Goal: Task Accomplishment & Management: Manage account settings

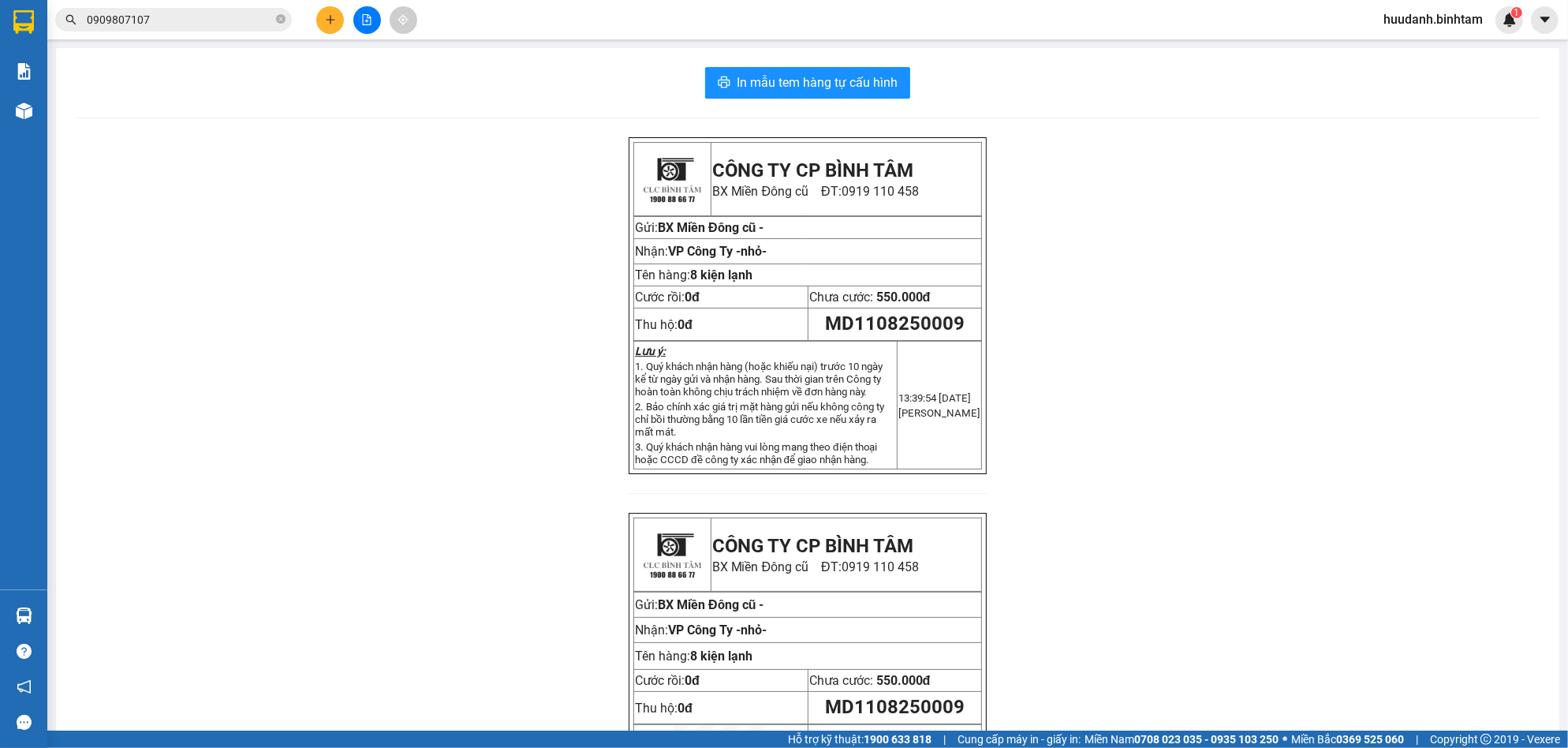
click at [319, 18] on button at bounding box center [330, 20] width 27 height 27
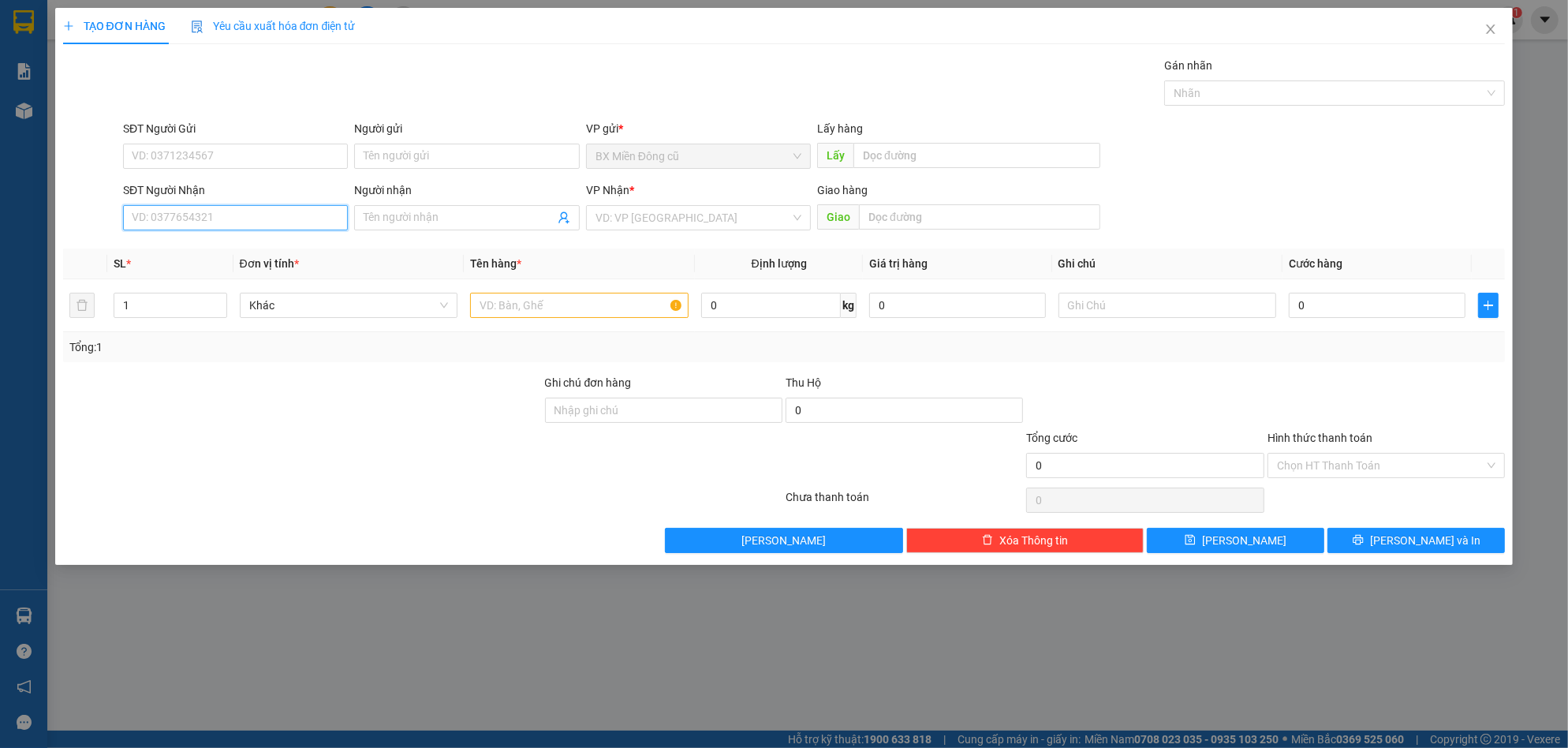
click at [258, 219] on input "SĐT Người Nhận" at bounding box center [235, 218] width 225 height 25
type input "0984396357"
click at [332, 247] on div "0984396357 - hoang" at bounding box center [235, 249] width 206 height 17
type input "hoang"
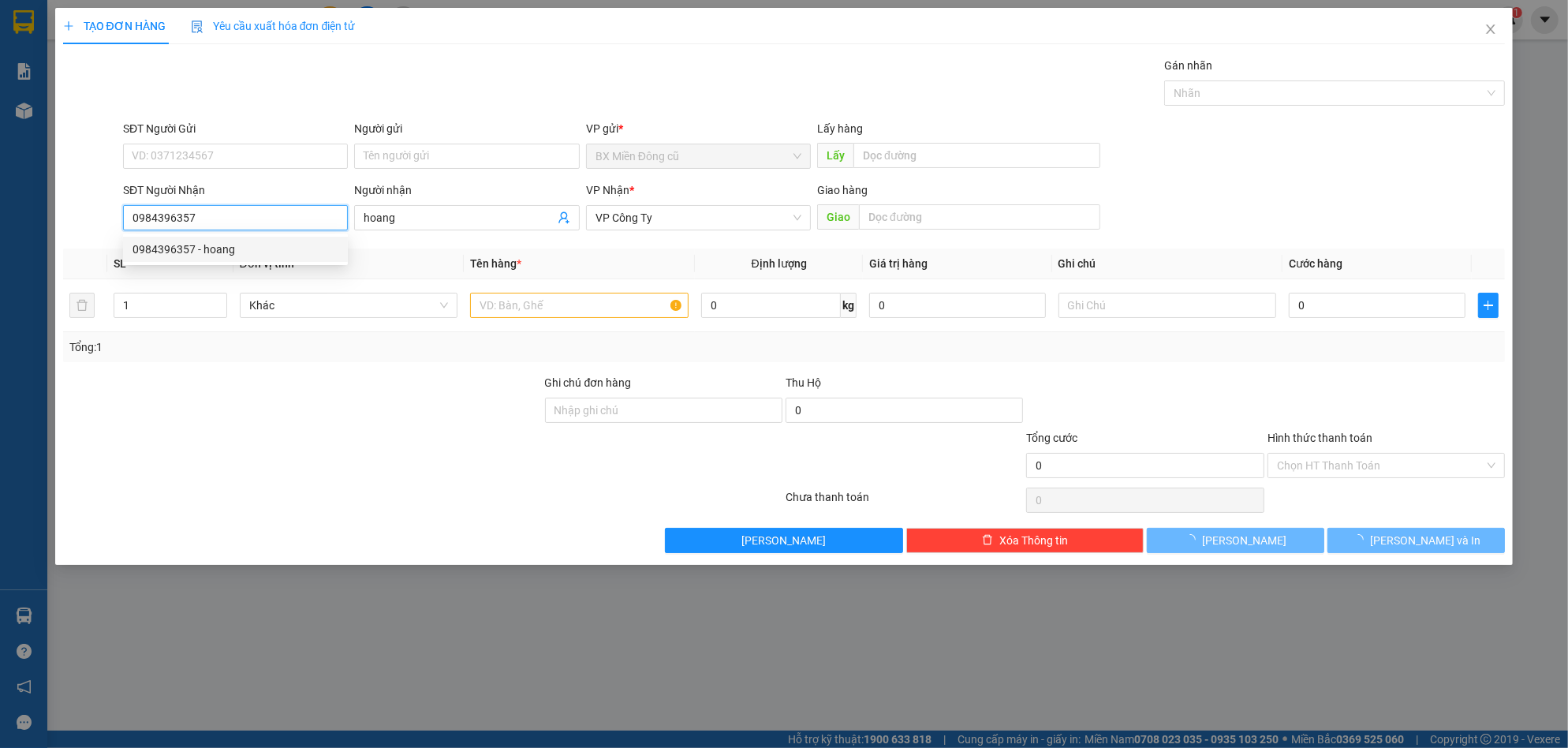
type input "50.000"
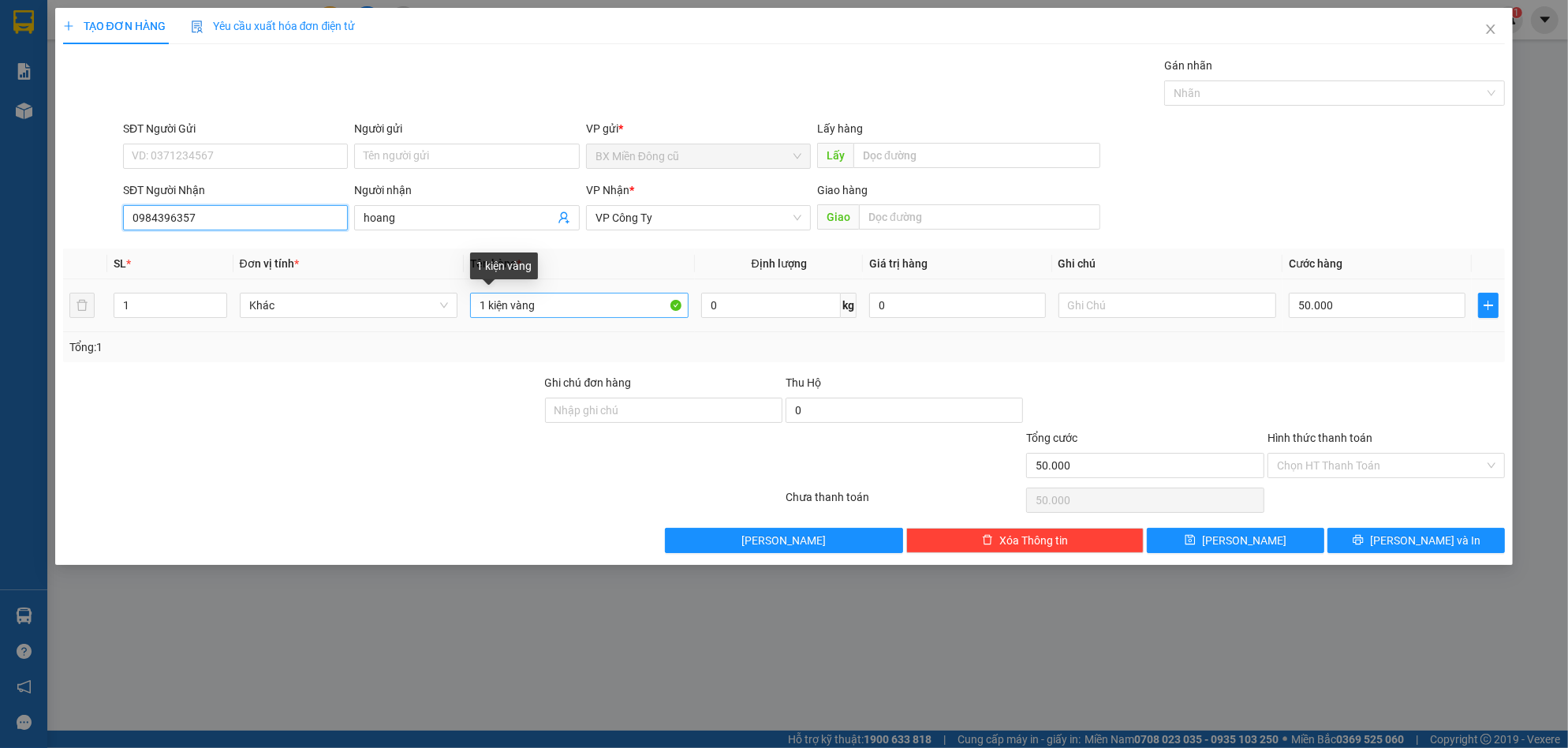
type input "0984396357"
click at [636, 301] on input "1 kiện vàng" at bounding box center [579, 305] width 218 height 25
paste input "ùng"
paste input "ấy"
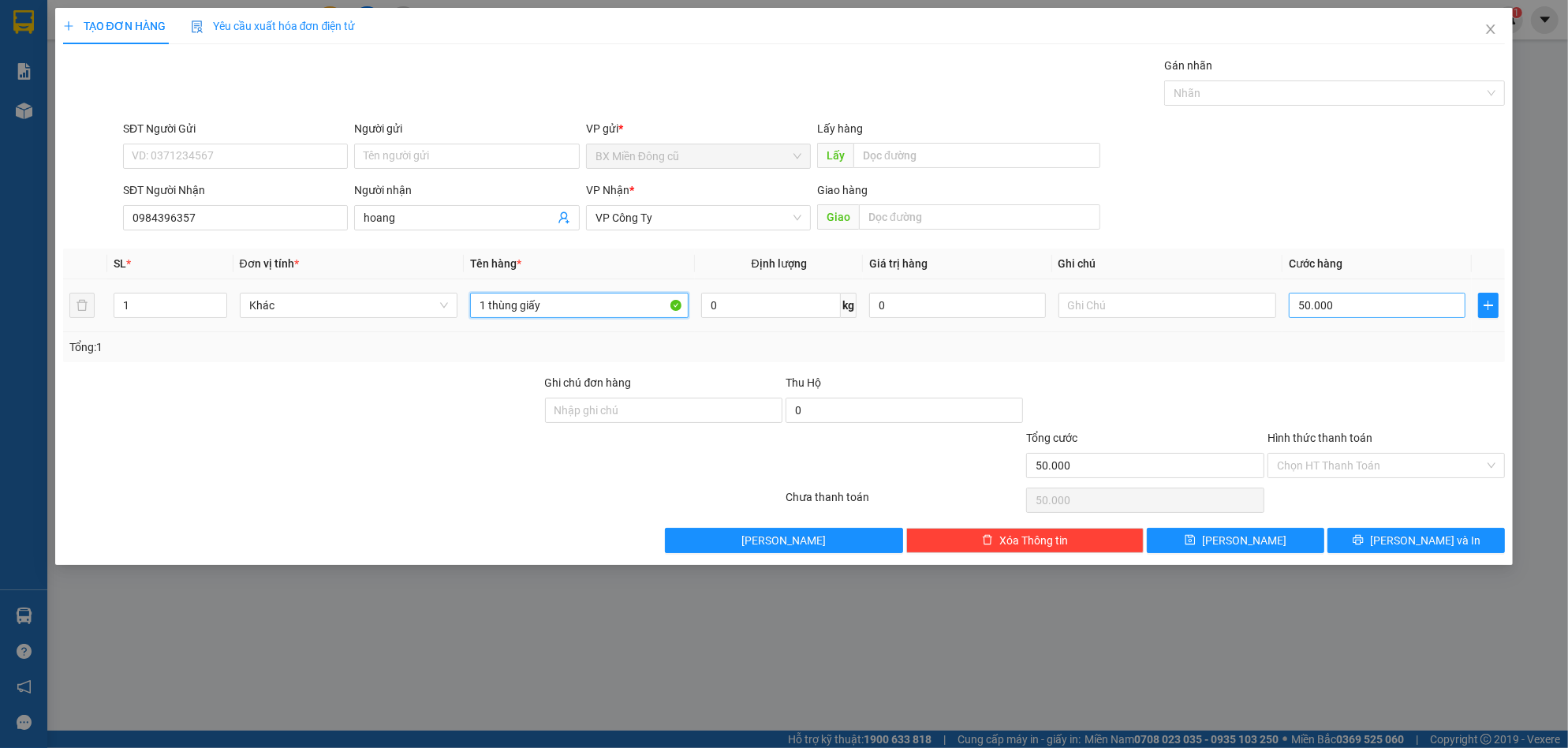
type input "1 thùng giấy"
click at [1412, 298] on input "50.000" at bounding box center [1377, 305] width 176 height 25
type input "7"
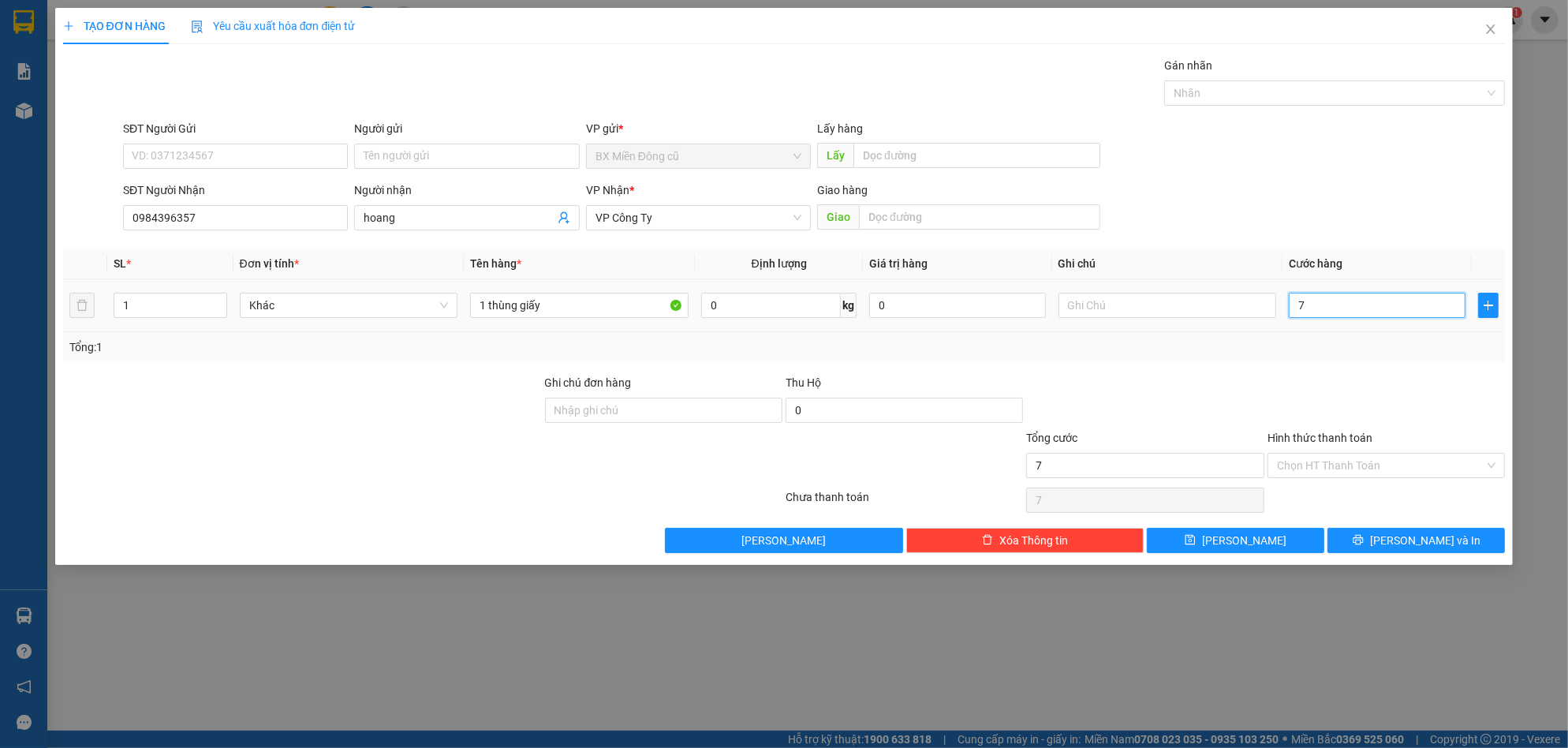
type input "70"
type input "700"
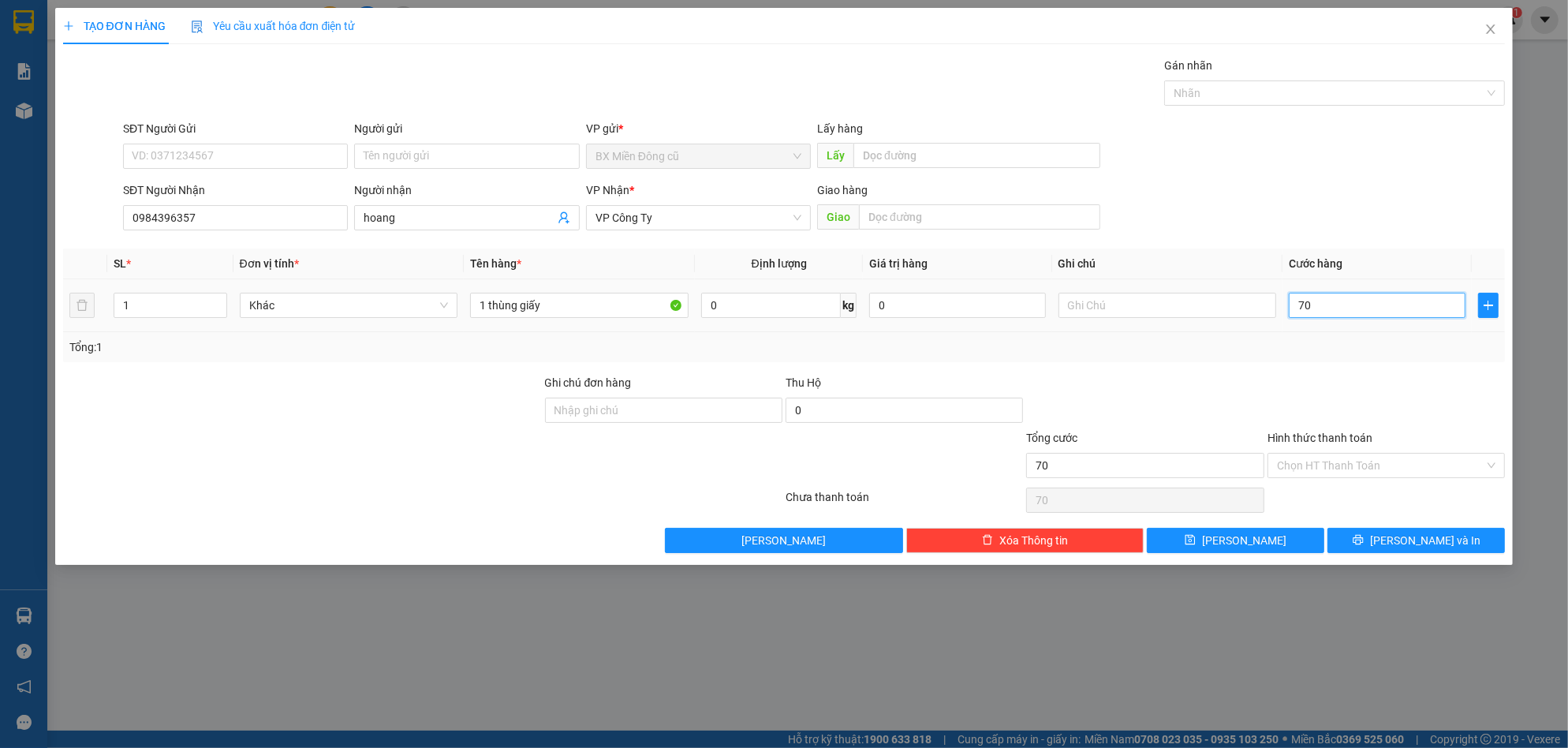
type input "700"
type input "7.000"
type input "70.000"
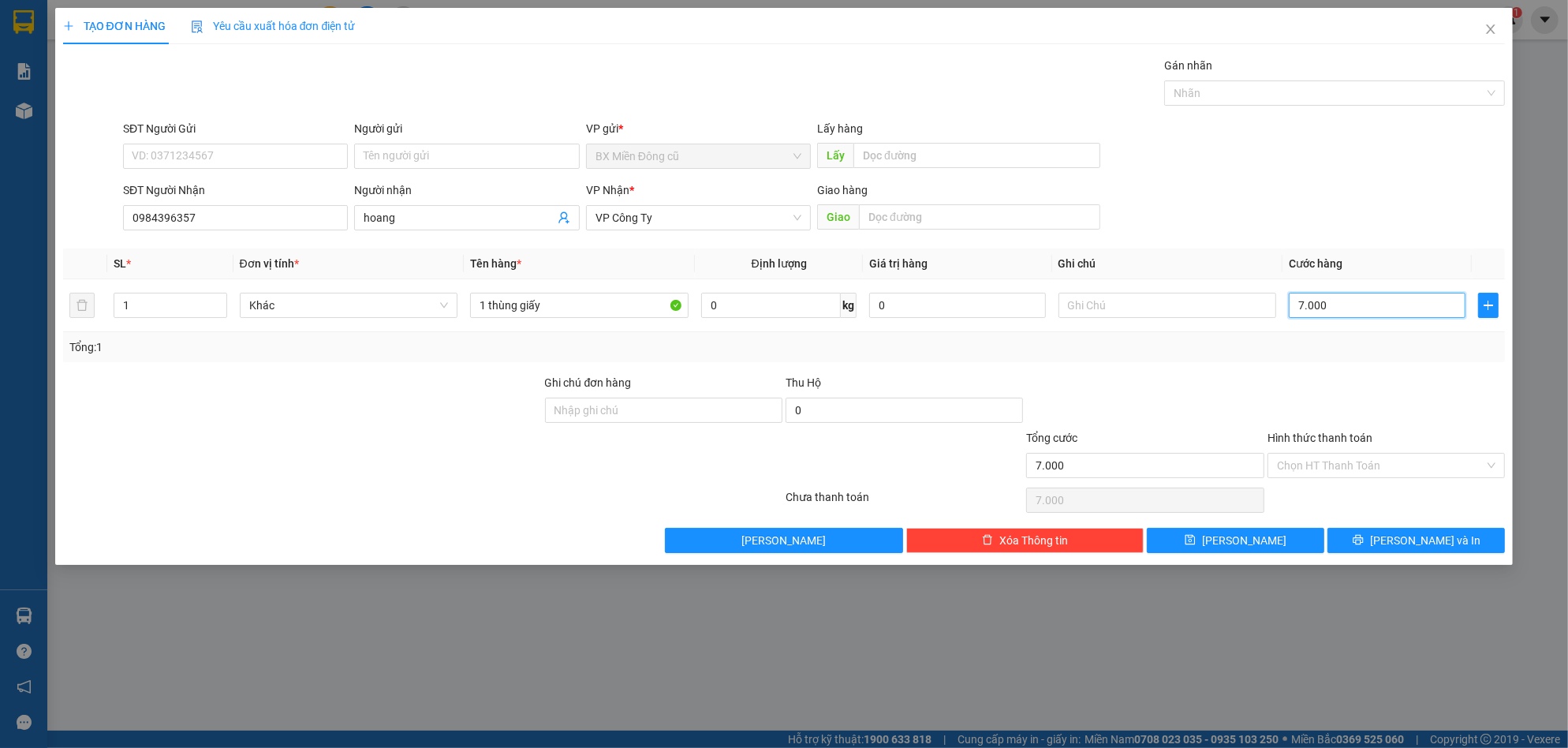
type input "70.000"
click at [1363, 541] on icon "printer" at bounding box center [1359, 539] width 11 height 11
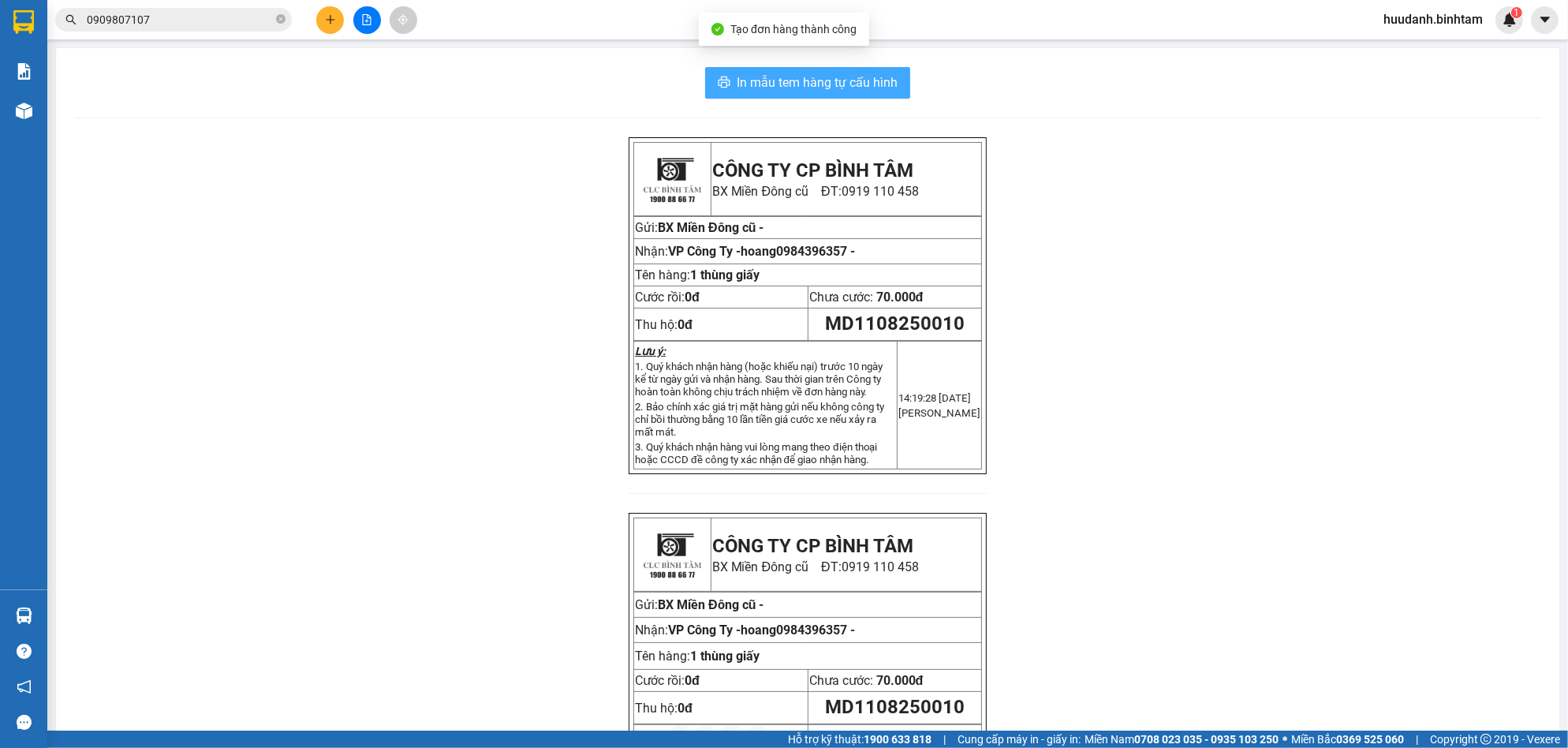
click at [894, 81] on button "In mẫu tem hàng tự cấu hình" at bounding box center [808, 82] width 205 height 32
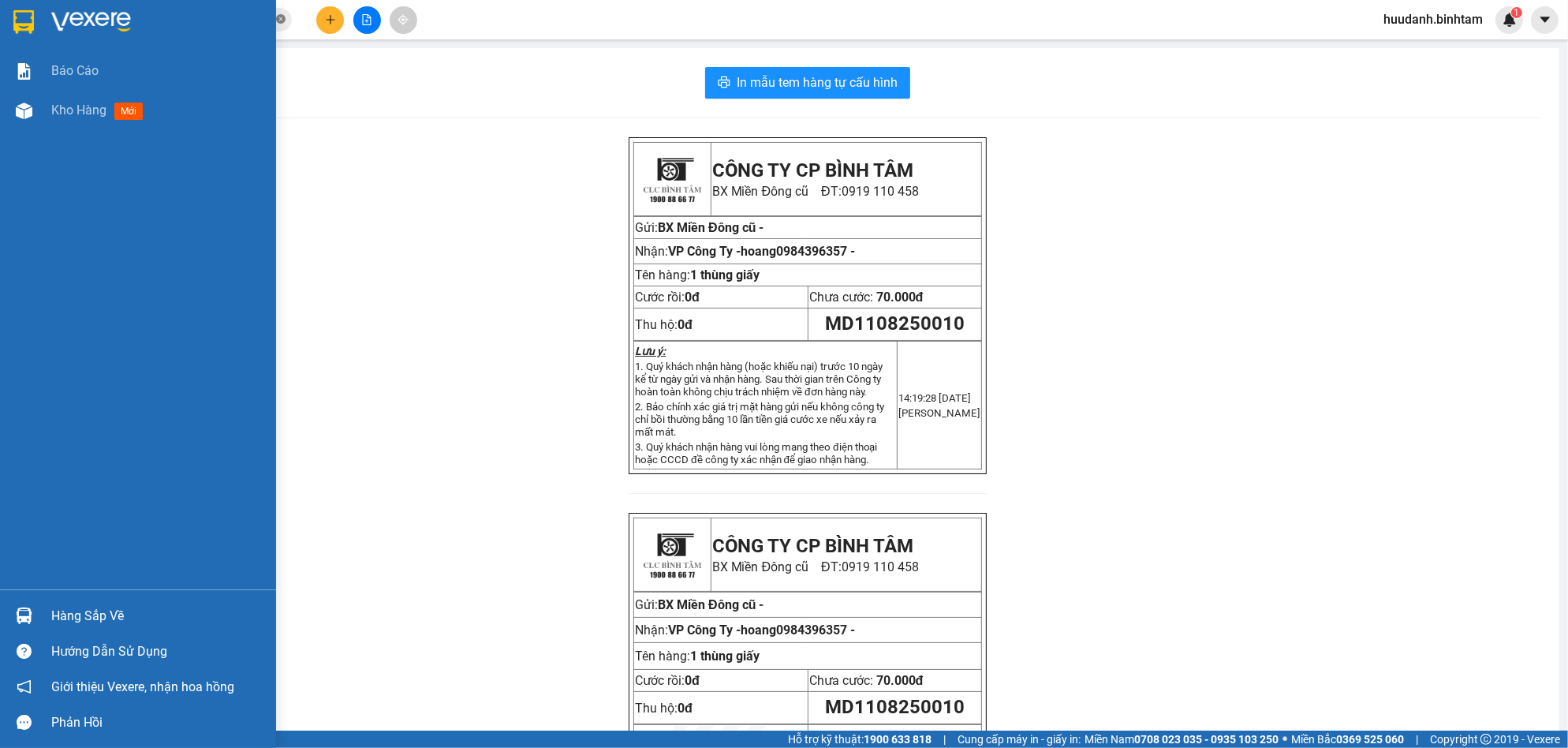
click at [78, 114] on span "Kho hàng" at bounding box center [78, 110] width 55 height 15
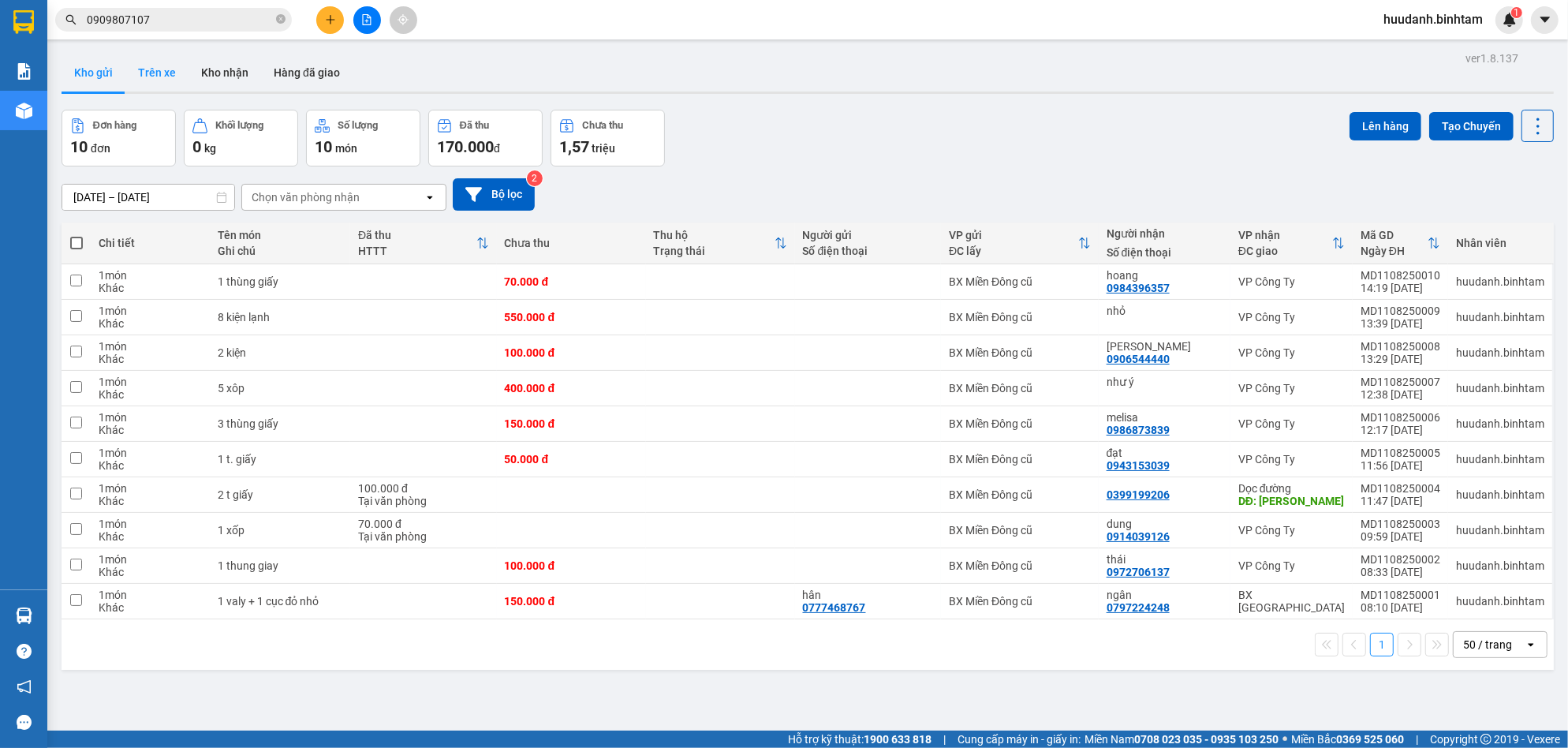
click at [146, 77] on button "Trên xe" at bounding box center [157, 72] width 63 height 38
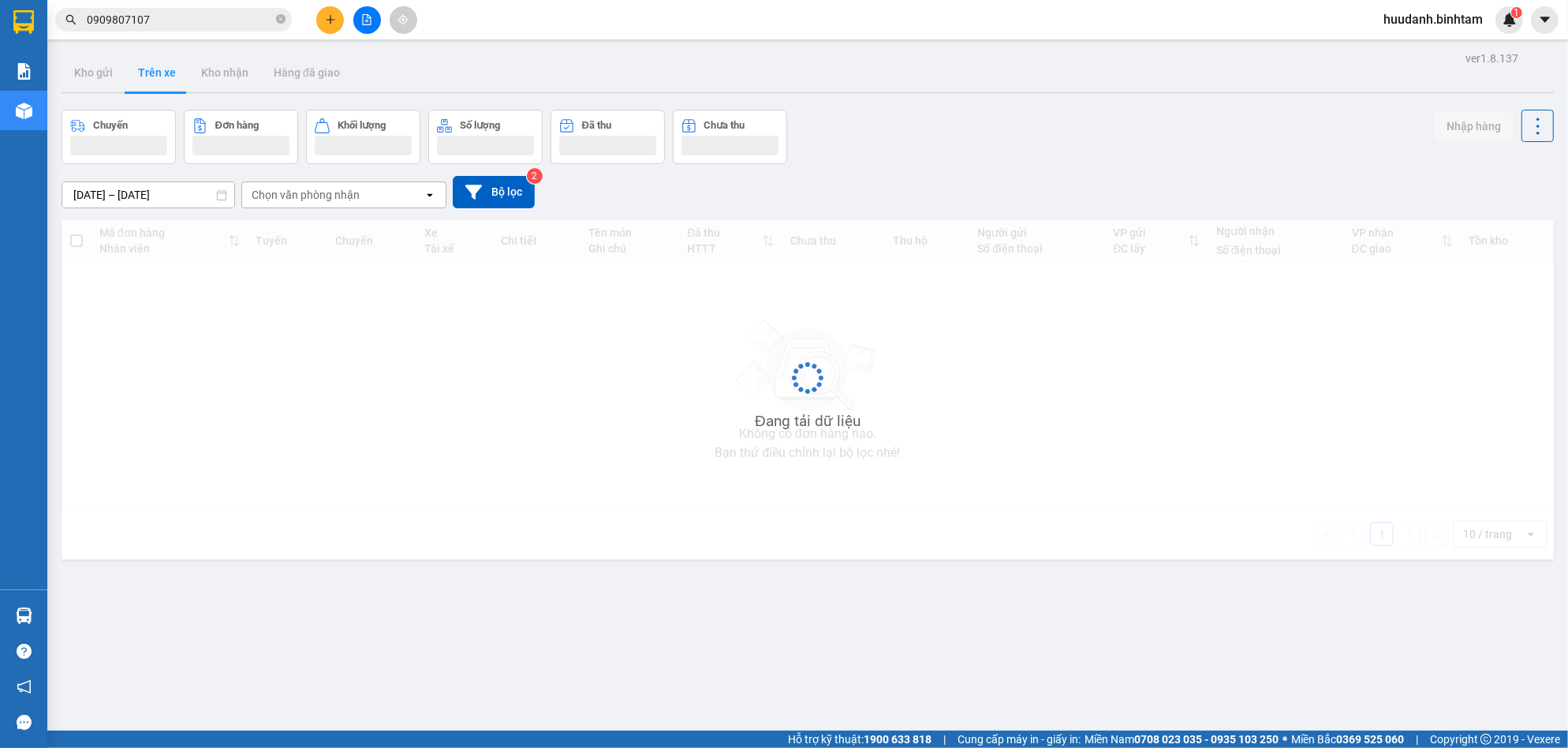
click at [368, 200] on div "Chọn văn phòng nhận" at bounding box center [332, 194] width 181 height 25
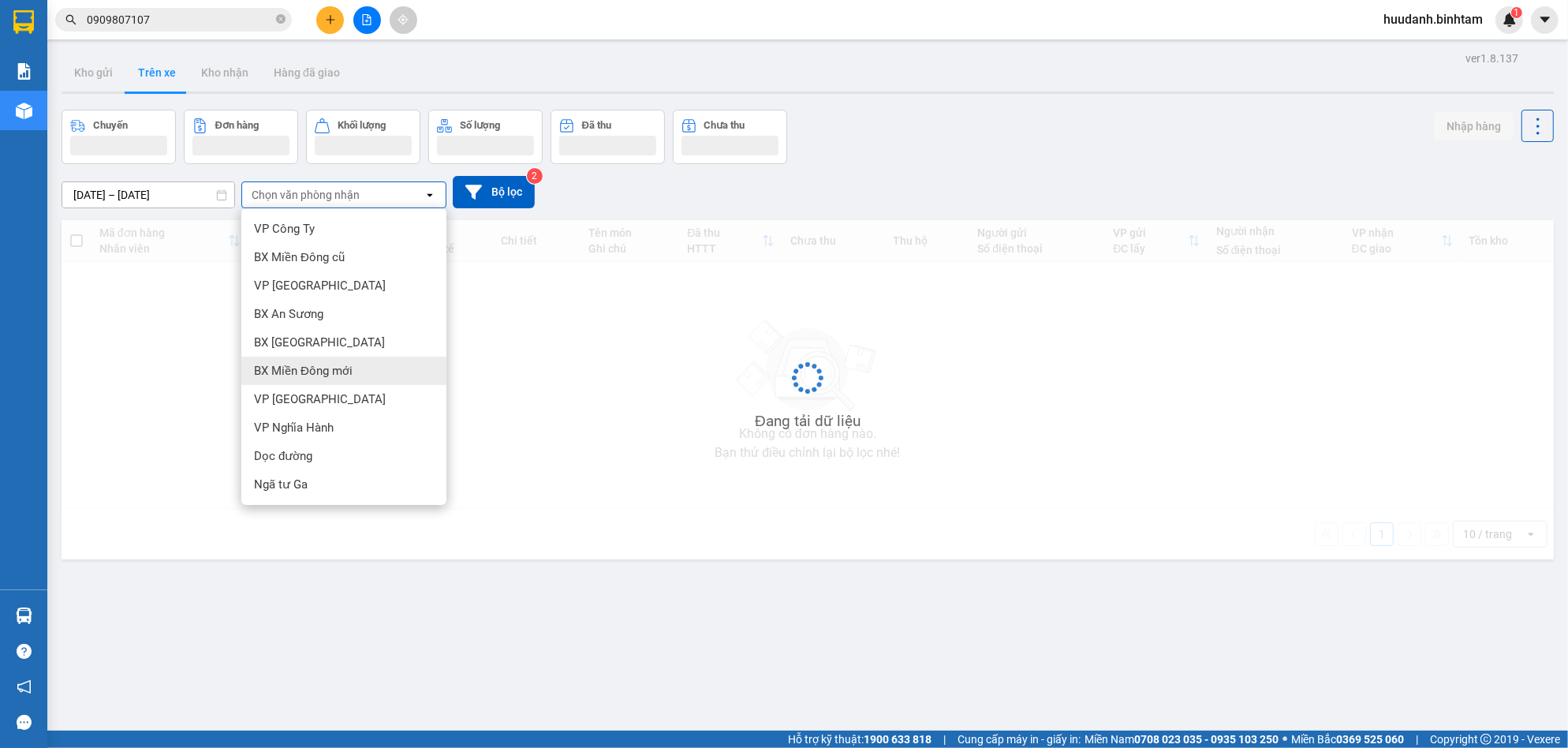
click at [122, 337] on div "Đang tải dữ liệu" at bounding box center [807, 389] width 1492 height 339
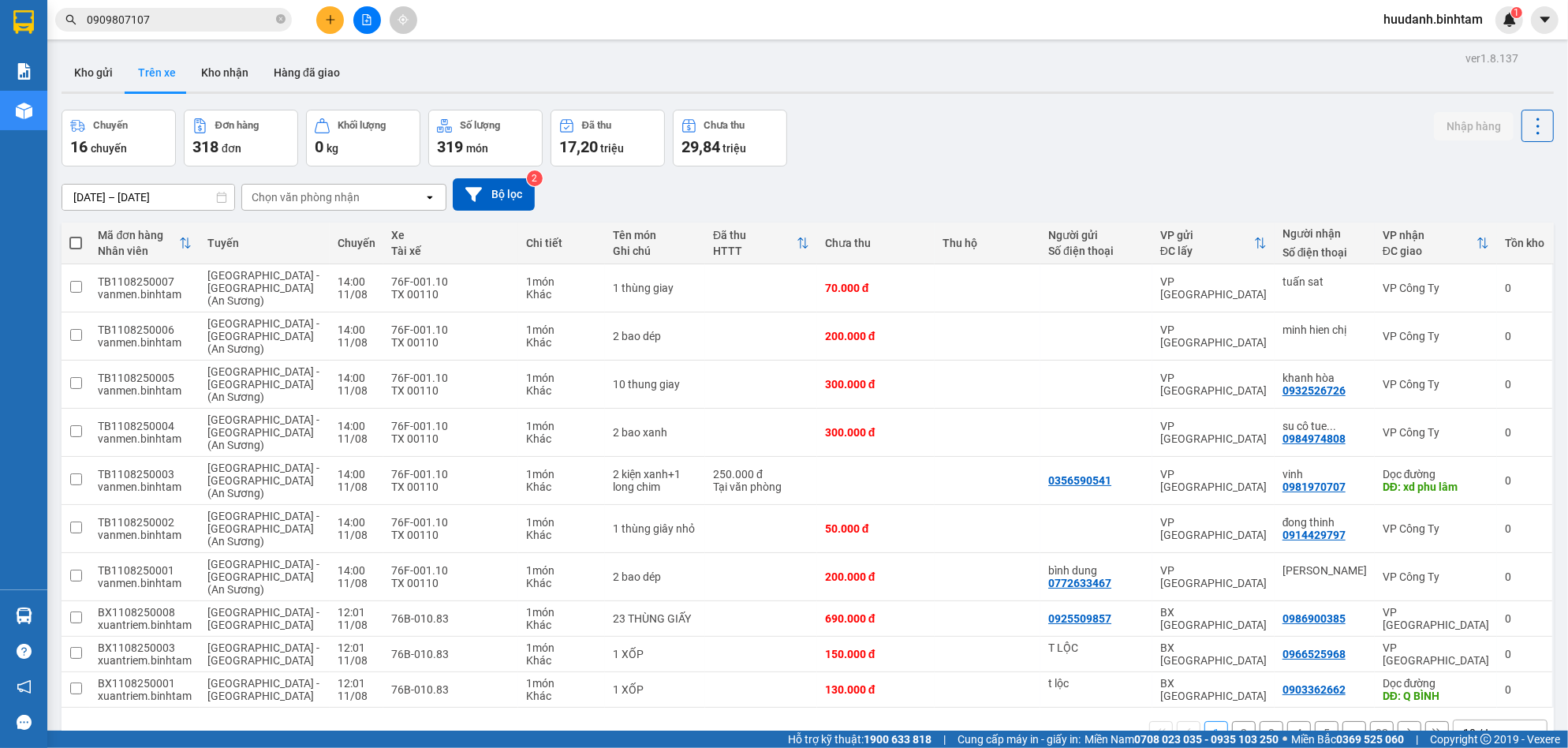
click at [177, 195] on input "[DATE] – [DATE]" at bounding box center [148, 197] width 172 height 25
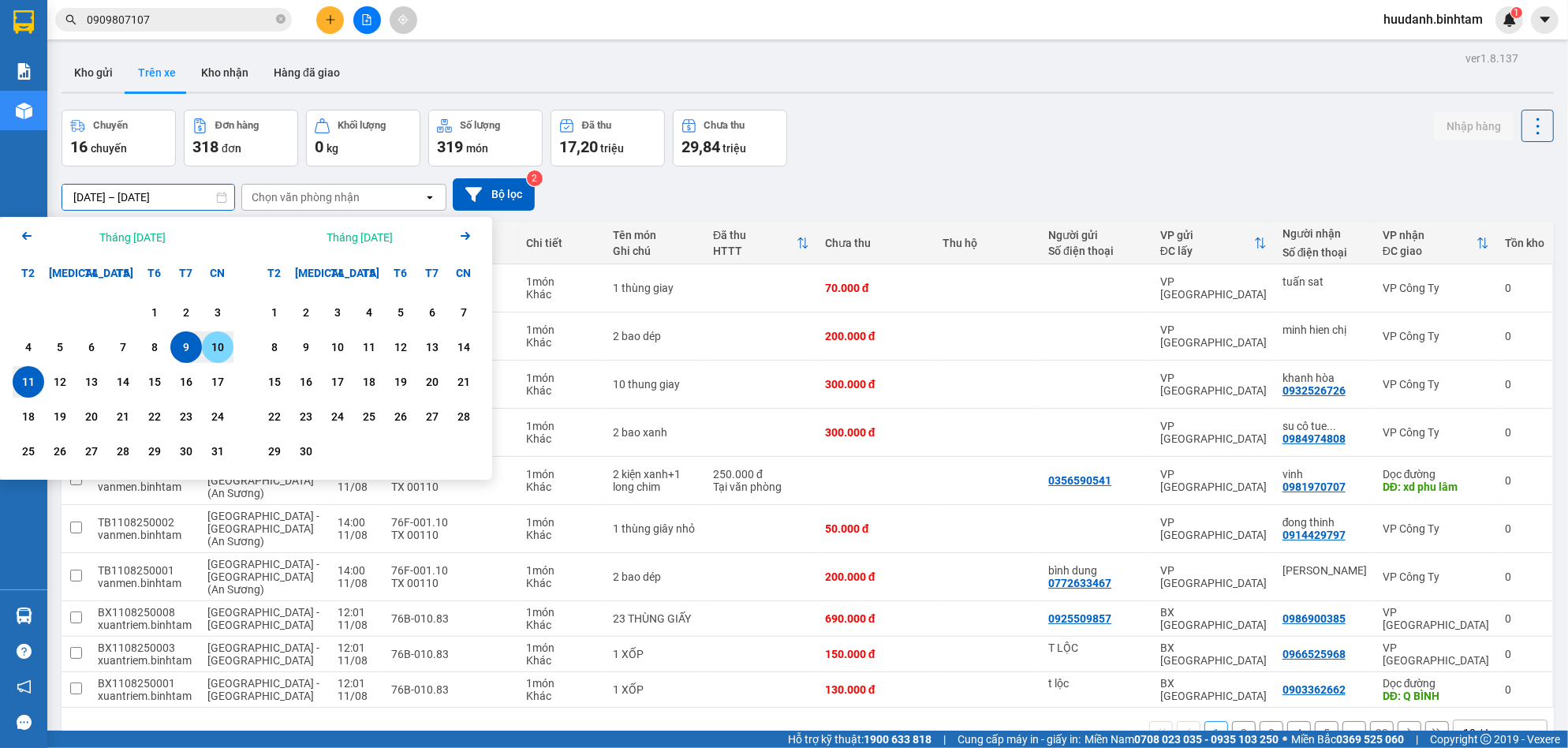
click at [228, 348] on div "10" at bounding box center [218, 346] width 22 height 19
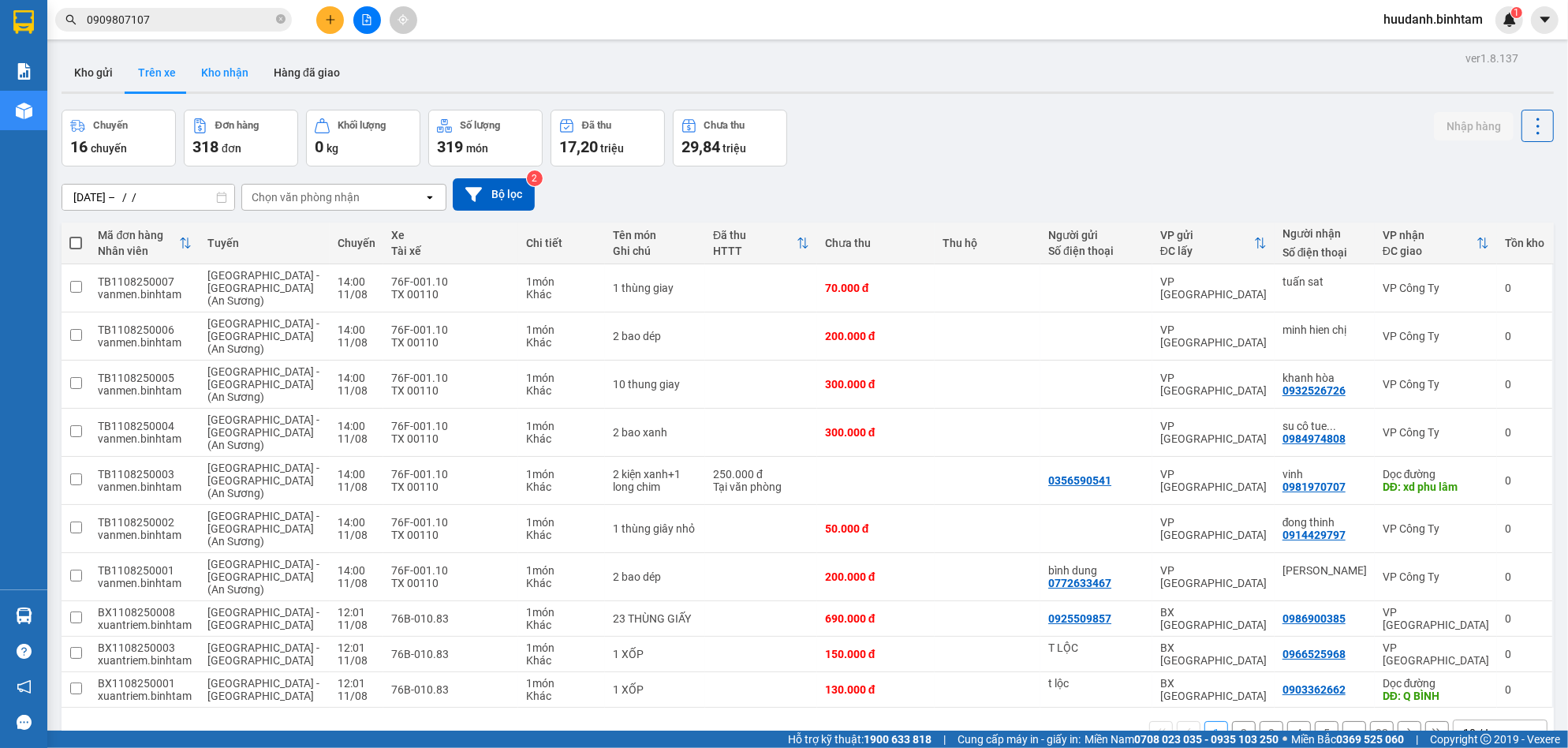
click at [222, 76] on button "Kho nhận" at bounding box center [225, 72] width 73 height 38
type input "[DATE] – [DATE]"
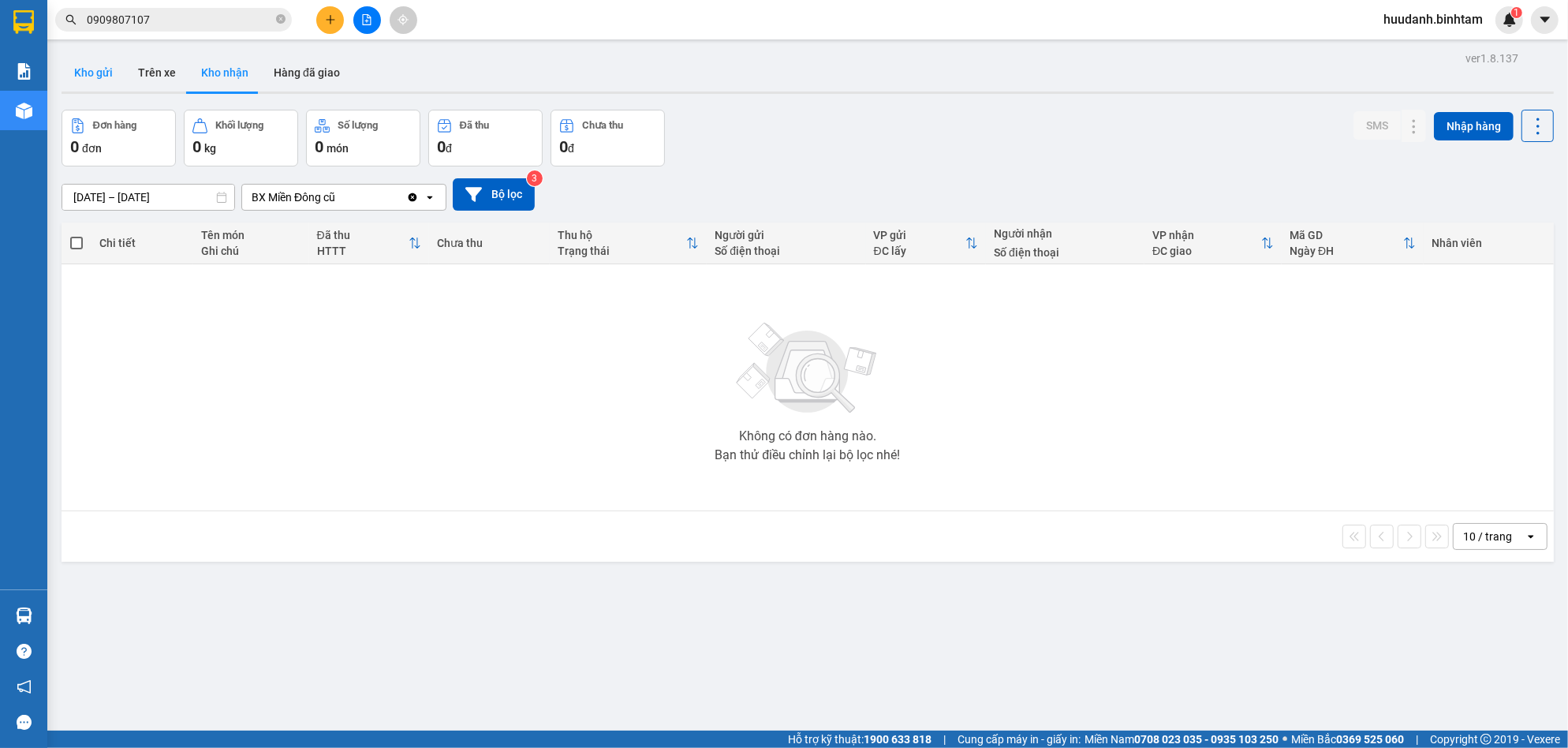
click at [122, 74] on button "Kho gửi" at bounding box center [93, 72] width 64 height 38
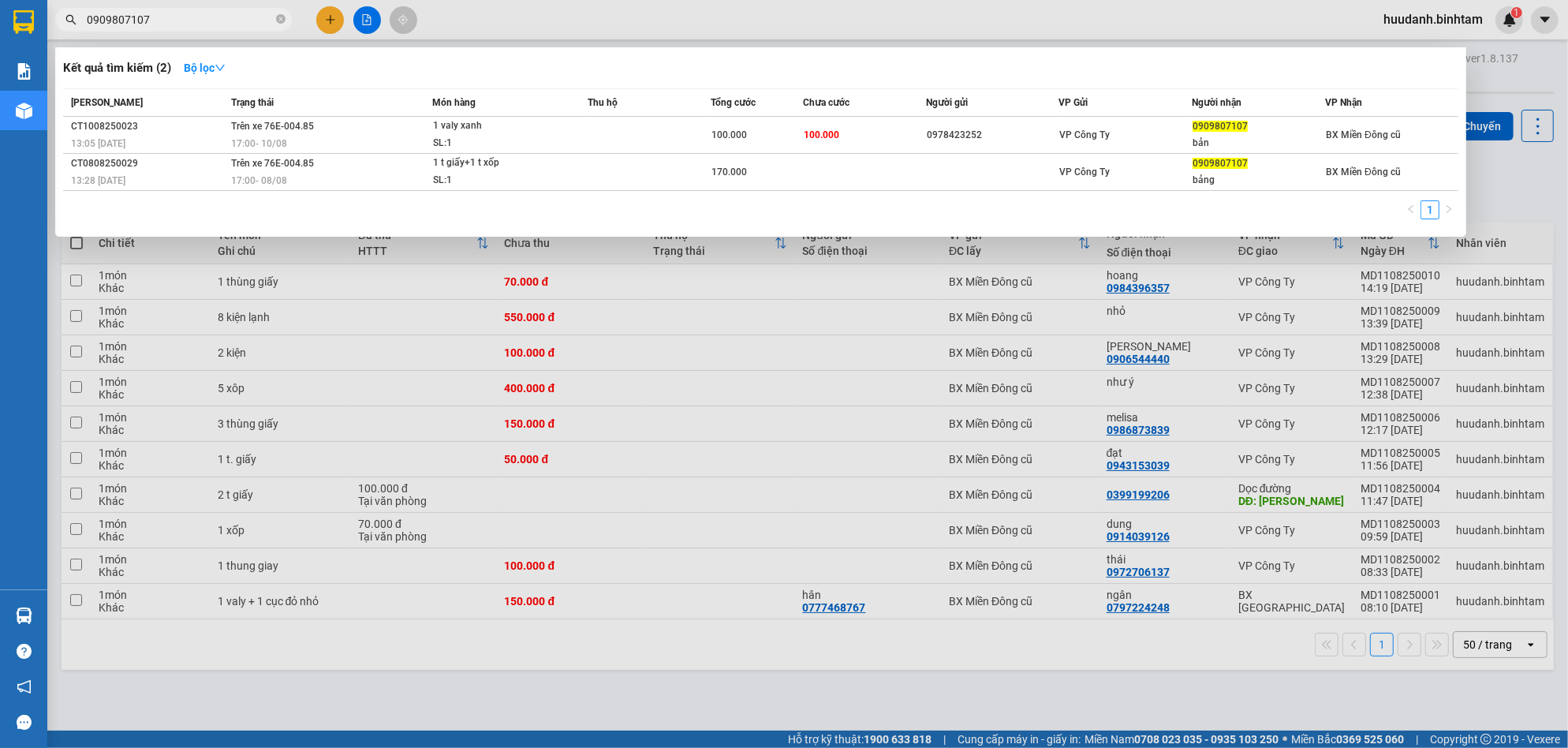
click at [188, 26] on input "0909807107" at bounding box center [180, 19] width 186 height 17
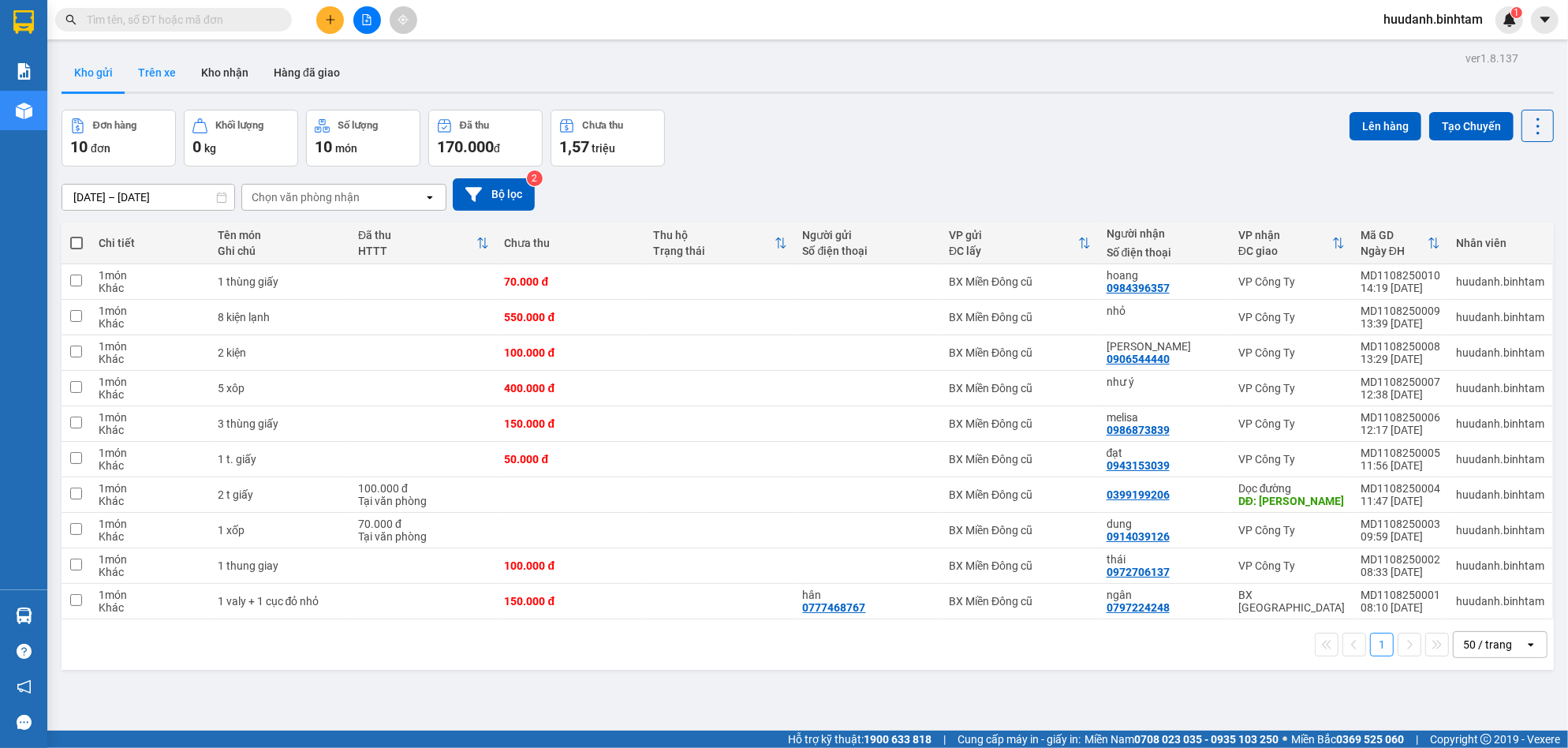
drag, startPoint x: 153, startPoint y: 59, endPoint x: 155, endPoint y: 68, distance: 9.2
click at [154, 63] on button "Trên xe" at bounding box center [157, 72] width 63 height 38
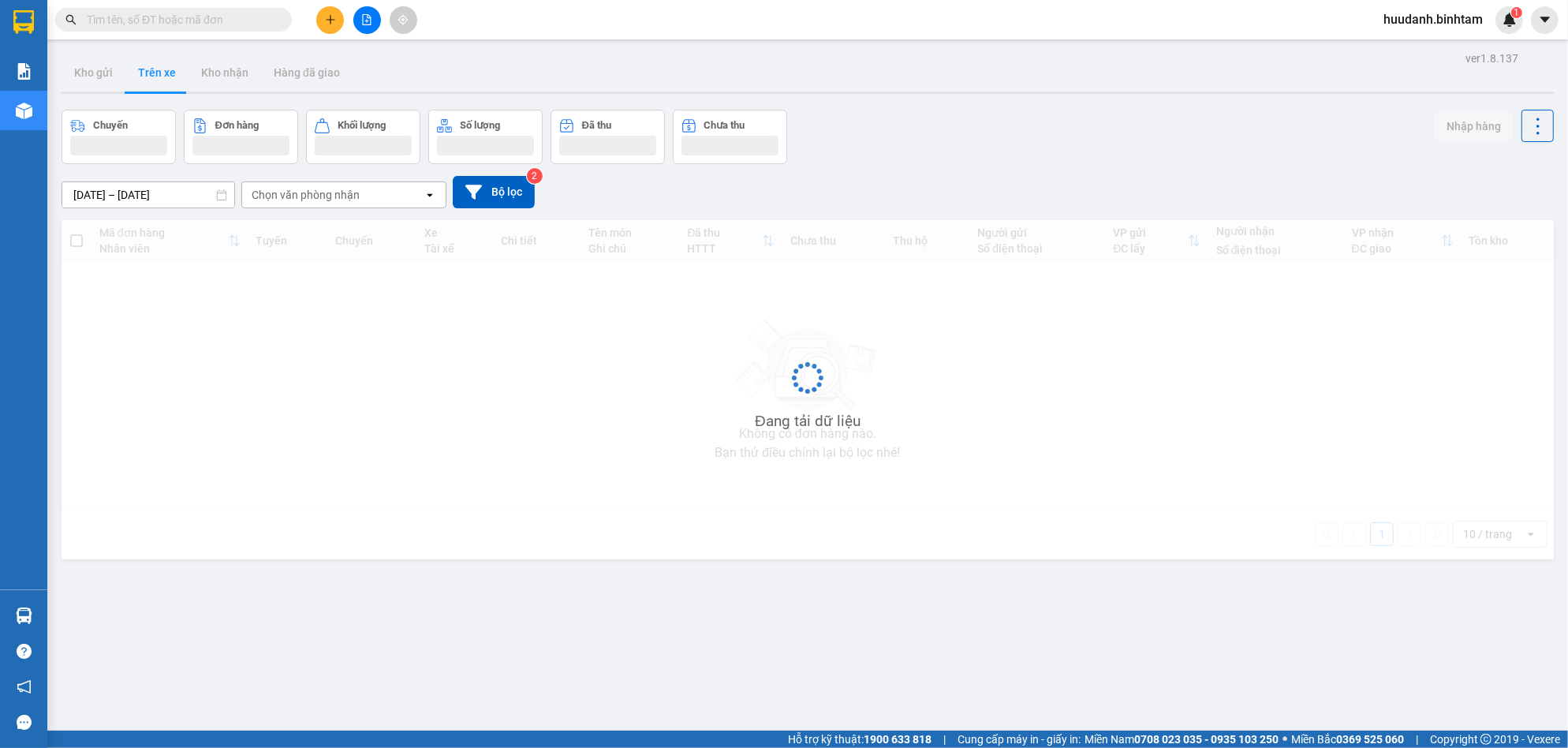
click at [156, 68] on button "Trên xe" at bounding box center [157, 72] width 63 height 38
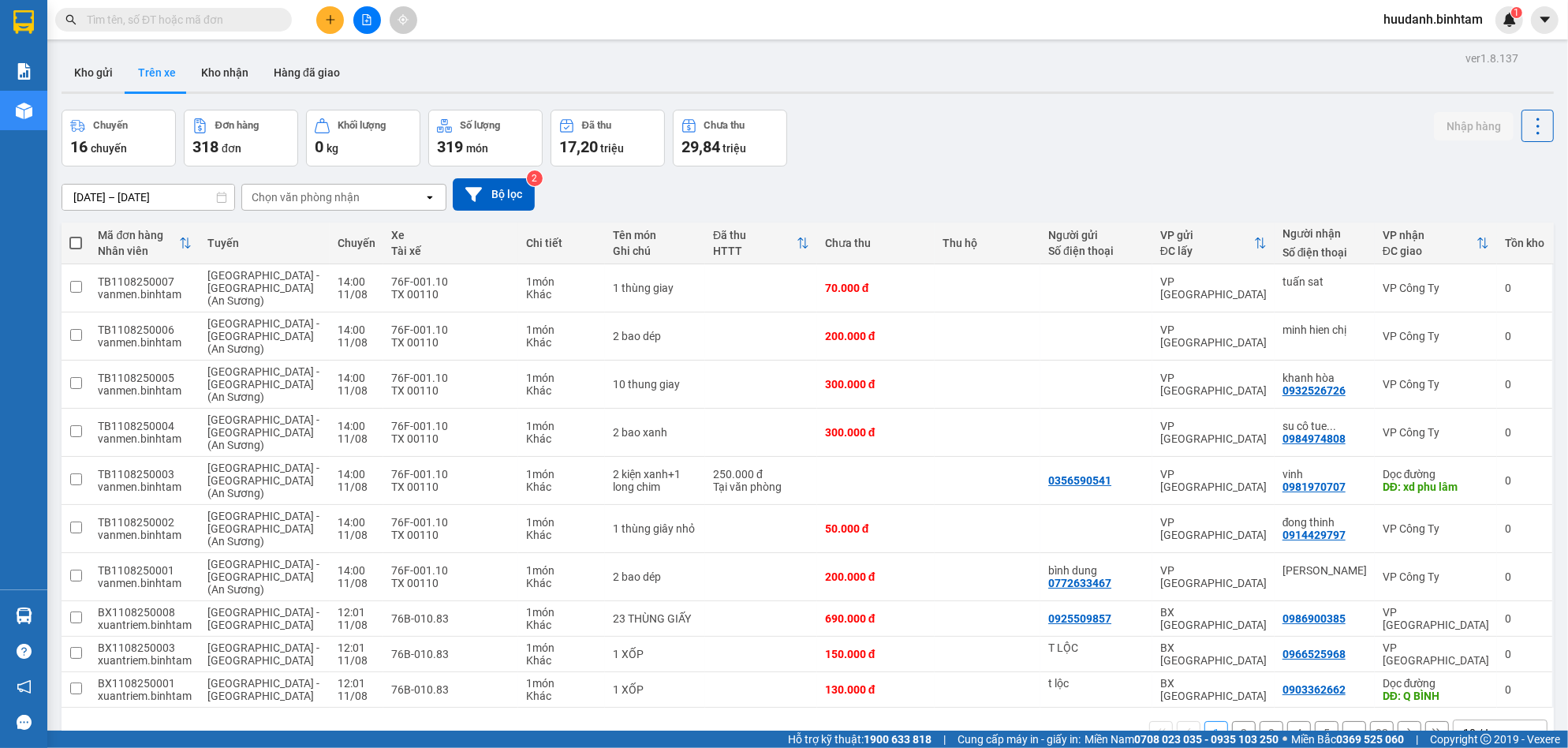
click at [208, 190] on input "[DATE] – [DATE]" at bounding box center [148, 197] width 172 height 25
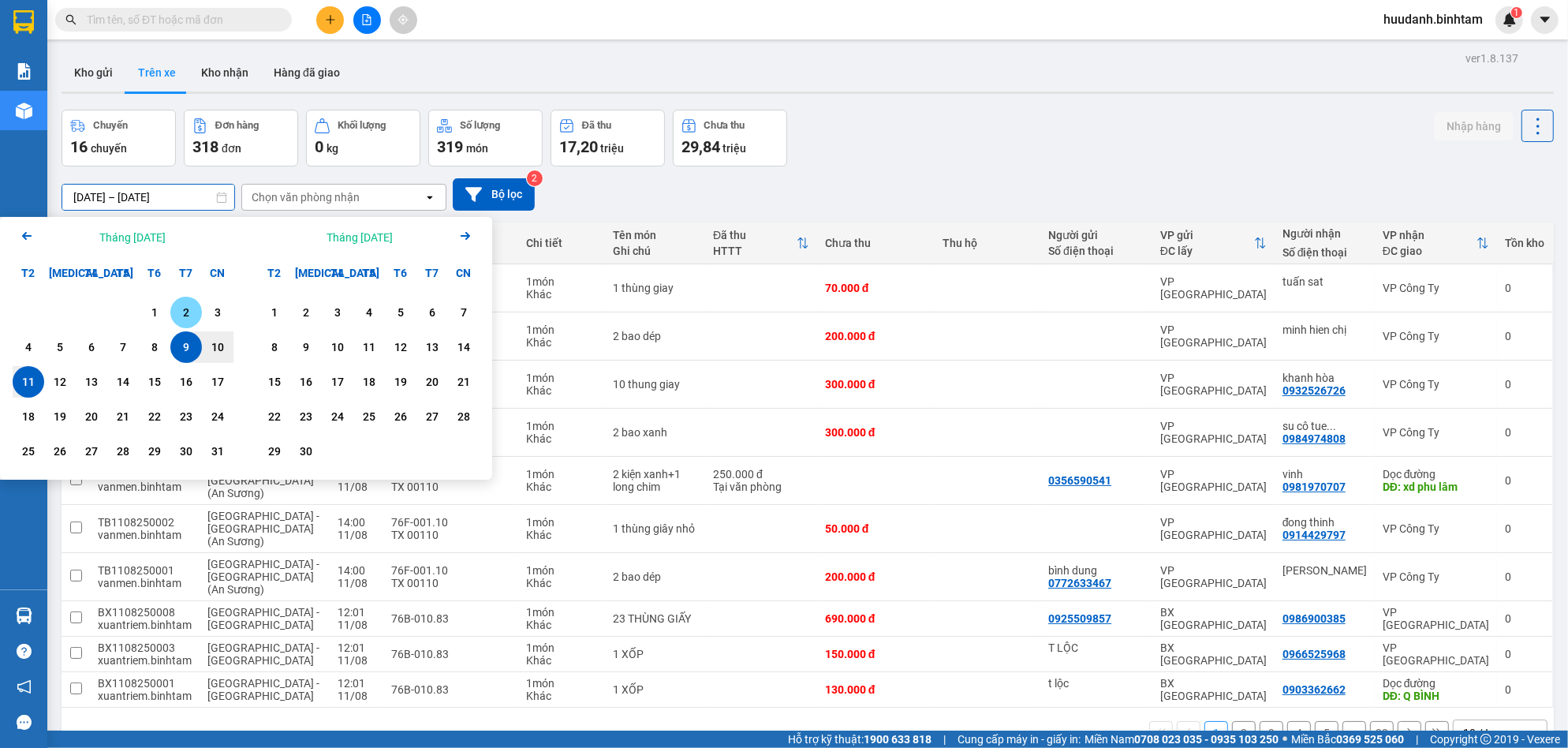
scroll to position [73, 0]
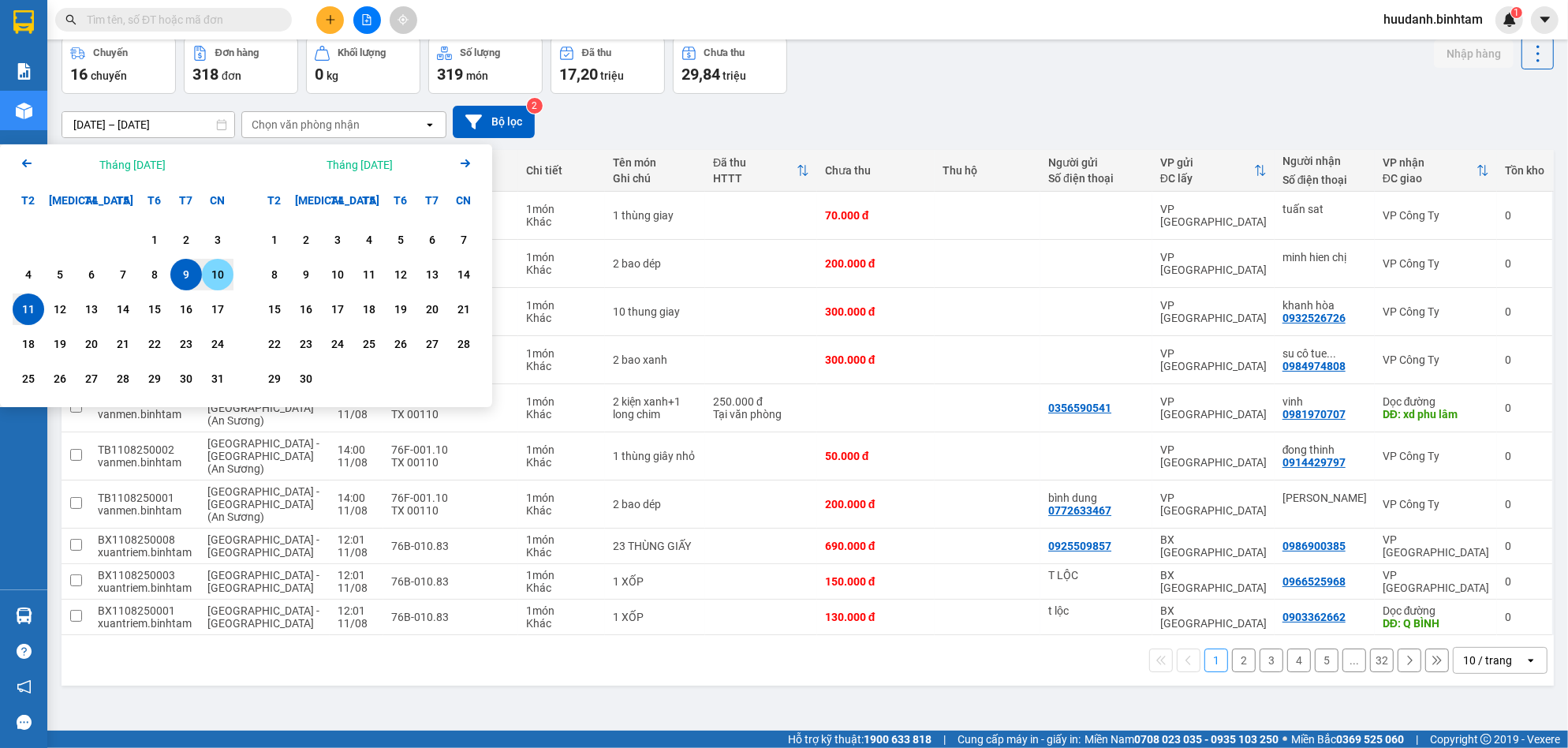
click at [222, 277] on div "10" at bounding box center [218, 274] width 22 height 19
click at [212, 271] on div "10" at bounding box center [218, 274] width 22 height 19
type input "[DATE] – [DATE]"
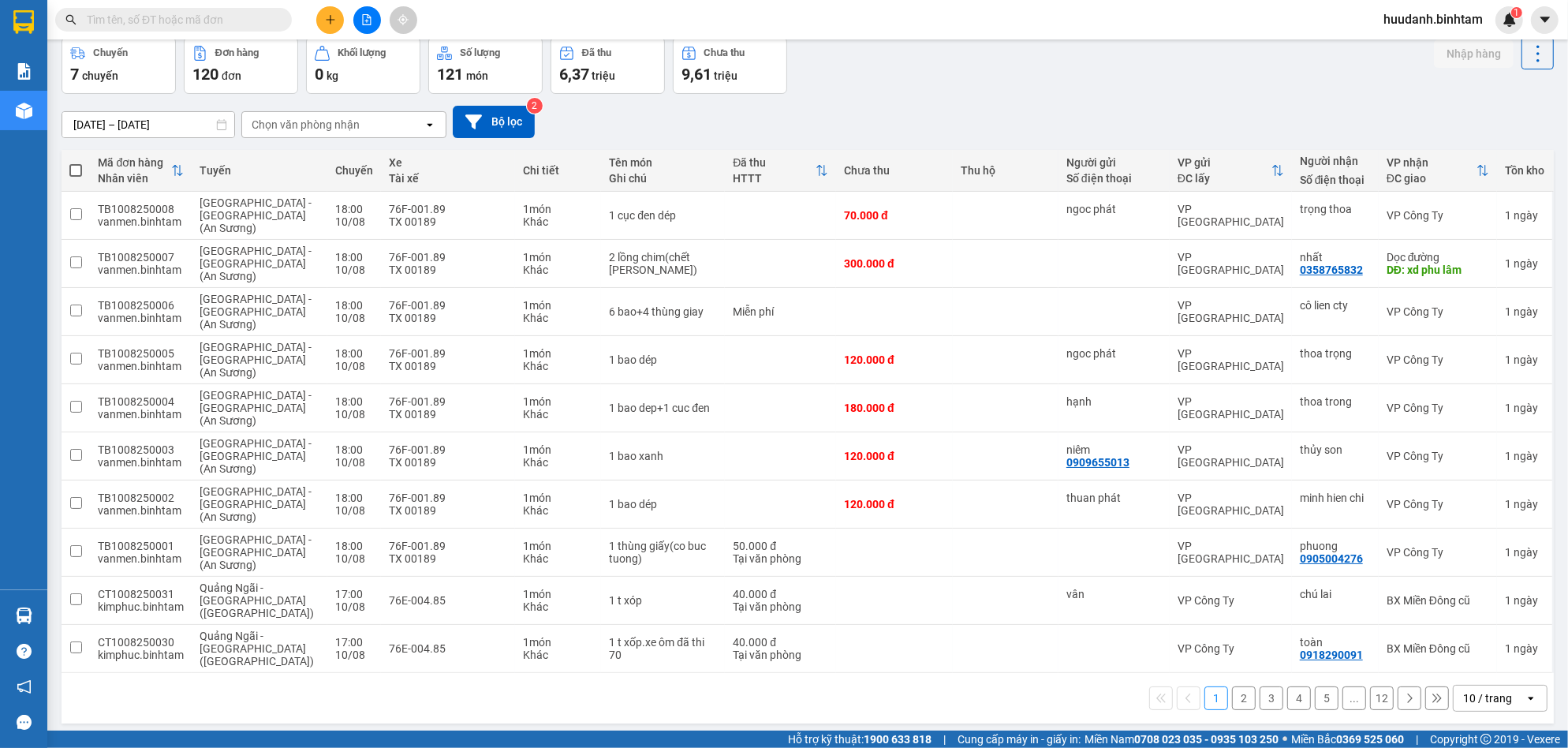
click at [1524, 691] on icon "open" at bounding box center [1531, 698] width 13 height 13
click at [1477, 476] on span "50 / trang" at bounding box center [1473, 482] width 50 height 16
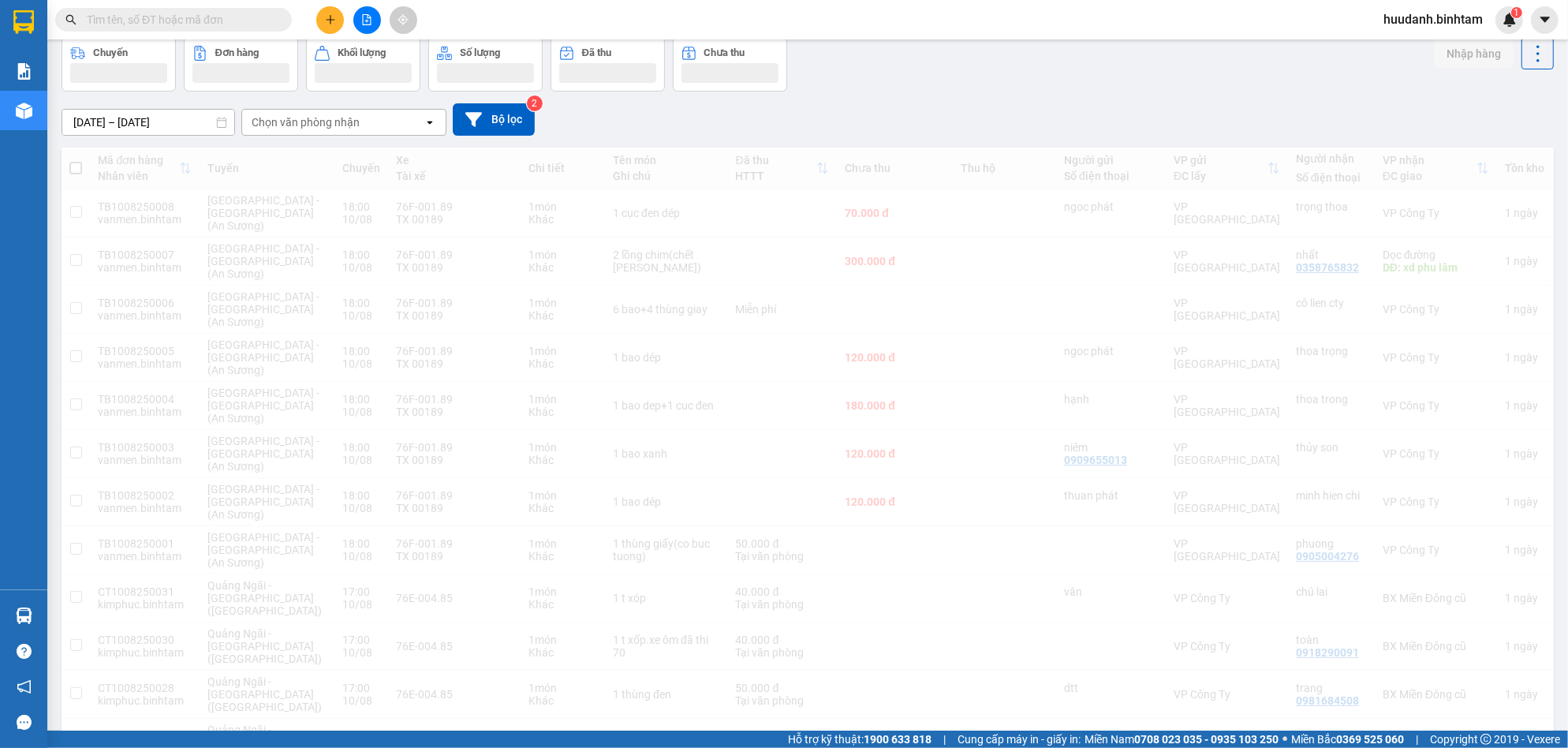
click at [329, 105] on div "[DATE] – [DATE] Press the down arrow key to interact with the calendar and sele…" at bounding box center [807, 120] width 1492 height 32
click at [323, 116] on div "Chọn văn phòng nhận" at bounding box center [306, 122] width 108 height 16
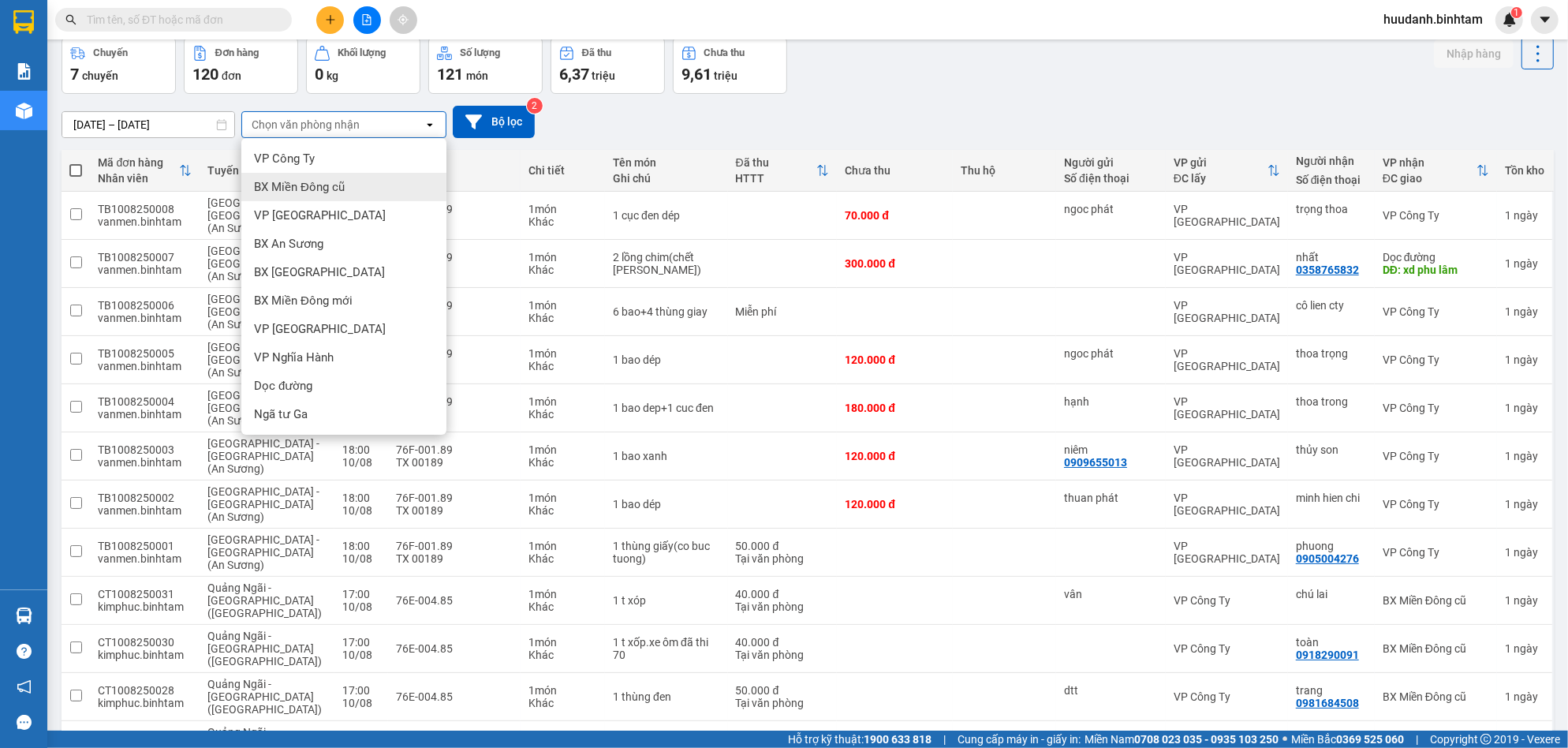
click at [325, 183] on span "BX Miền Đông cũ" at bounding box center [299, 187] width 91 height 16
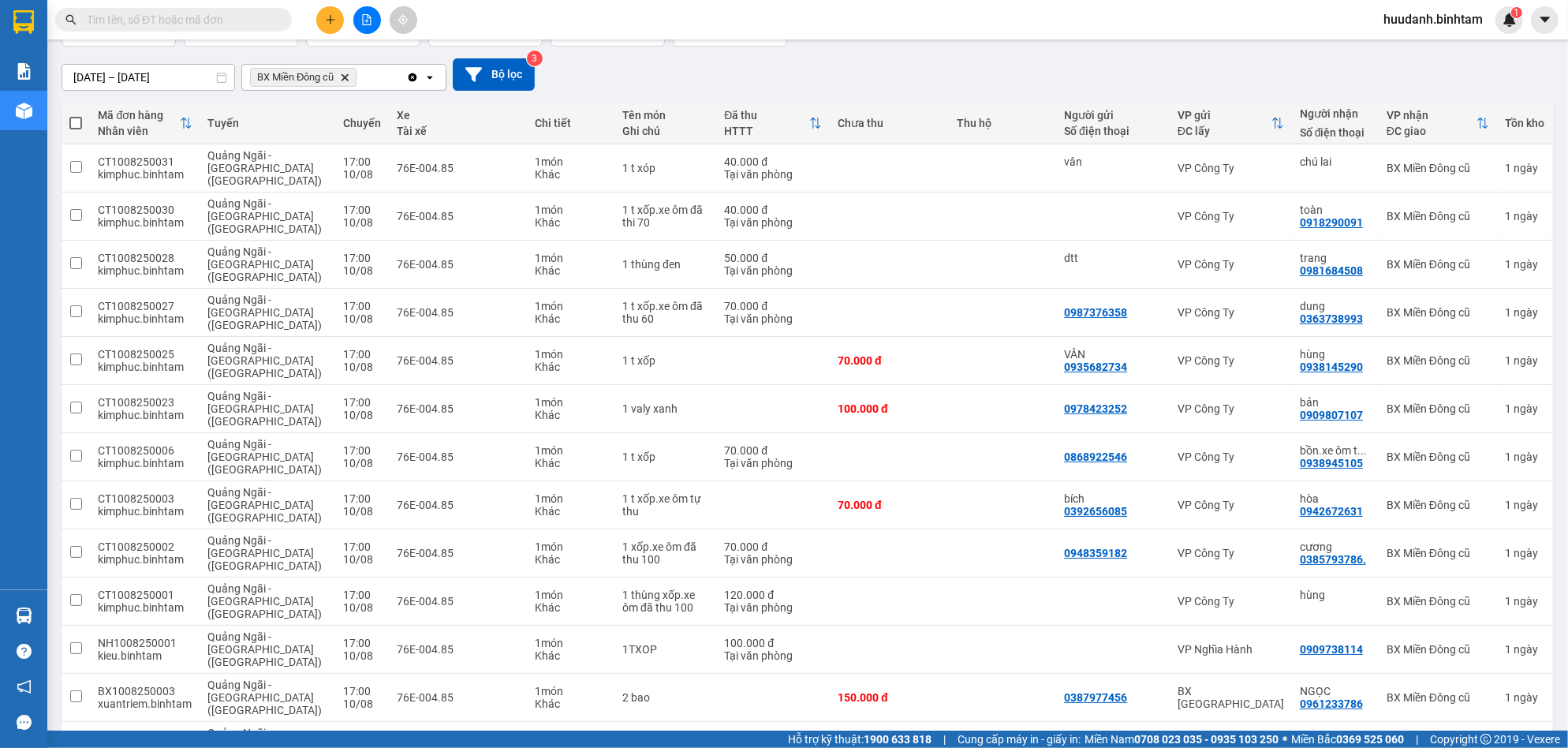
scroll to position [0, 0]
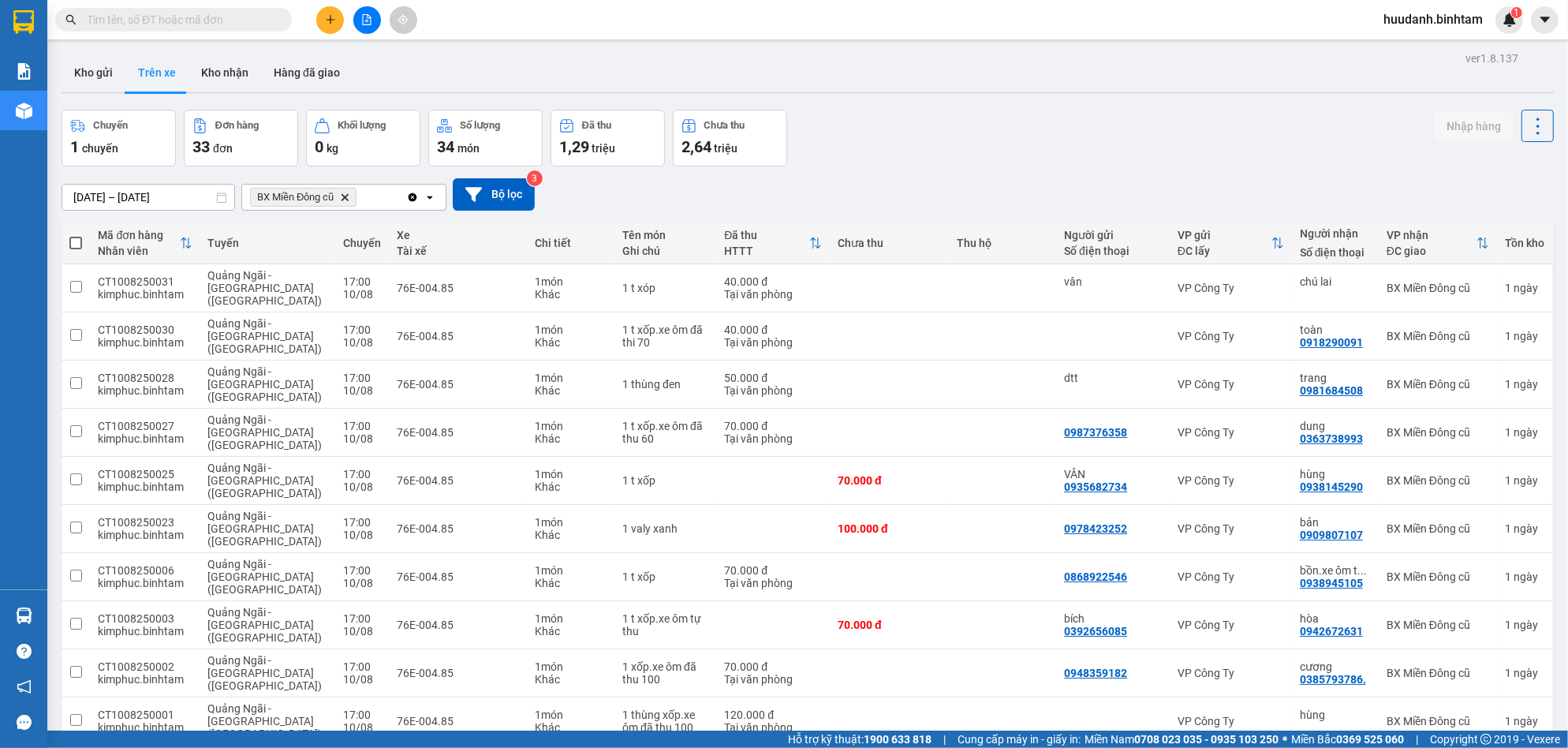
click at [433, 201] on icon "open" at bounding box center [430, 197] width 13 height 13
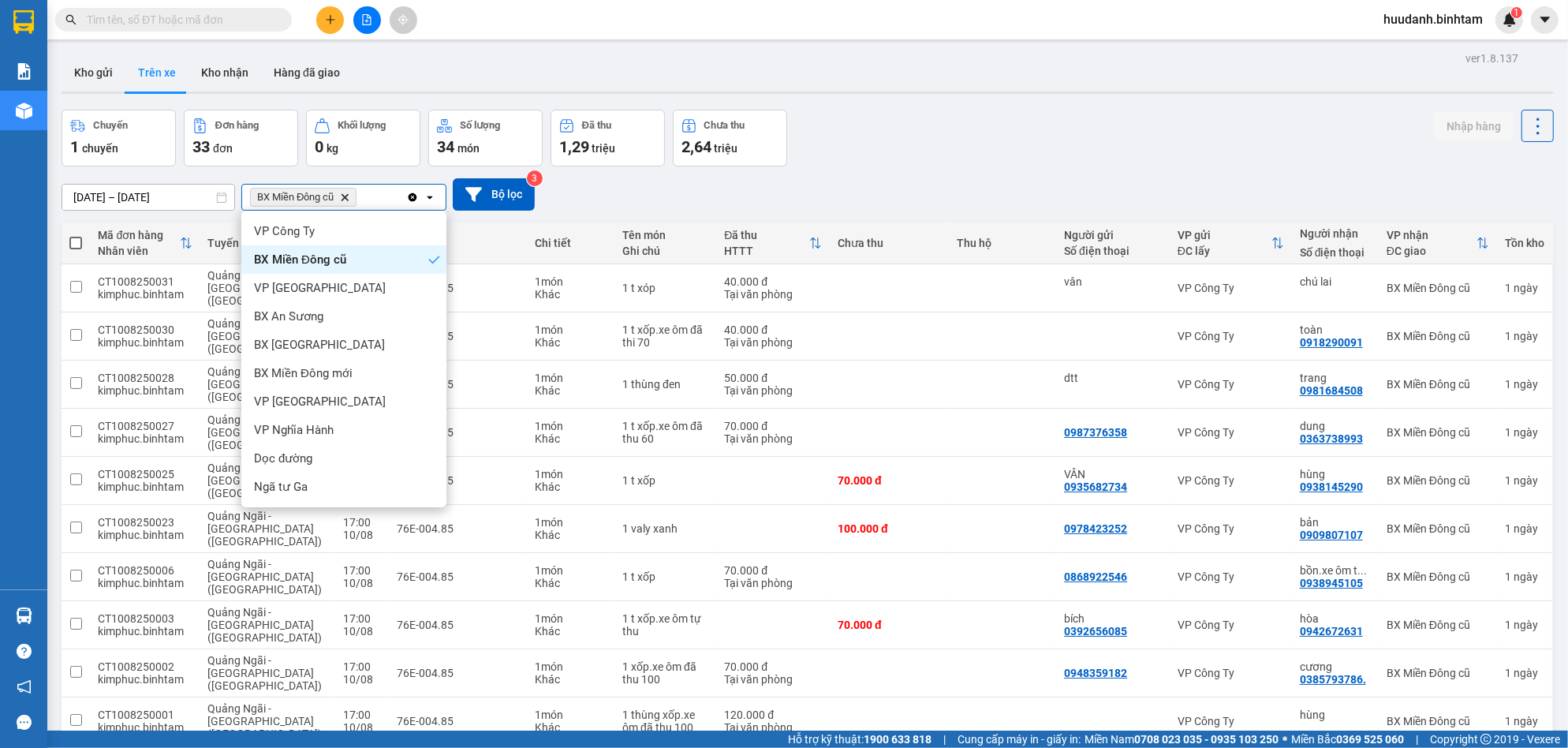
click at [332, 251] on span "BX Miền Đông cũ" at bounding box center [300, 260] width 92 height 16
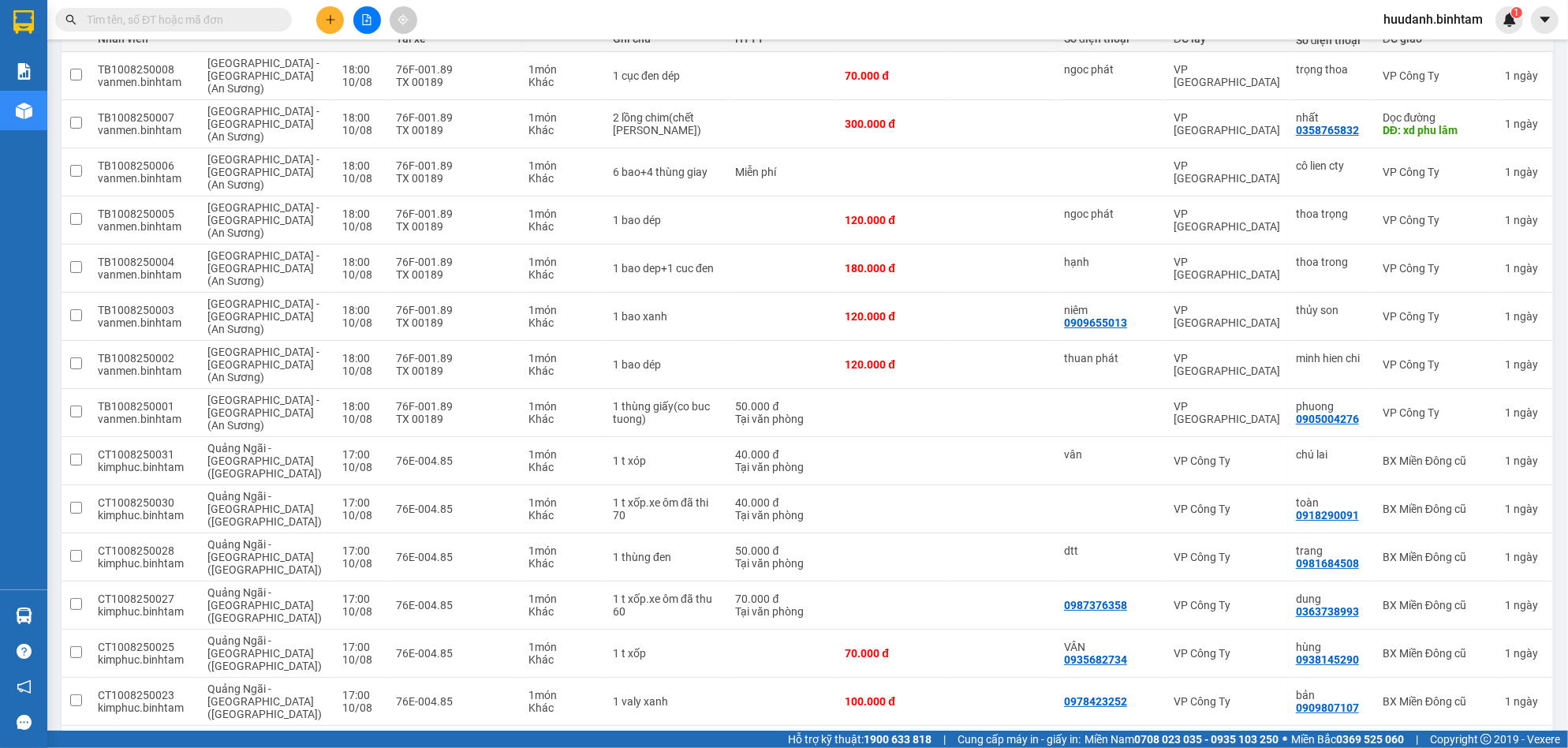
scroll to position [212, 0]
click at [367, 17] on icon "file-add" at bounding box center [367, 20] width 11 height 11
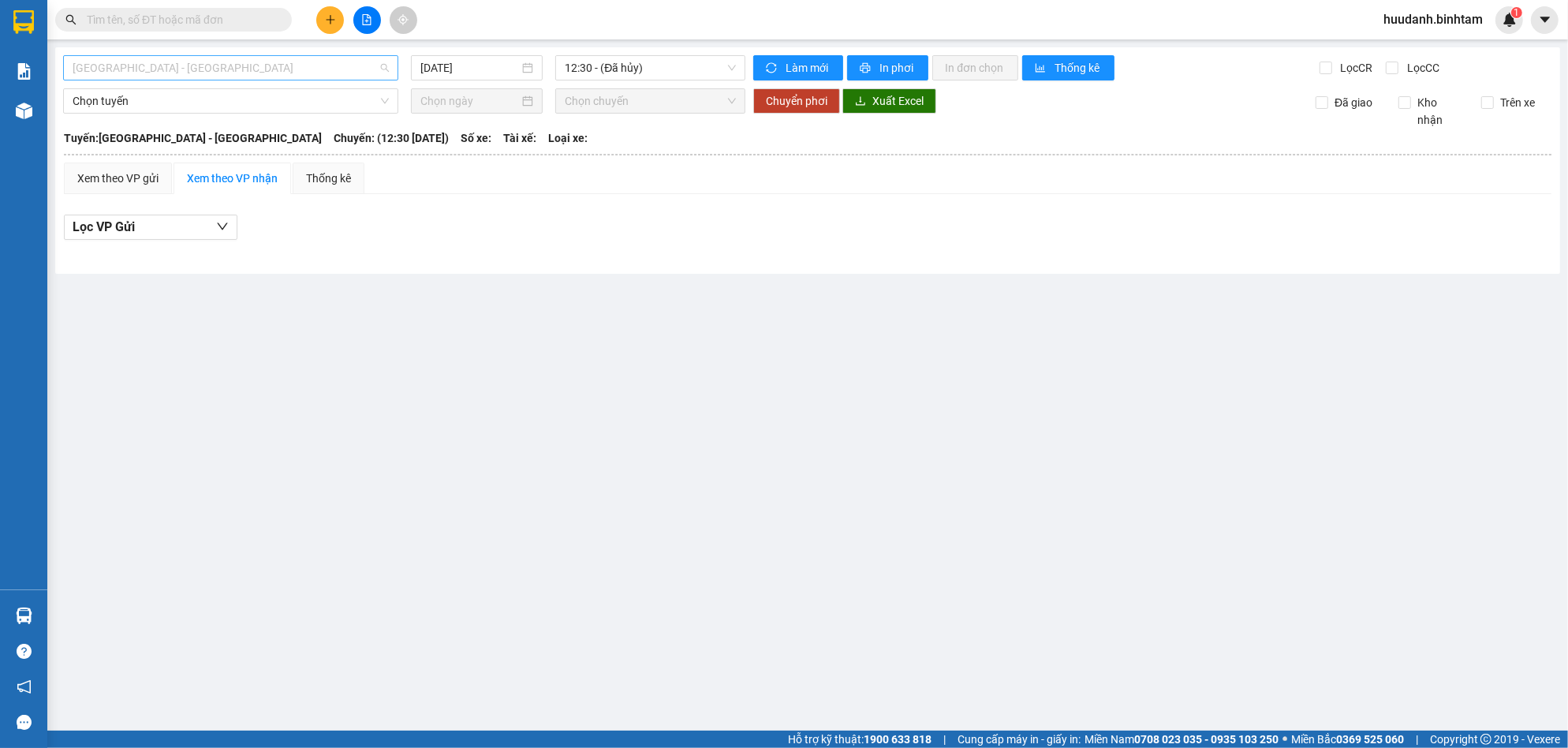
click at [217, 62] on span "[GEOGRAPHIC_DATA] - [GEOGRAPHIC_DATA]" at bounding box center [230, 67] width 316 height 23
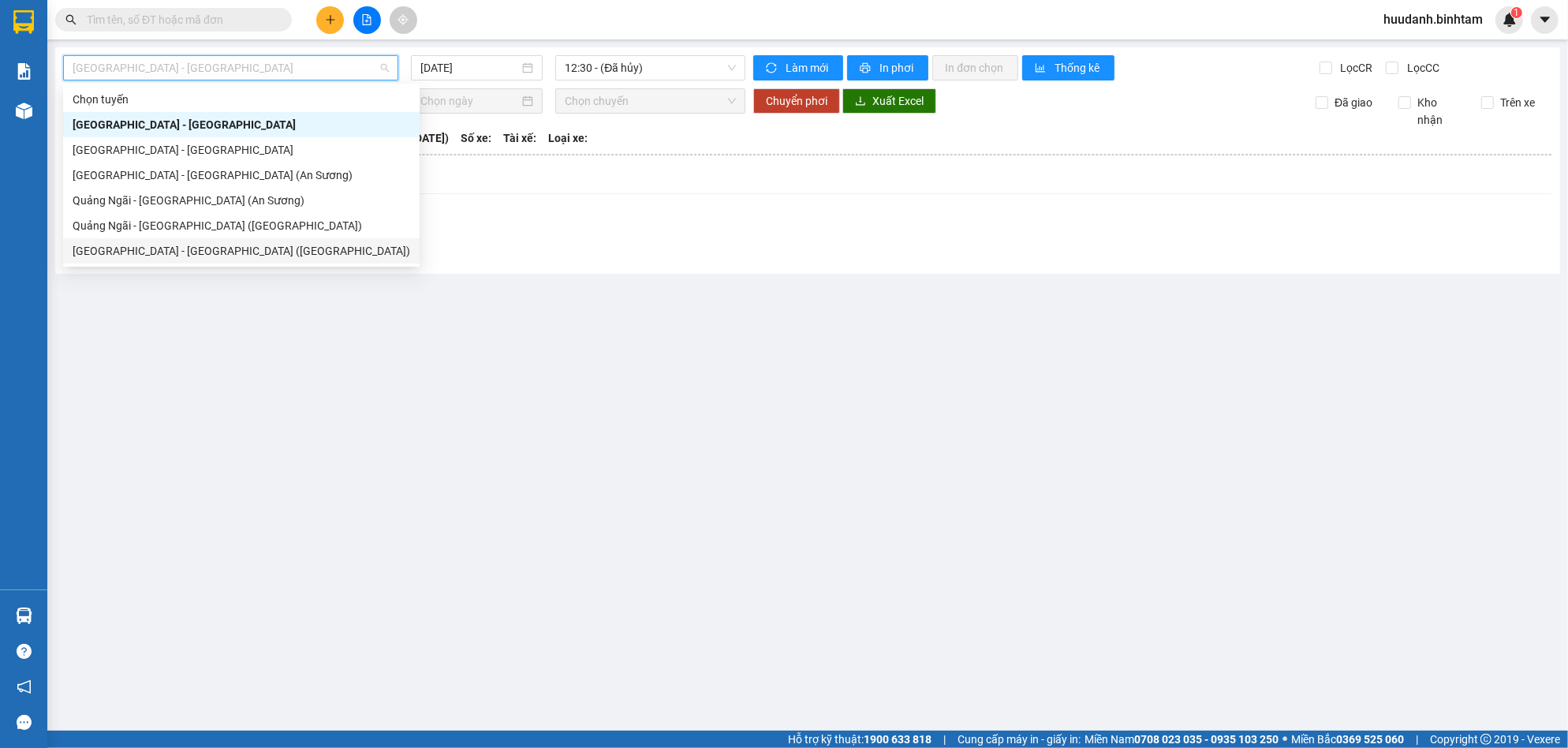
click at [158, 241] on div "[GEOGRAPHIC_DATA] - [GEOGRAPHIC_DATA] ([GEOGRAPHIC_DATA])" at bounding box center [241, 251] width 357 height 25
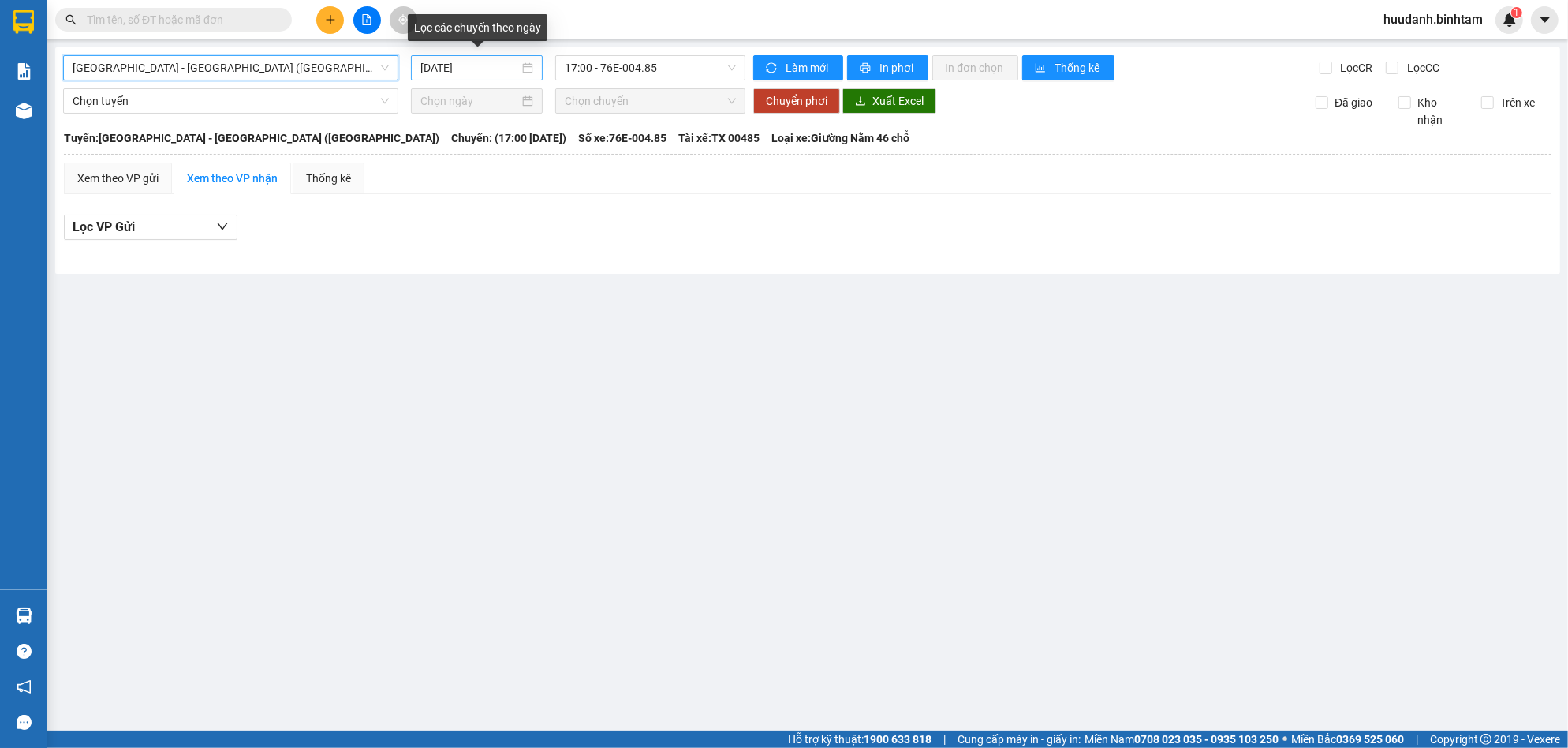
click at [487, 61] on input "[DATE]" at bounding box center [470, 67] width 99 height 17
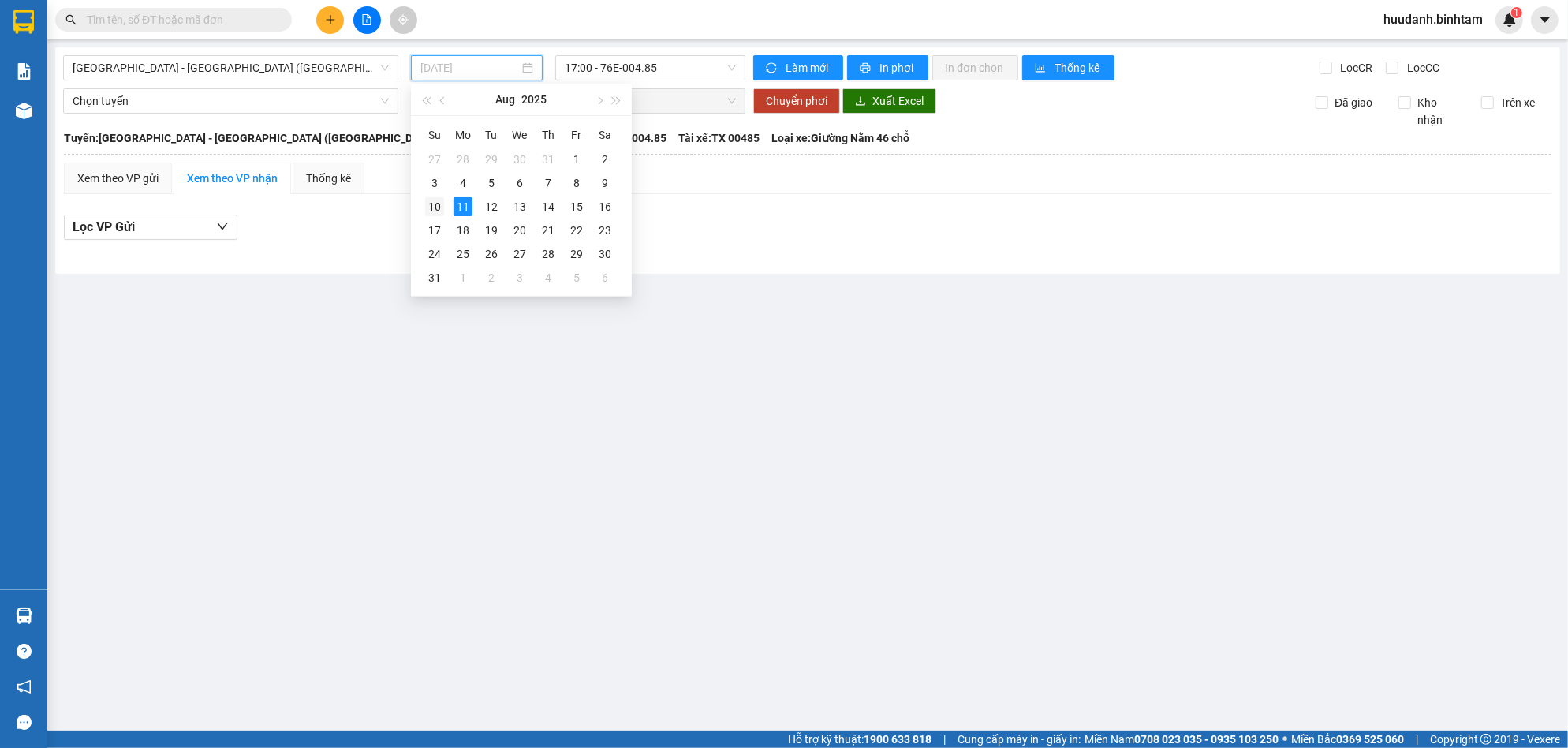
click at [434, 198] on div "10" at bounding box center [434, 206] width 19 height 19
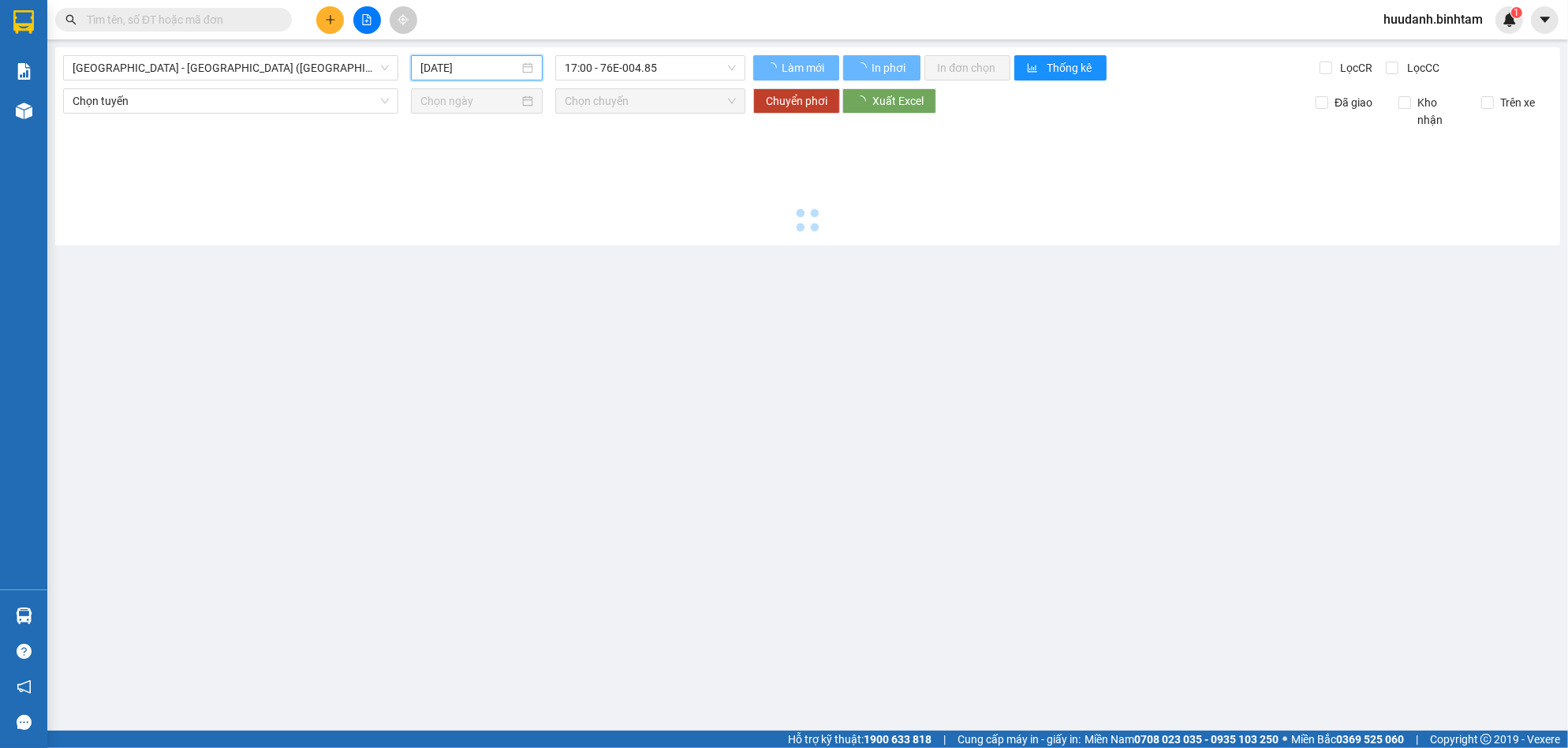
type input "[DATE]"
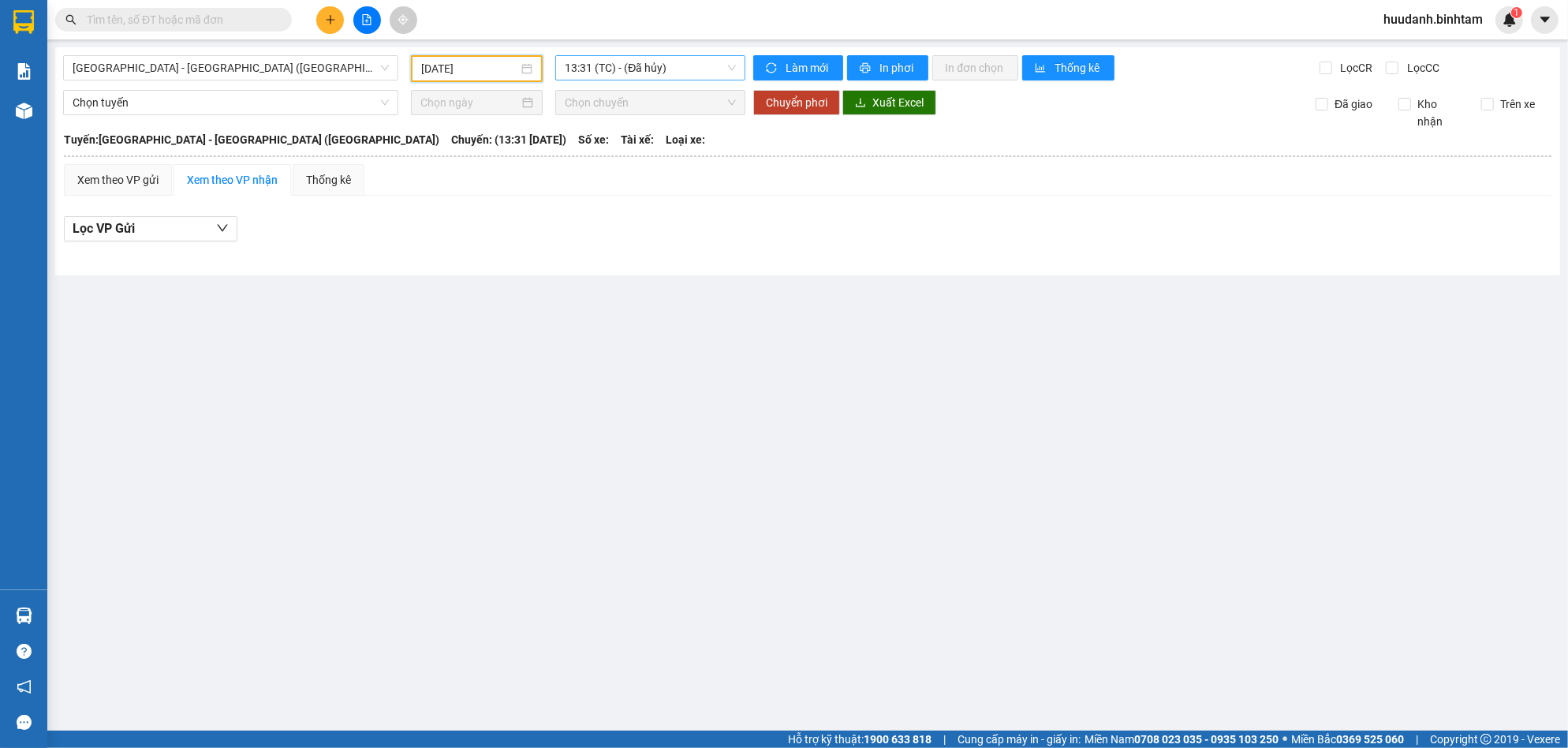
click at [645, 61] on span "13:31 (TC) - (Đã hủy)" at bounding box center [650, 67] width 171 height 23
click at [621, 148] on div "17:00 - 76E-004.76" at bounding box center [626, 150] width 123 height 17
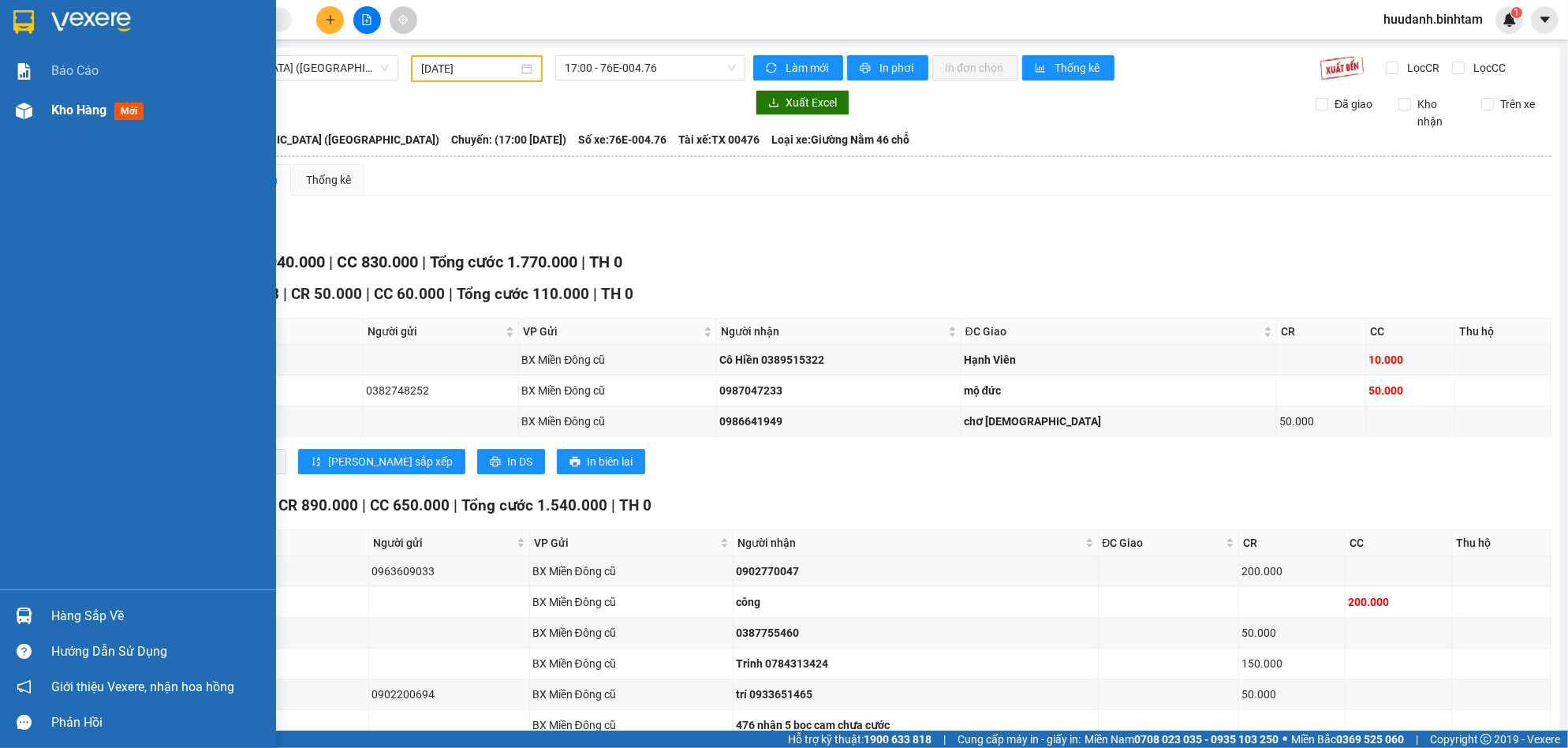
drag, startPoint x: 61, startPoint y: 101, endPoint x: 63, endPoint y: 114, distance: 13.2
click at [61, 100] on div "Kho hàng mới" at bounding box center [100, 110] width 99 height 19
click at [64, 114] on span "Kho hàng" at bounding box center [78, 110] width 55 height 15
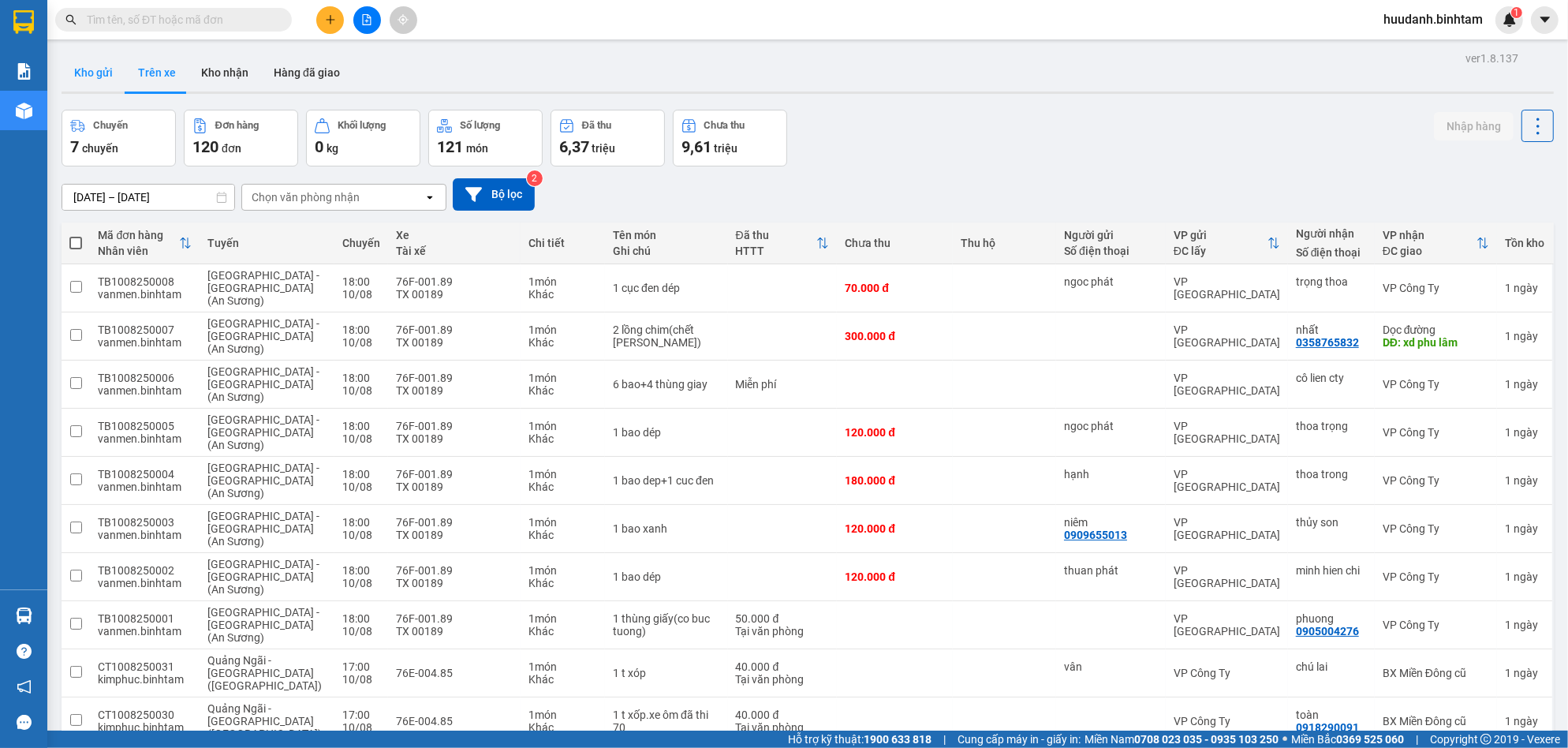
click at [91, 74] on button "Kho gửi" at bounding box center [93, 72] width 64 height 38
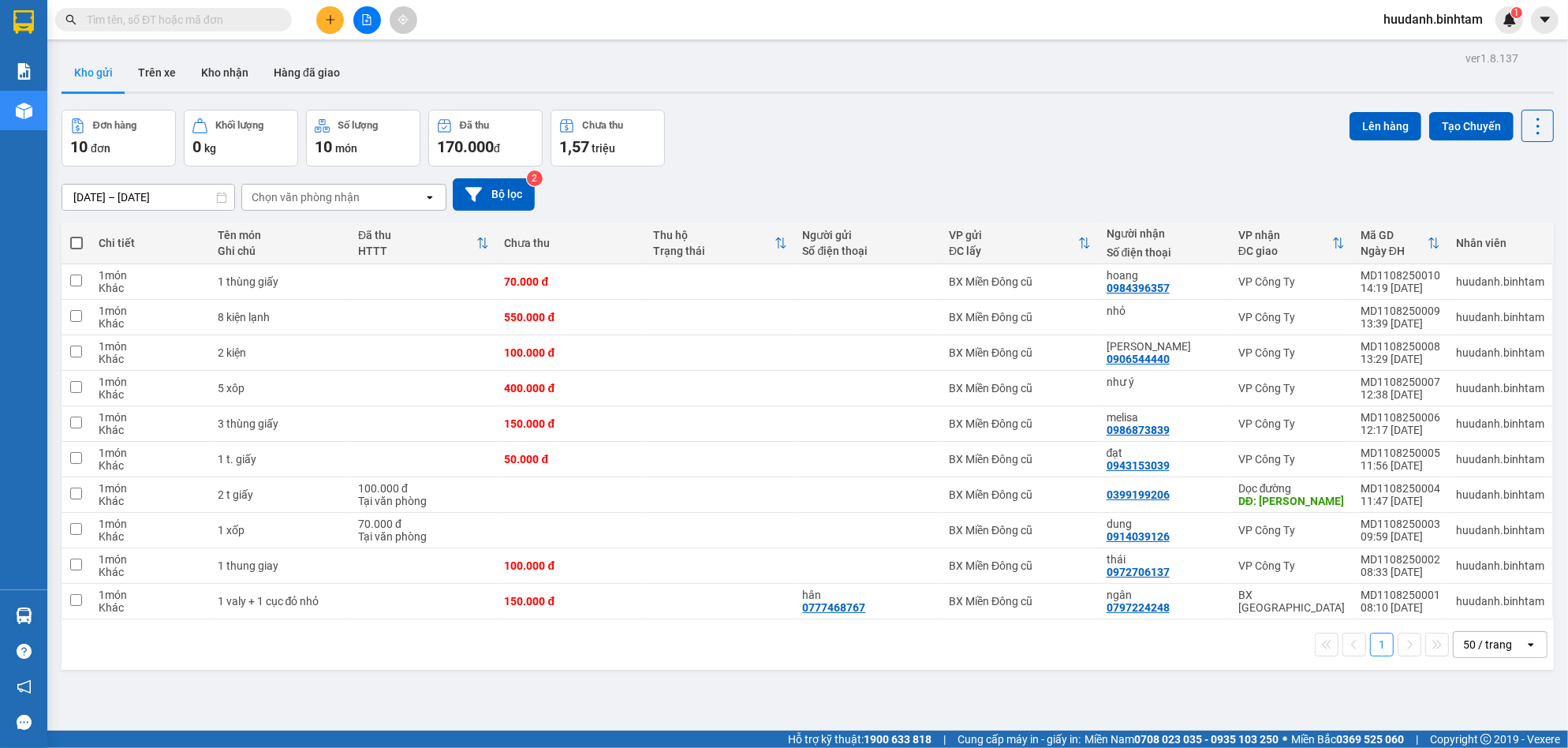
click at [323, 25] on button at bounding box center [330, 20] width 27 height 27
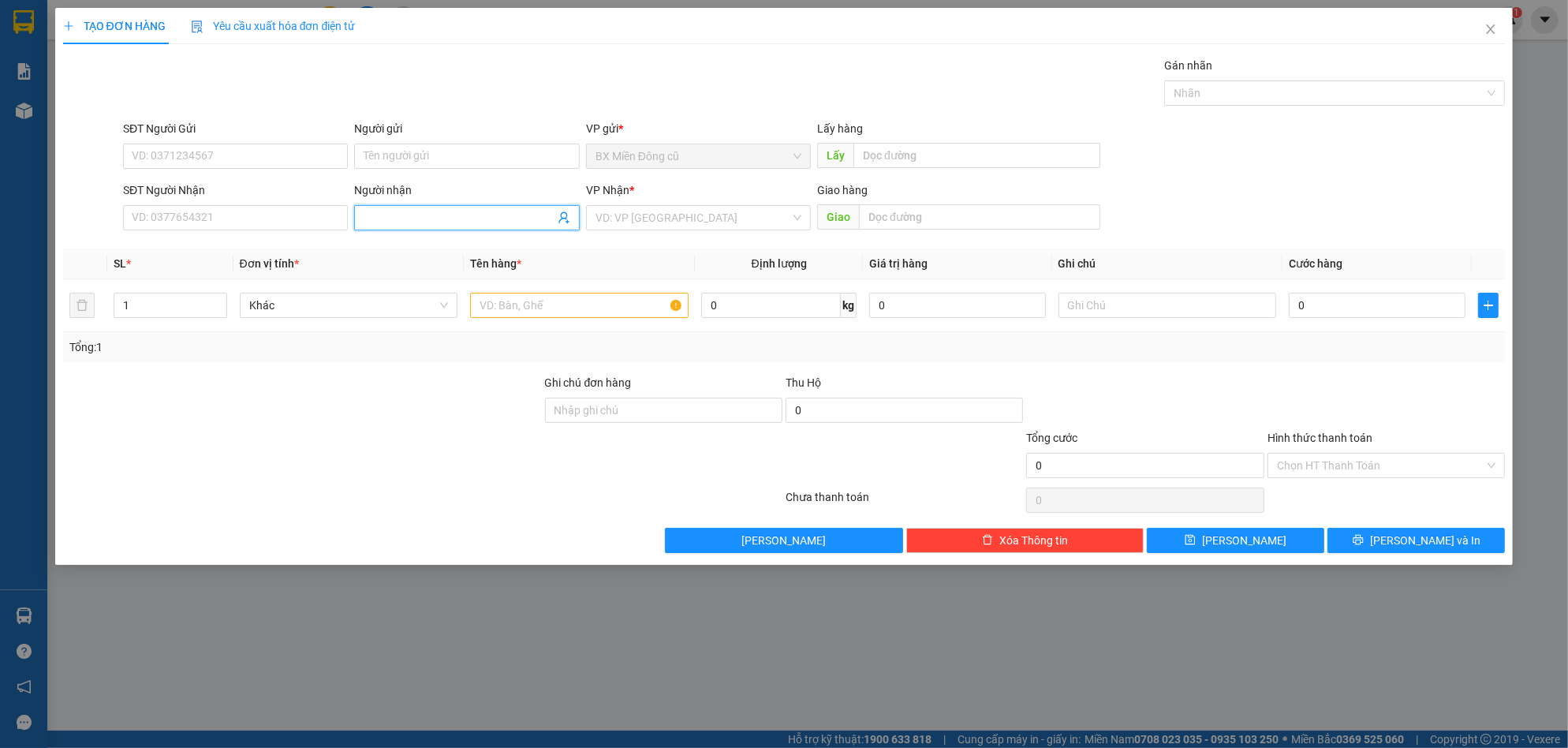
click at [419, 214] on input "Người nhận" at bounding box center [459, 217] width 190 height 17
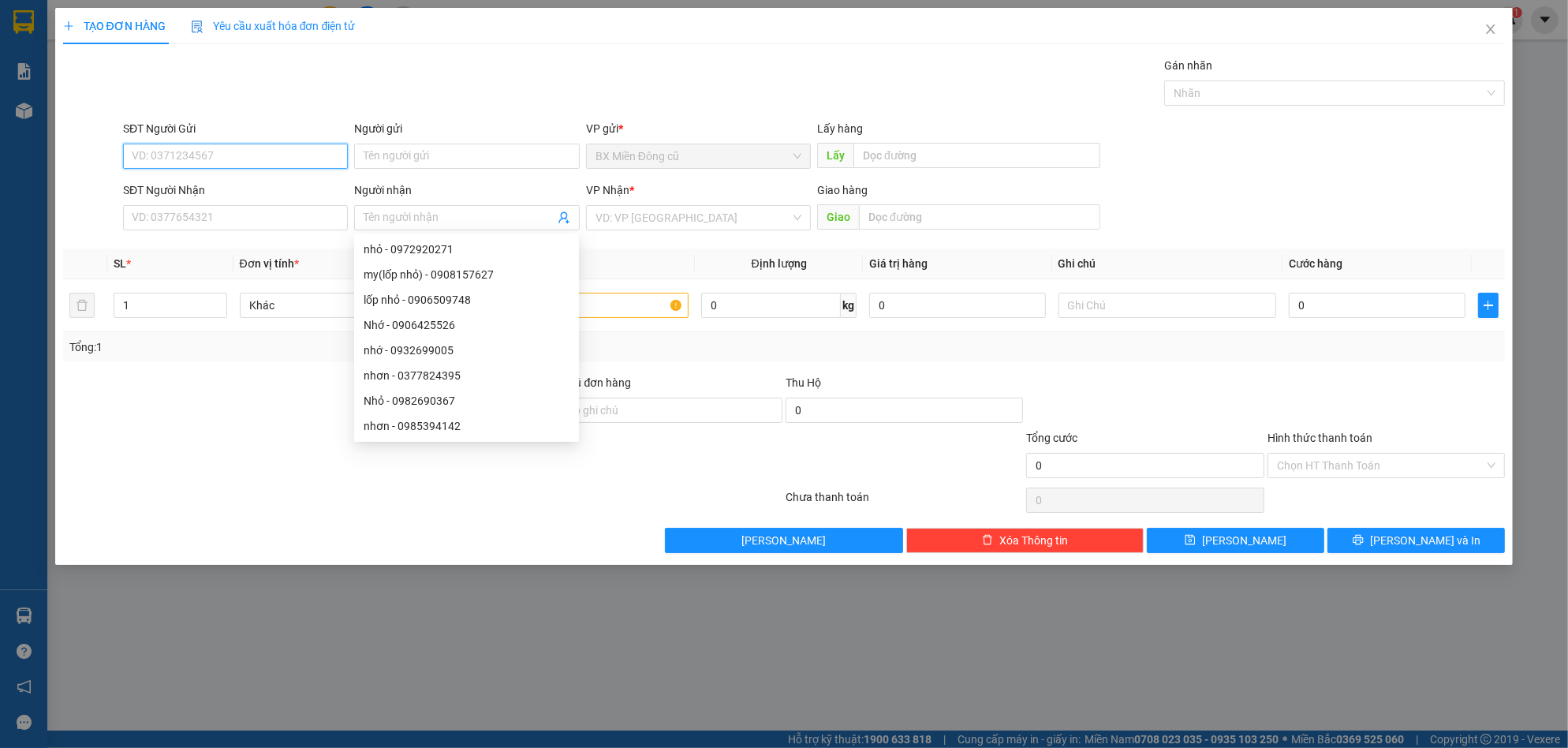
click at [232, 163] on input "SĐT Người Gửi" at bounding box center [235, 156] width 225 height 25
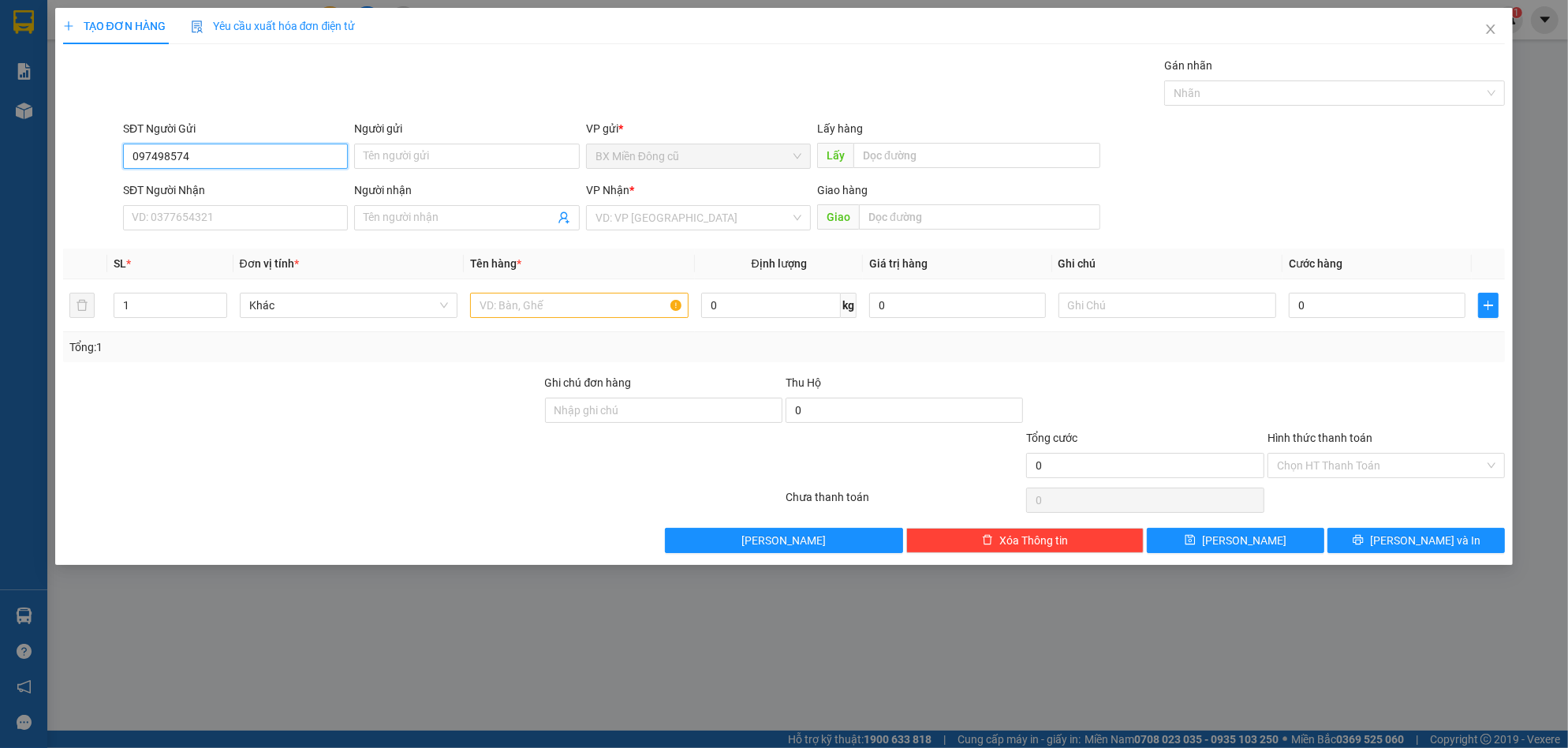
type input "0974985747"
click at [231, 183] on div "0974985747 - my" at bounding box center [235, 187] width 206 height 17
type input "my"
type input "0974880737"
type input "100.000"
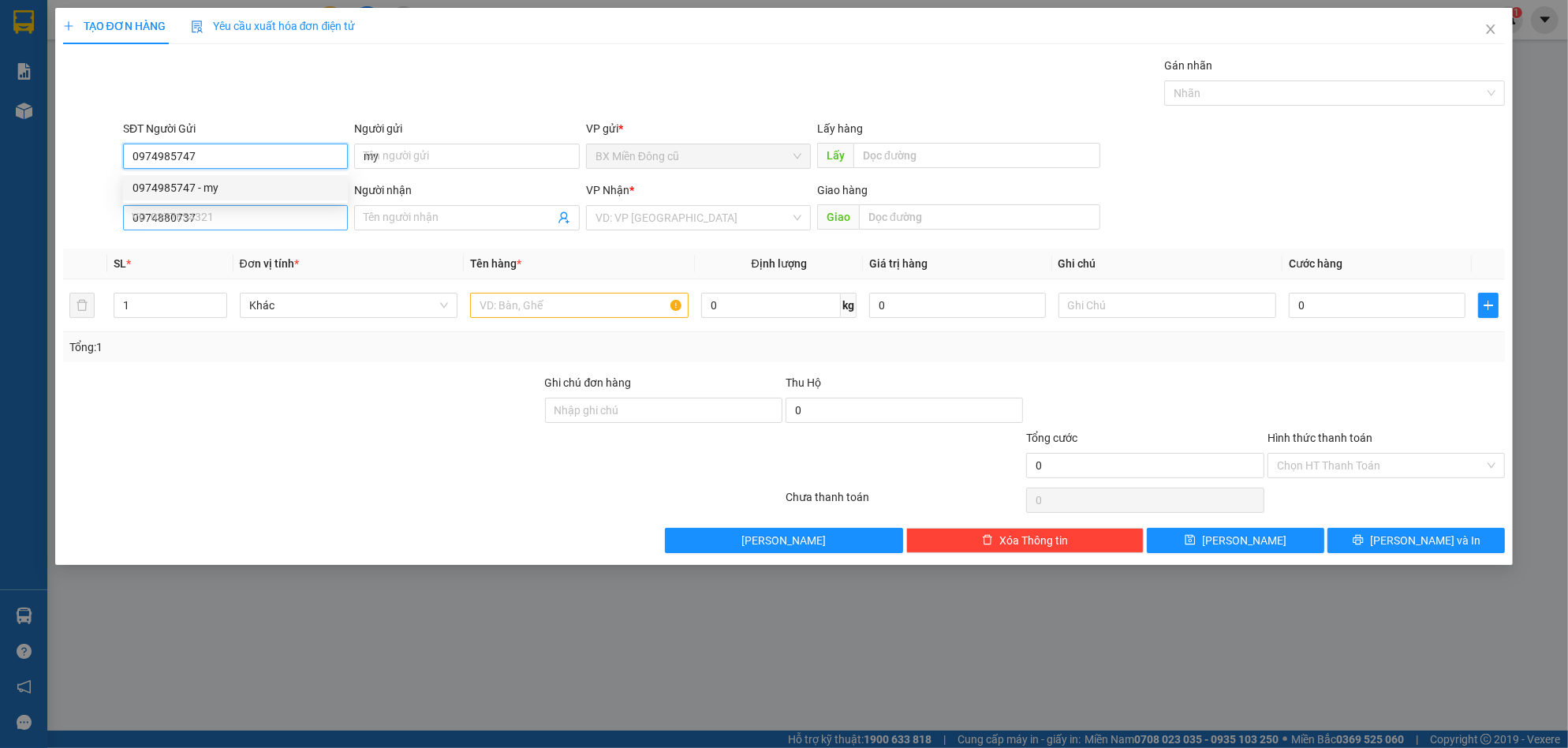
type input "100.000"
type input "0974985747"
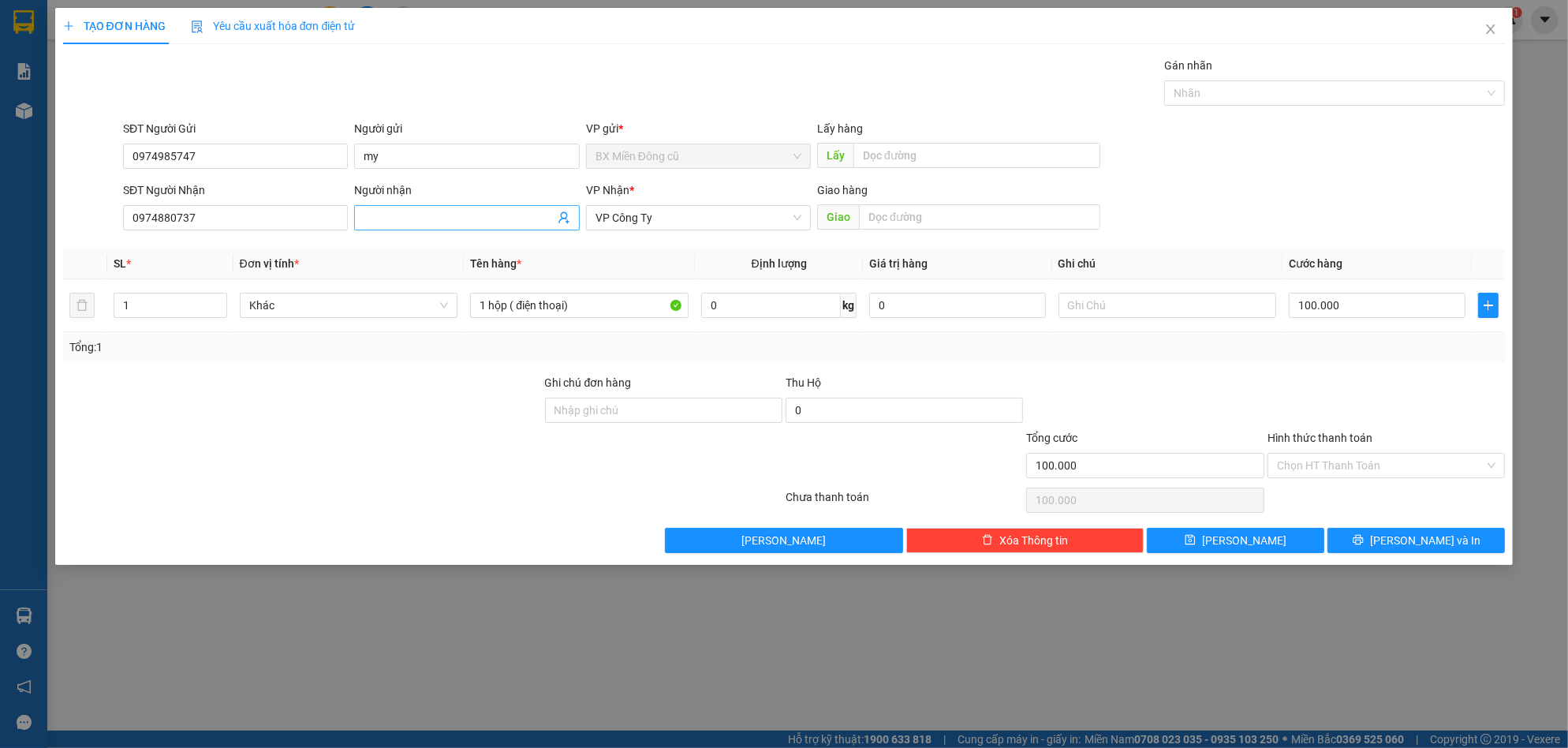
click at [447, 220] on input "Người nhận" at bounding box center [459, 217] width 190 height 17
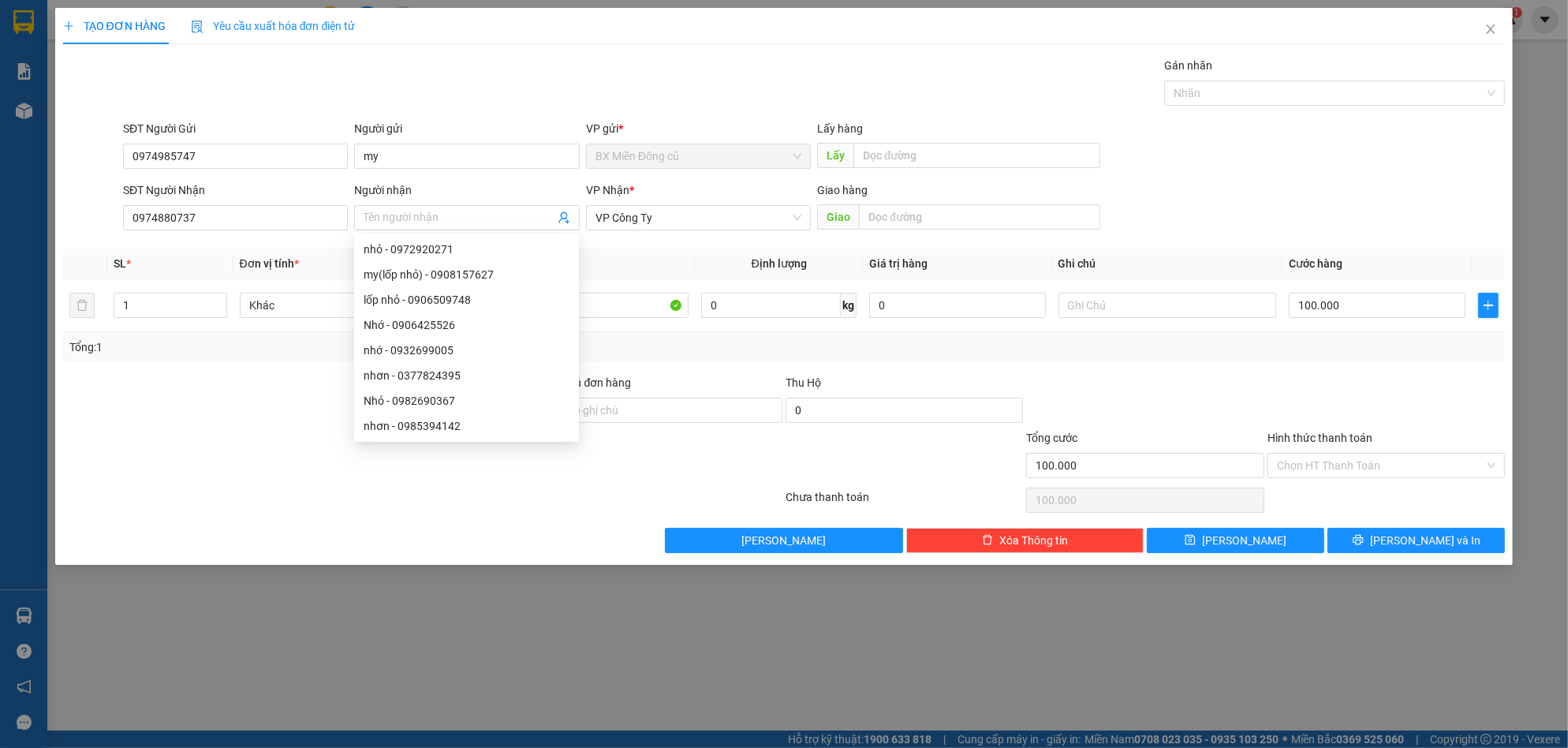
click at [710, 249] on th "Định lượng" at bounding box center [779, 264] width 168 height 31
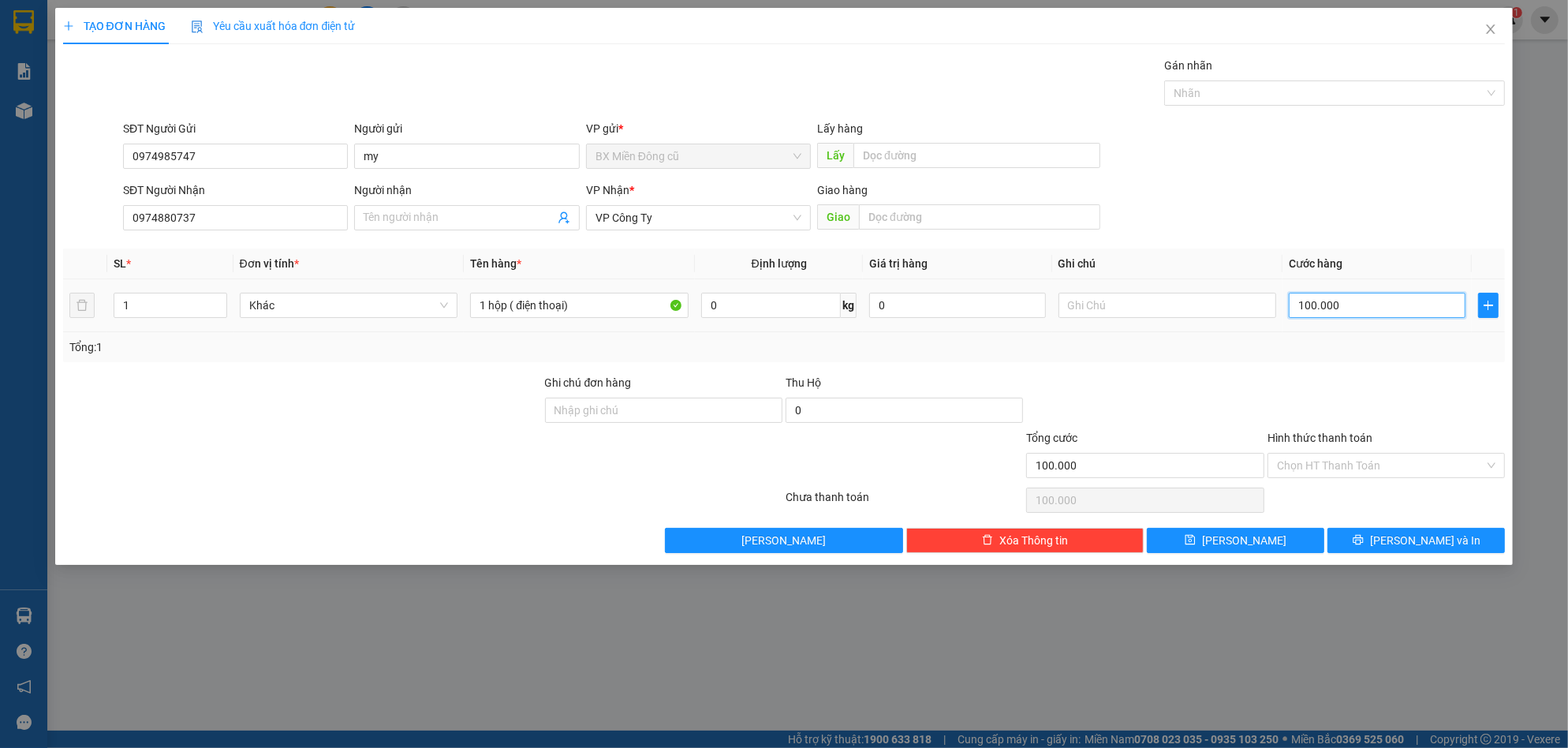
click at [1346, 315] on input "100.000" at bounding box center [1377, 305] width 176 height 25
type input "1"
type input "15"
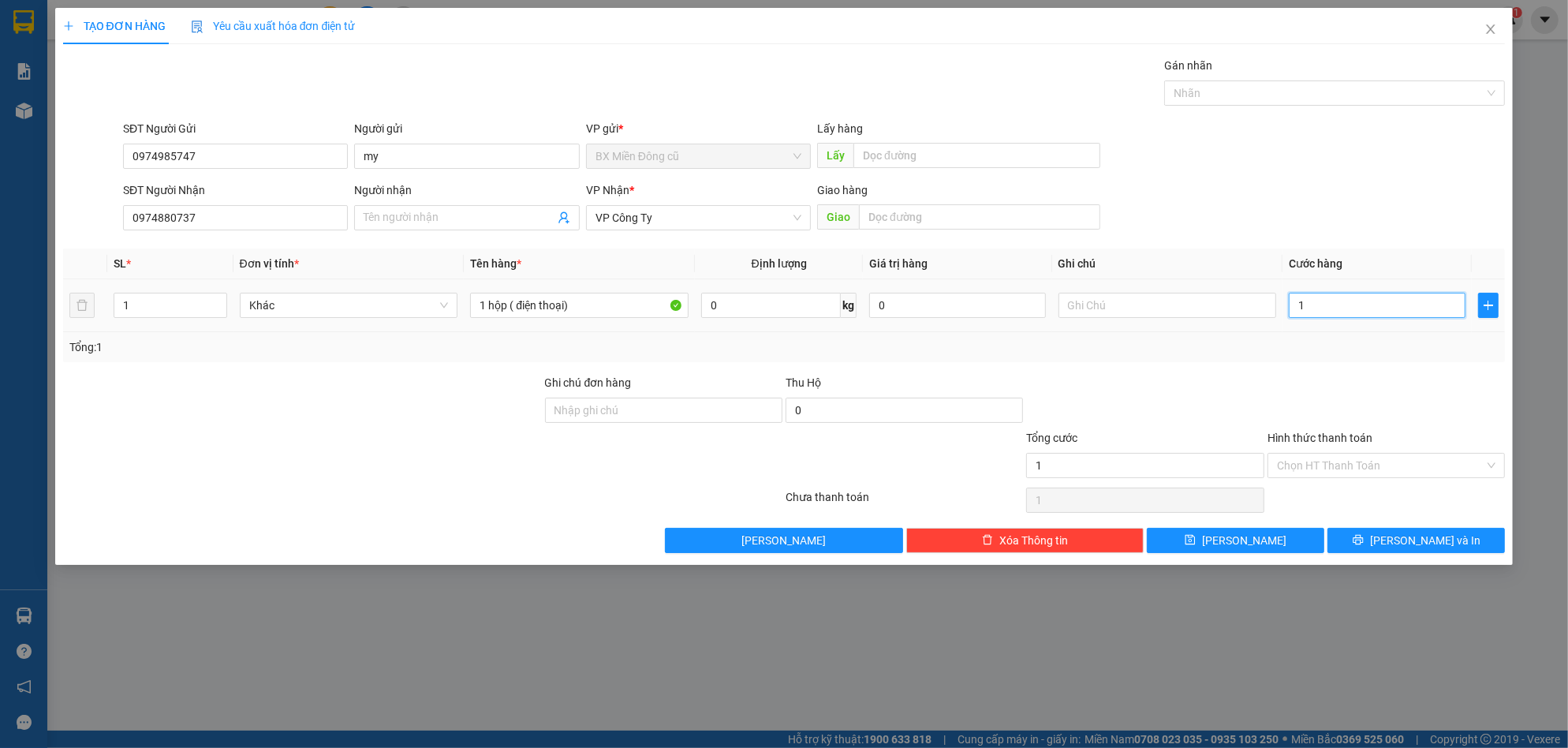
type input "15"
type input "150"
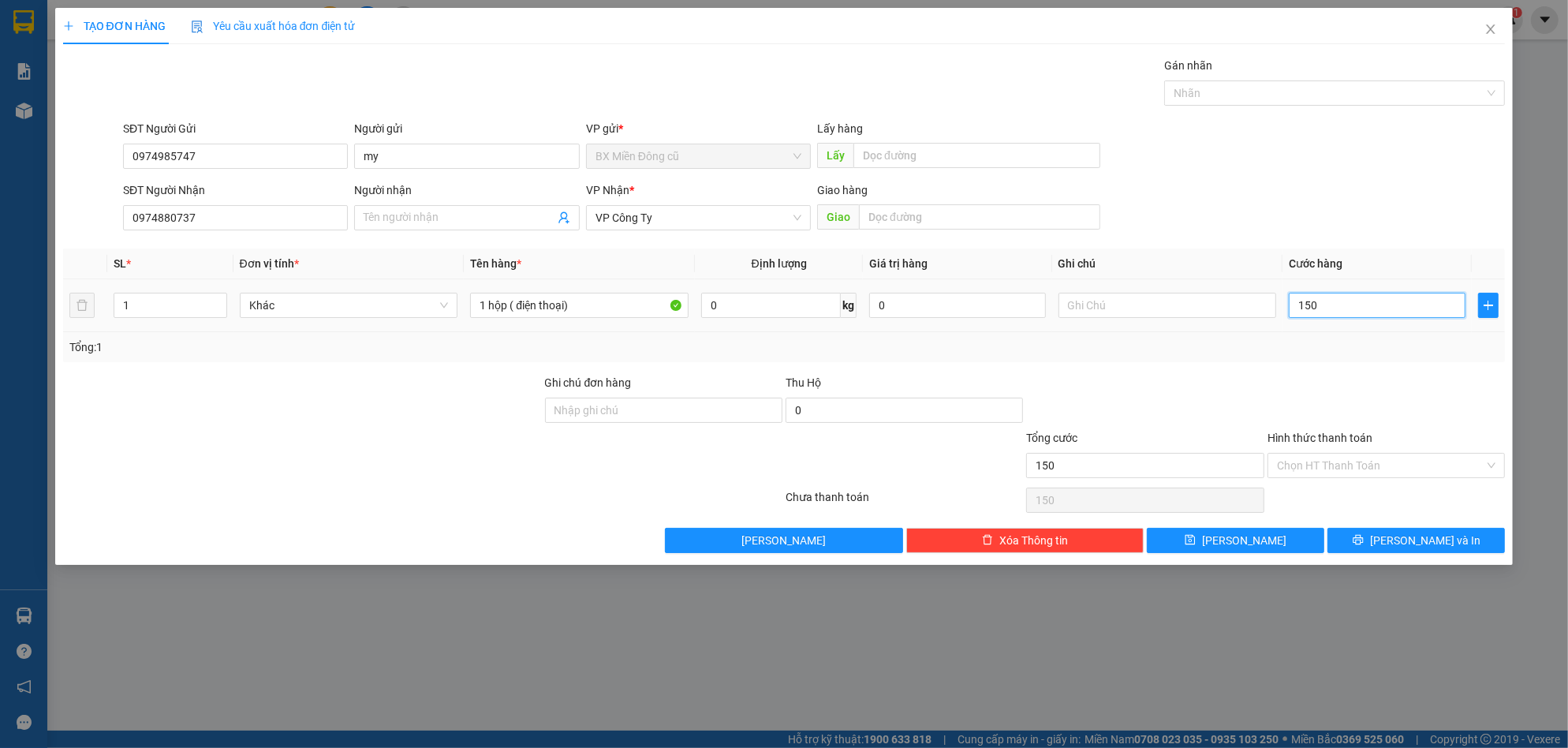
type input "1.500"
type input "15.000"
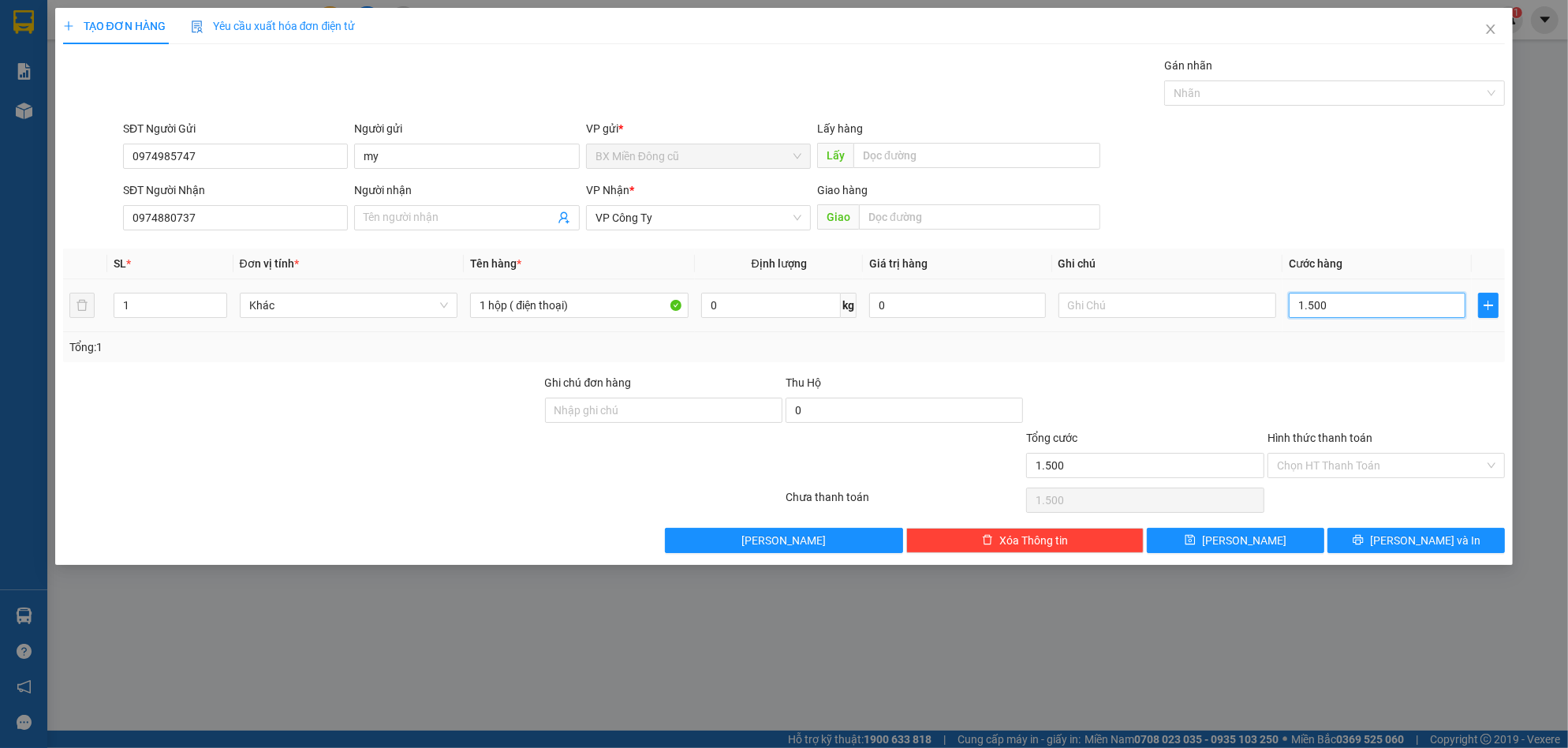
type input "15.000"
type input "150.000"
click at [1355, 460] on input "Hình thức thanh toán" at bounding box center [1380, 465] width 208 height 23
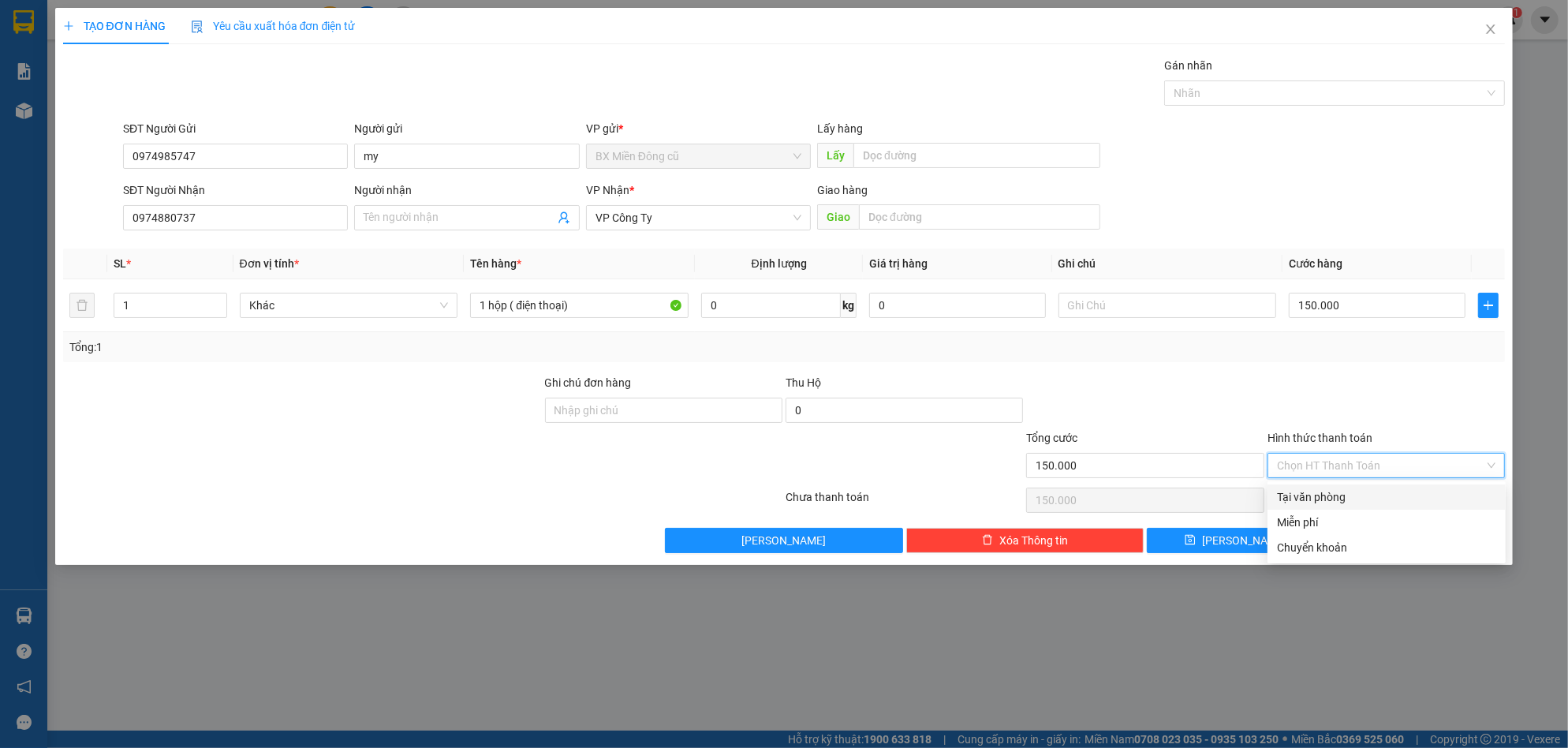
click at [1313, 487] on div "Tại văn phòng" at bounding box center [1386, 497] width 239 height 25
type input "0"
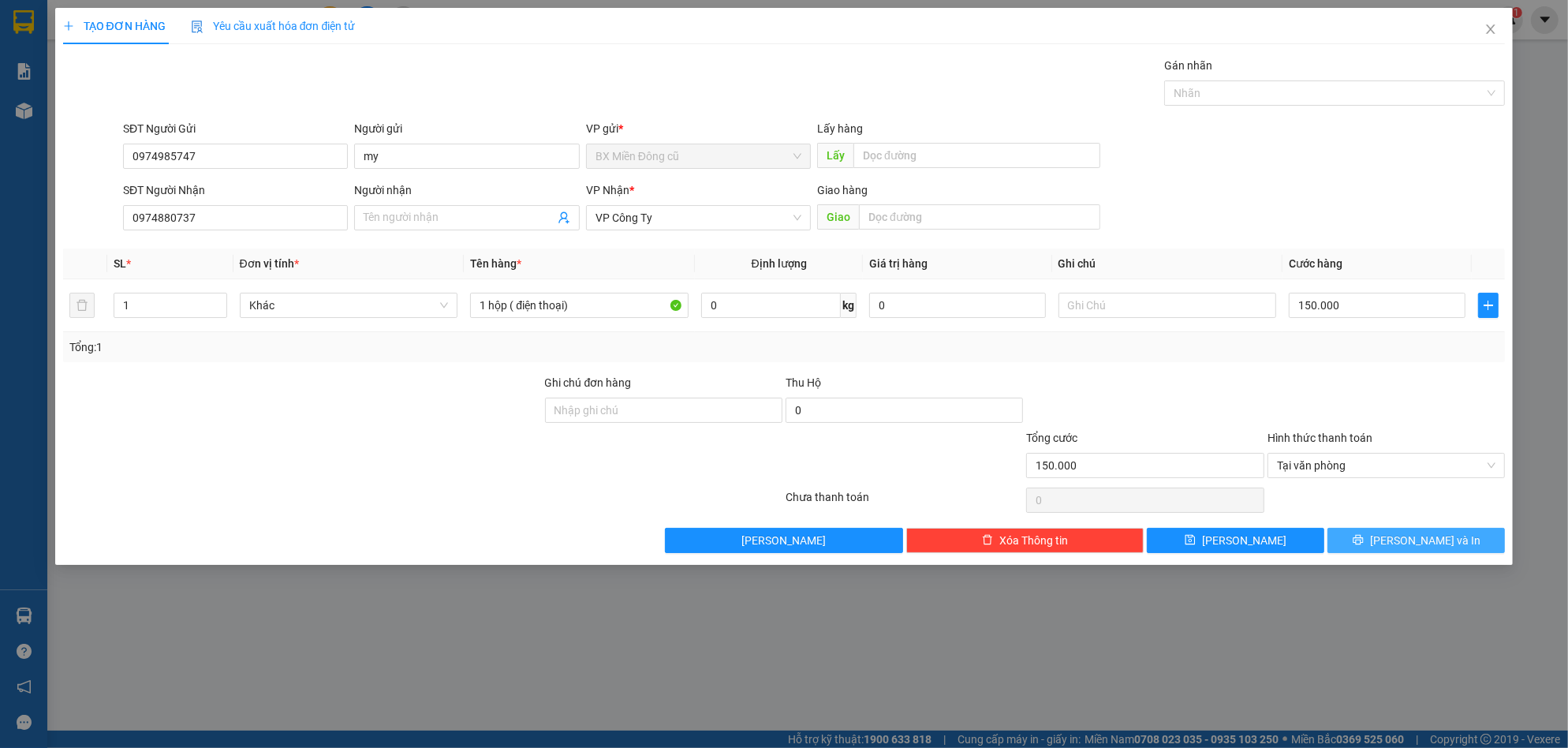
click at [1428, 542] on span "[PERSON_NAME] và In" at bounding box center [1425, 539] width 111 height 17
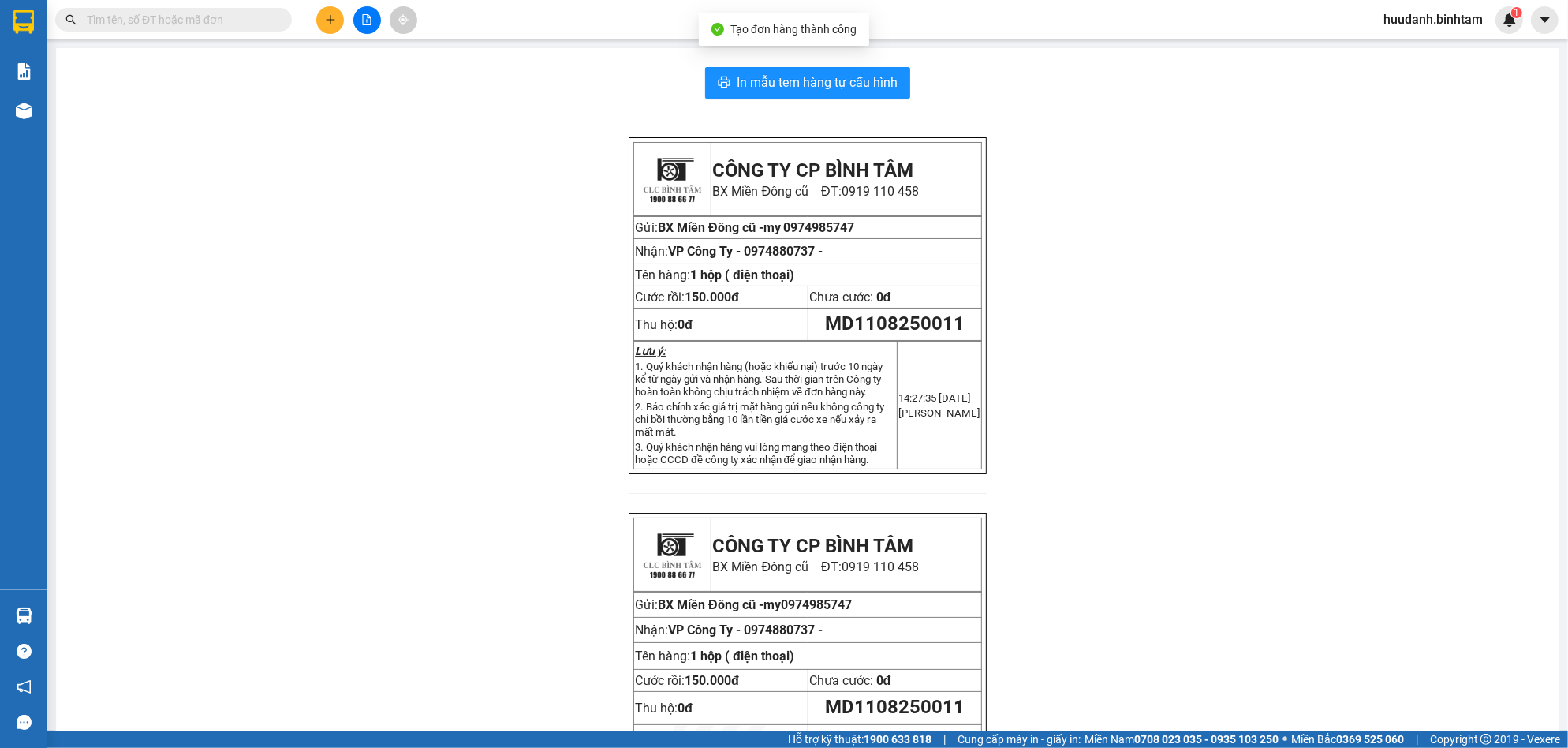
click at [765, 100] on div "In mẫu tem hàng tự cấu hình CÔNG TY CP BÌNH TÂM [GEOGRAPHIC_DATA] cũ ĐT: 0919 1…" at bounding box center [807, 467] width 1503 height 836
click at [768, 86] on span "In mẫu tem hàng tự cấu hình" at bounding box center [817, 82] width 161 height 19
click at [328, 16] on icon "plus" at bounding box center [331, 20] width 11 height 11
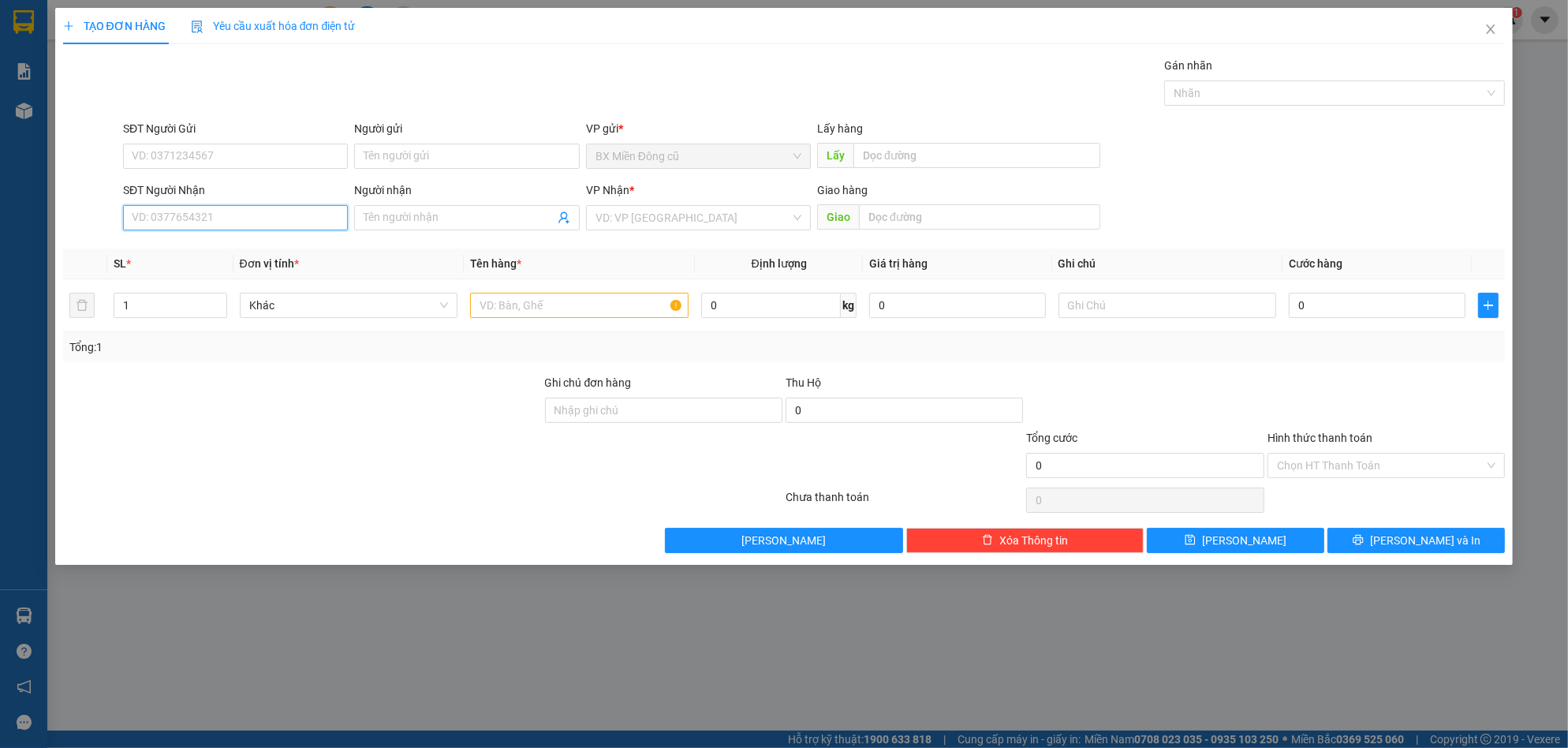
click at [247, 218] on input "SĐT Người Nhận" at bounding box center [235, 218] width 225 height 25
click at [230, 165] on input "SĐT Người Gửi" at bounding box center [235, 156] width 225 height 25
click at [235, 151] on input "SĐT Người Gửi" at bounding box center [235, 156] width 225 height 25
click at [259, 152] on input "0907101290" at bounding box center [235, 156] width 225 height 25
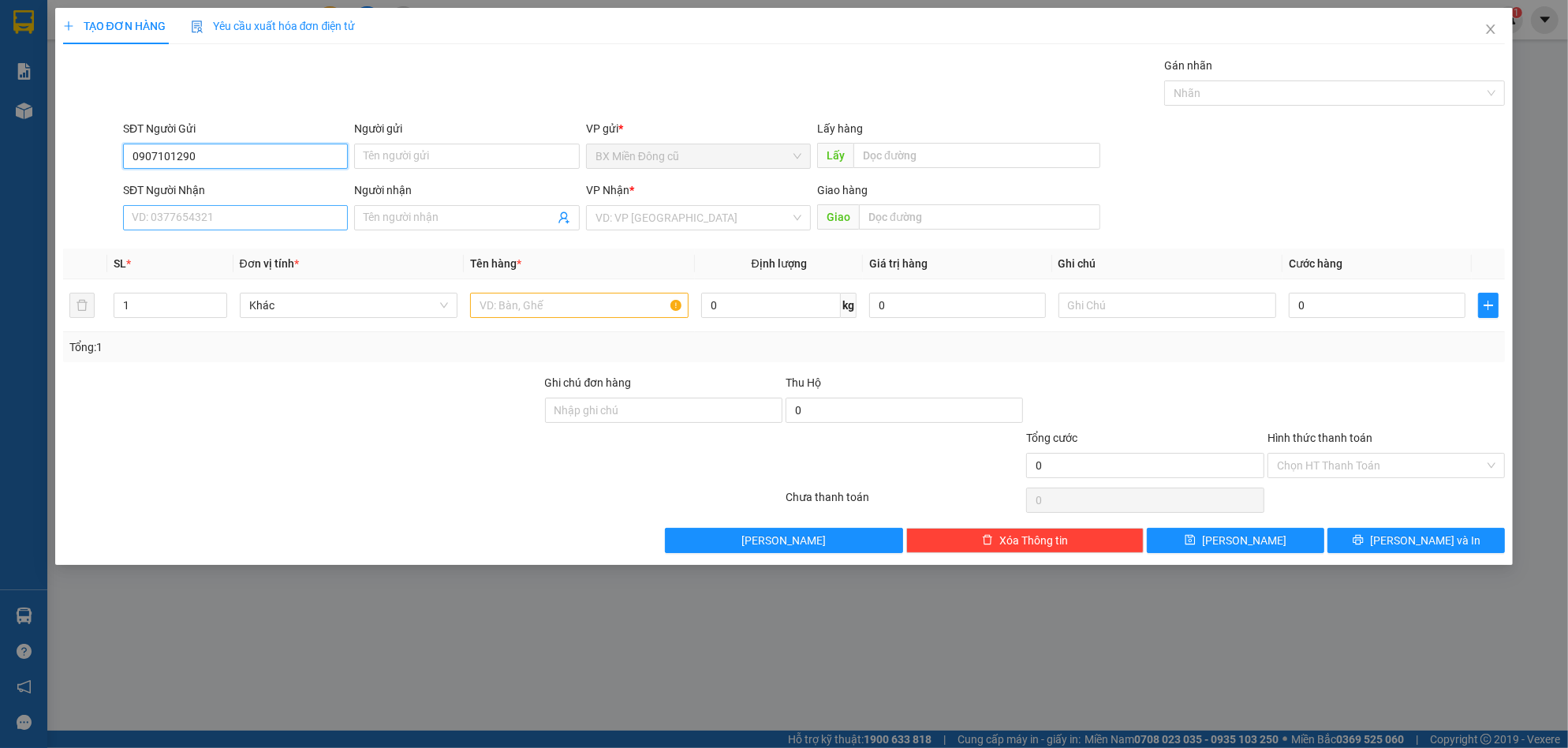
type input "0907101290"
click at [252, 226] on input "SĐT Người Nhận" at bounding box center [235, 218] width 225 height 25
type input "0902323944"
click at [472, 219] on input "Người nhận" at bounding box center [459, 217] width 190 height 17
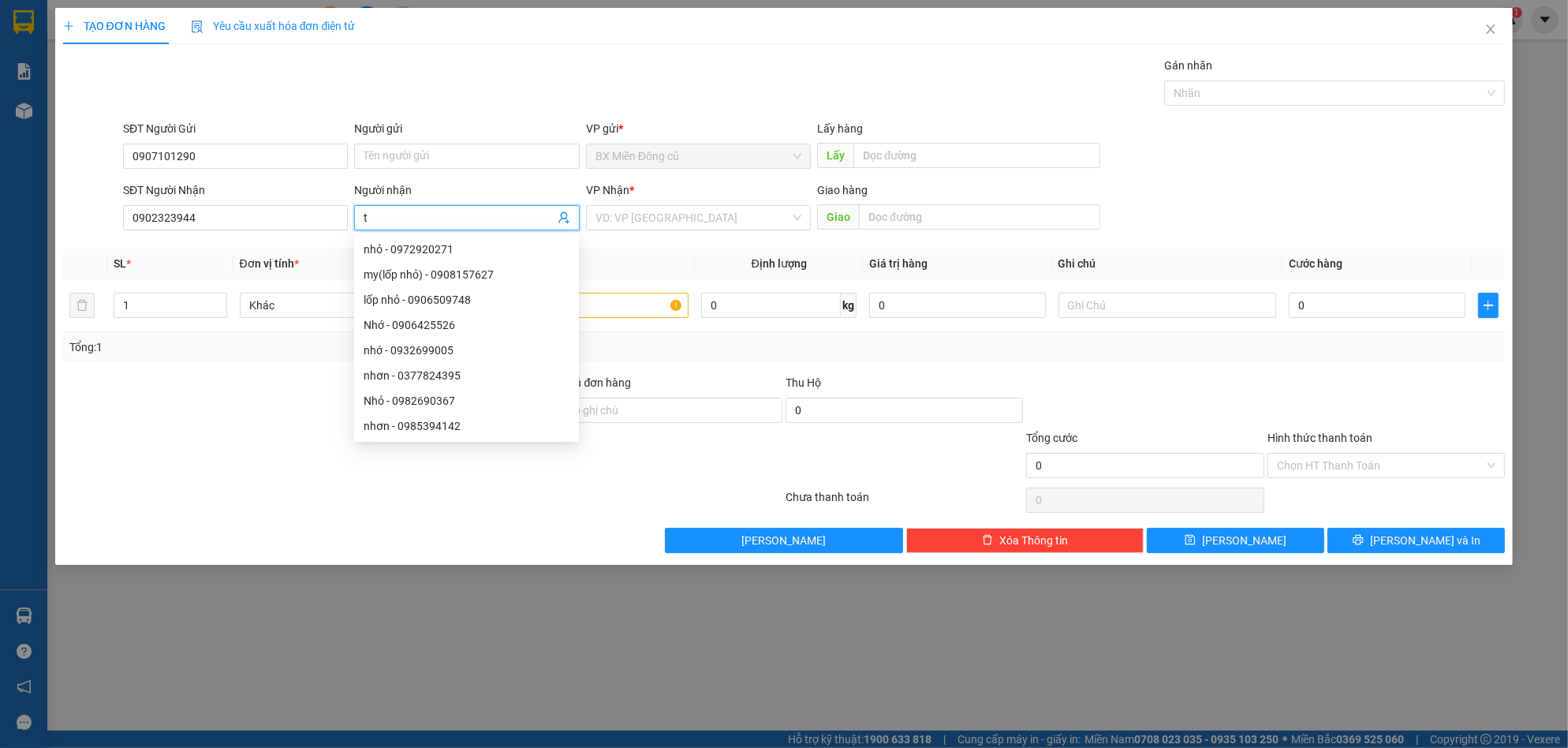
paste input "ảo"
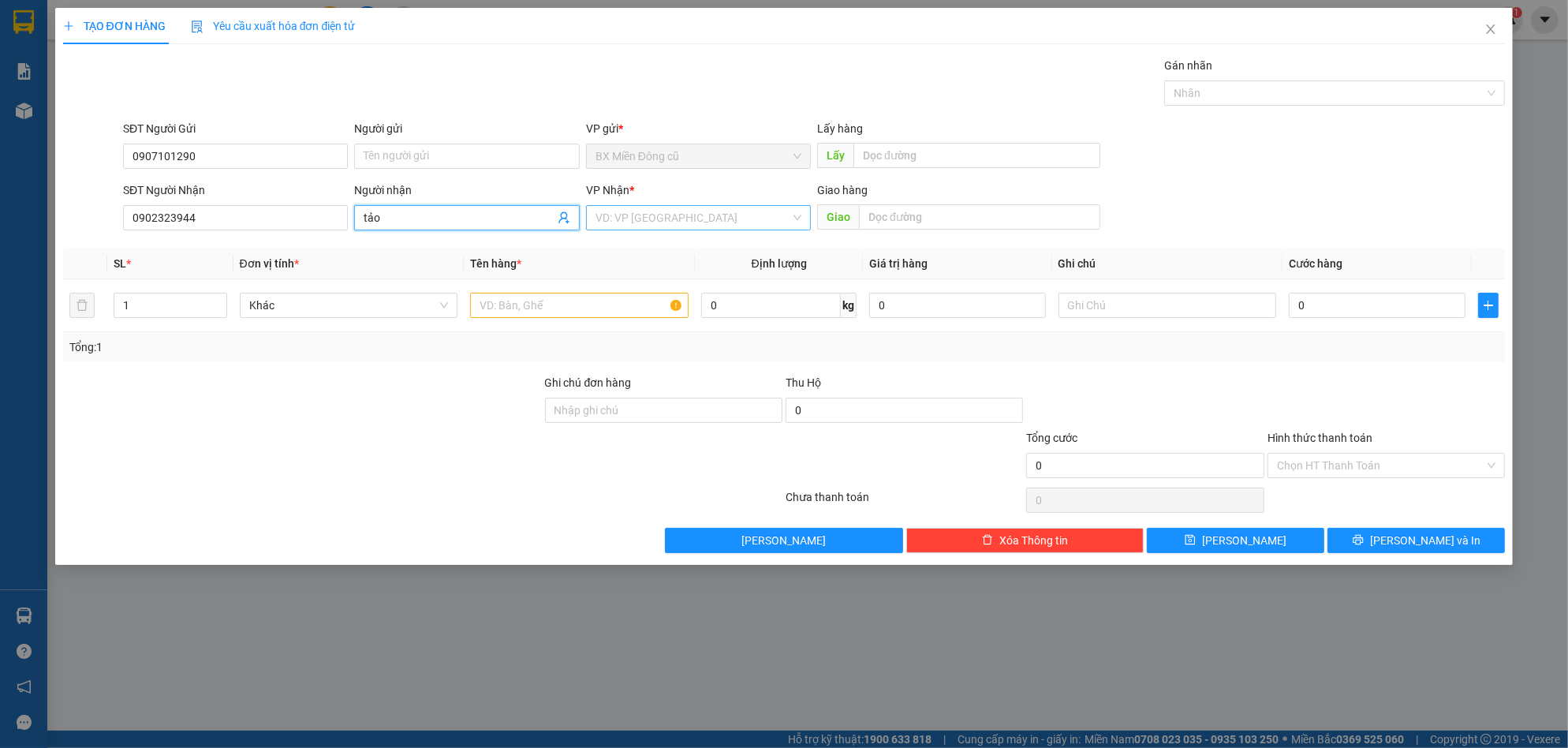
type input "tảo"
click at [711, 224] on input "search" at bounding box center [692, 218] width 195 height 23
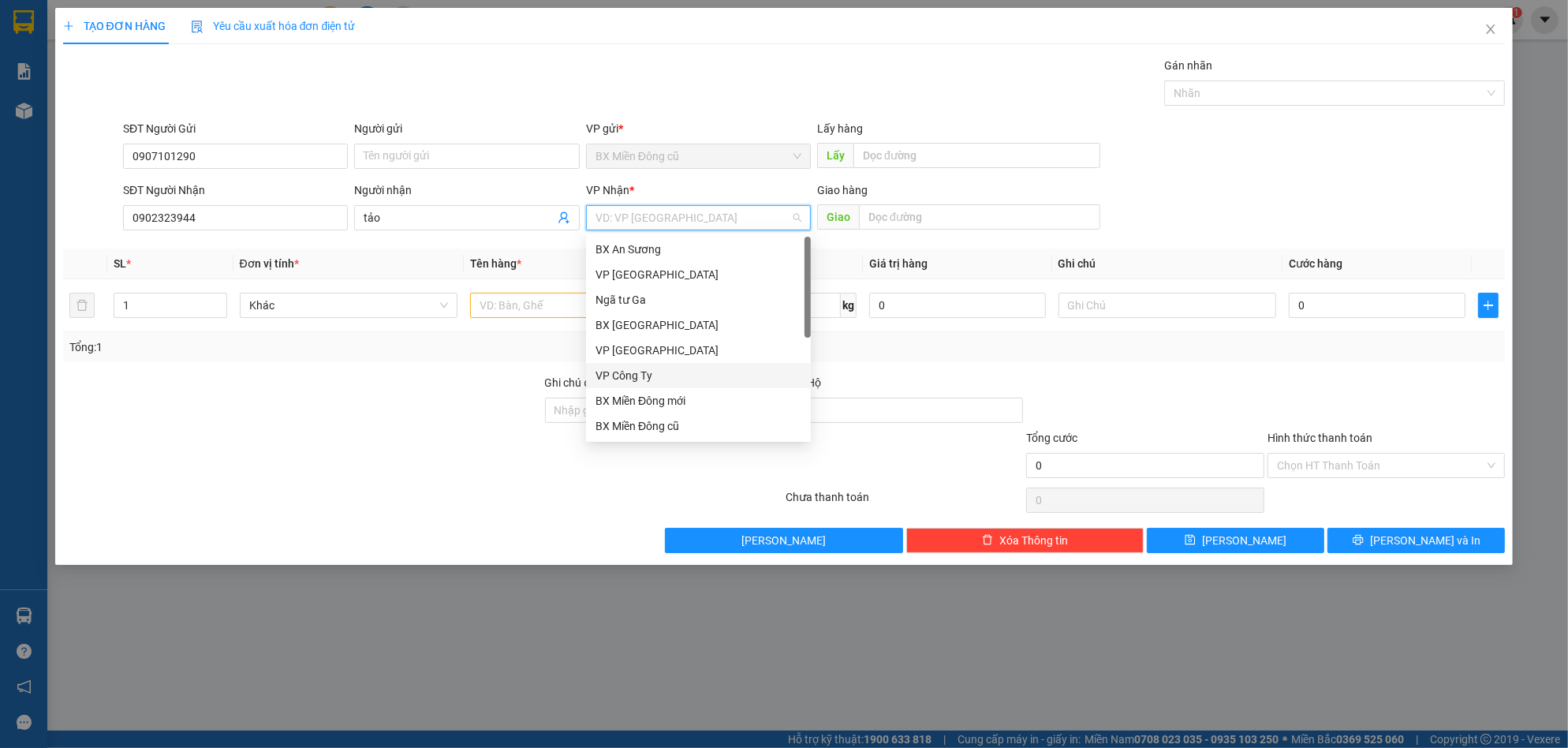
scroll to position [50, 0]
drag, startPoint x: 805, startPoint y: 382, endPoint x: 808, endPoint y: 399, distance: 17.3
click at [808, 399] on div at bounding box center [808, 387] width 6 height 101
click at [652, 403] on div "Dọc đường" at bounding box center [698, 400] width 206 height 17
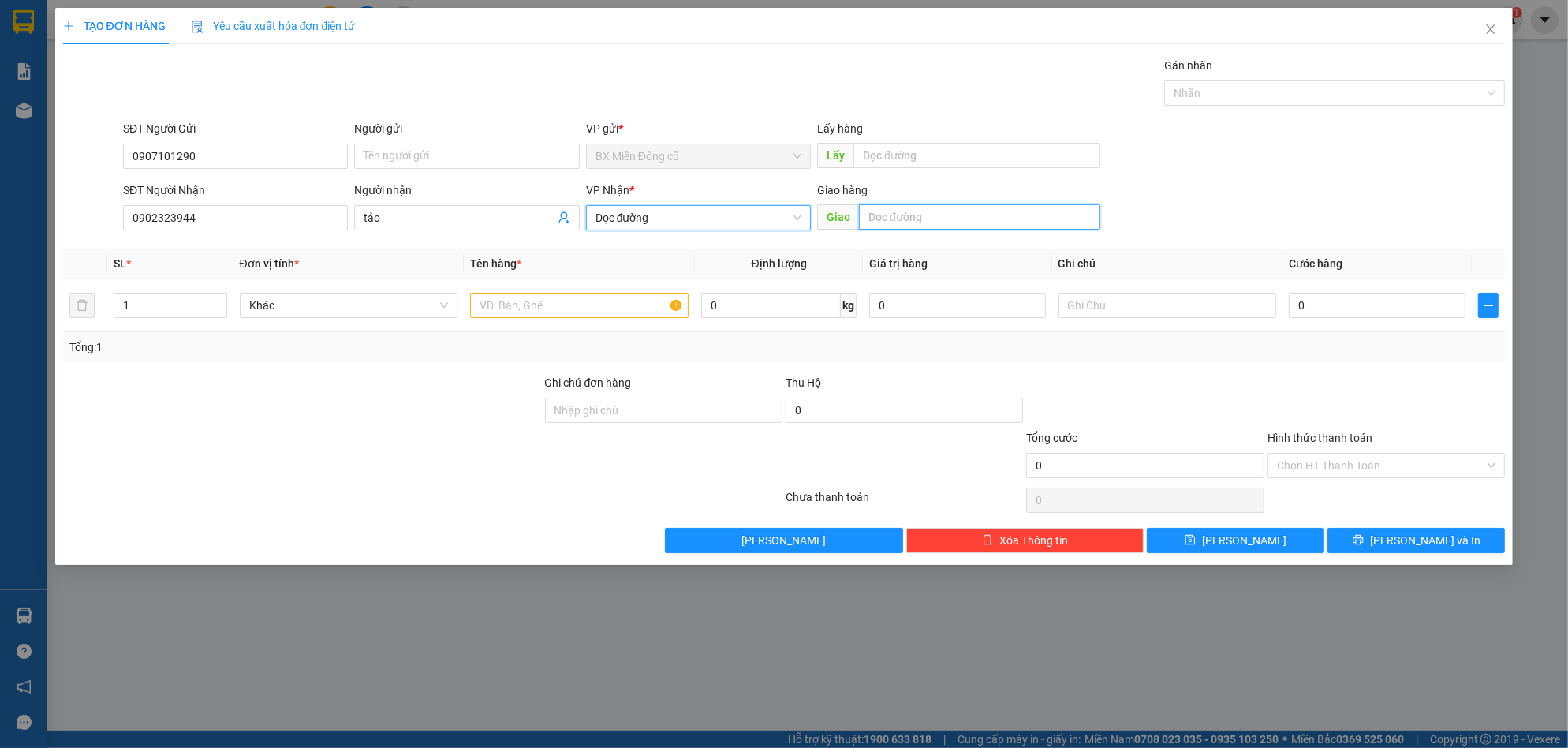
click at [897, 218] on input "text" at bounding box center [979, 217] width 241 height 25
paste input "ý"
paste input "ịnh"
paste input "ê"
type input "Quý tịnh khê"
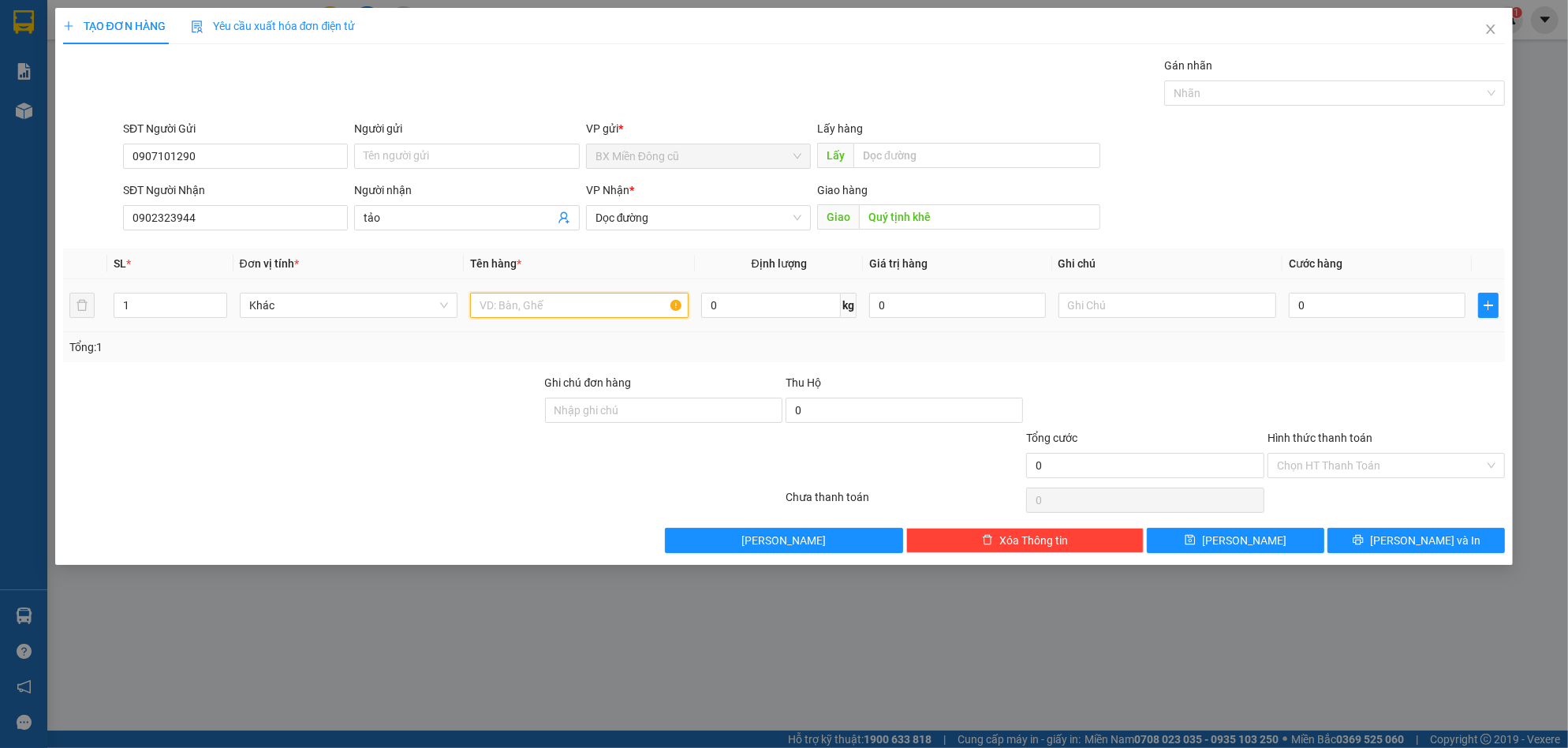
click at [570, 315] on input "text" at bounding box center [579, 305] width 218 height 25
paste input "ấy"
paste input "ỏ"
type input "1 t. giấy + 1 giỏ"
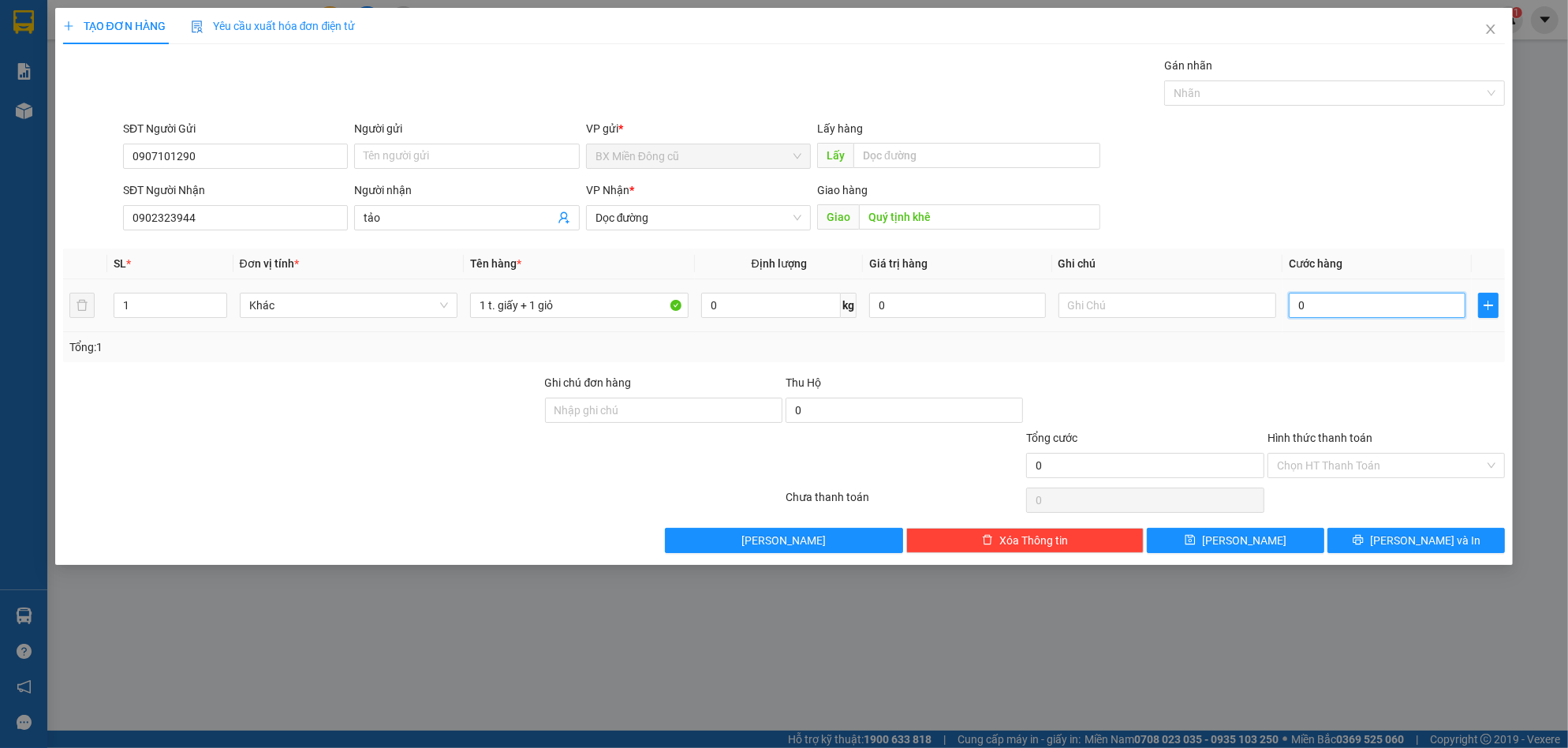
click at [1408, 302] on input "0" at bounding box center [1377, 305] width 176 height 25
type input "9"
type input "90"
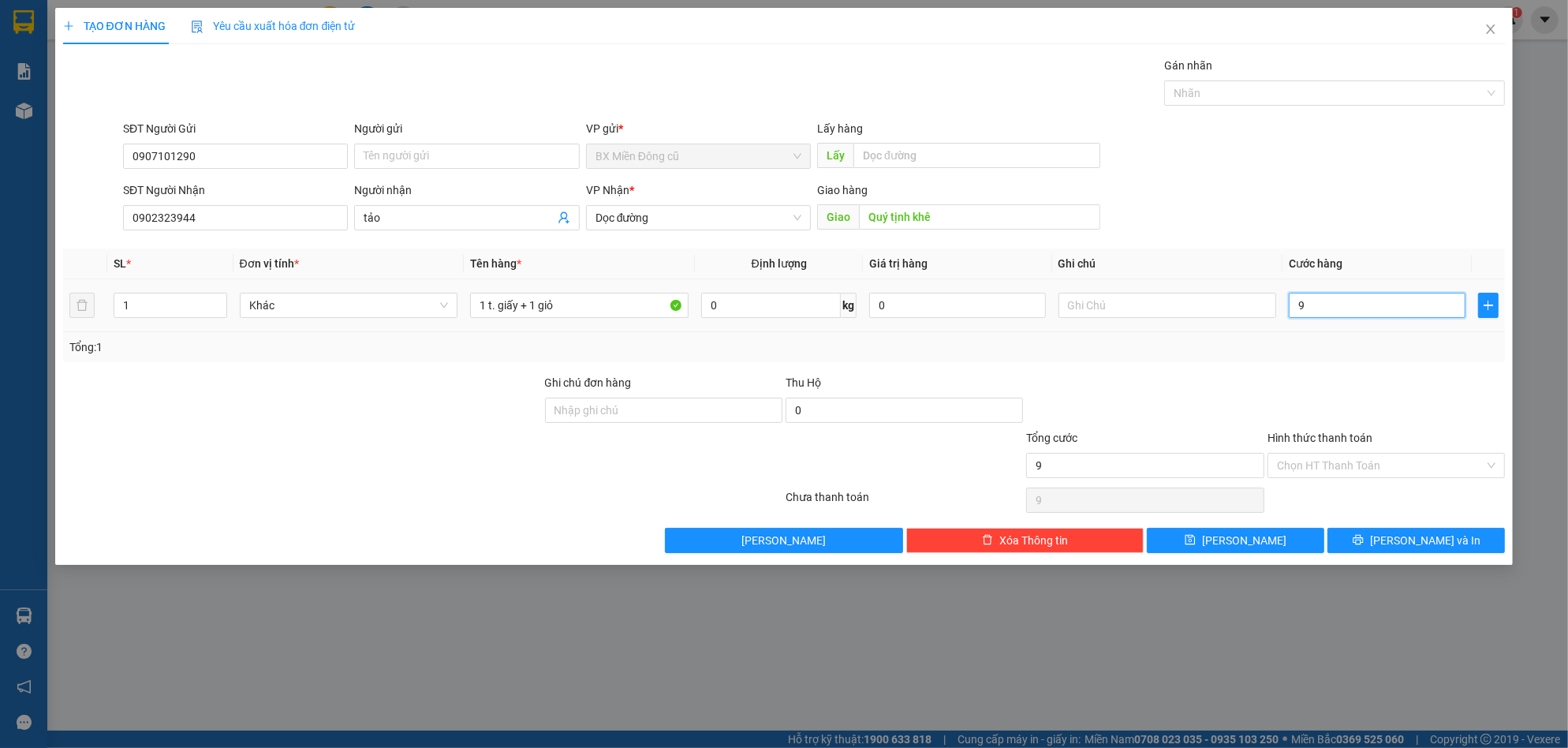
type input "90"
type input "900"
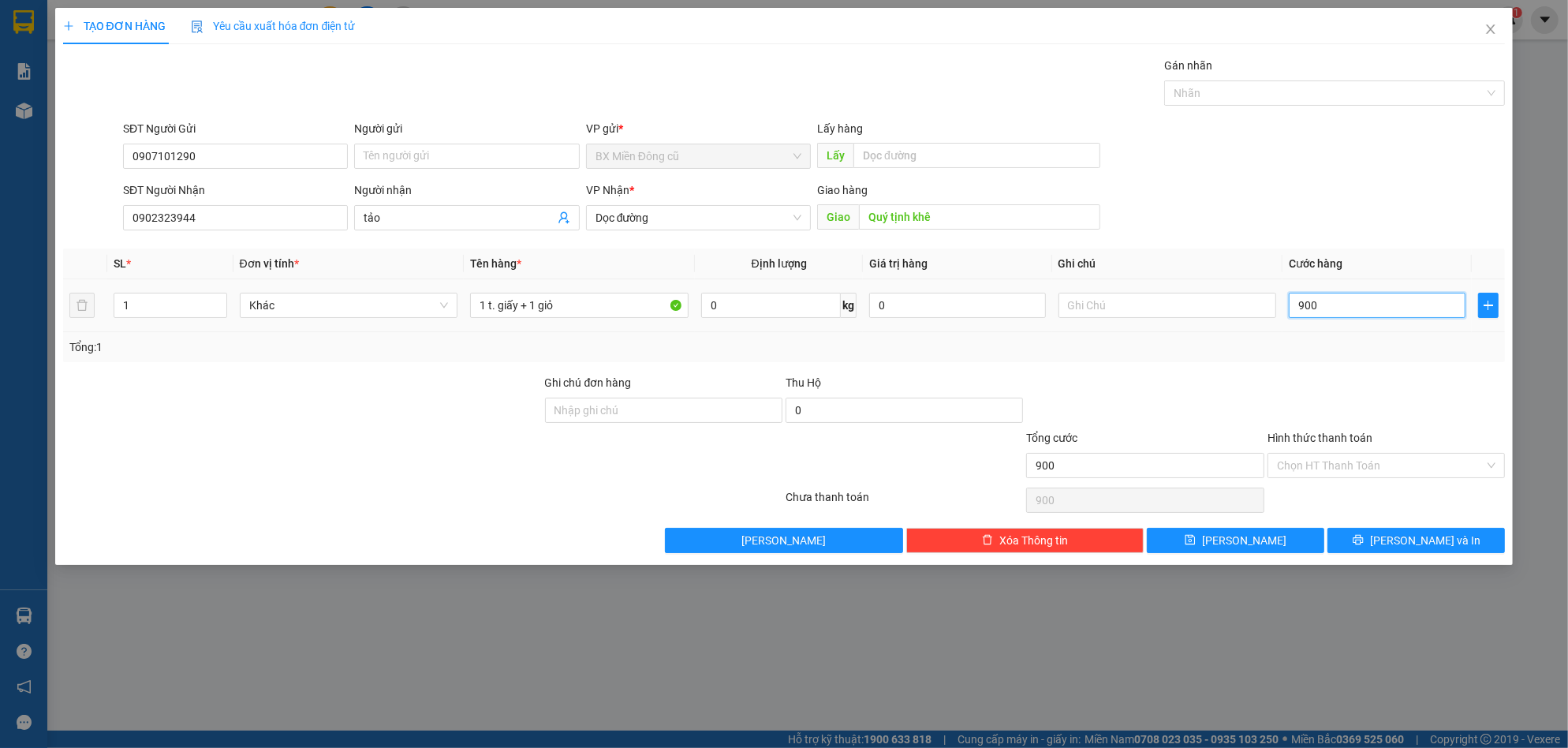
type input "9.000"
type input "90.000"
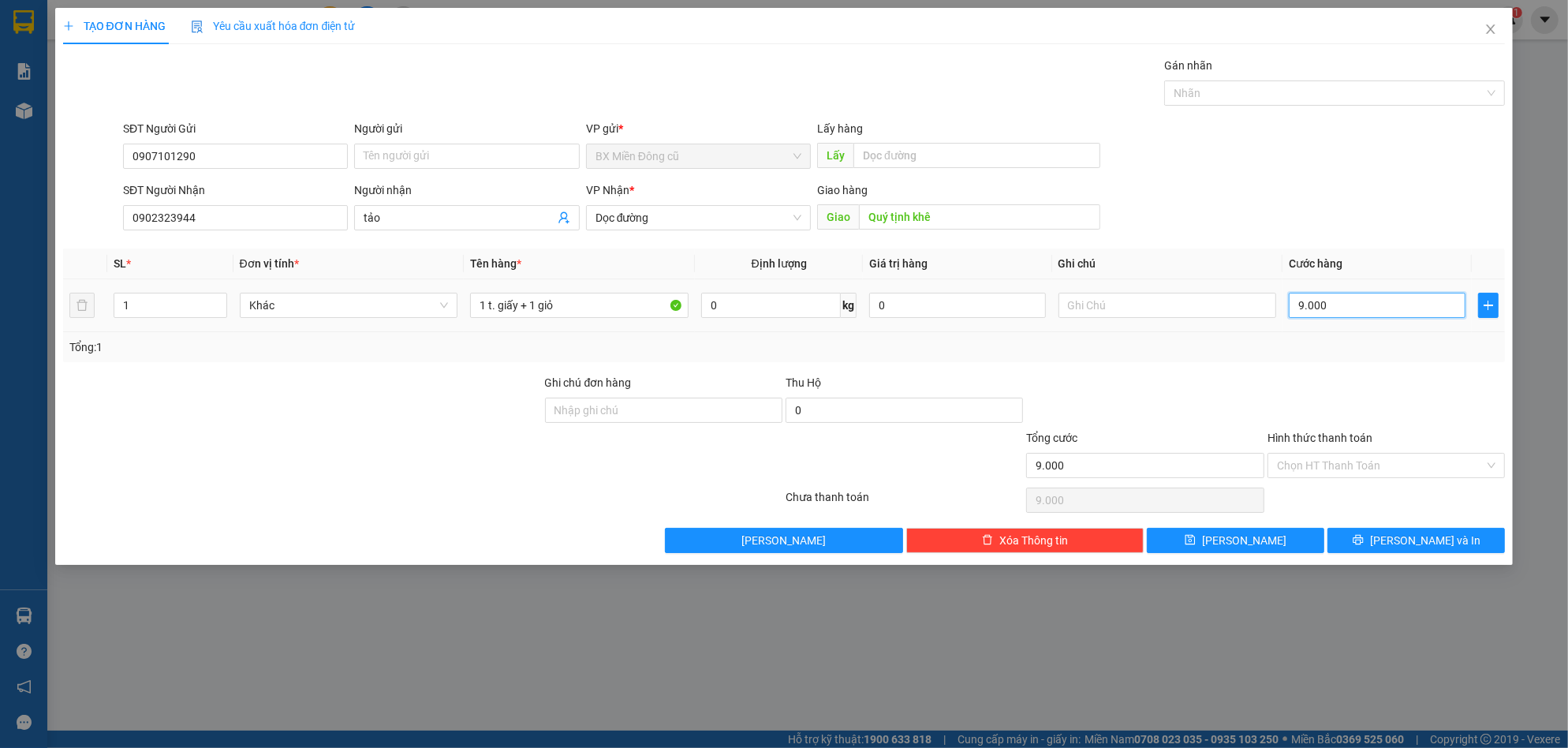
type input "90.000"
click at [1364, 477] on div "Chọn HT Thanh Toán" at bounding box center [1386, 465] width 238 height 25
type input "90.000"
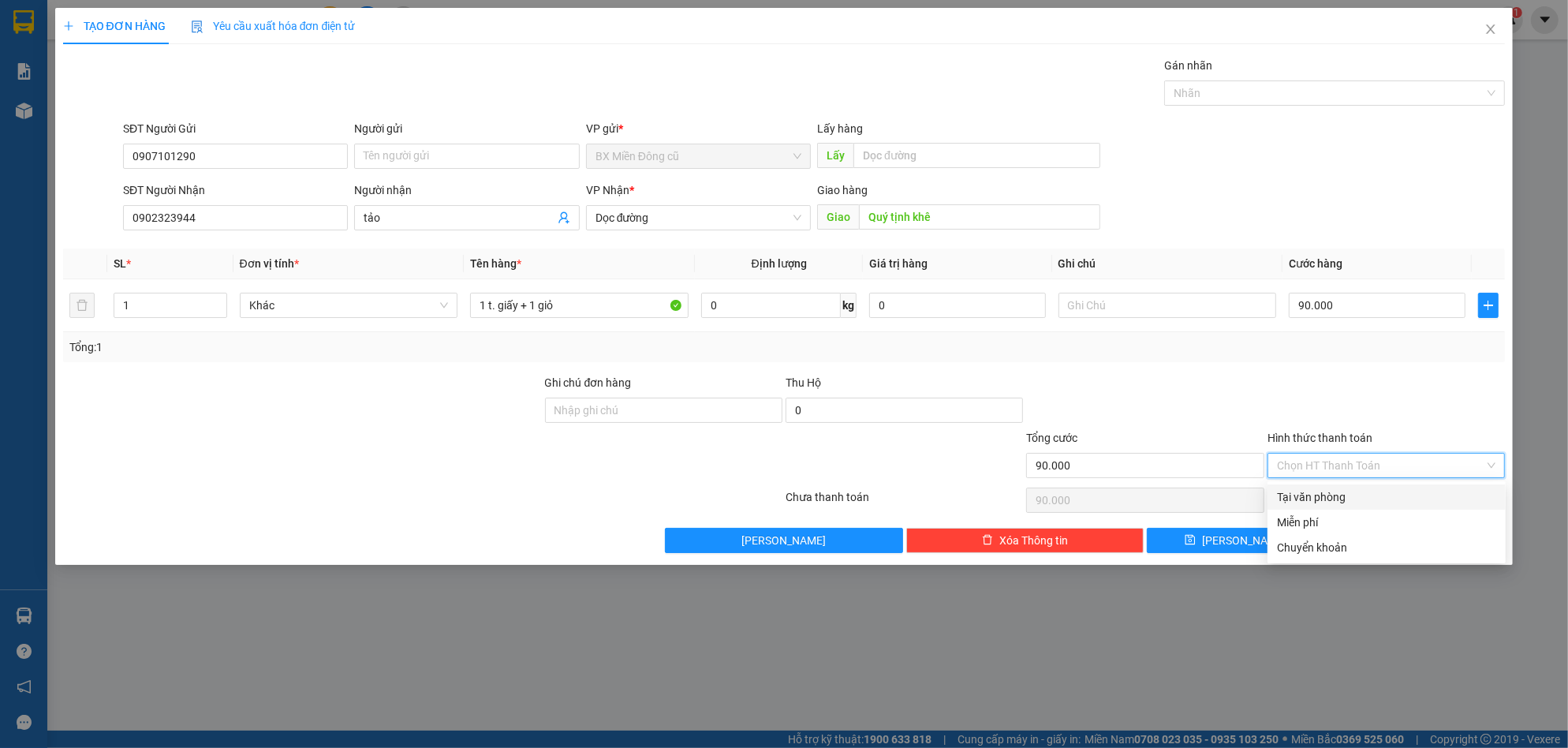
click at [1320, 492] on div "Tại văn phòng" at bounding box center [1386, 497] width 219 height 17
type input "0"
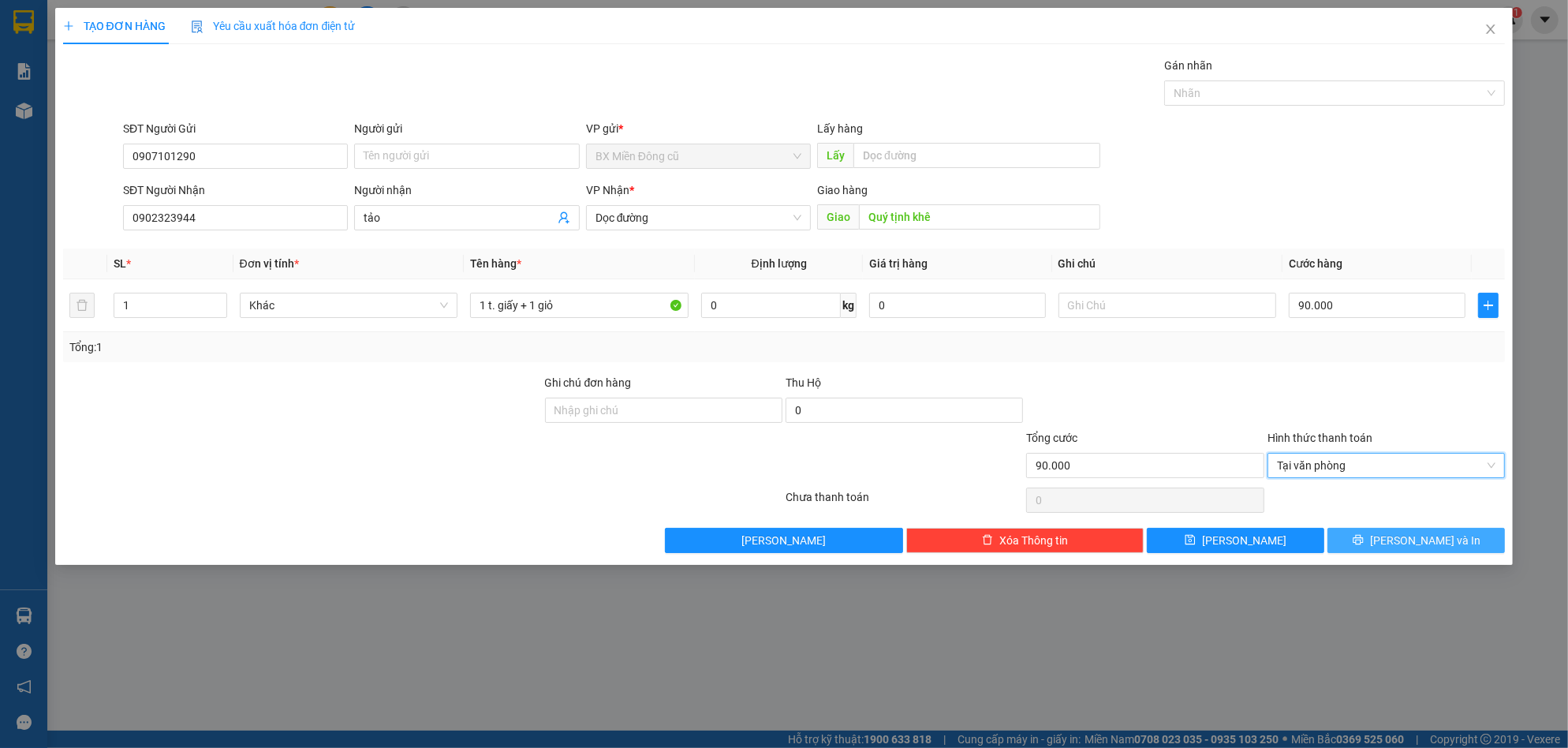
click at [1363, 539] on icon "printer" at bounding box center [1359, 539] width 11 height 11
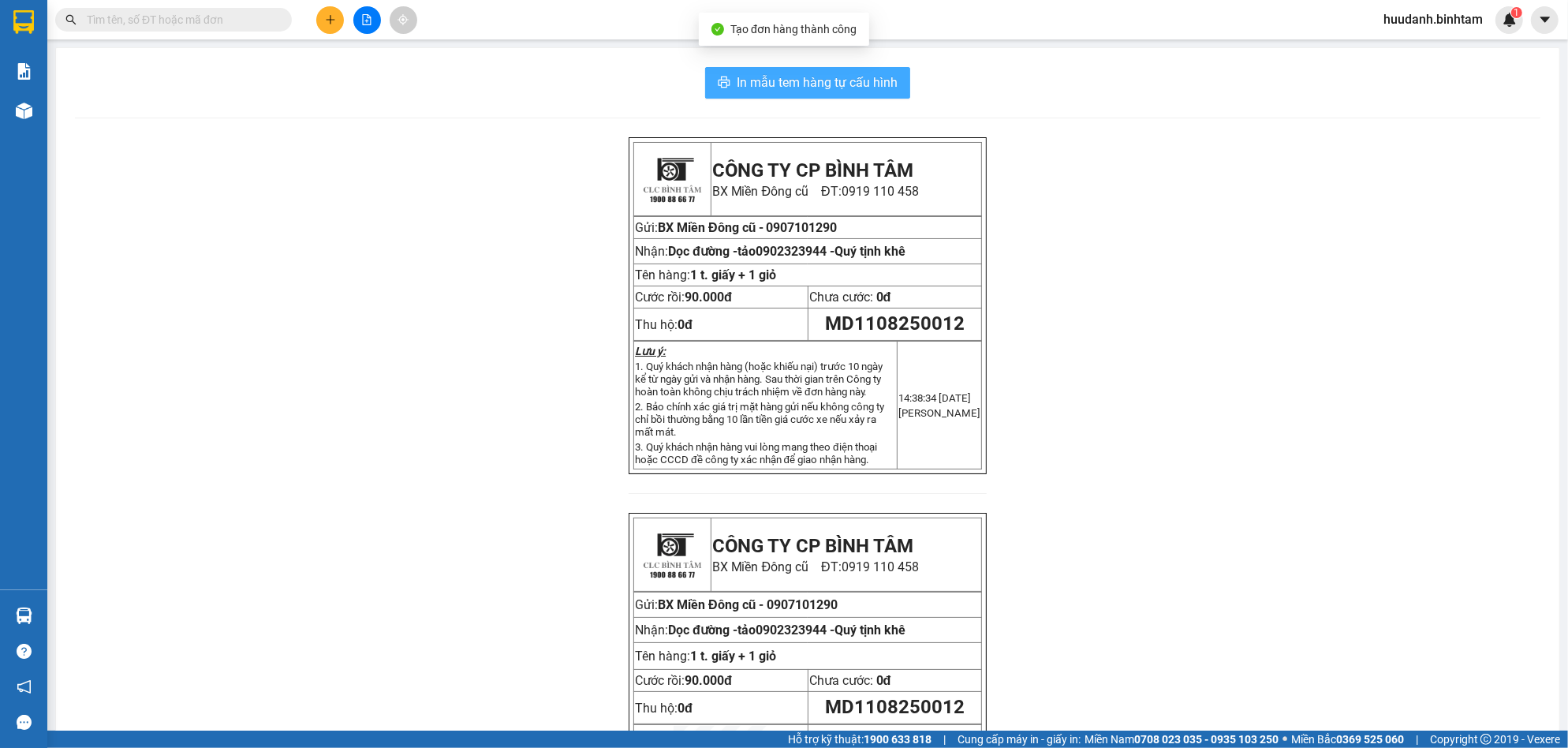
click at [746, 98] on div "In mẫu tem hàng tự cấu hình CÔNG TY CP BÌNH TÂM [GEOGRAPHIC_DATA] cũ ĐT: 0919 1…" at bounding box center [807, 467] width 1503 height 836
click at [762, 78] on span "In mẫu tem hàng tự cấu hình" at bounding box center [817, 82] width 161 height 19
click at [828, 93] on button "In mẫu tem hàng tự cấu hình" at bounding box center [808, 82] width 205 height 32
click at [334, 32] on button at bounding box center [330, 20] width 27 height 27
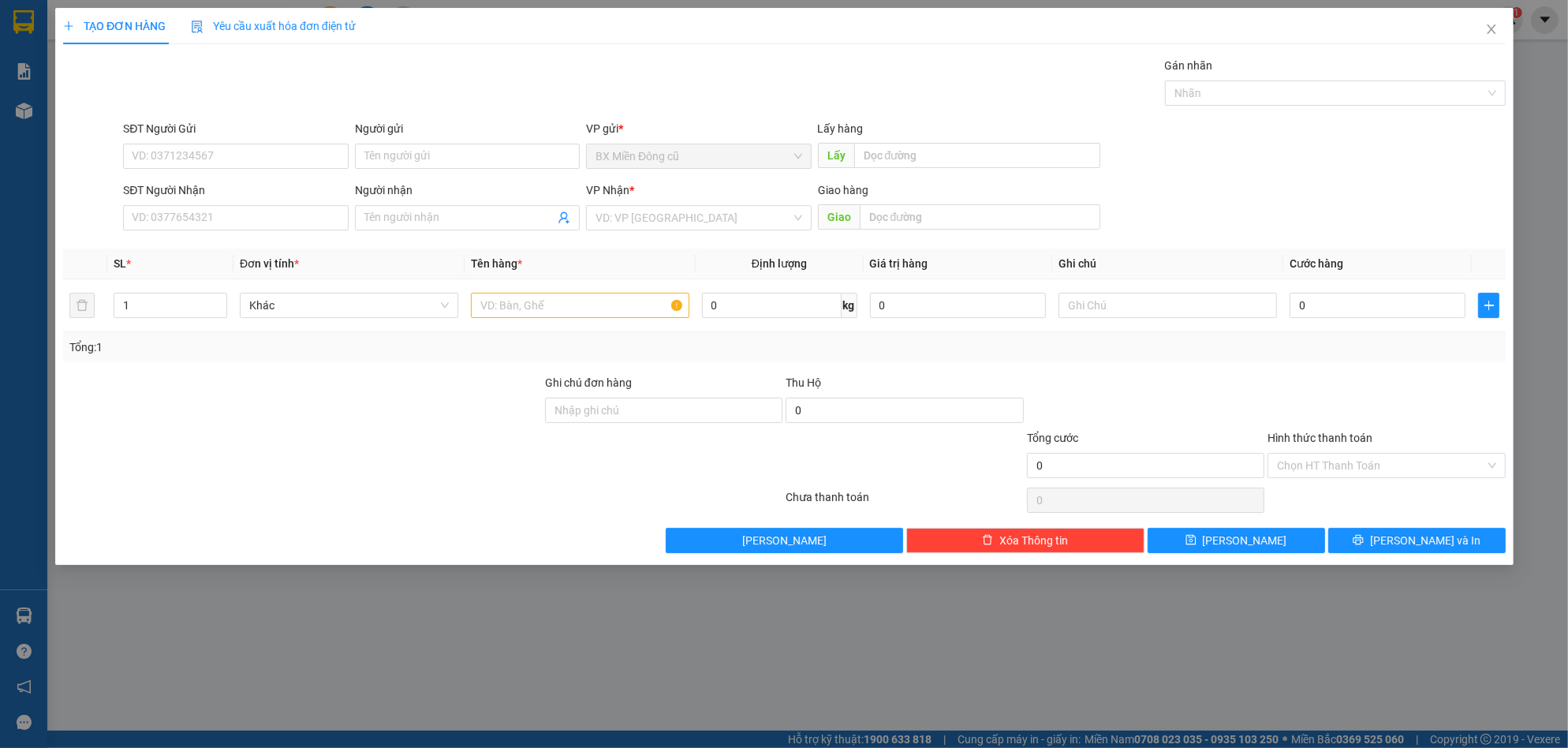
click at [323, 23] on span "Yêu cầu xuất hóa đơn điện tử" at bounding box center [273, 26] width 165 height 13
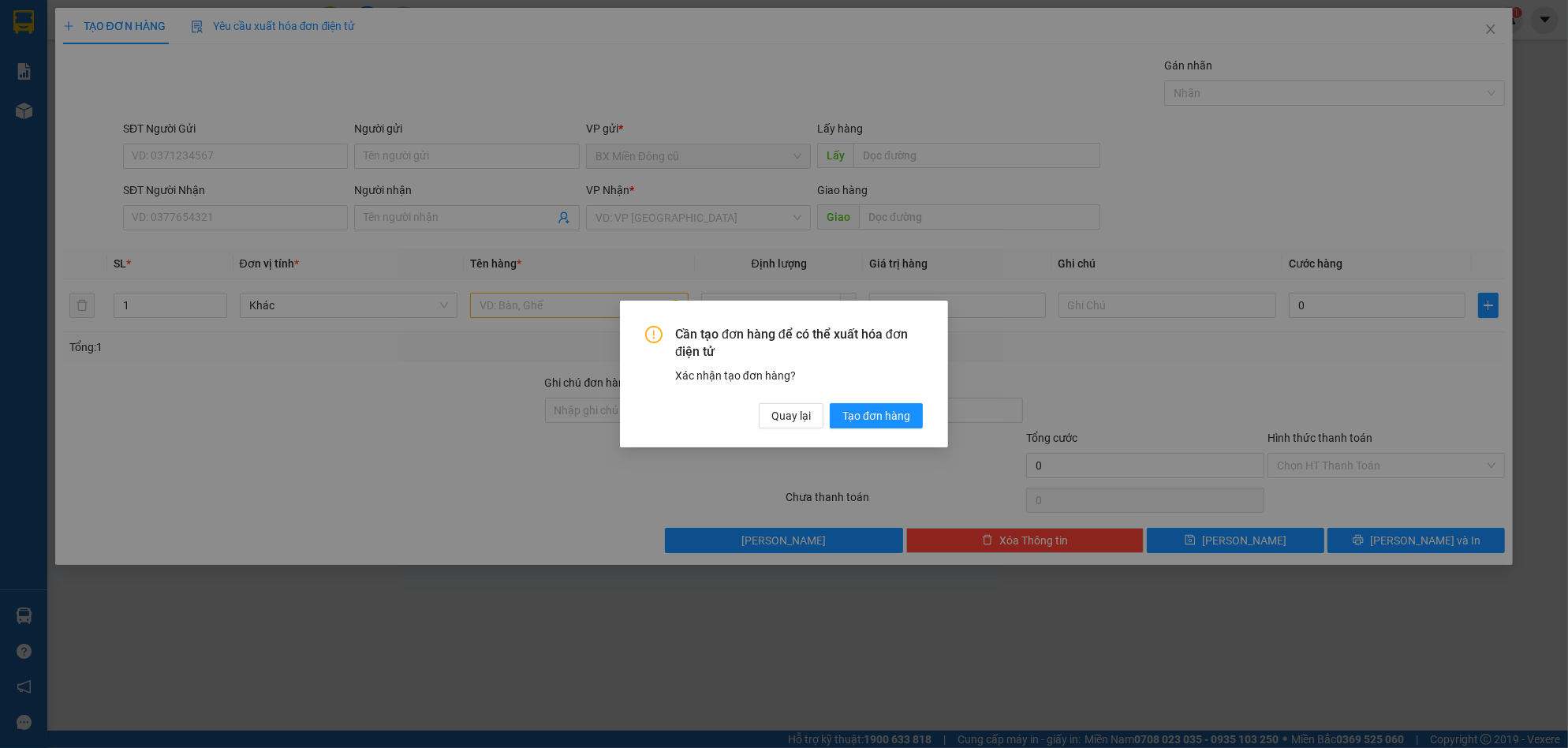
click at [449, 88] on div "Cần tạo đơn hàng để có thể xuất hóa đơn điện tử Xác nhận tạo đơn hàng? Quay lại…" at bounding box center [784, 374] width 1568 height 748
click at [808, 421] on span "Quay lại" at bounding box center [791, 415] width 40 height 17
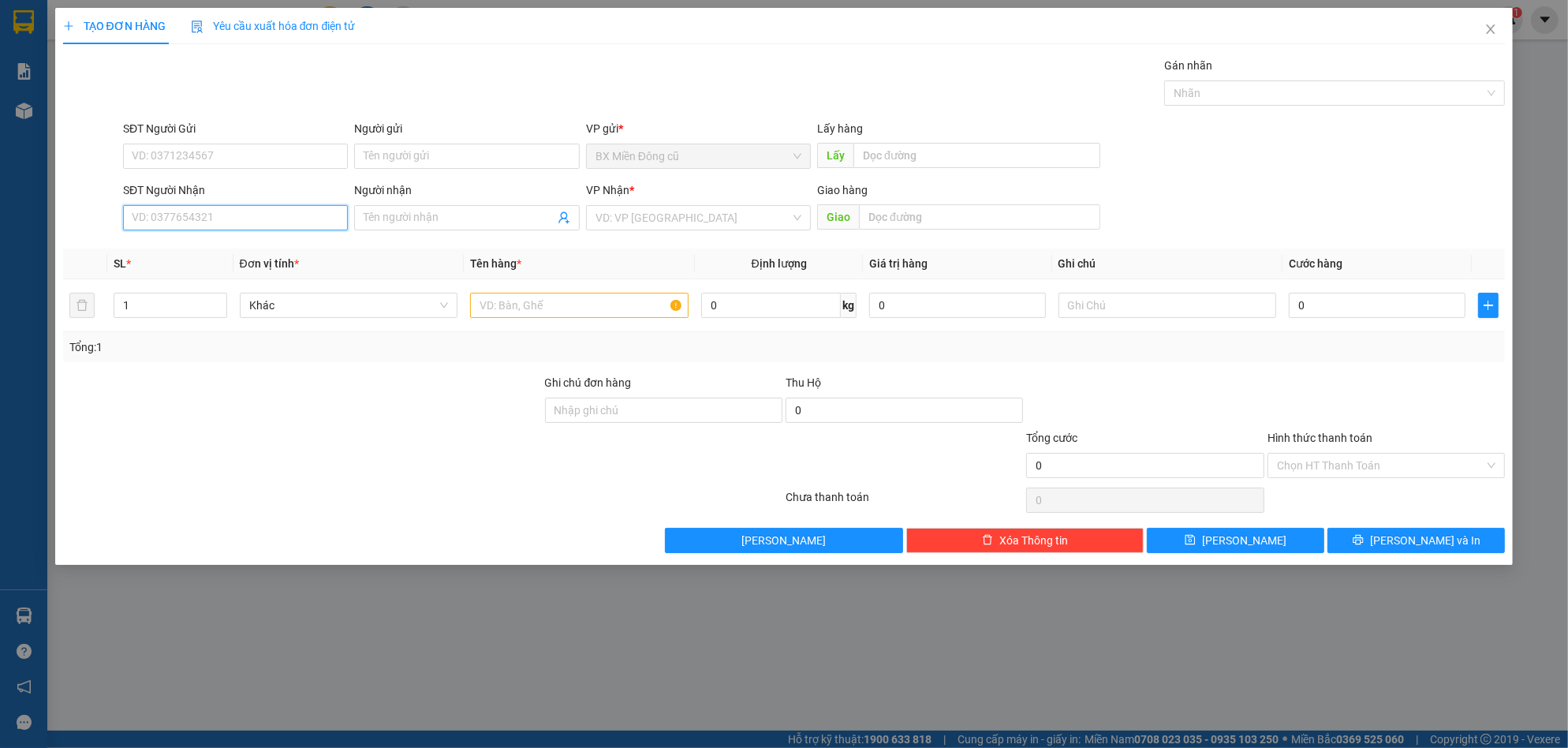
click at [212, 211] on input "SĐT Người Nhận" at bounding box center [235, 218] width 225 height 25
click at [463, 232] on div "Người nhận Tên người nhận" at bounding box center [467, 209] width 225 height 55
click at [465, 227] on span at bounding box center [467, 218] width 225 height 25
click at [601, 216] on input "search" at bounding box center [692, 218] width 195 height 23
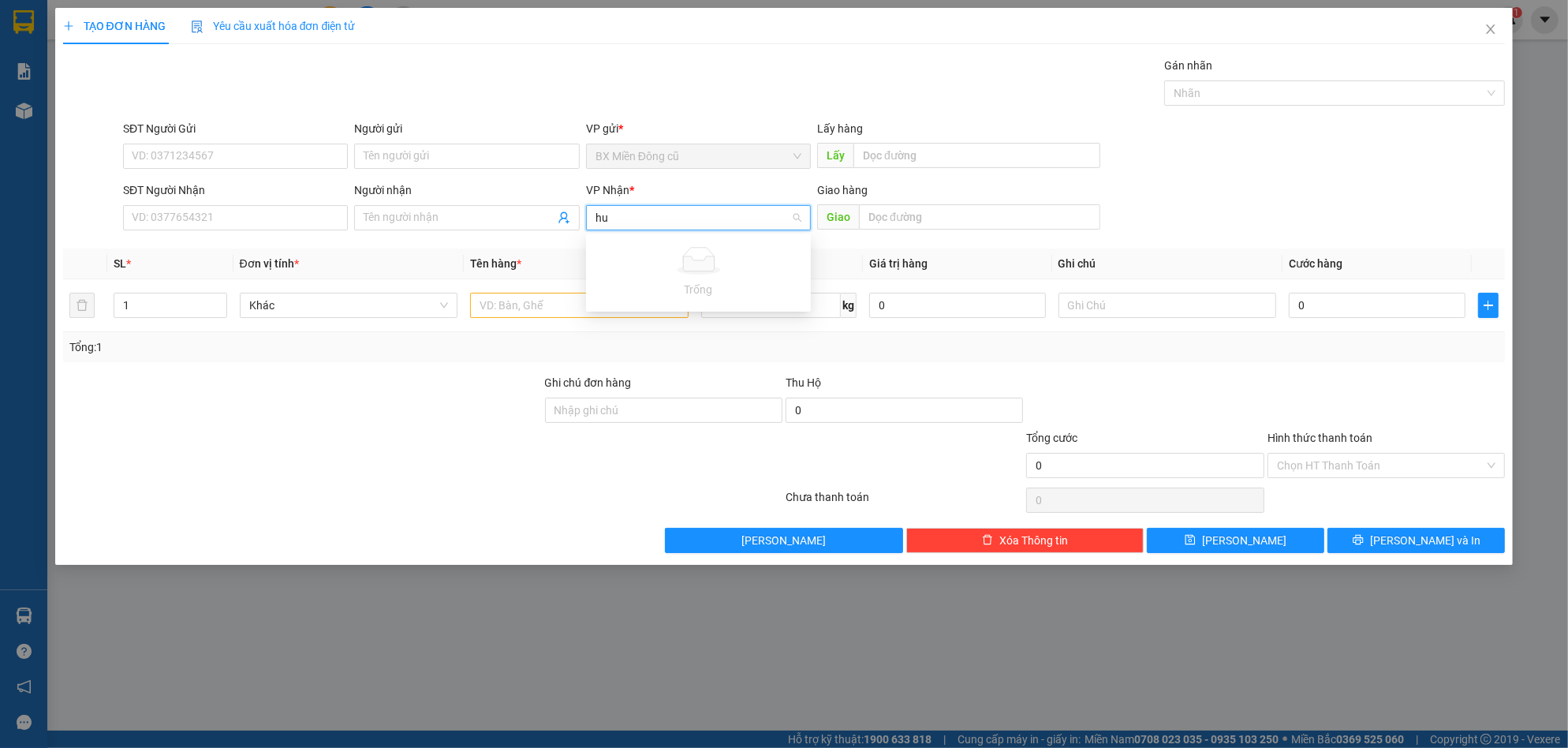
paste input "ê"
paste input "ệ"
type input "huệ sao"
click at [478, 219] on input "Người nhận" at bounding box center [459, 217] width 190 height 17
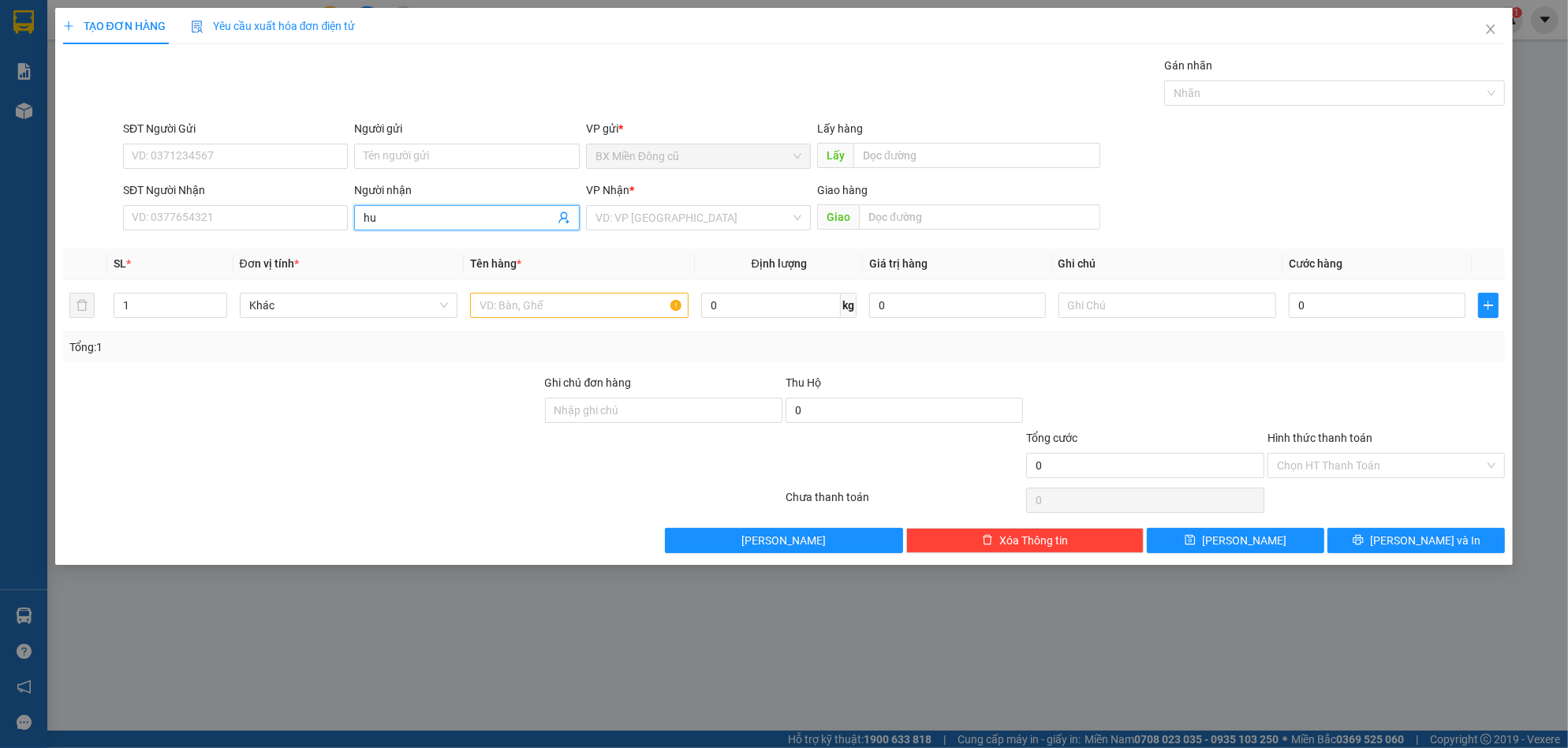
paste input "ê"
paste input "ệ"
click at [478, 220] on input "huệ sao mai" at bounding box center [459, 217] width 190 height 17
type input "huệ sao mai"
click at [733, 218] on input "search" at bounding box center [692, 218] width 195 height 23
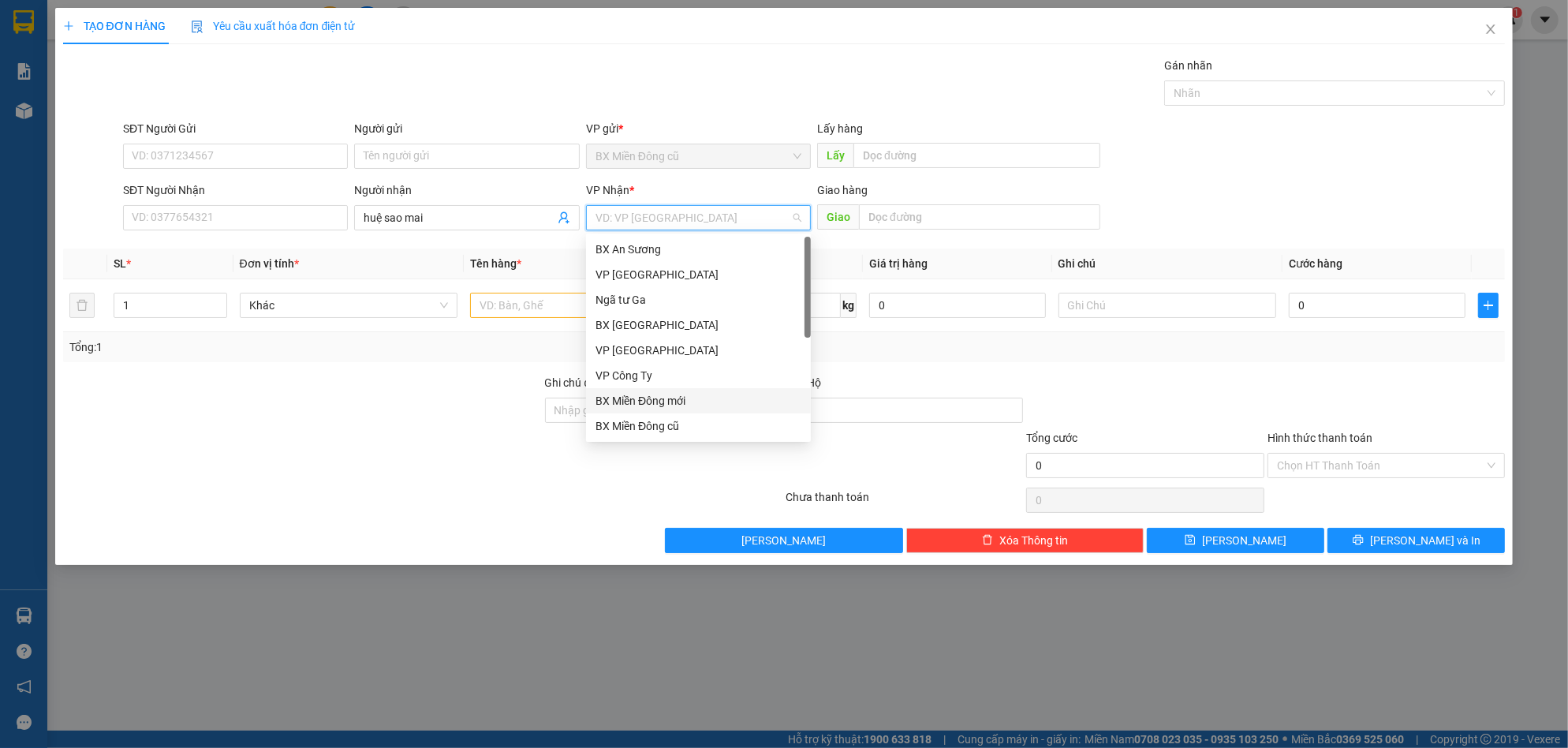
drag, startPoint x: 670, startPoint y: 376, endPoint x: 674, endPoint y: 390, distance: 14.6
click at [674, 390] on div "BX An Sương VP Tân Bình Ngã tư Ga BX [GEOGRAPHIC_DATA] VP [GEOGRAPHIC_DATA] VP …" at bounding box center [699, 363] width 225 height 252
click at [651, 404] on div "Dọc đường" at bounding box center [698, 400] width 206 height 17
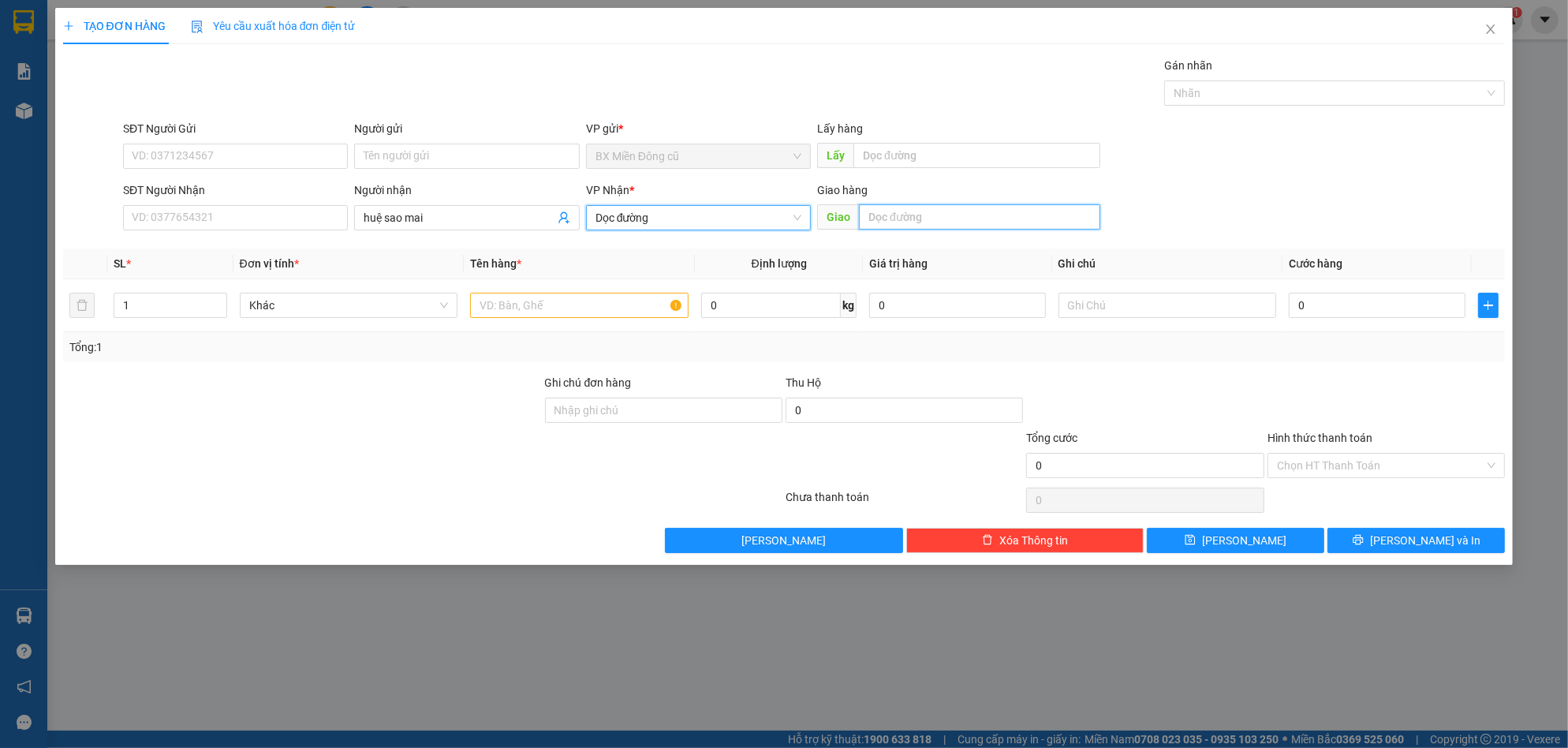
click at [925, 221] on input "text" at bounding box center [979, 217] width 241 height 25
paste input "ơ"
type input "cơ sao mai"
click at [566, 305] on input "text" at bounding box center [579, 305] width 218 height 25
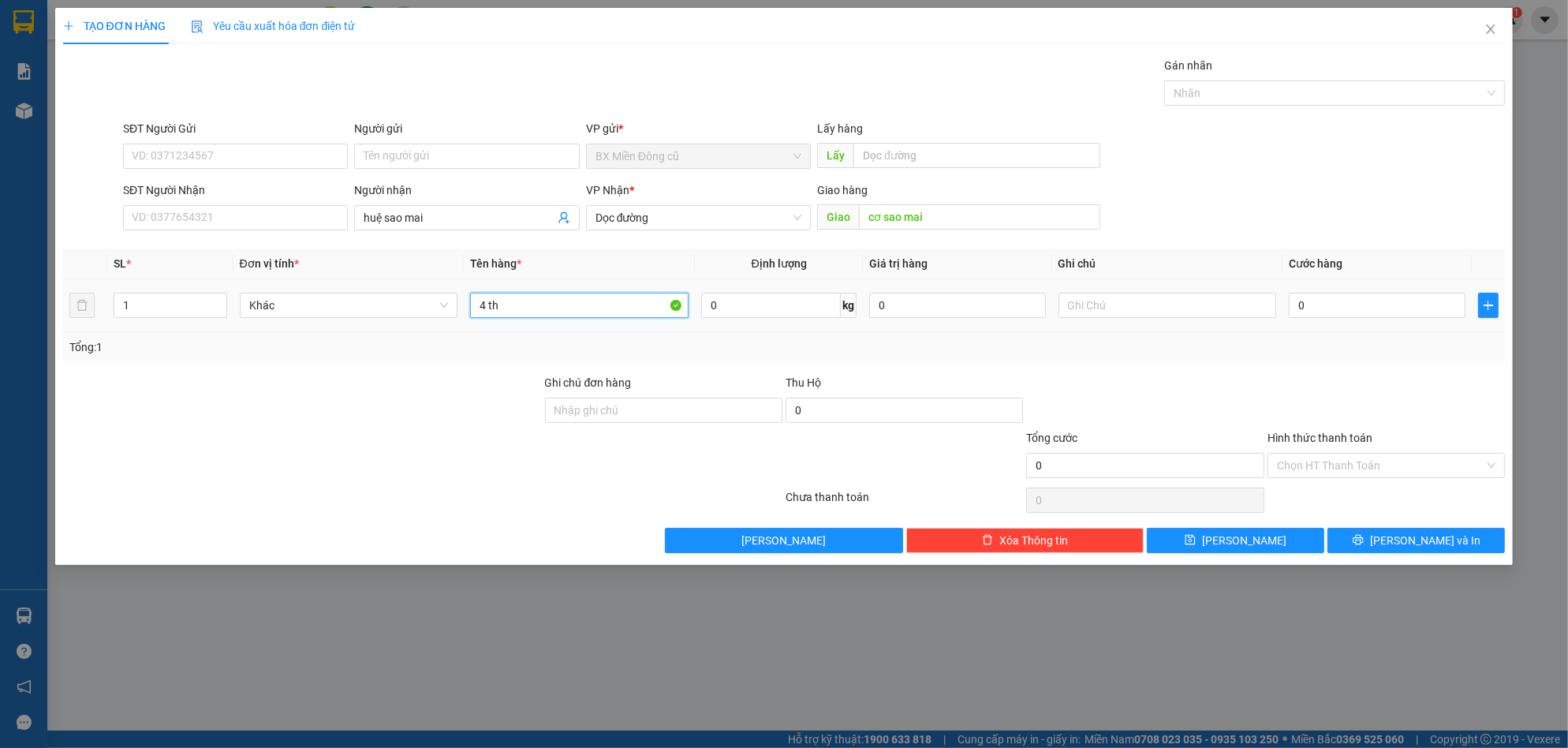
paste input "ùng"
paste input "ấy"
type input "4 thùng giấy"
click at [1410, 295] on div "0" at bounding box center [1377, 305] width 176 height 32
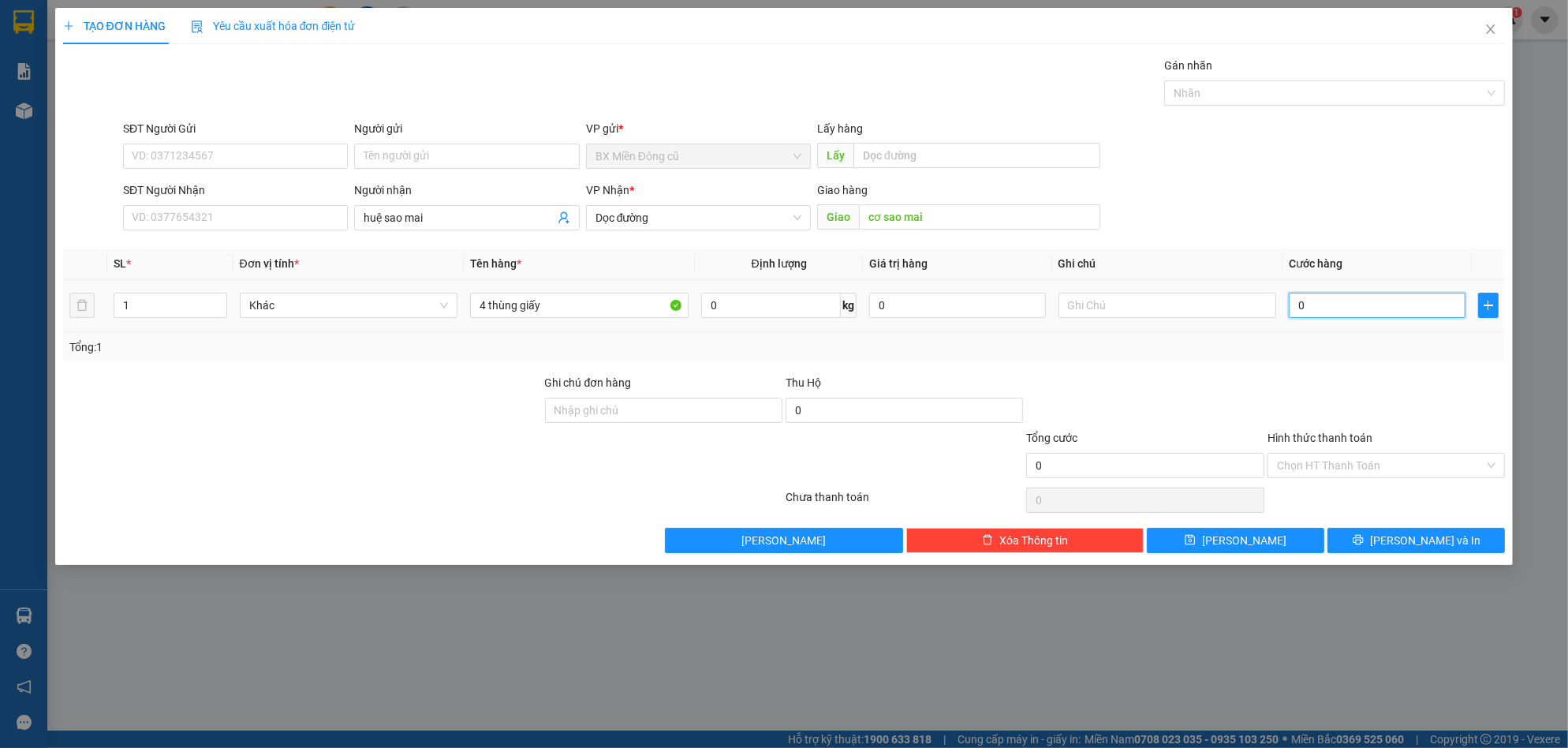
click at [1408, 298] on input "0" at bounding box center [1377, 305] width 176 height 25
type input "3"
type input "30"
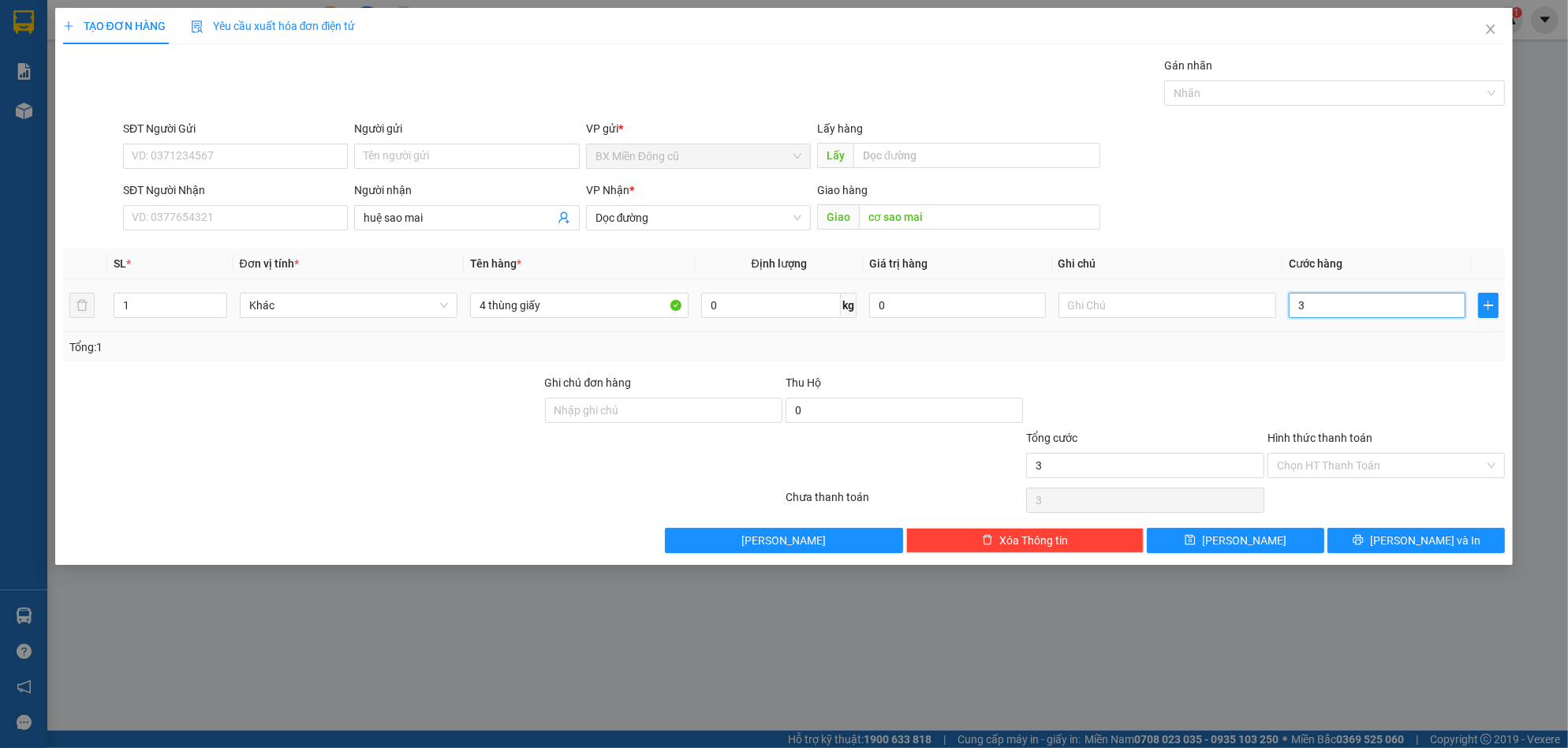
type input "30"
type input "300"
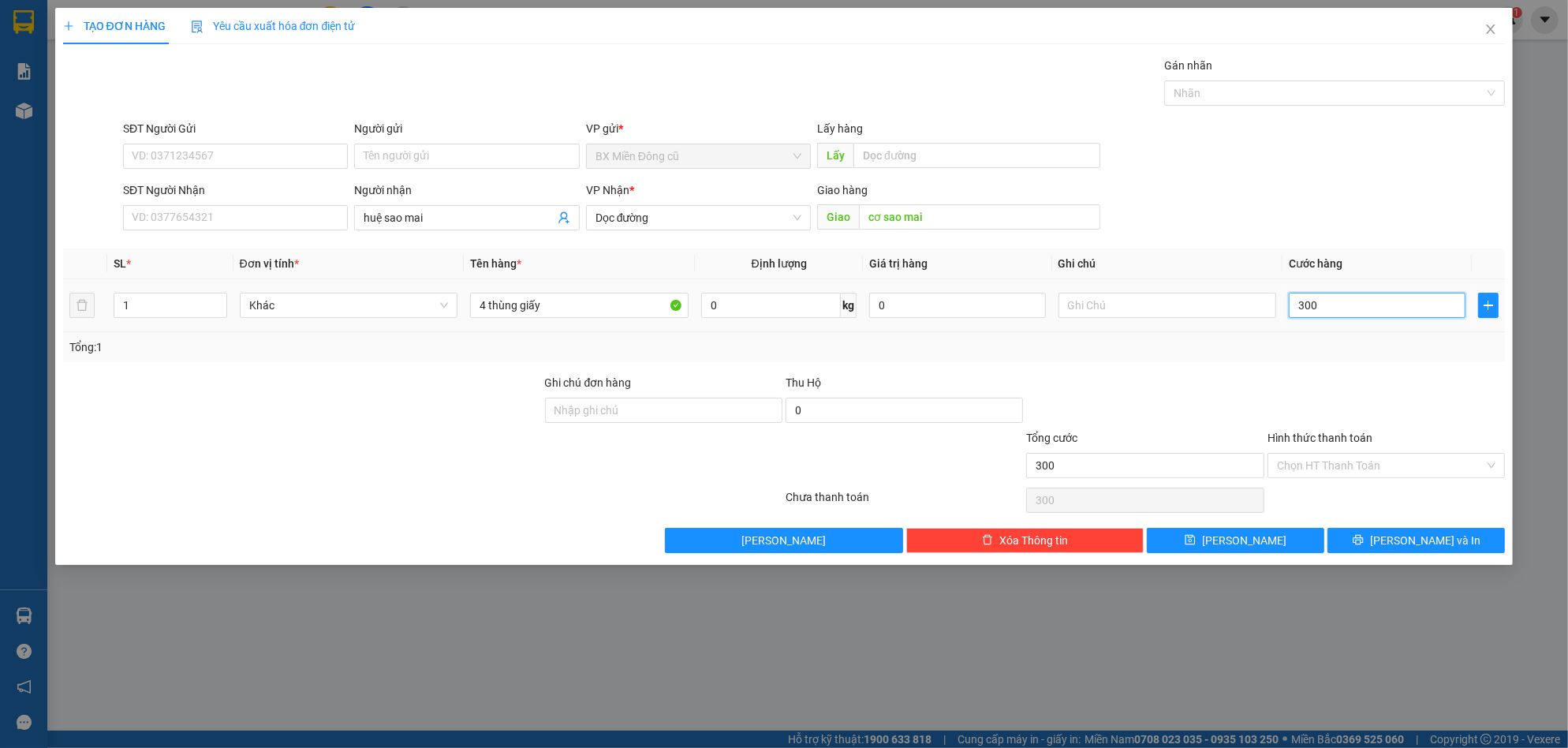
type input "3.000"
type input "30.000"
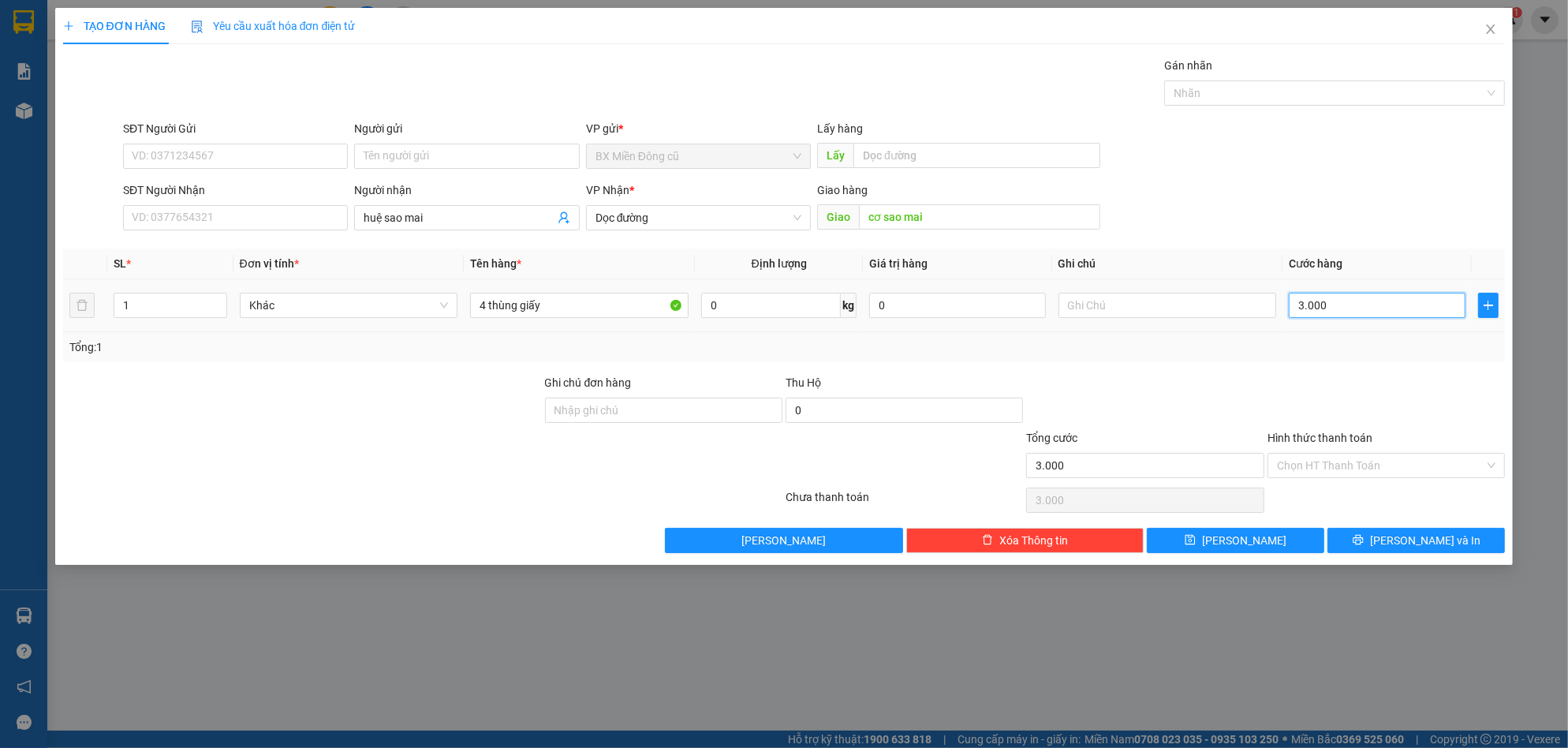
type input "30.000"
type input "300.000"
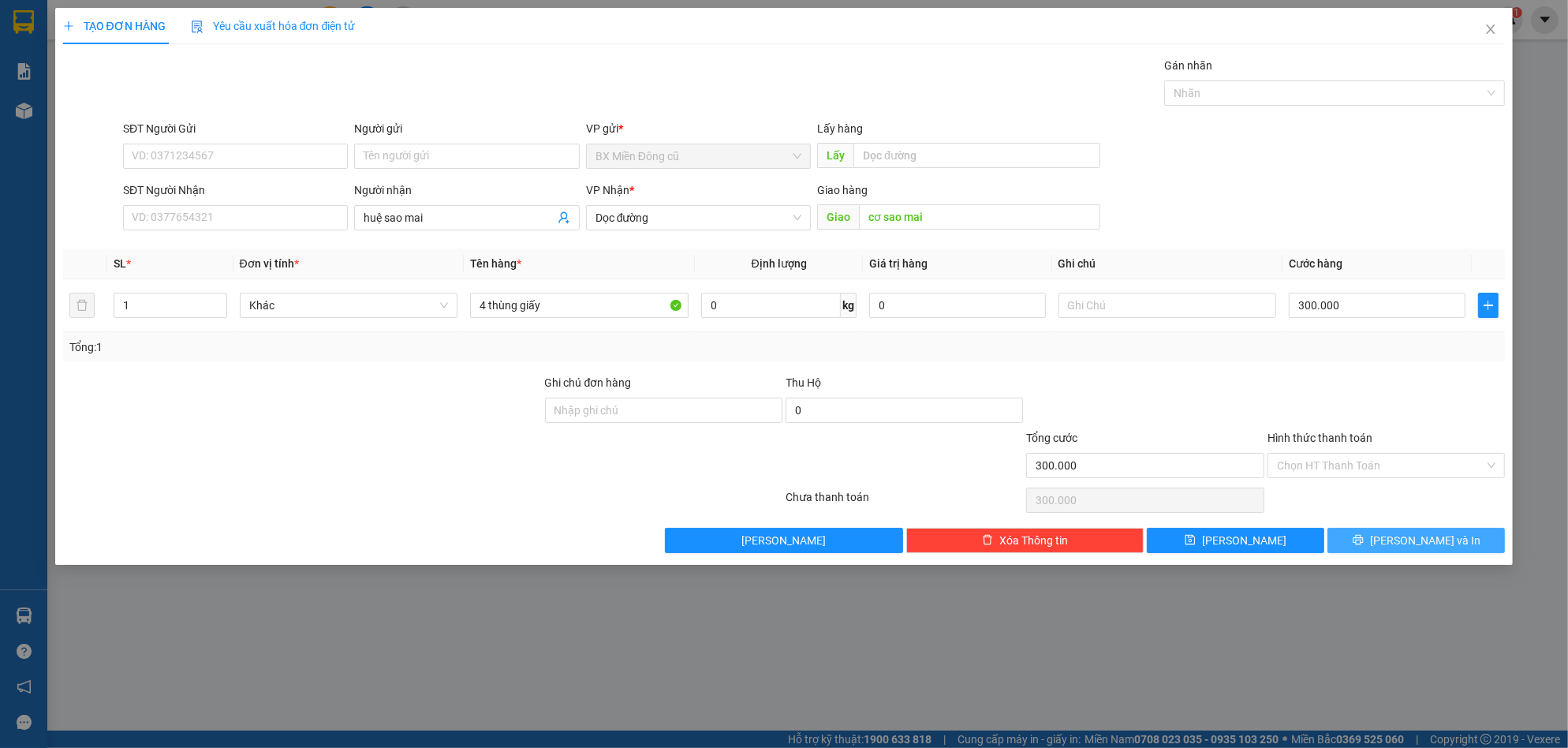
click at [1384, 543] on button "[PERSON_NAME] và In" at bounding box center [1416, 540] width 177 height 25
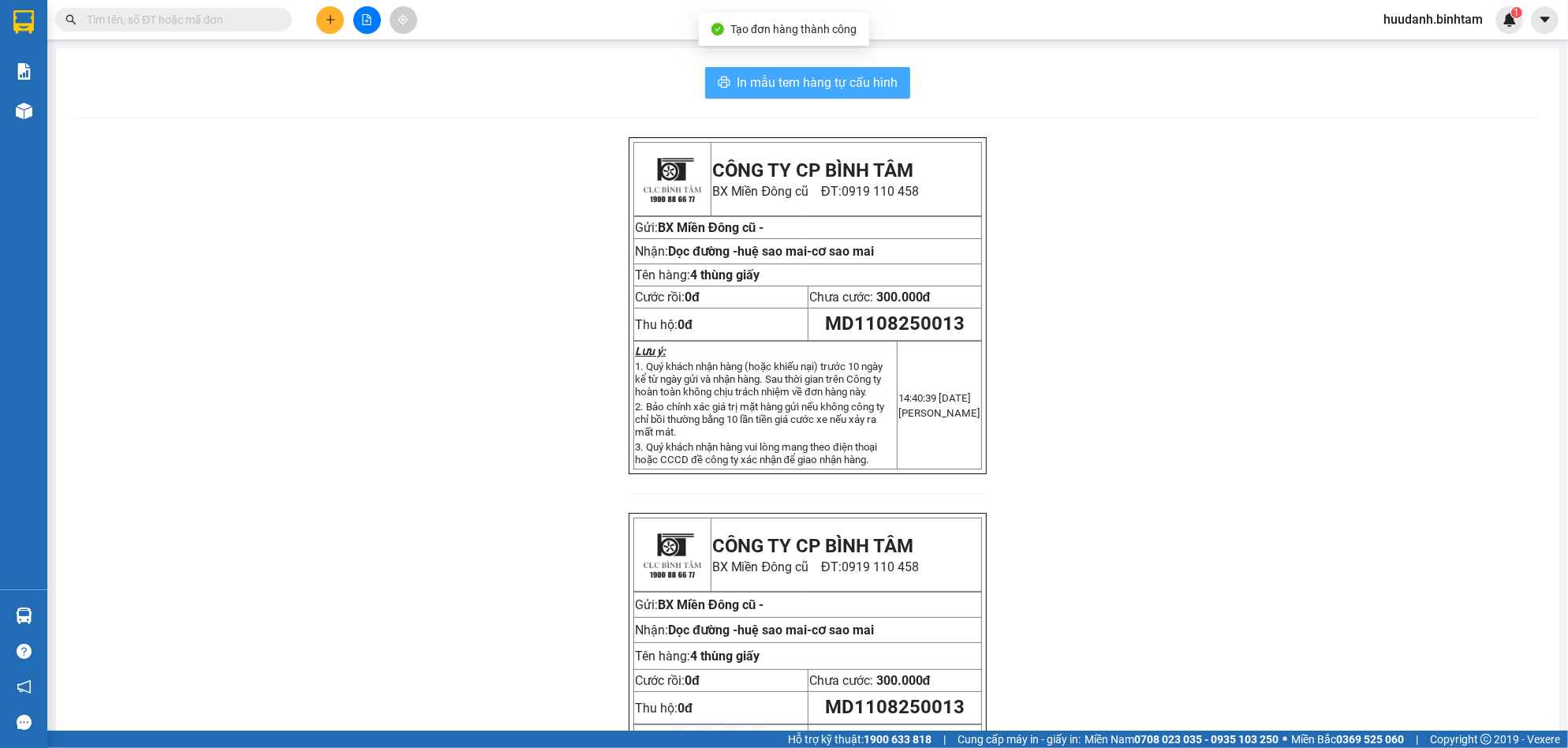
click at [814, 69] on button "In mẫu tem hàng tự cấu hình" at bounding box center [808, 82] width 205 height 32
click at [327, 29] on button at bounding box center [330, 20] width 27 height 27
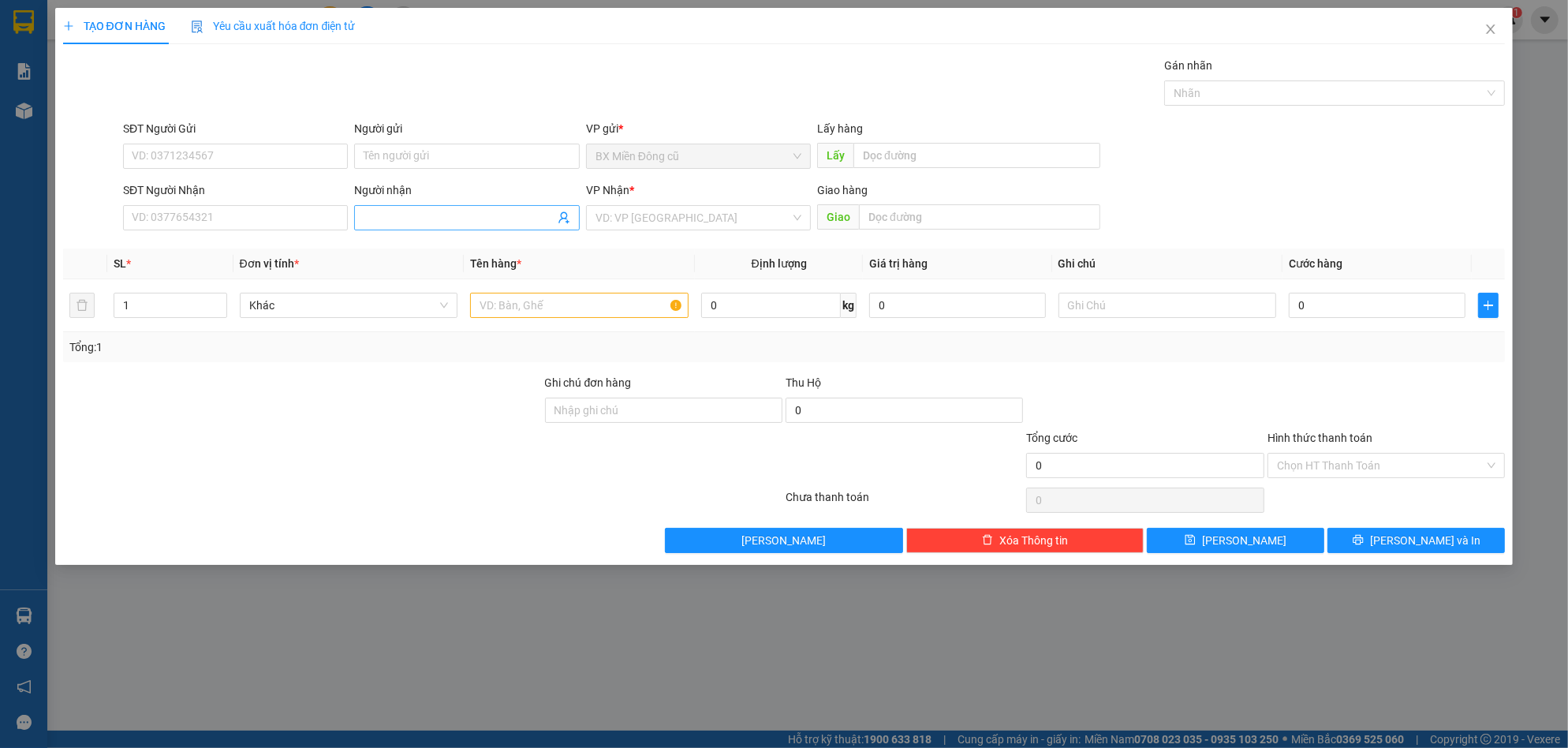
click at [417, 223] on input "Người nhận" at bounding box center [459, 217] width 190 height 17
paste input "ên"
type input "anh duyên"
click at [760, 222] on input "search" at bounding box center [692, 218] width 195 height 23
click at [467, 220] on input "anh duyên" at bounding box center [459, 217] width 190 height 17
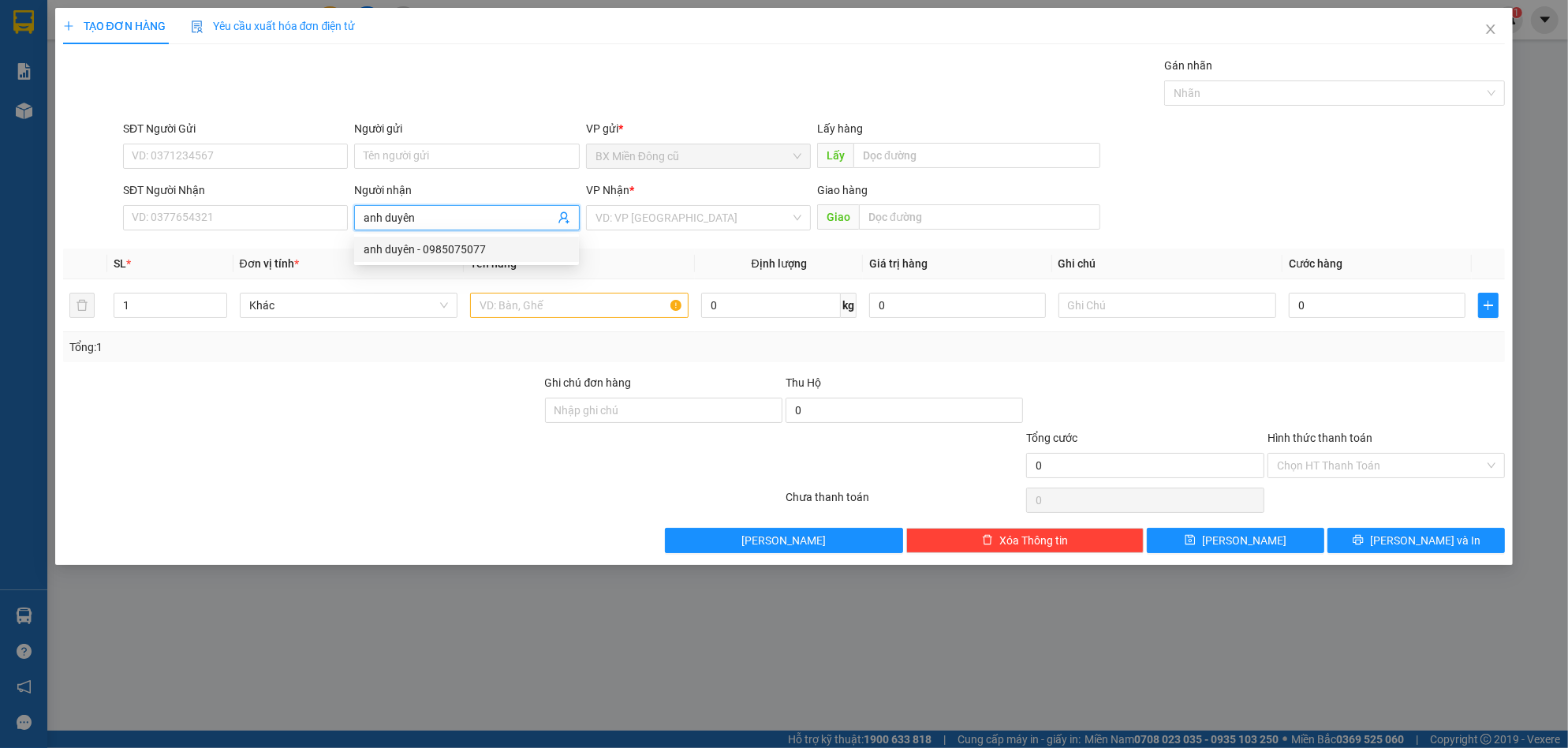
click at [452, 254] on div "anh duyên - 0985075077" at bounding box center [467, 249] width 206 height 17
type input "0985075077"
click at [660, 212] on input "search" at bounding box center [692, 218] width 195 height 23
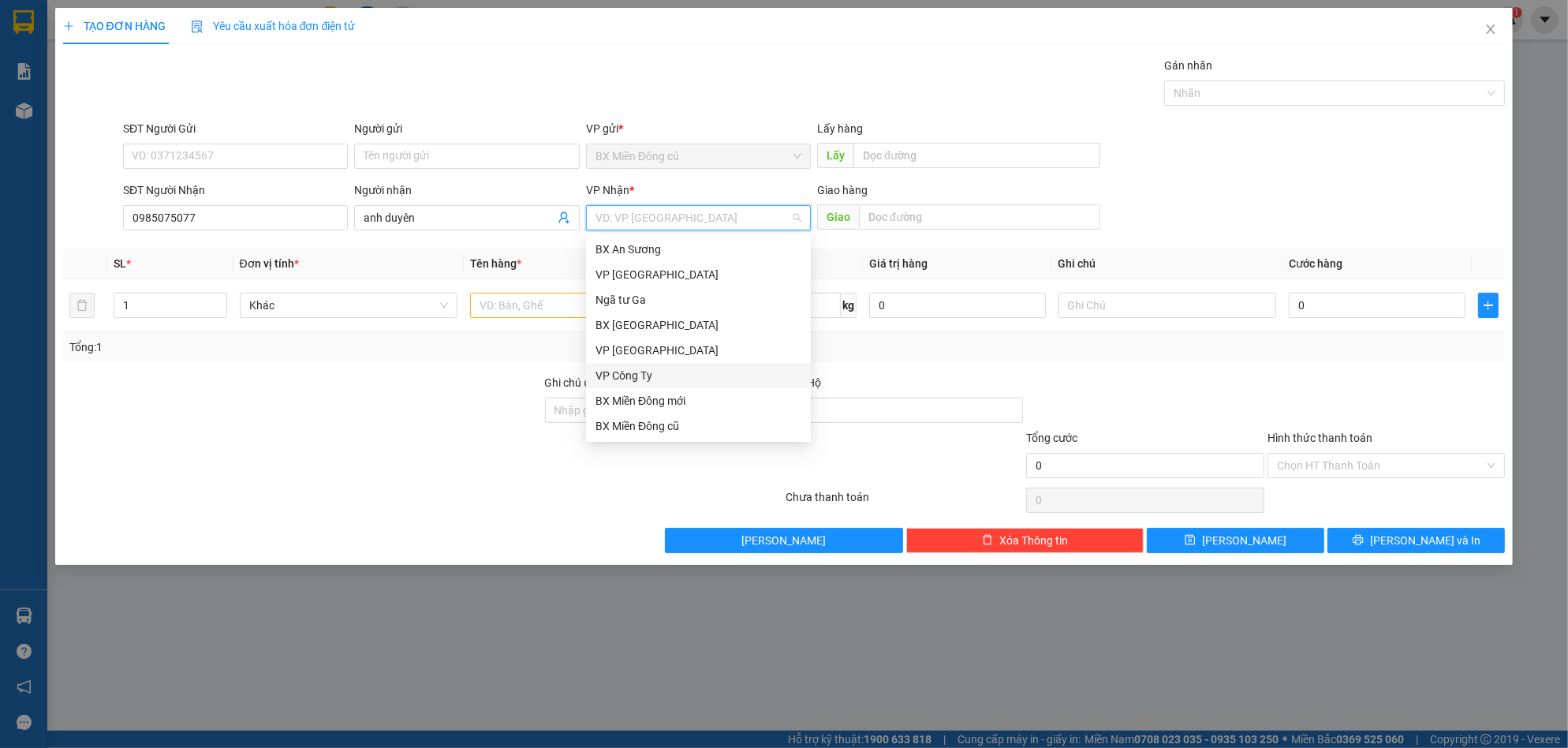
click at [642, 373] on div "VP Công Ty" at bounding box center [698, 375] width 206 height 17
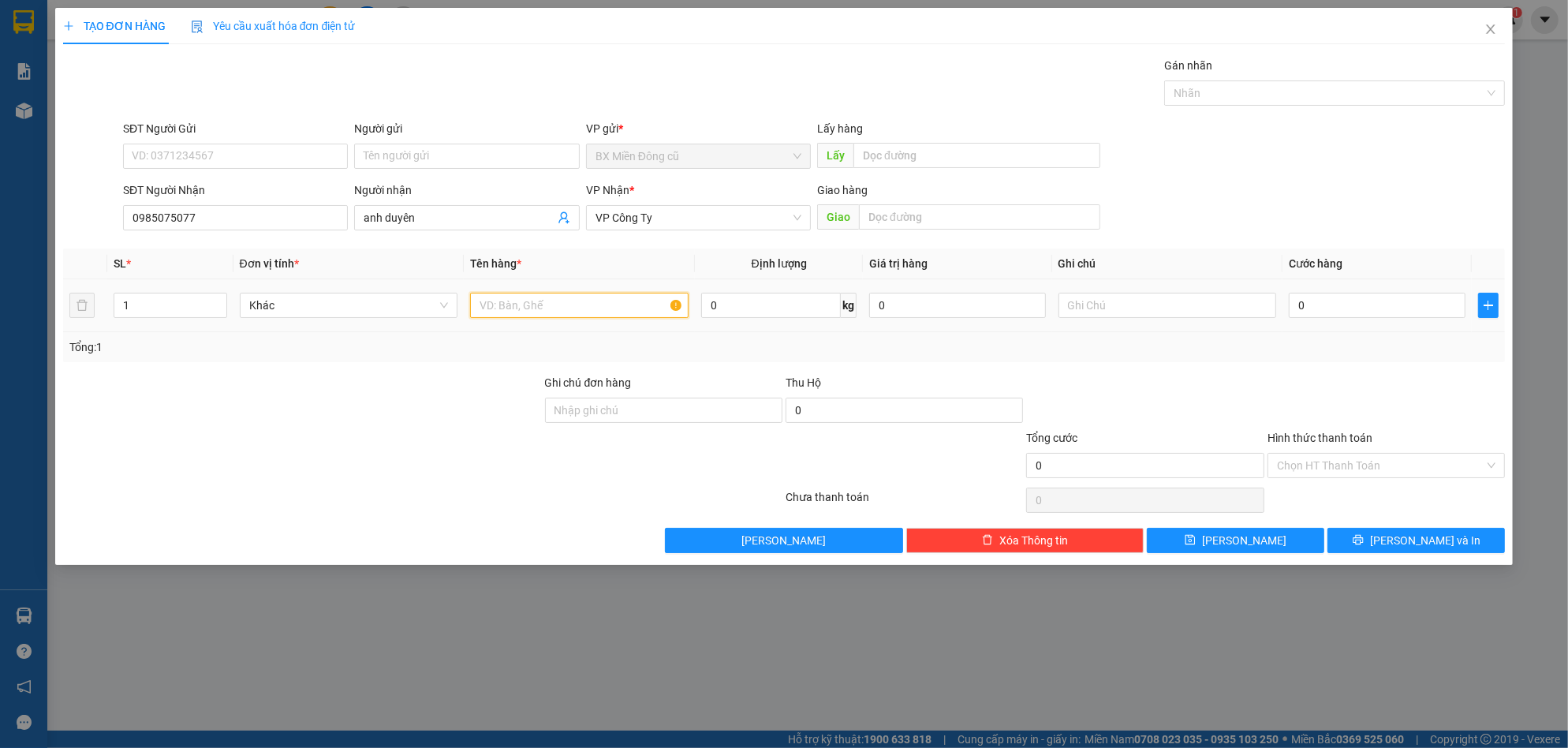
click at [554, 295] on input "text" at bounding box center [579, 305] width 218 height 25
paste input "ục"
paste input "đen"
type input "1 cục đen"
click at [1340, 308] on input "0" at bounding box center [1377, 305] width 176 height 25
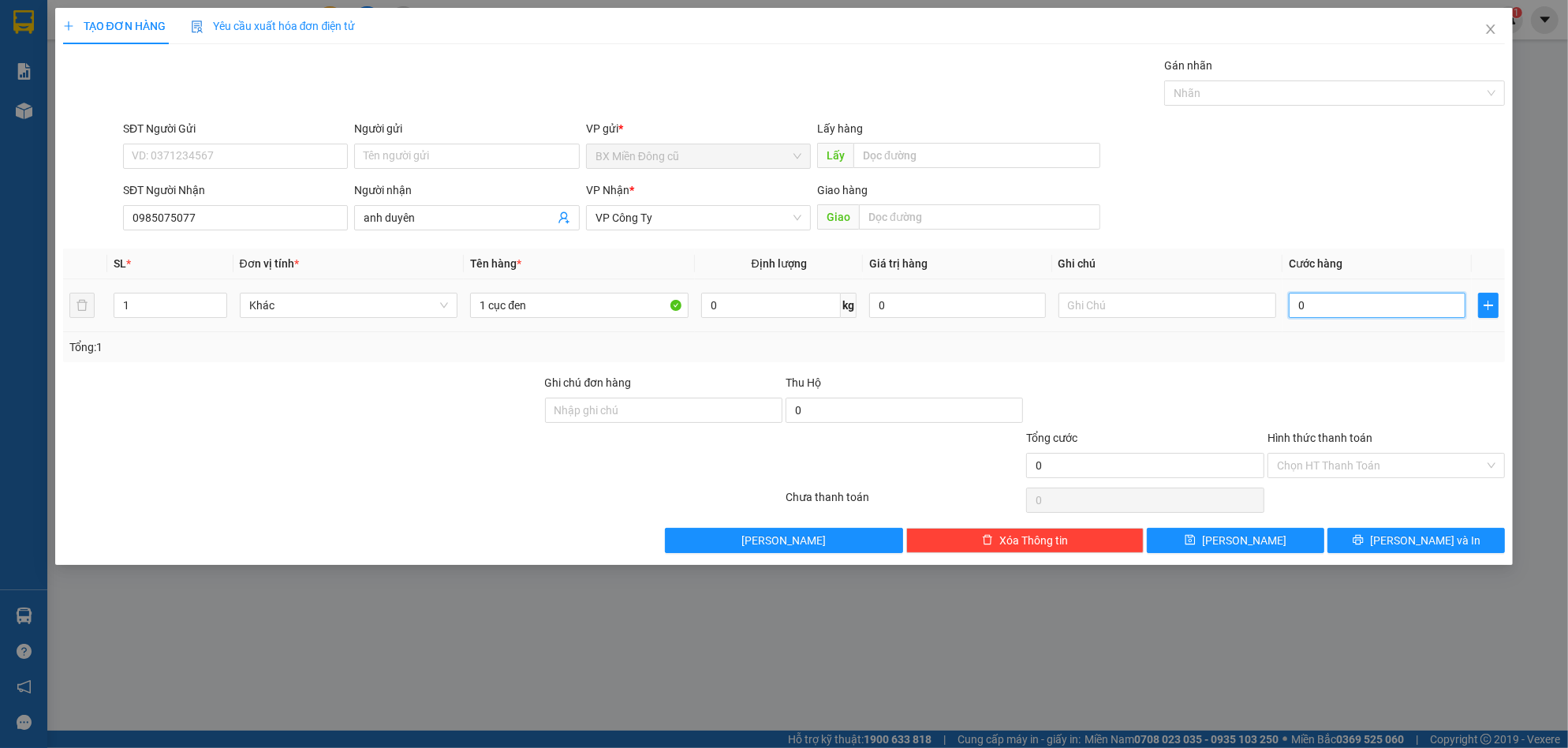
type input "5"
type input "50"
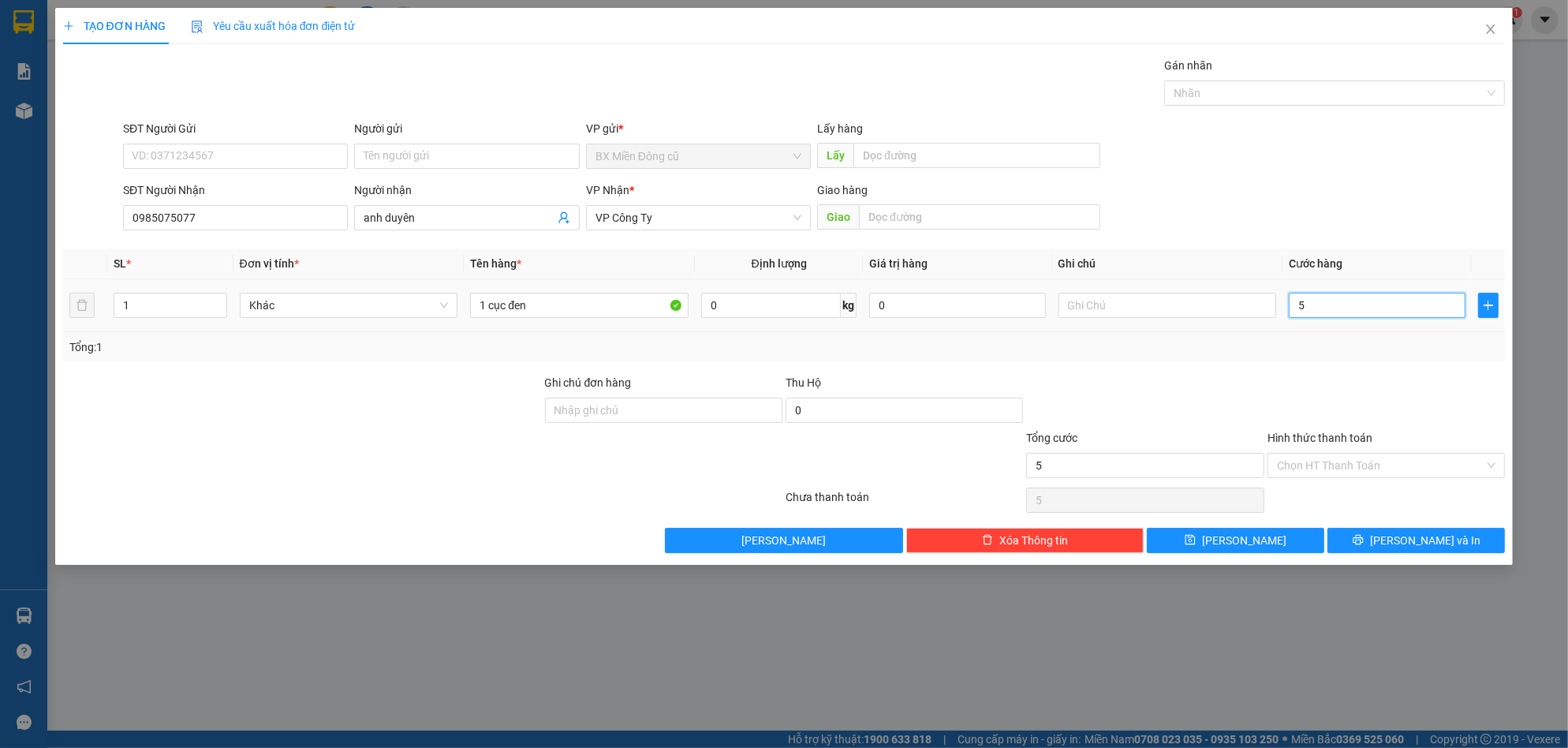
type input "50"
type input "500"
type input "5.000"
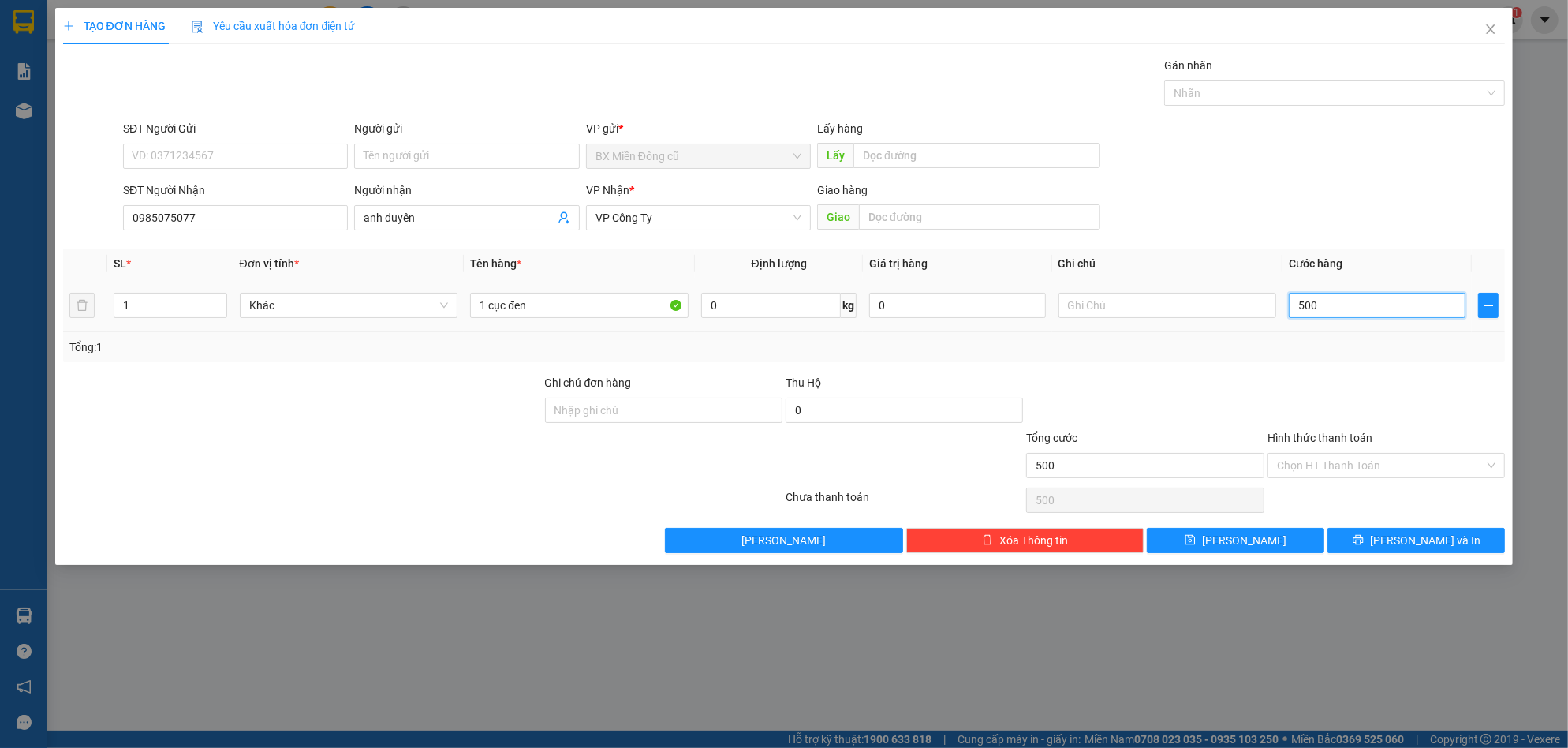
type input "5.000"
type input "50.000"
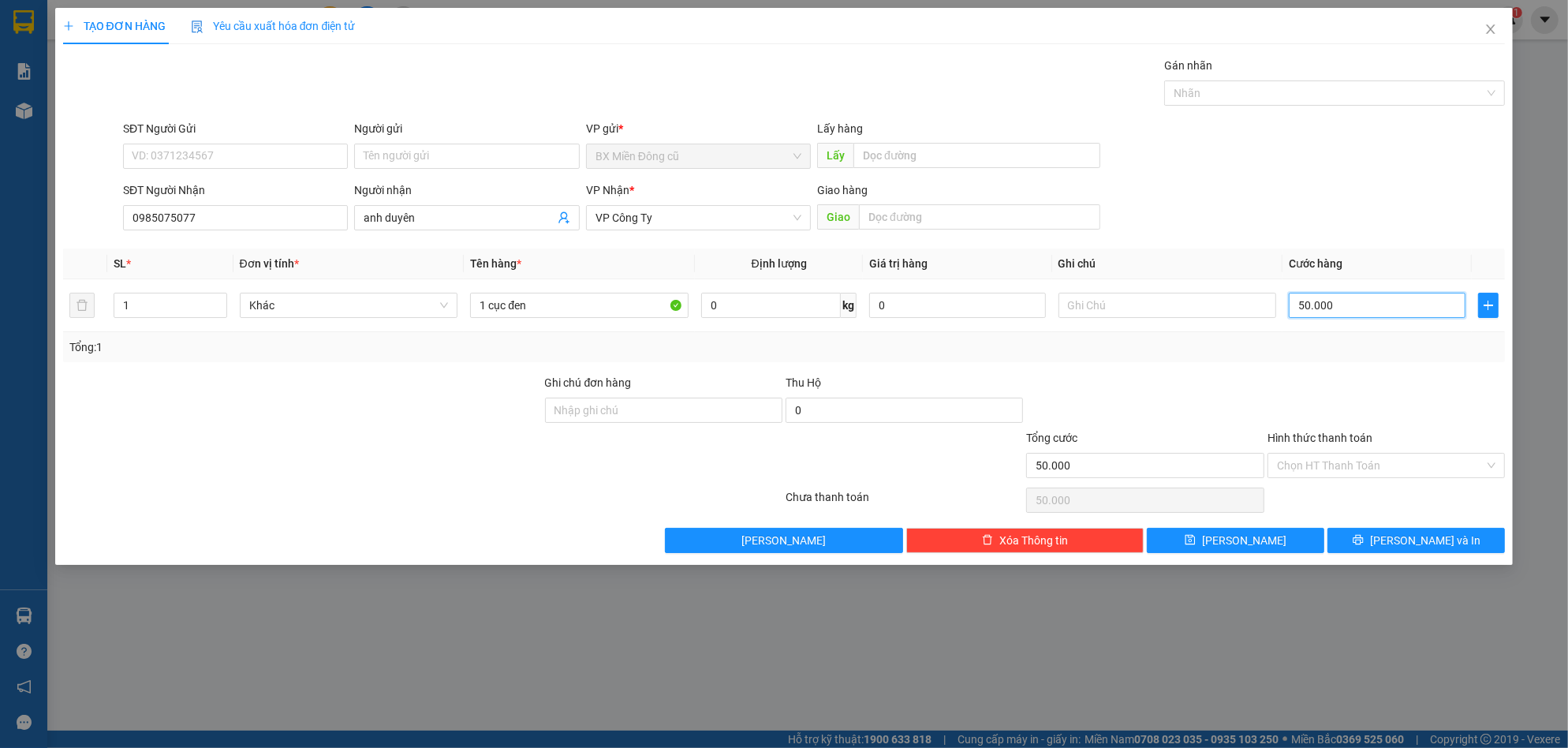
type input "50.000"
click at [1345, 484] on div "Hình thức thanh toán Chọn HT Thanh Toán" at bounding box center [1386, 457] width 238 height 55
click at [1346, 471] on input "Hình thức thanh toán" at bounding box center [1380, 465] width 208 height 23
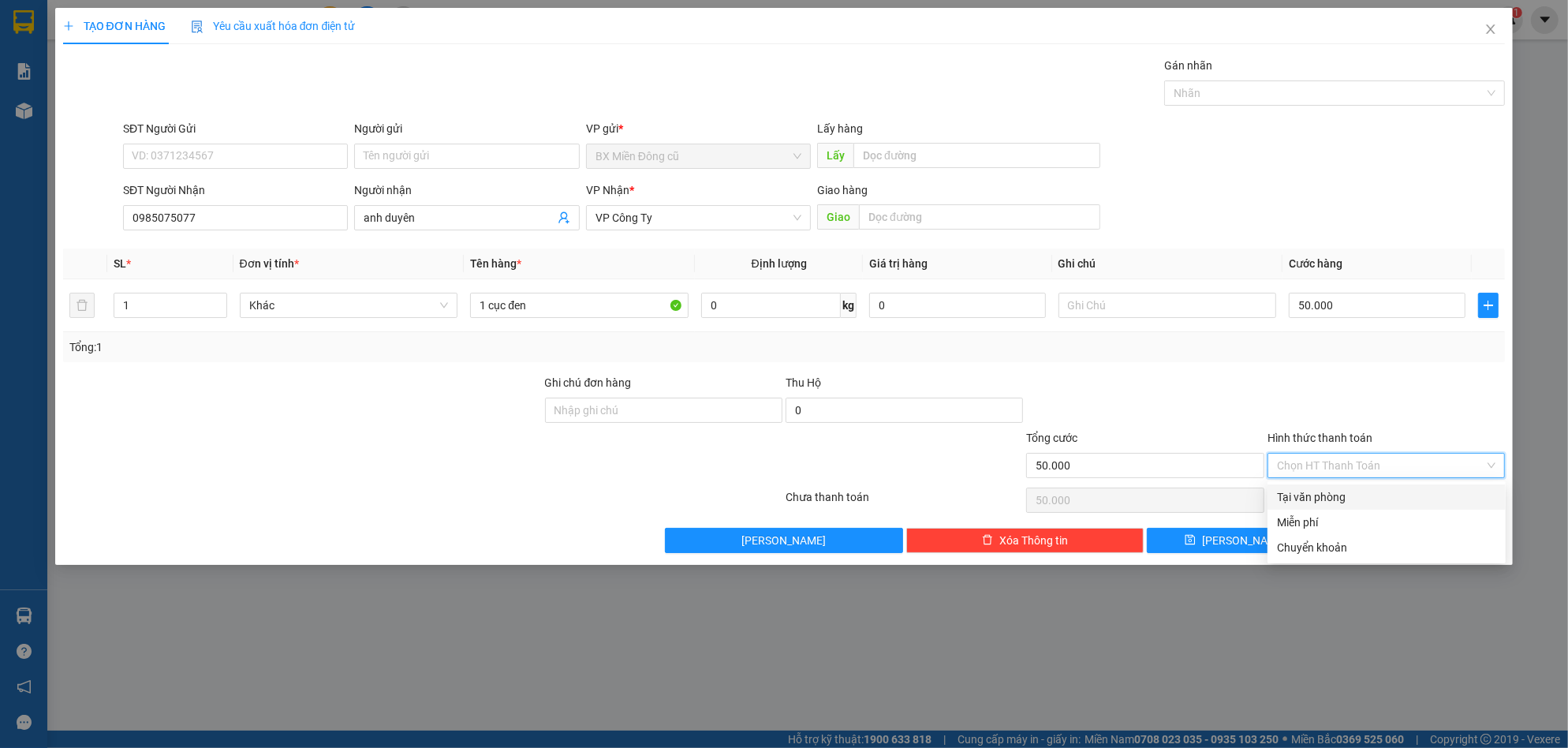
click at [1343, 494] on div "Tại văn phòng" at bounding box center [1386, 497] width 219 height 17
type input "0"
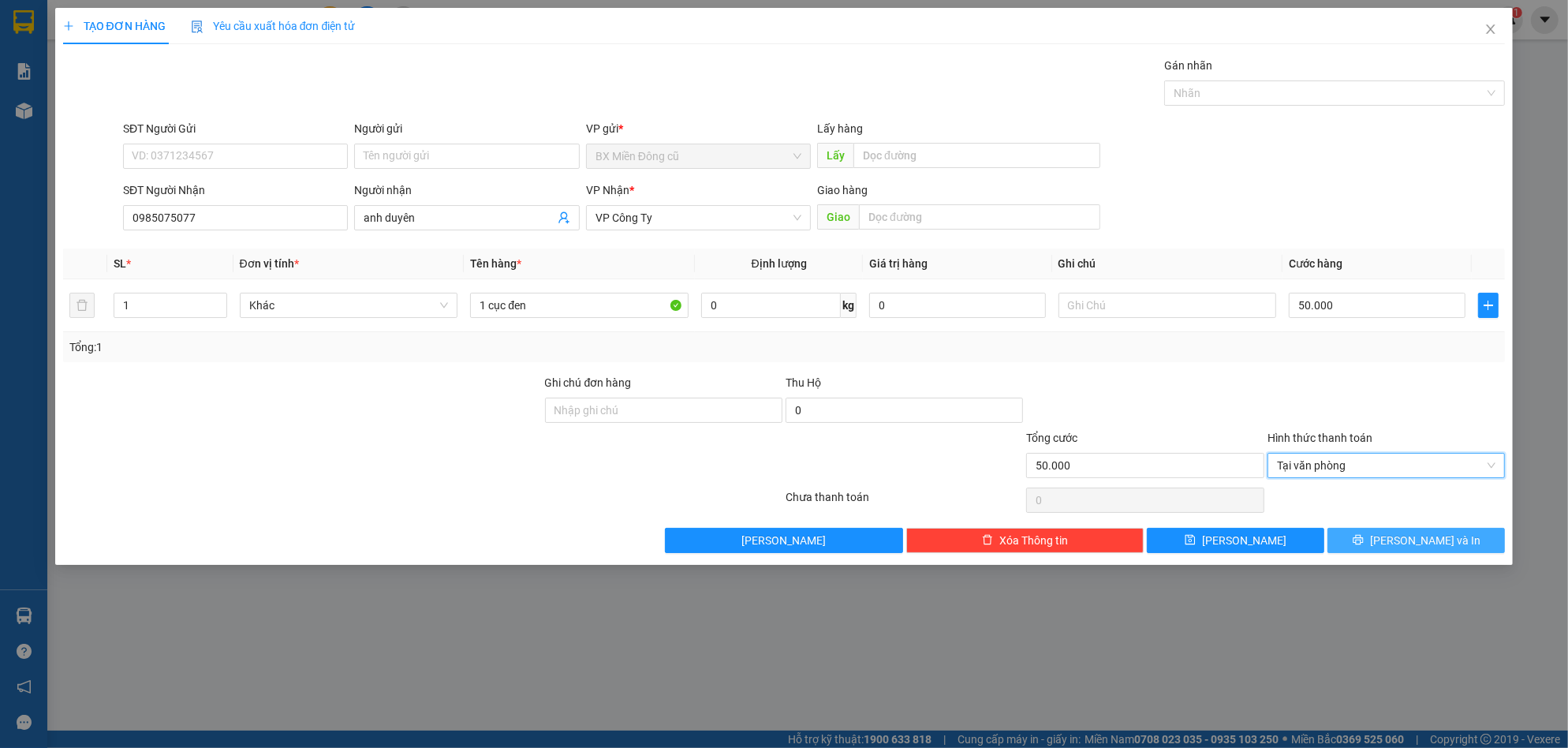
click at [1377, 529] on button "[PERSON_NAME] và In" at bounding box center [1416, 540] width 177 height 25
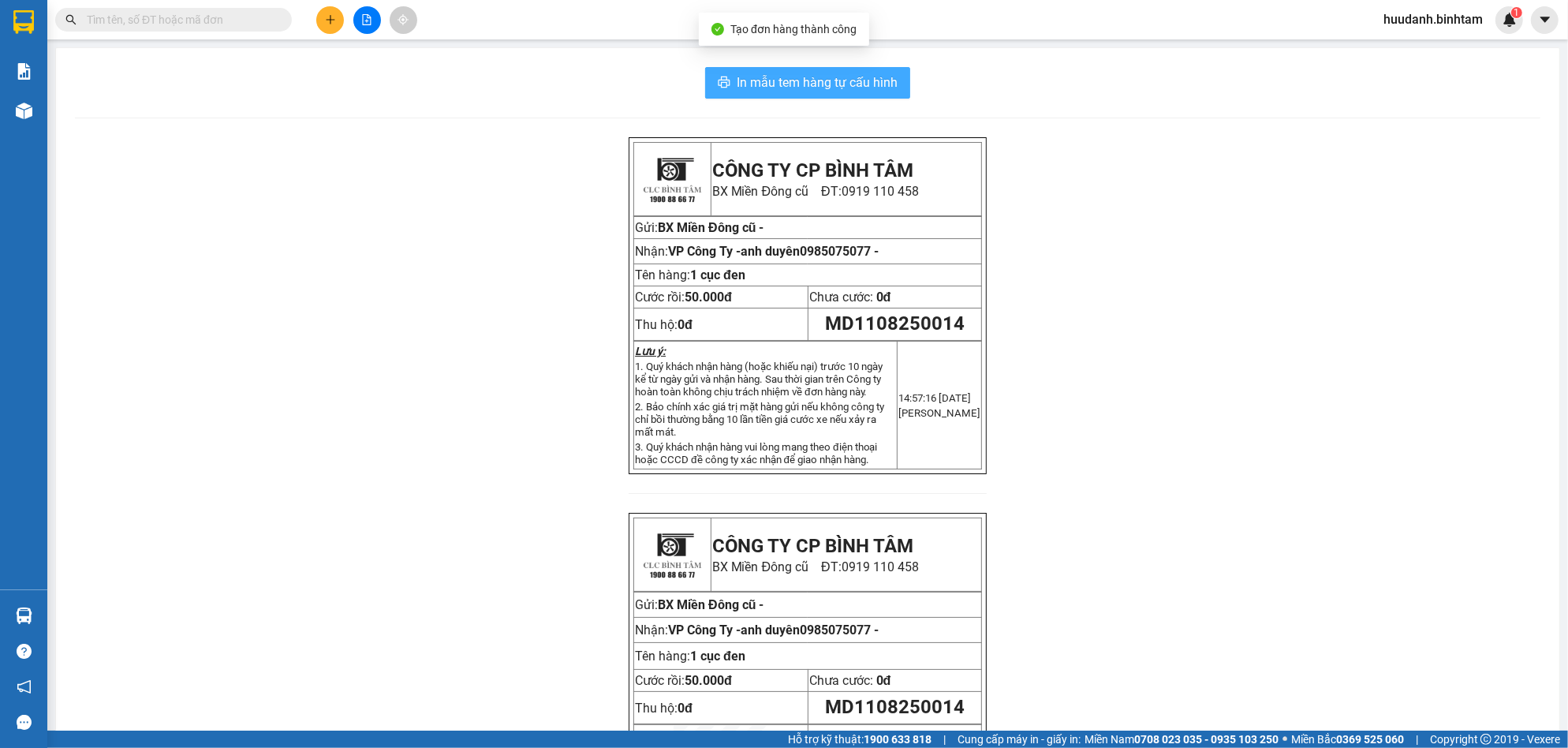
click at [808, 82] on span "In mẫu tem hàng tự cấu hình" at bounding box center [817, 82] width 161 height 19
click at [221, 26] on input "text" at bounding box center [180, 19] width 186 height 17
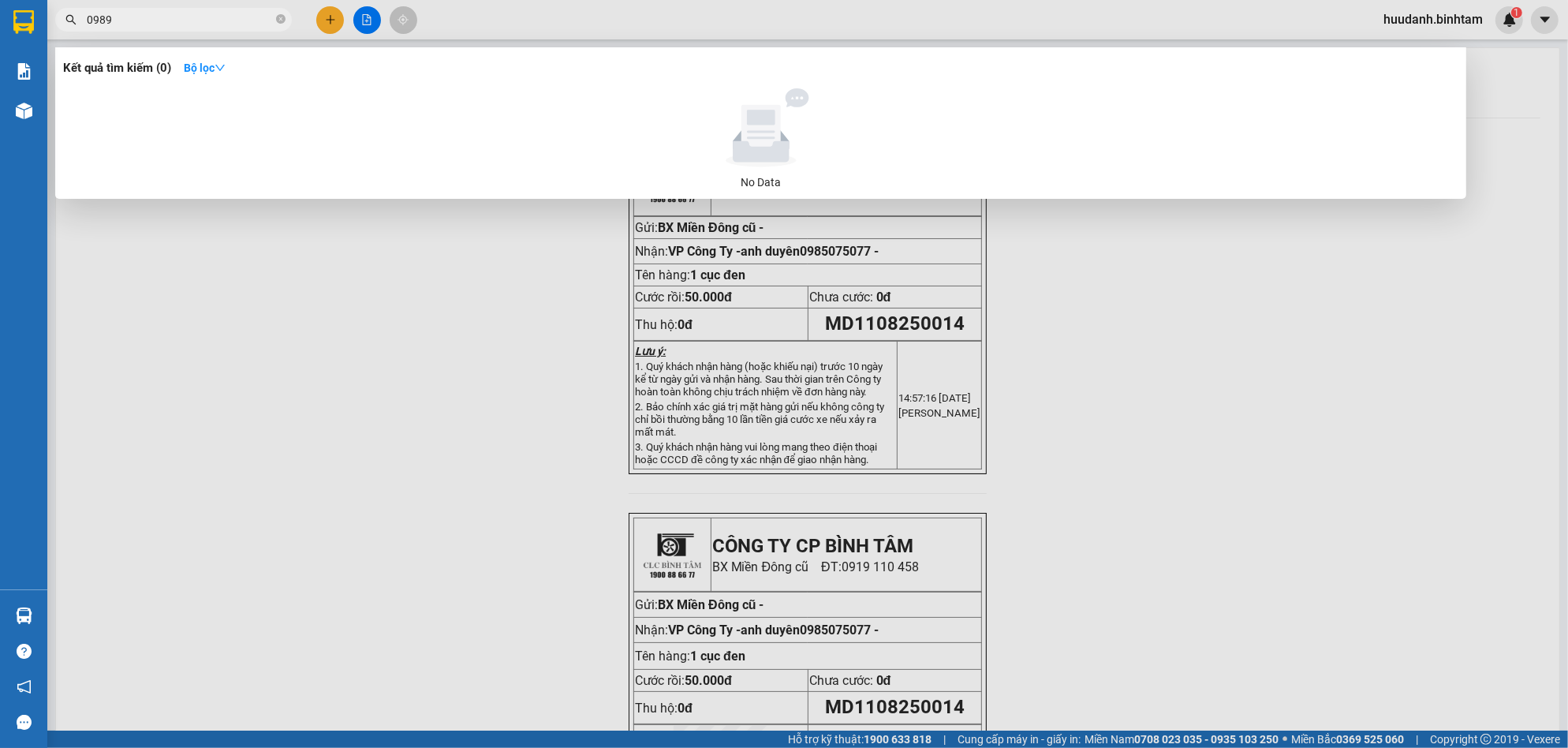
type input "0989"
click at [335, 17] on div at bounding box center [784, 374] width 1568 height 748
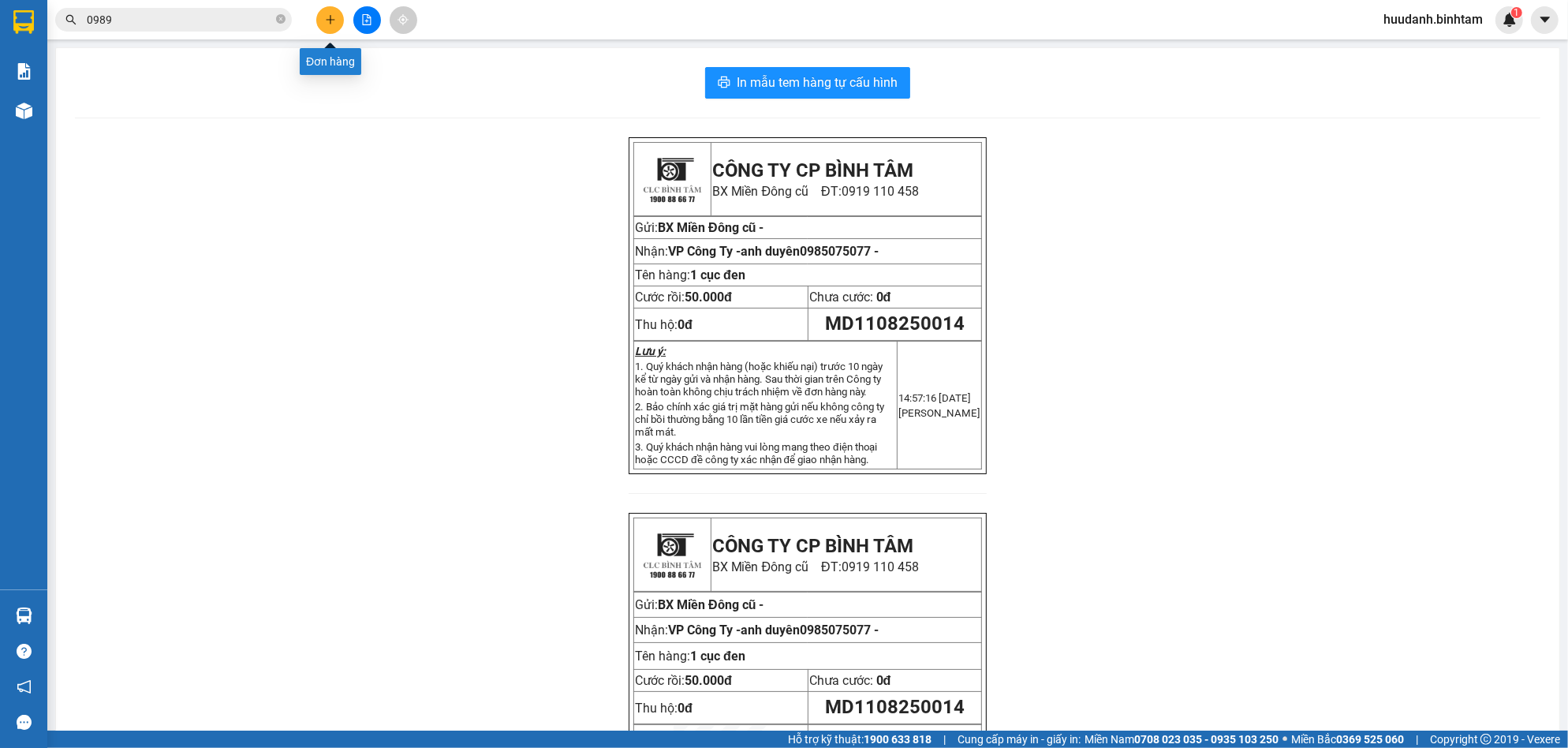
click at [336, 16] on button at bounding box center [330, 20] width 27 height 27
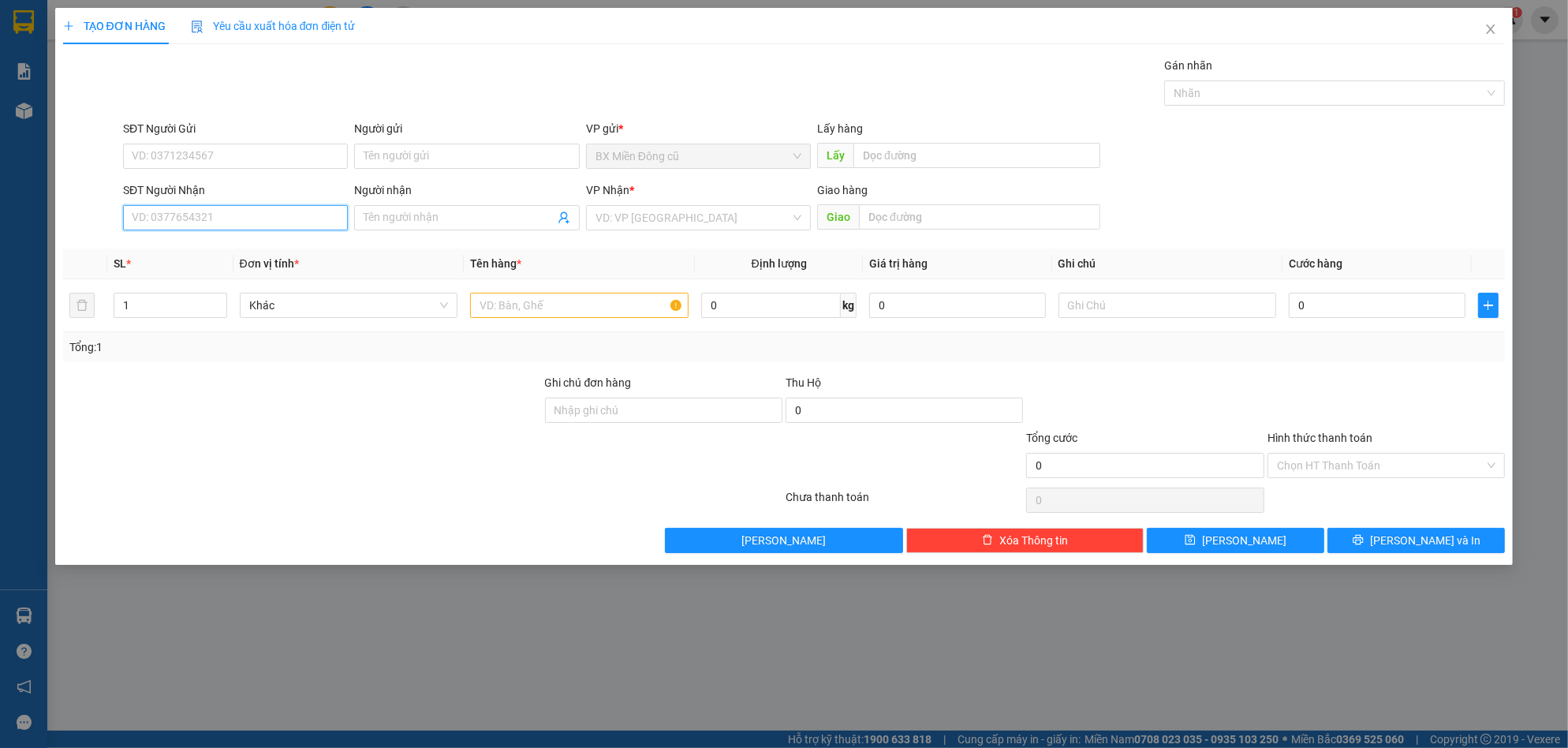
click at [273, 209] on input "SĐT Người Nhận" at bounding box center [235, 218] width 225 height 25
type input "0989540090"
click at [287, 241] on div "0989540090" at bounding box center [235, 249] width 206 height 17
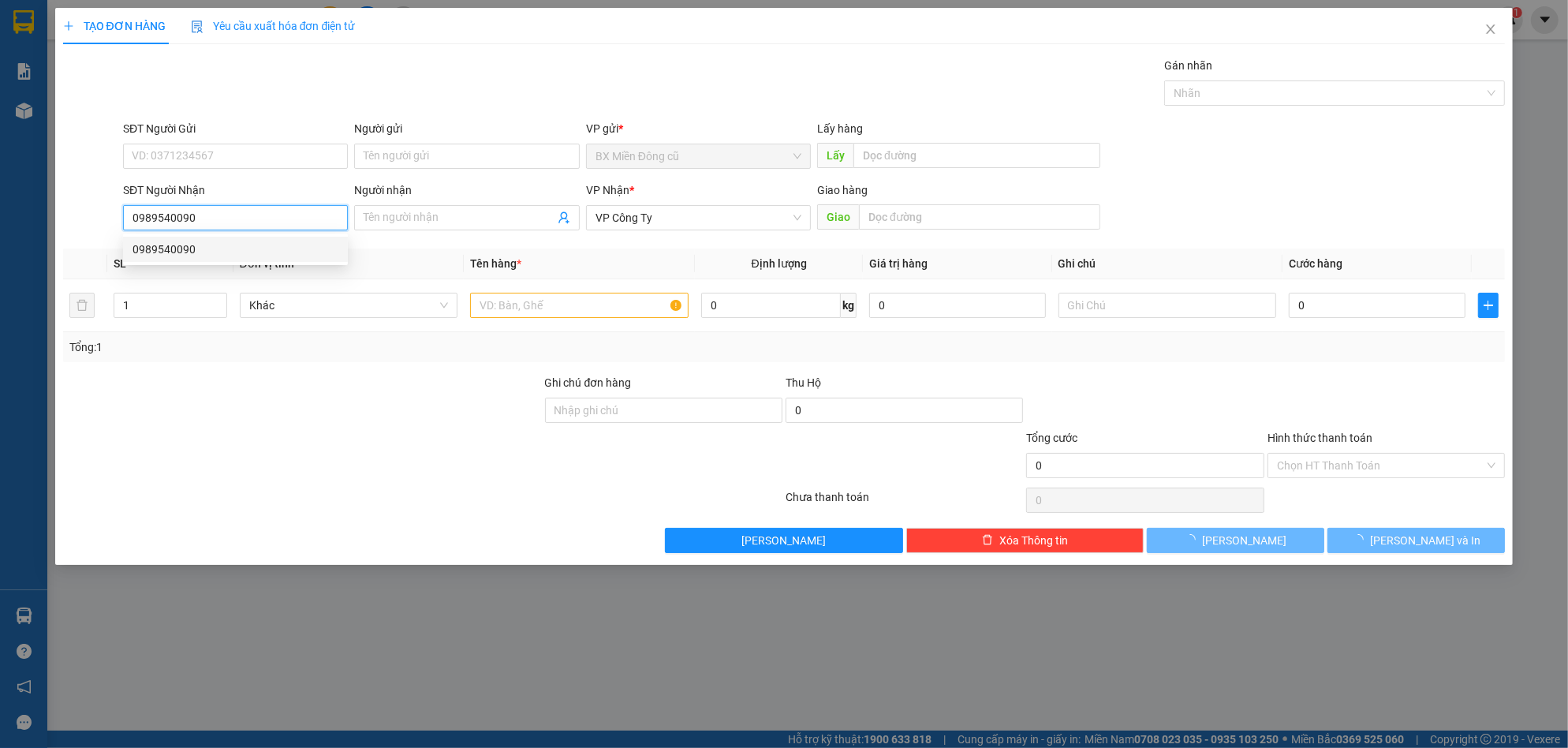
type input "60.000"
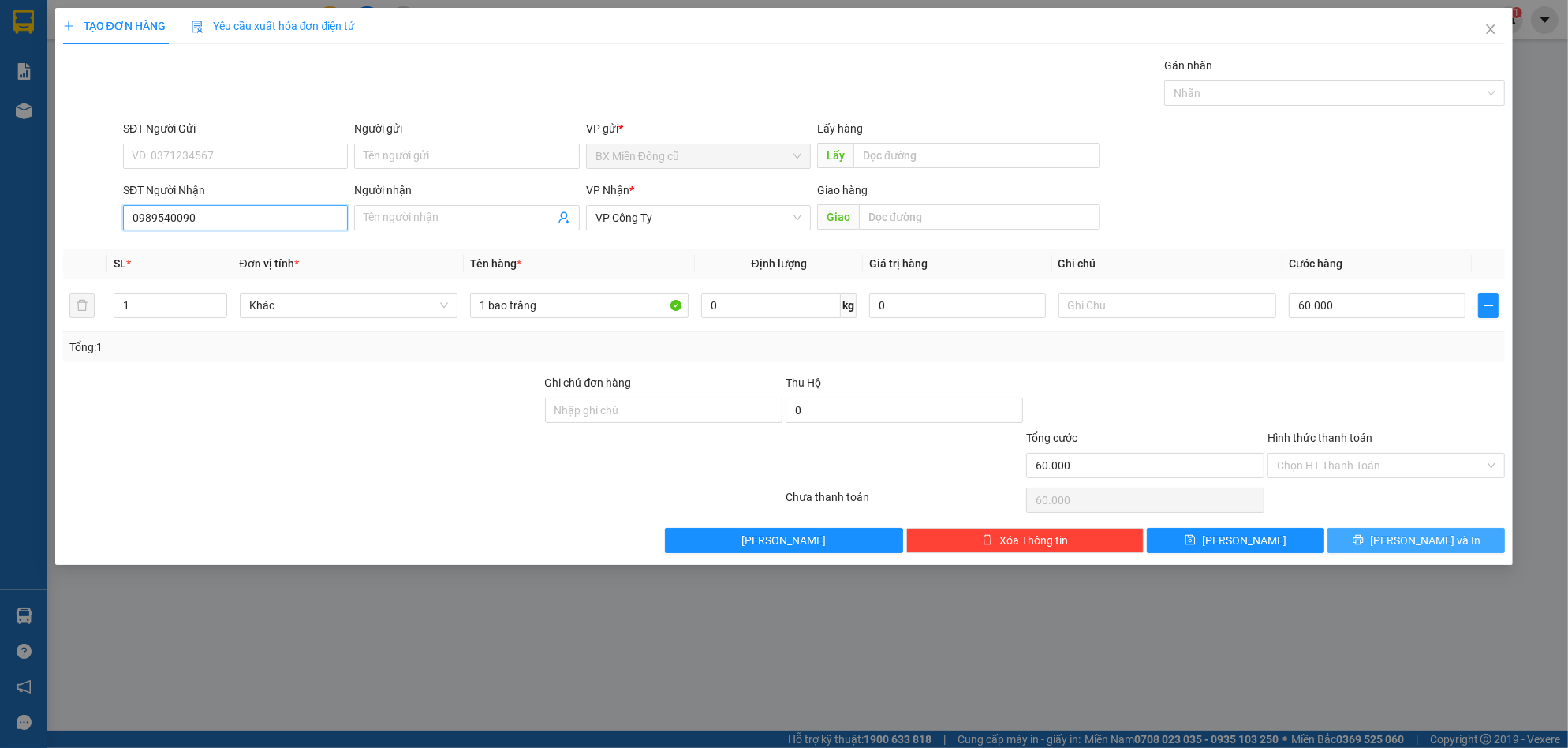
type input "0989540090"
click at [1418, 538] on span "[PERSON_NAME] và In" at bounding box center [1425, 539] width 111 height 17
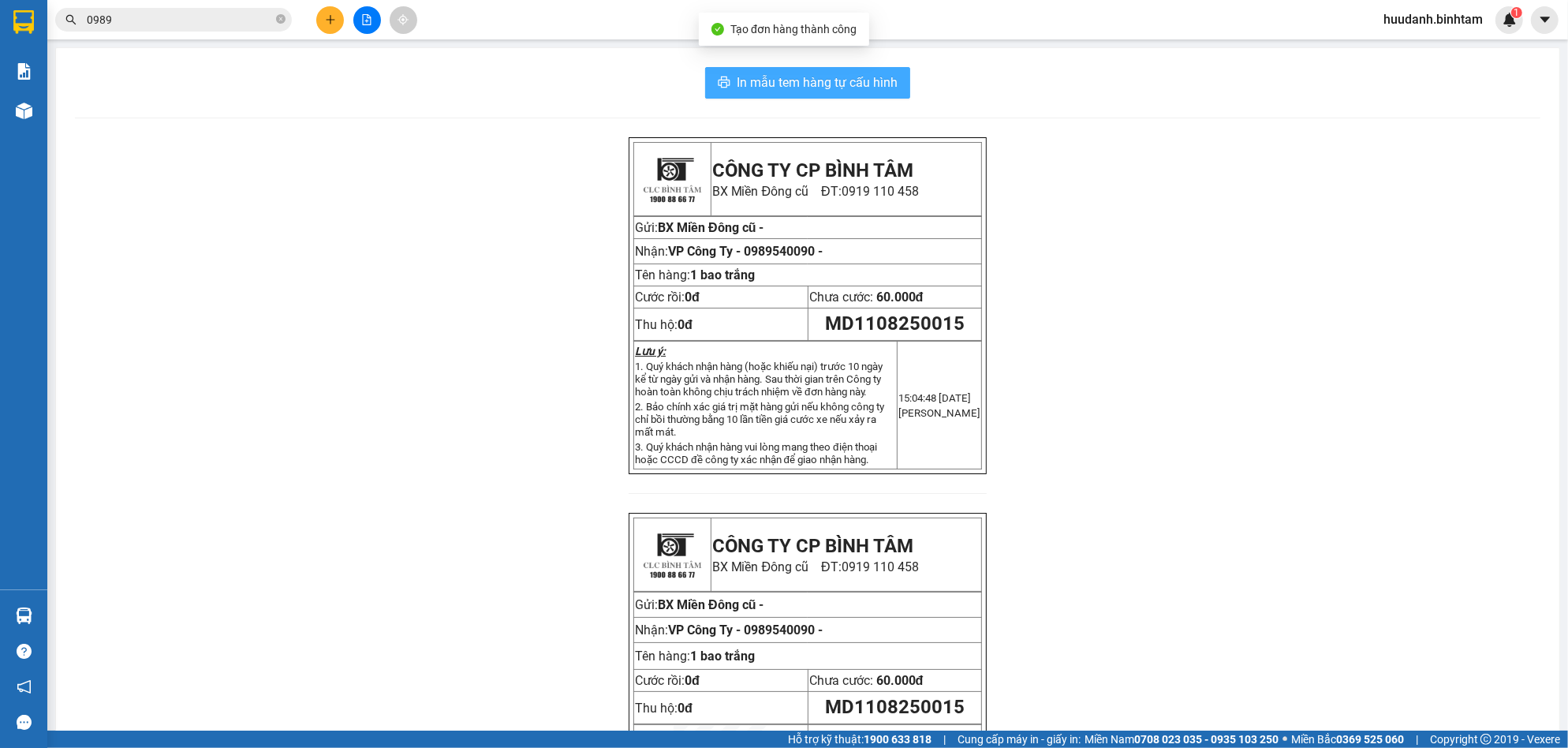
click at [843, 88] on span "In mẫu tem hàng tự cấu hình" at bounding box center [817, 82] width 161 height 19
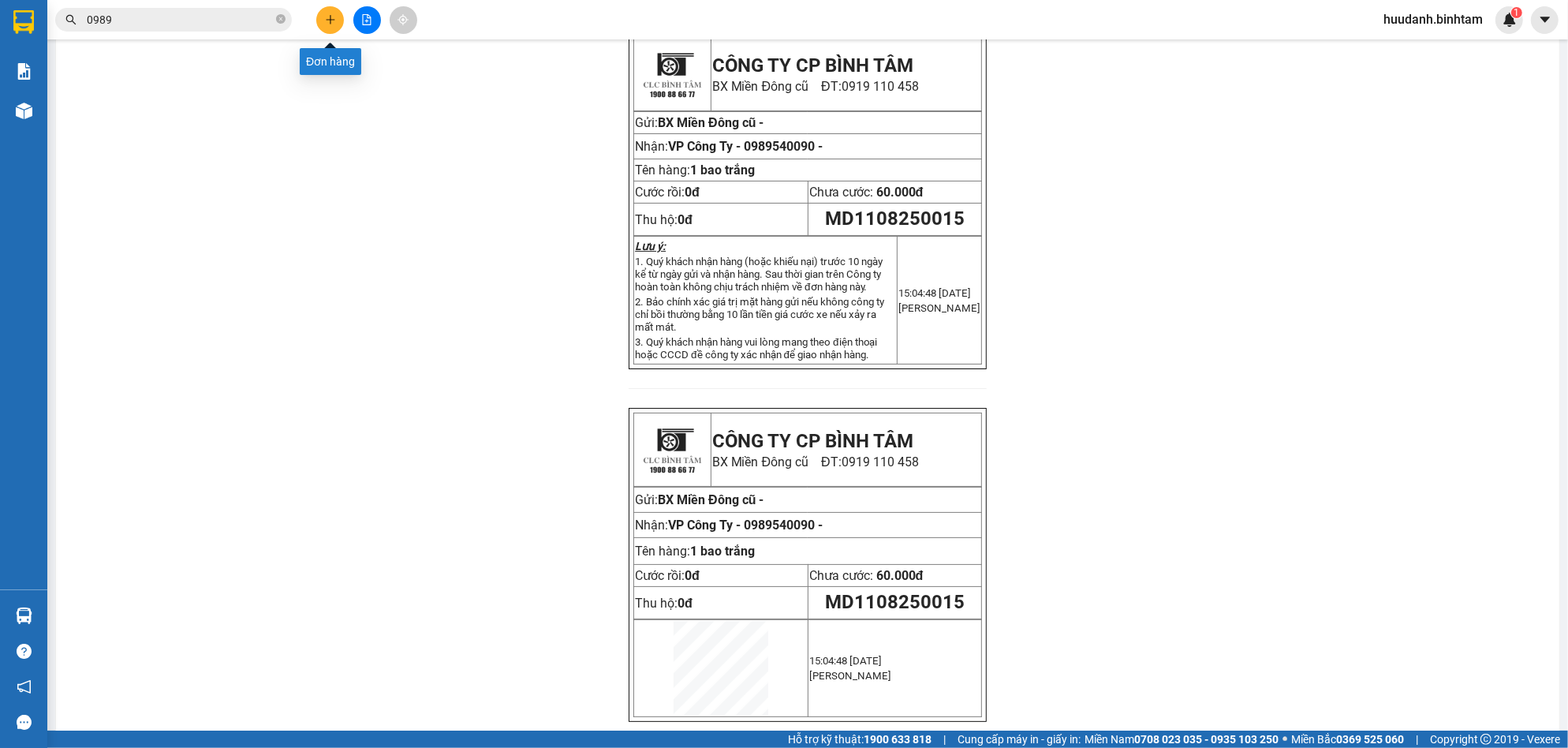
click at [340, 20] on button at bounding box center [330, 20] width 27 height 27
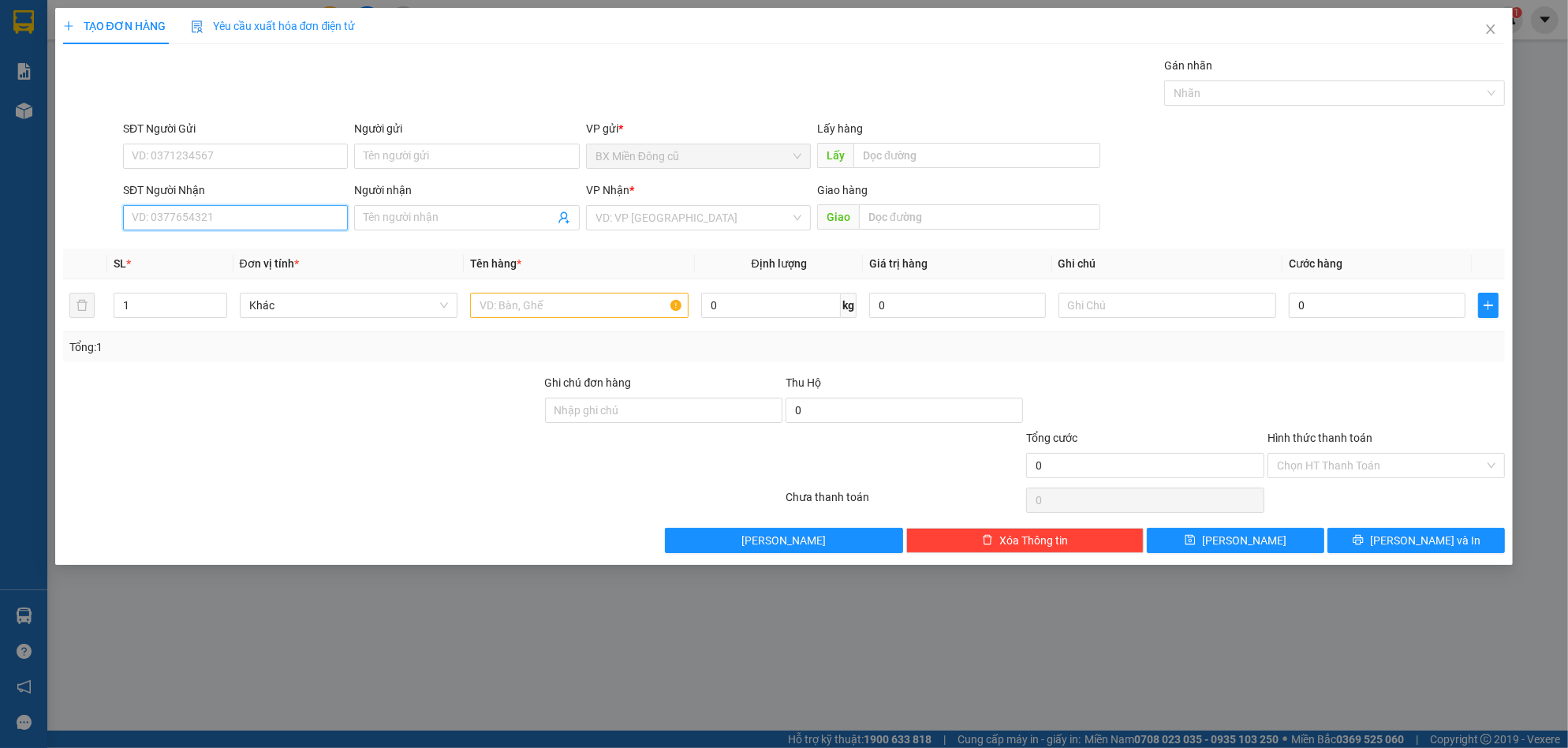
click at [313, 209] on input "SĐT Người Nhận" at bounding box center [235, 218] width 225 height 25
type input "0935600787"
click at [245, 253] on div "0935600787 - [PERSON_NAME]" at bounding box center [235, 249] width 206 height 17
type input "[PERSON_NAME]"
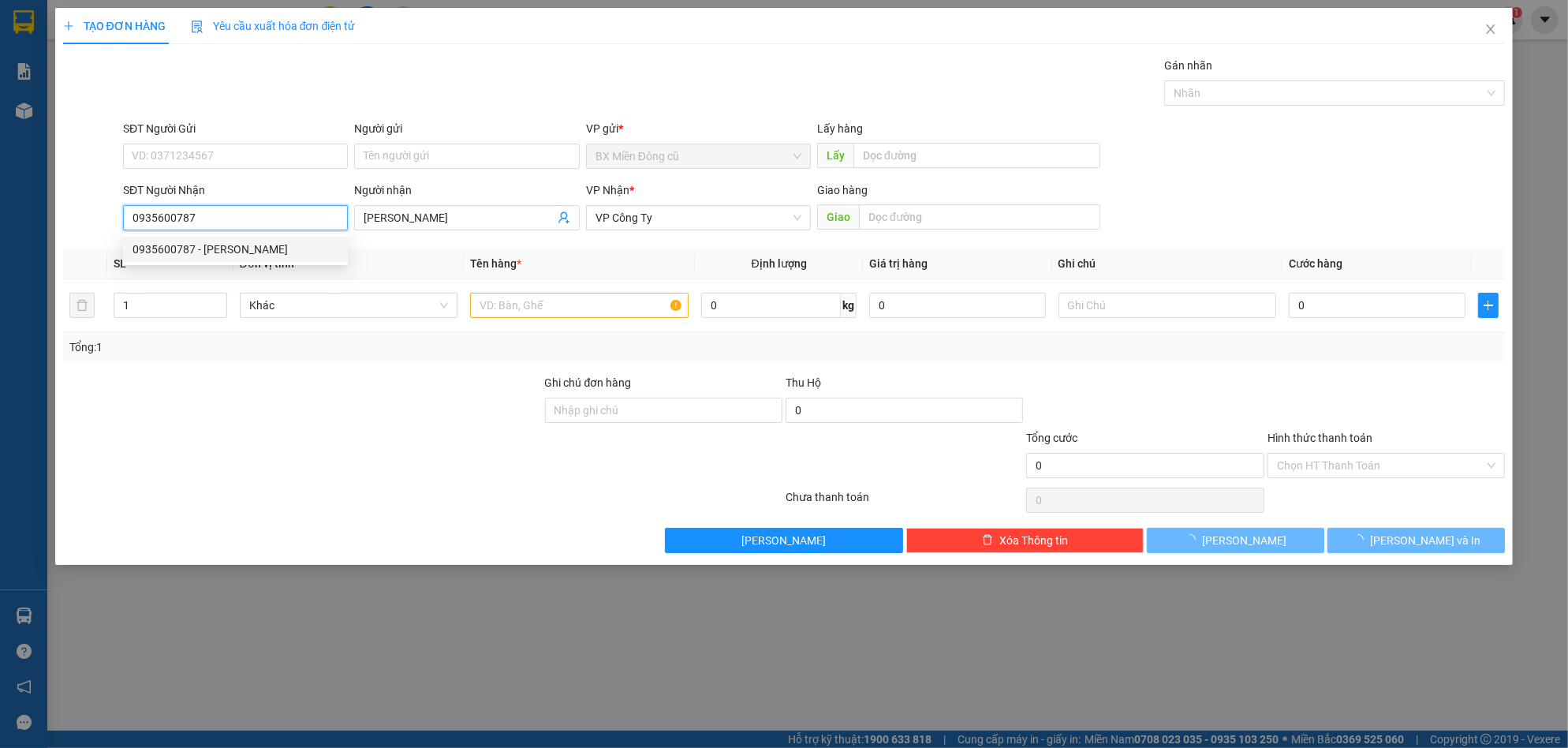
type input "70.000"
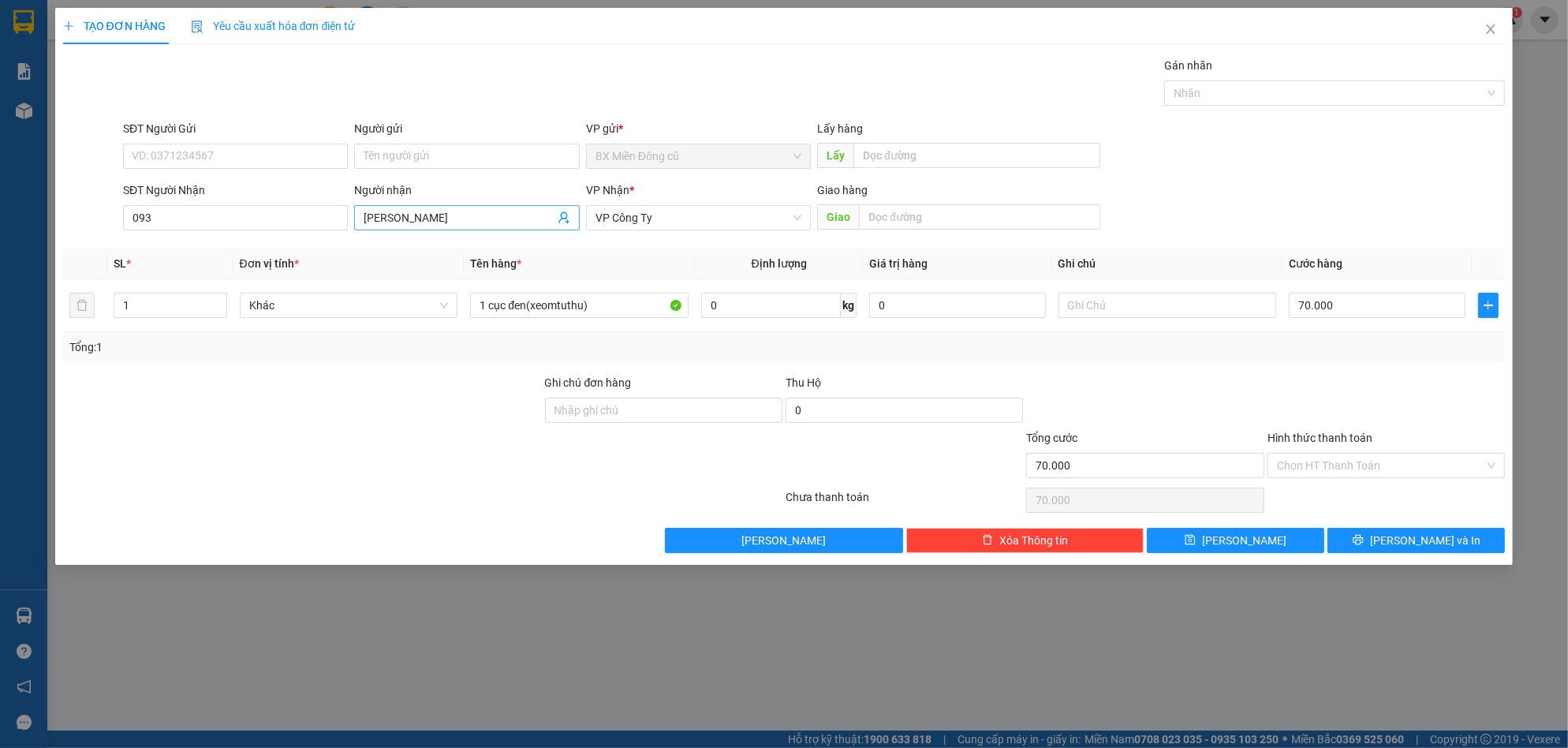
click at [515, 211] on input "[PERSON_NAME]" at bounding box center [459, 217] width 190 height 17
click at [257, 219] on input "093" at bounding box center [235, 218] width 225 height 25
click at [460, 209] on input "[PERSON_NAME]" at bounding box center [459, 217] width 190 height 17
click at [217, 212] on input "093" at bounding box center [235, 218] width 225 height 25
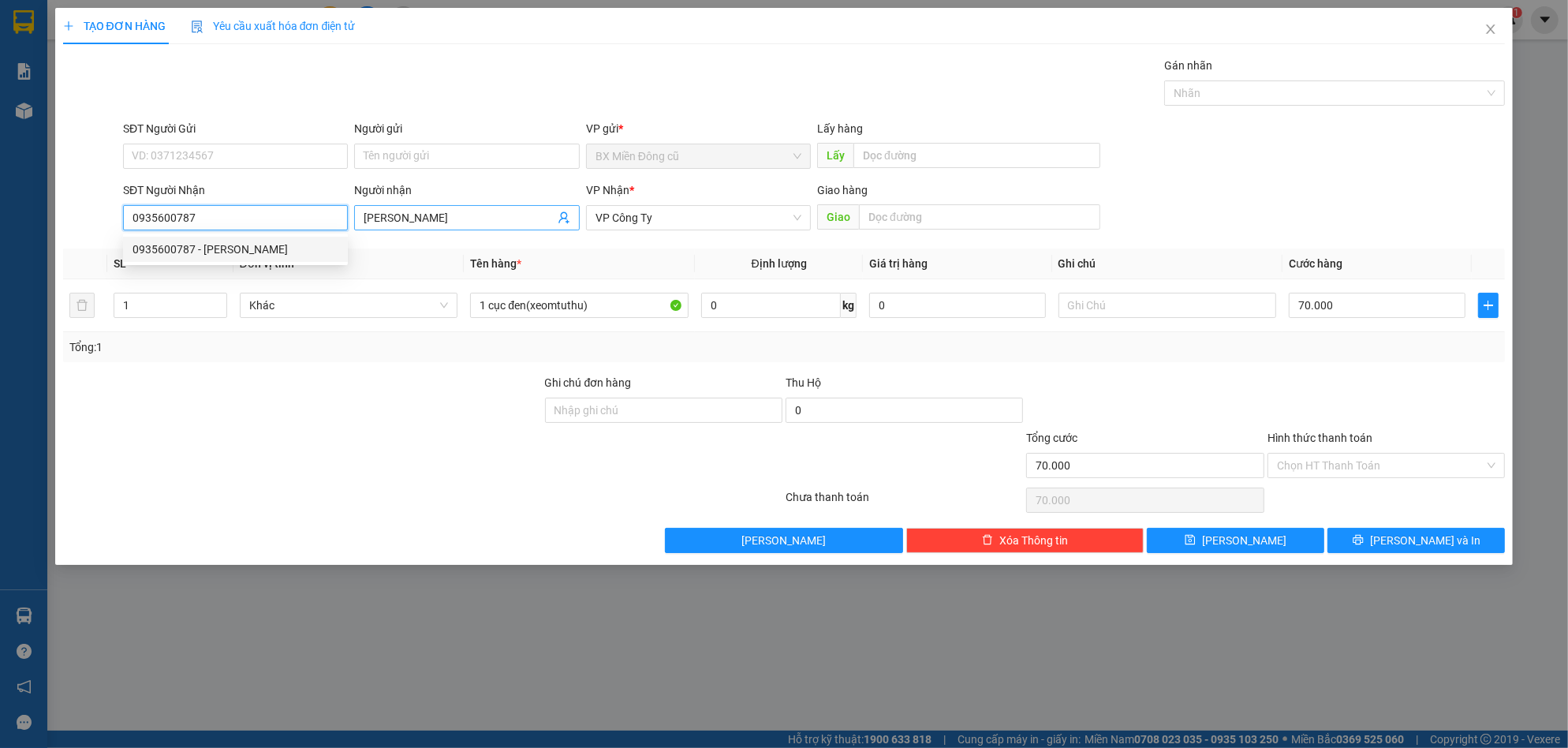
type input "0935600787"
click at [469, 214] on input "[PERSON_NAME]" at bounding box center [459, 217] width 190 height 17
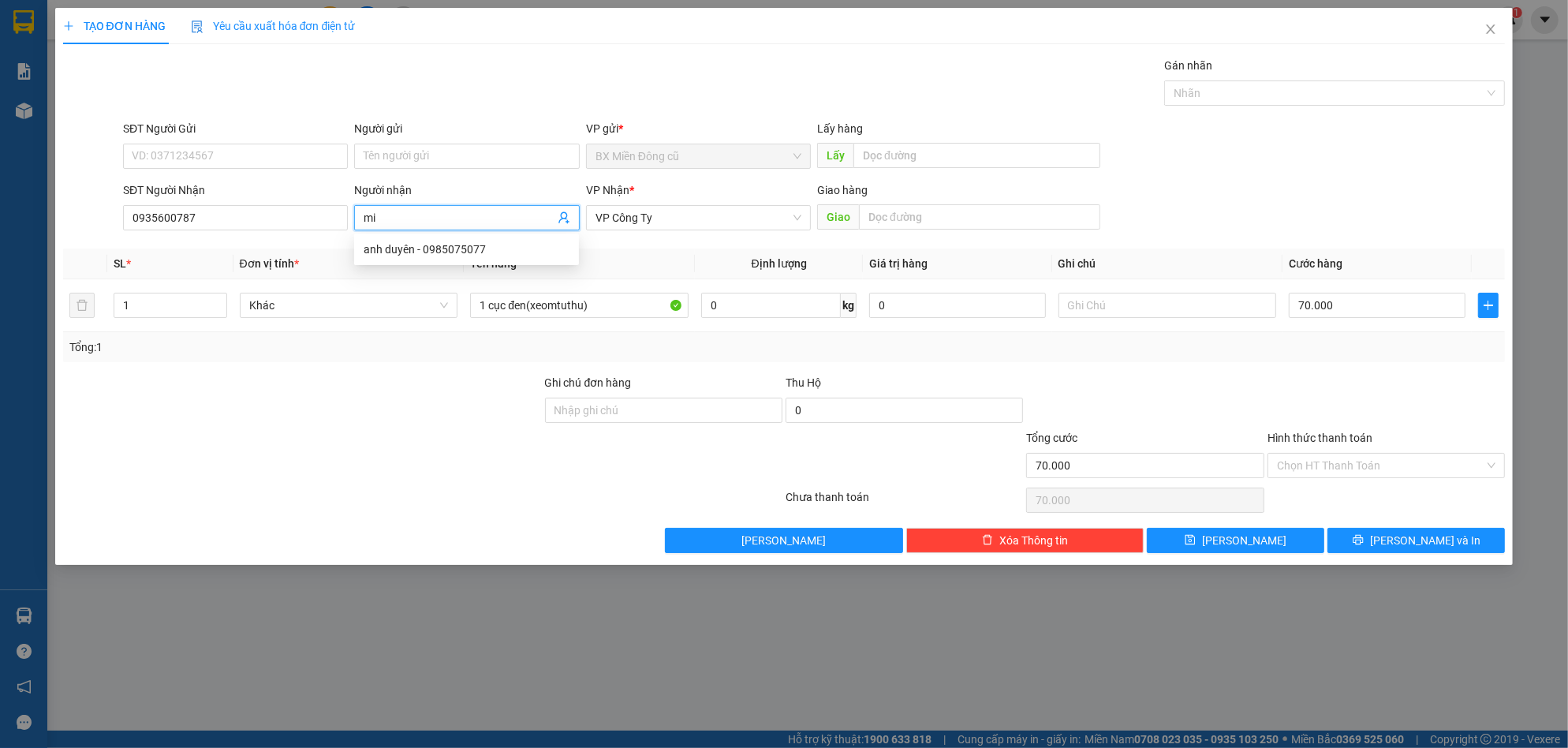
type input "m"
paste input "ươc"
paste input "ợc"
type input "nam dược"
click at [612, 303] on input "1 cục đen(xeomtuthu)" at bounding box center [579, 305] width 218 height 25
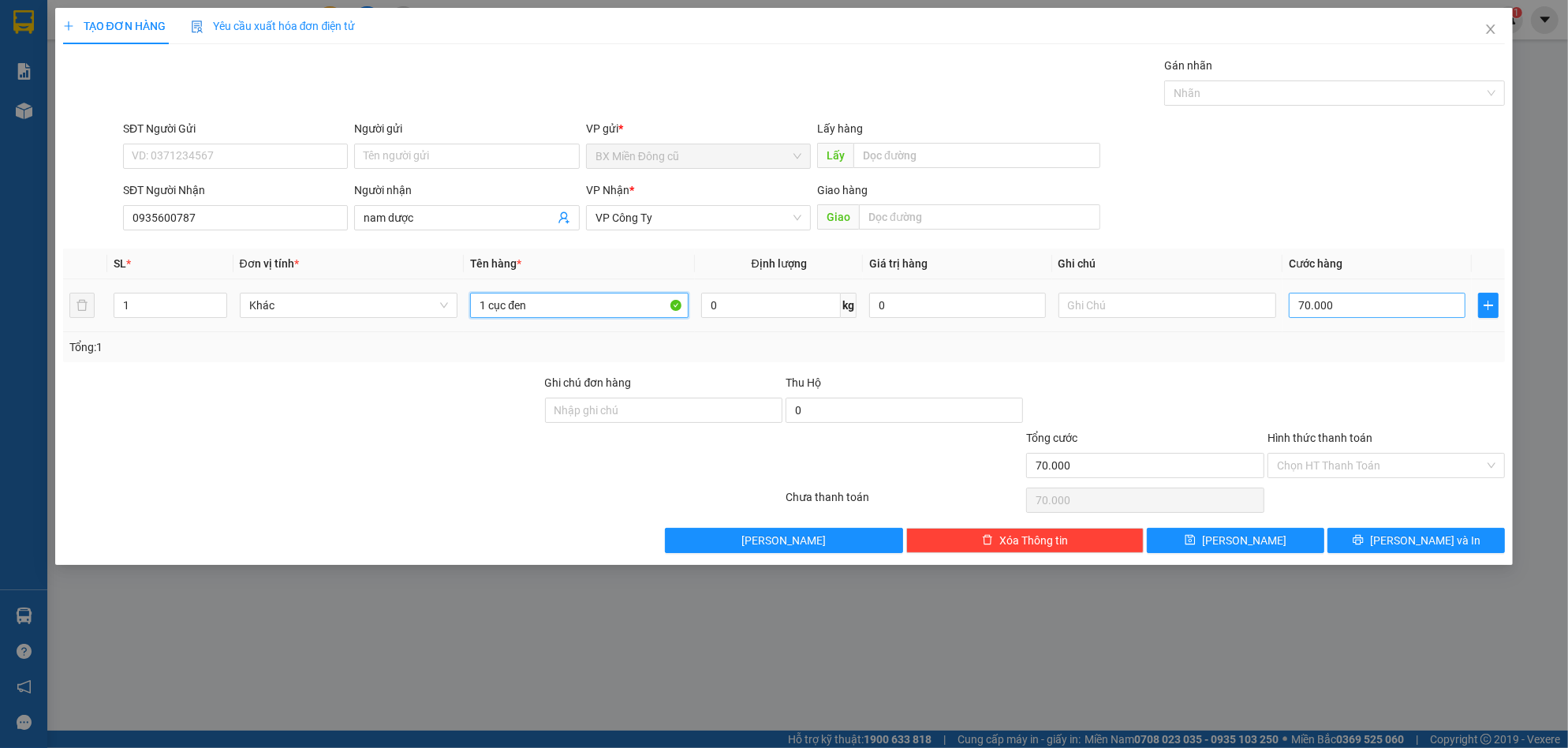
type input "1 cục đen"
click at [1351, 303] on input "70.000" at bounding box center [1377, 305] width 176 height 25
type input "0"
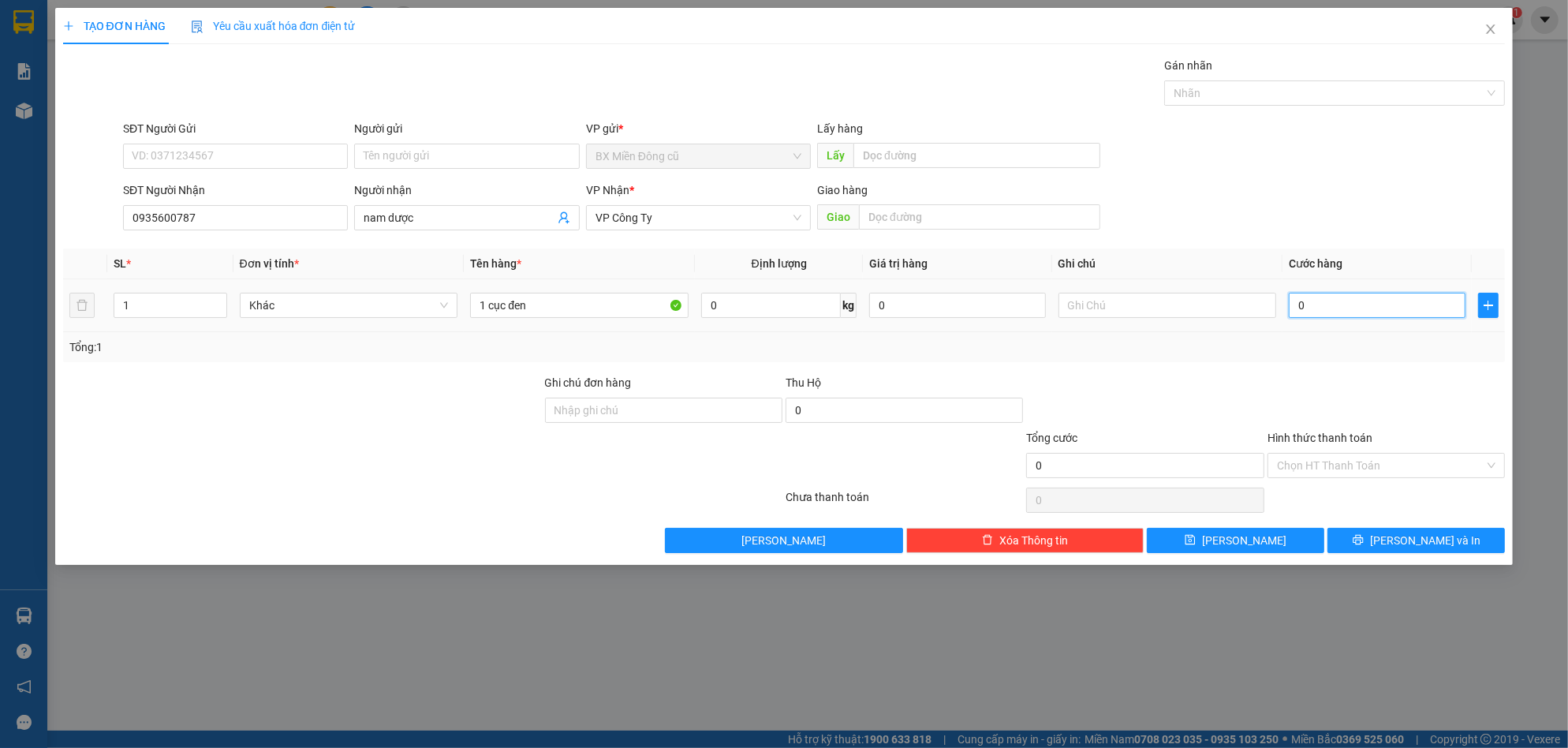
type input "8"
type input "08"
type input "80"
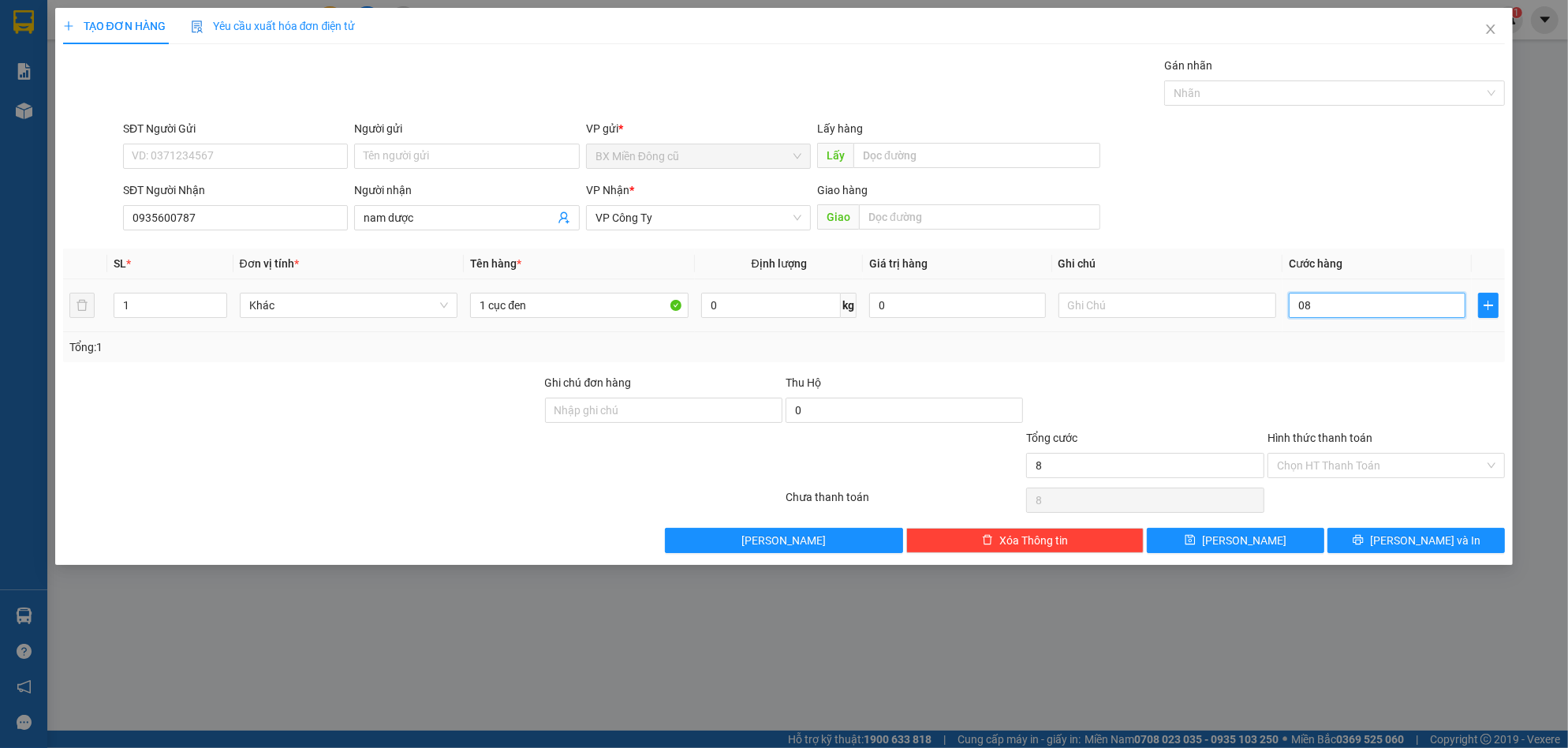
type input "080"
type input "800"
type input "0.800"
type input "8.000"
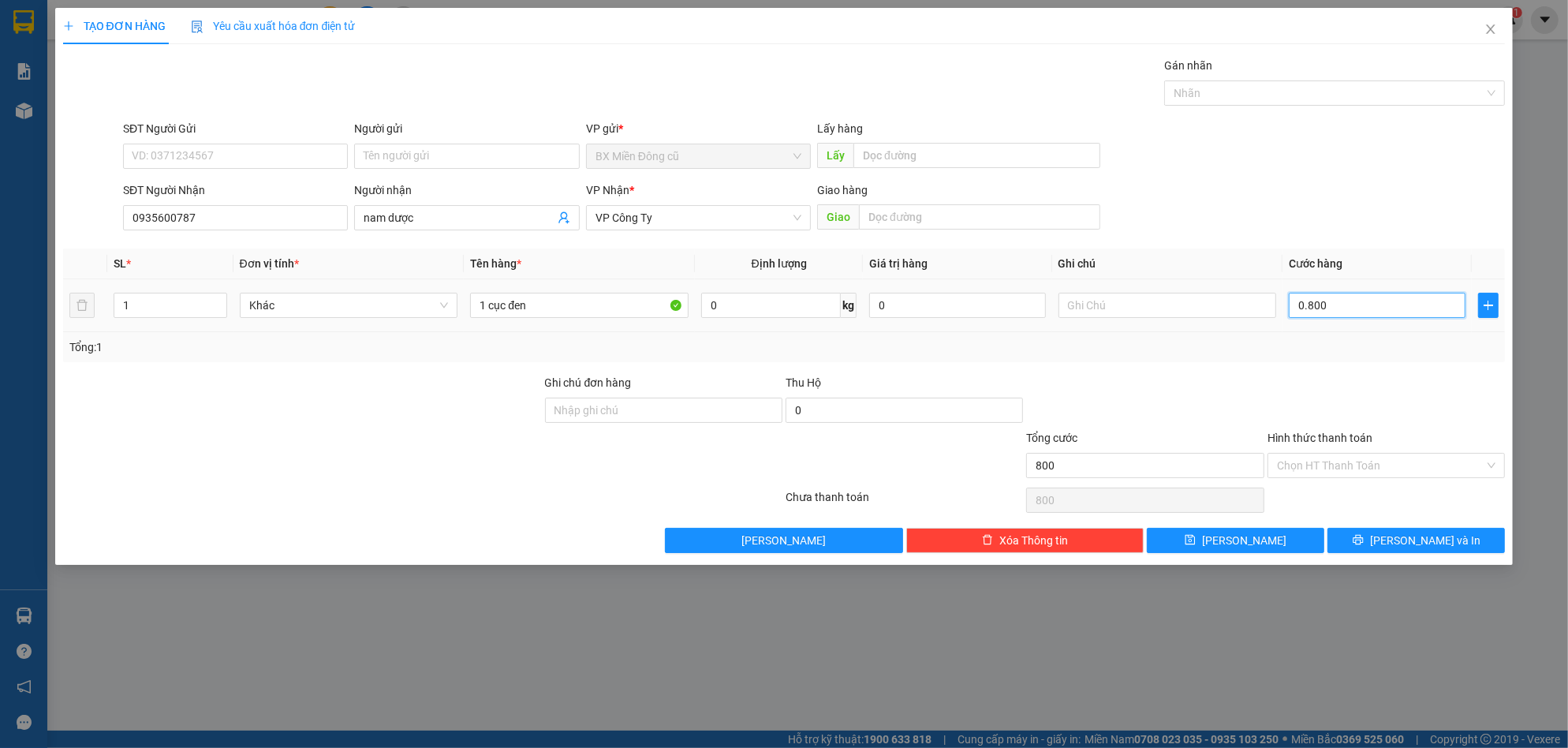
type input "8.000"
type input "080.000"
type input "80.000"
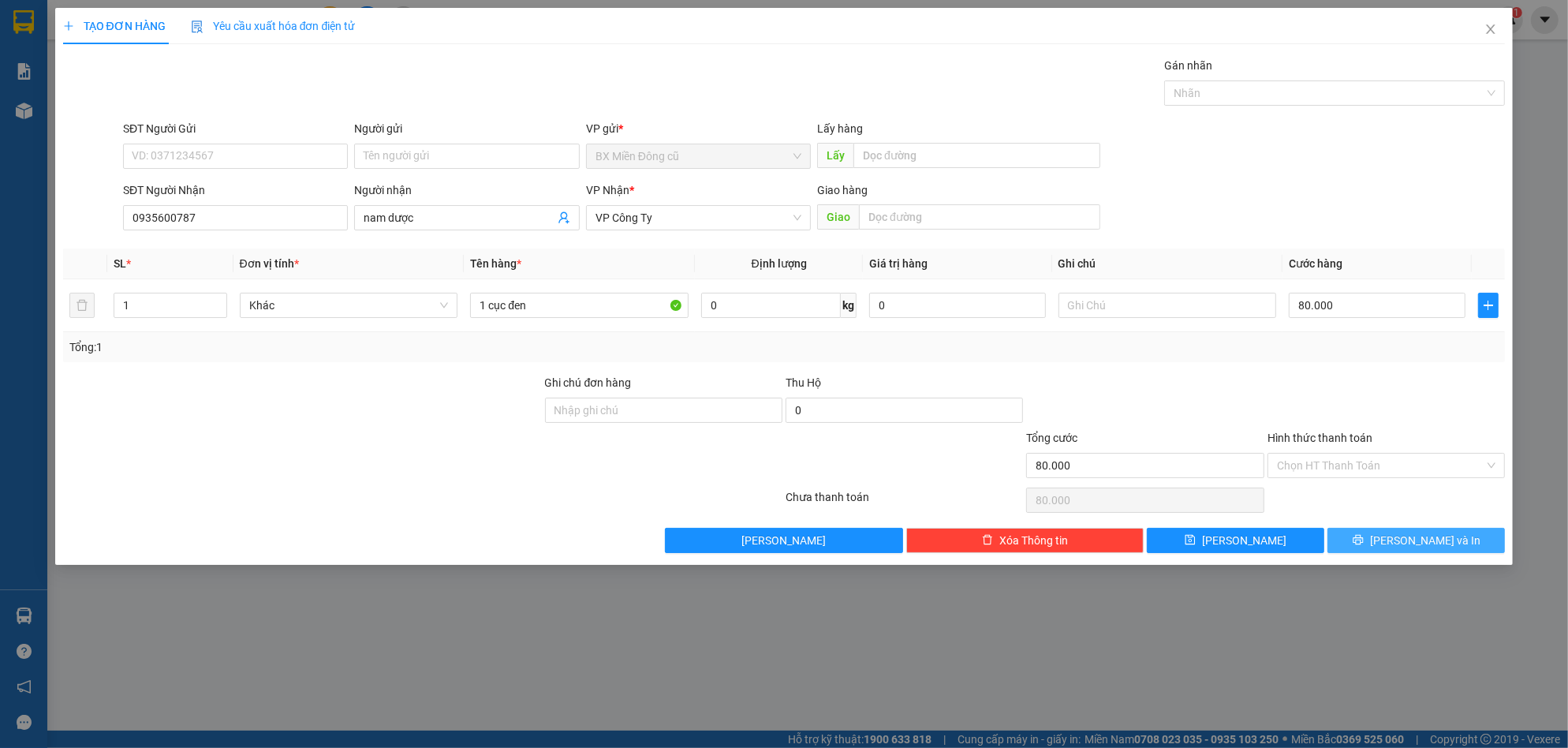
click at [1437, 543] on span "[PERSON_NAME] và In" at bounding box center [1425, 539] width 111 height 17
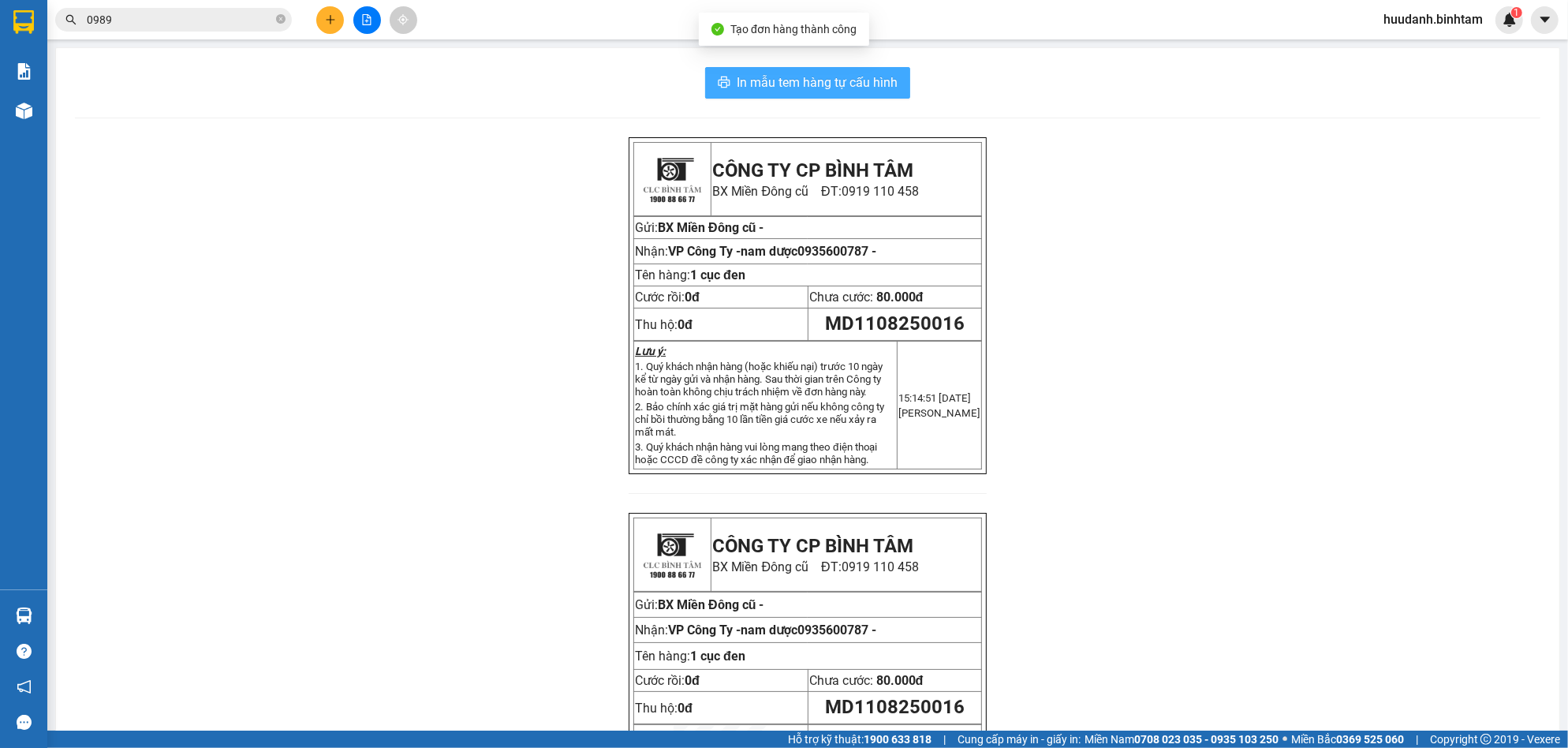
click at [834, 88] on span "In mẫu tem hàng tự cấu hình" at bounding box center [817, 82] width 161 height 19
click at [332, 19] on icon "plus" at bounding box center [330, 19] width 9 height 1
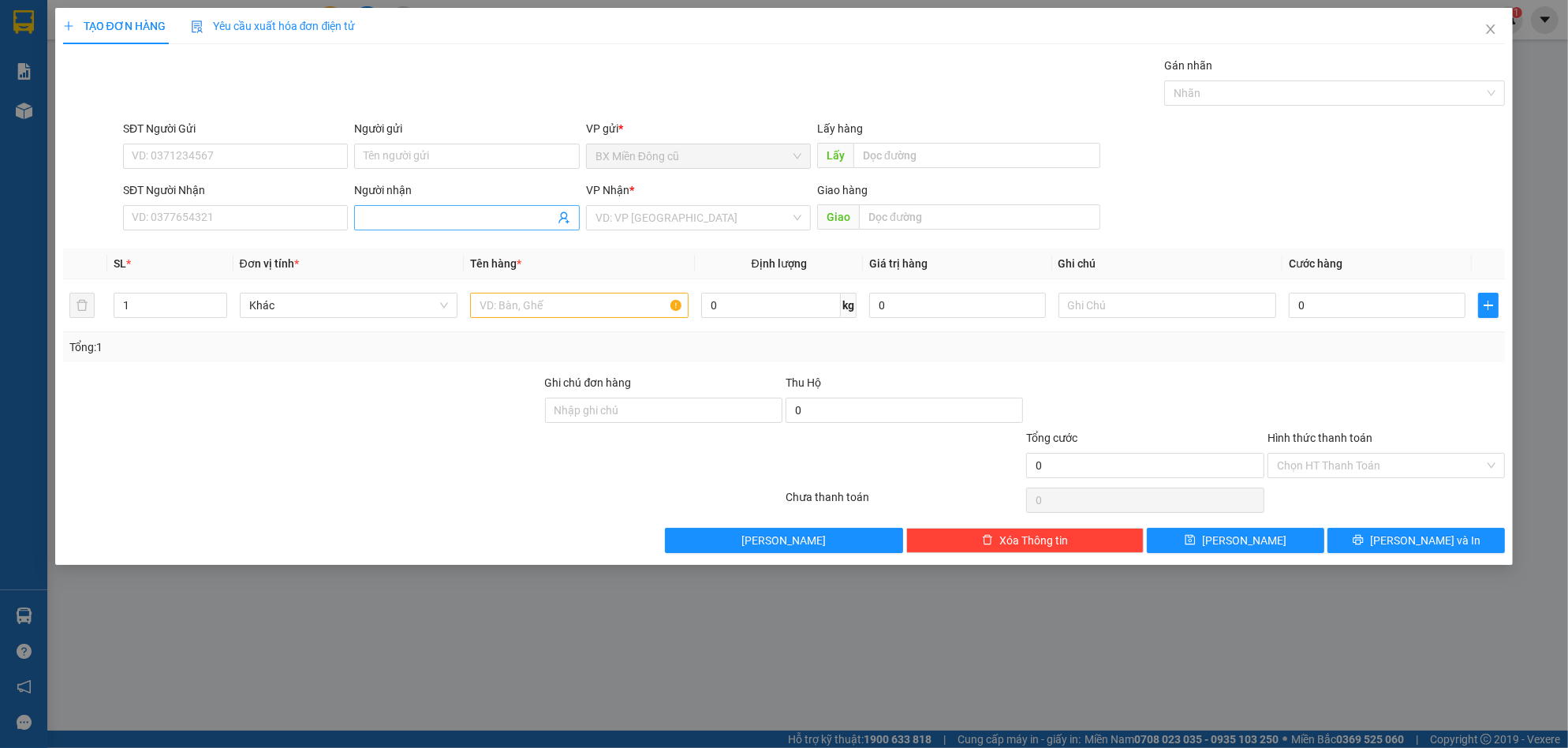
click at [416, 213] on input "Người nhận" at bounding box center [459, 217] width 190 height 17
paste input "ê"
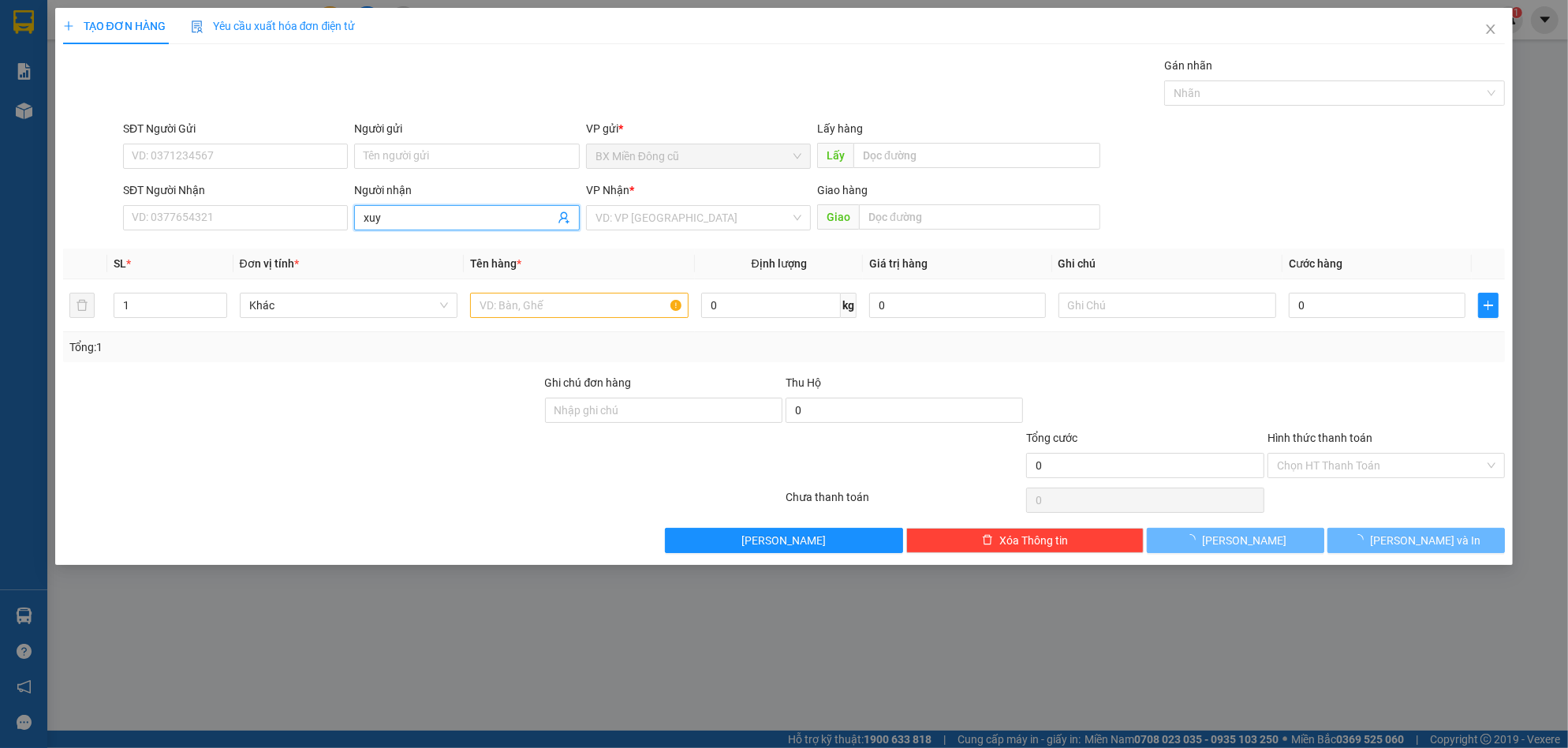
paste input "ến"
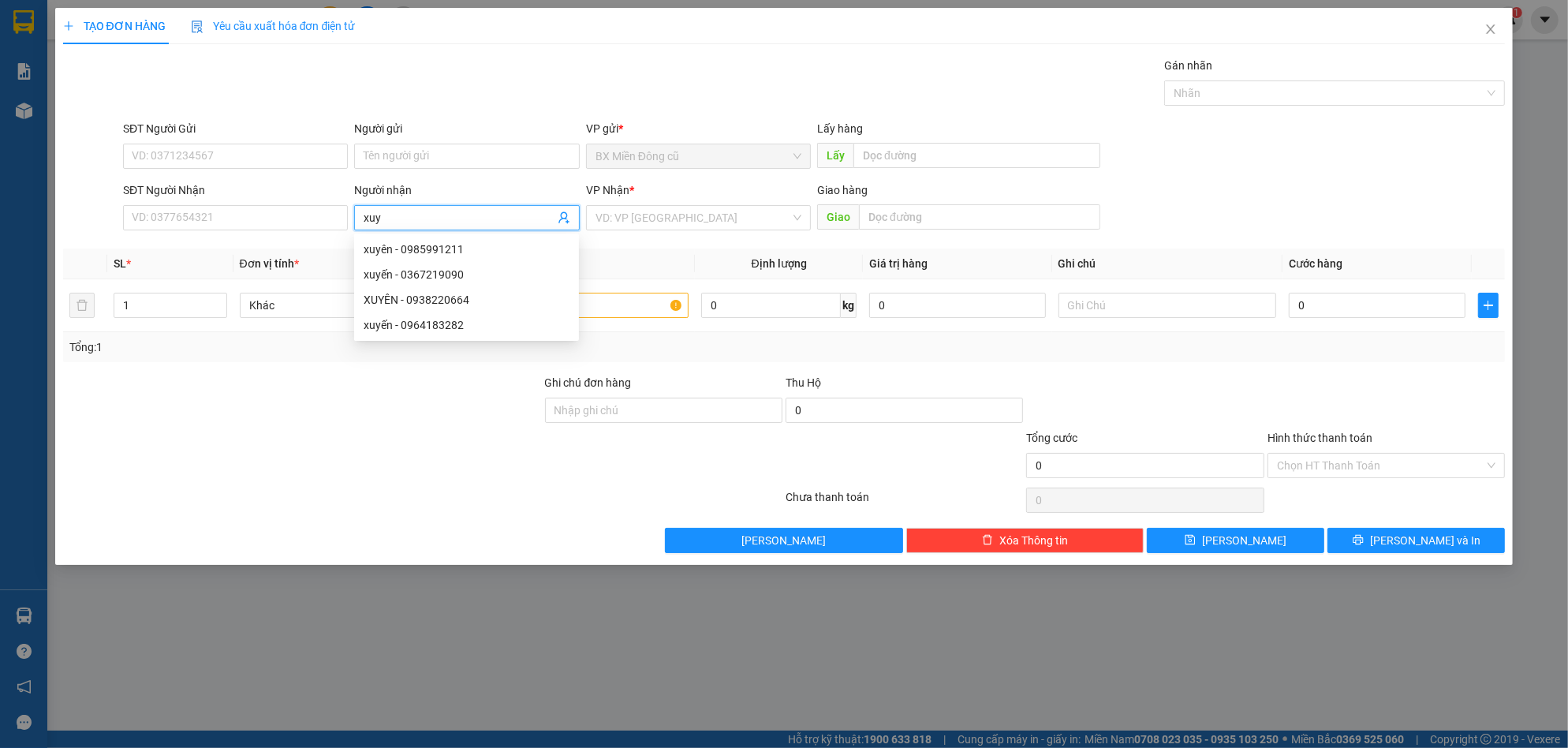
paste input "ê"
type input "xuyên"
click at [463, 246] on div "xuyên - 0985991211" at bounding box center [467, 249] width 206 height 17
type input "0985991211"
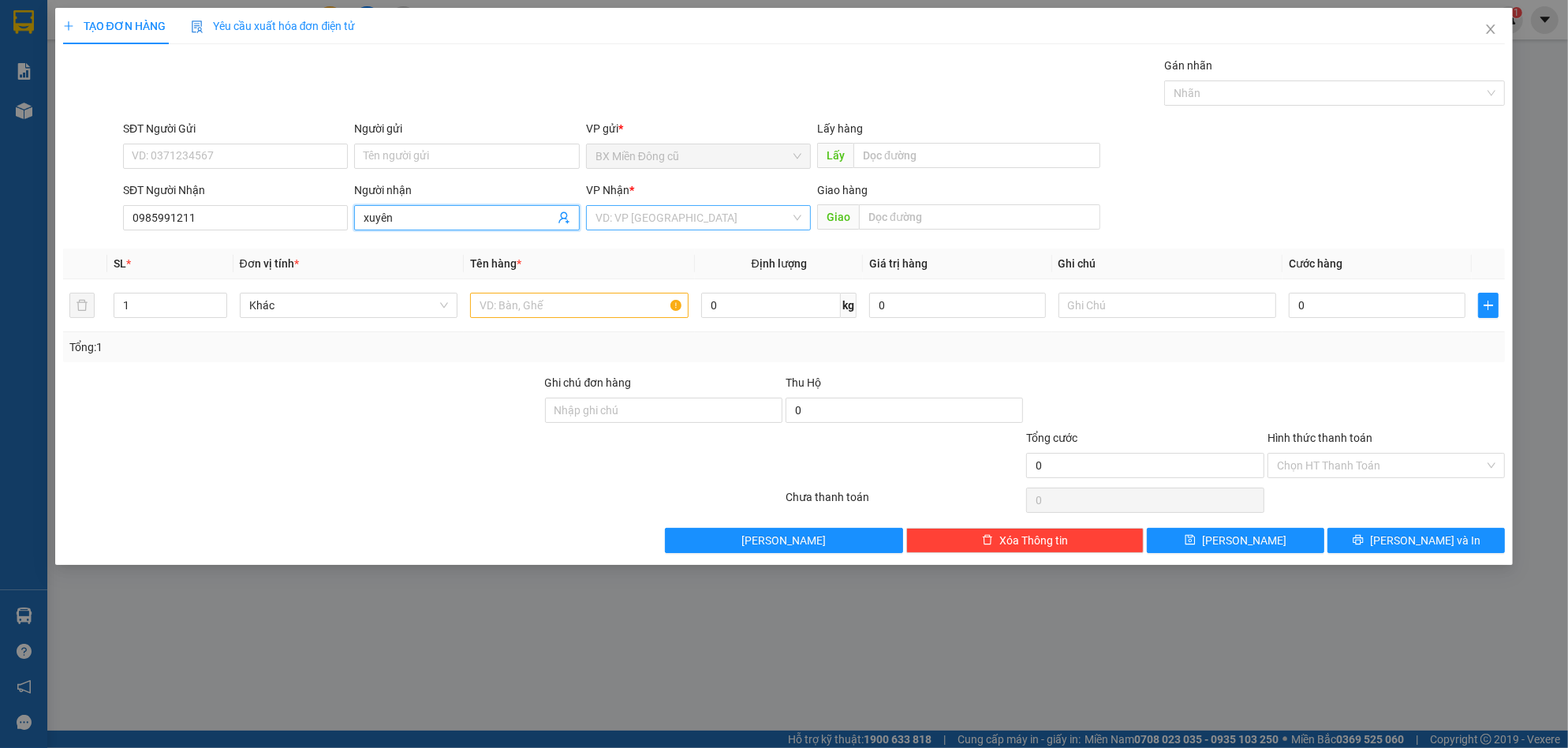
type input "xuyên"
click at [678, 209] on input "search" at bounding box center [692, 218] width 195 height 23
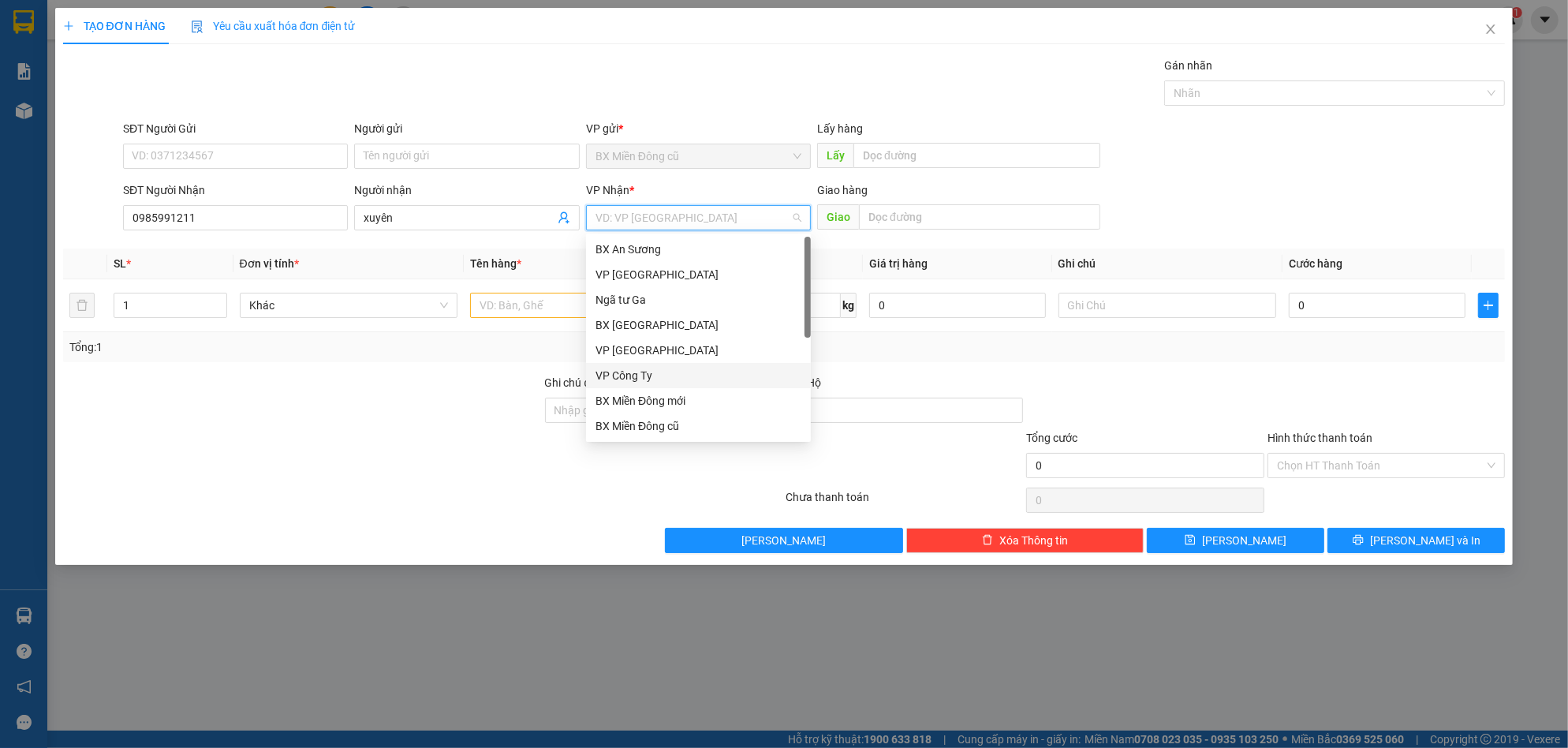
click at [619, 380] on div "VP Công Ty" at bounding box center [698, 375] width 206 height 17
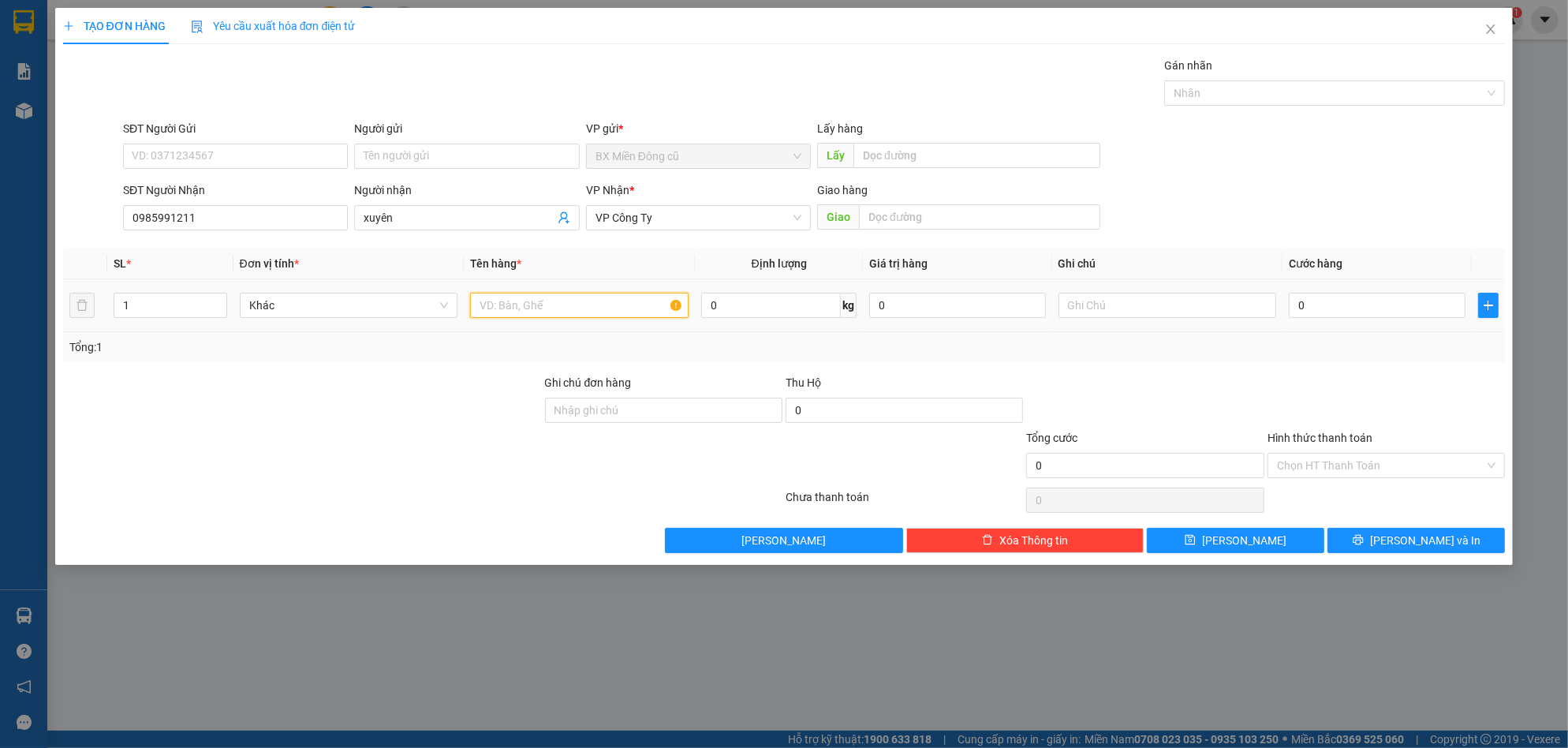
click at [523, 304] on input "text" at bounding box center [579, 305] width 218 height 25
paste input "ỏ"
paste input "đ"
type input "1 giỏ đen"
click at [1333, 291] on div "0" at bounding box center [1377, 305] width 176 height 32
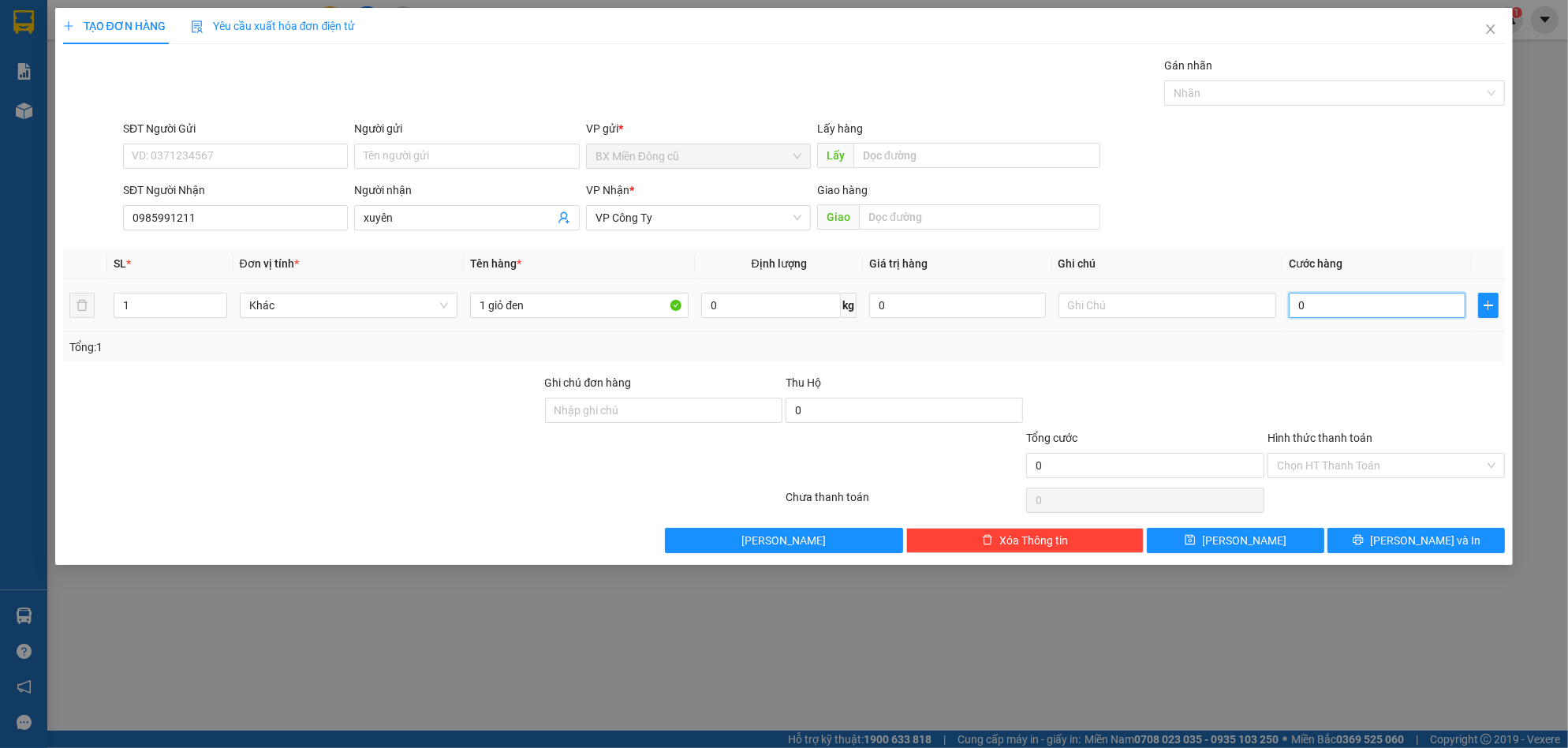
click at [1330, 308] on input "0" at bounding box center [1377, 305] width 176 height 25
type input "7"
type input "70"
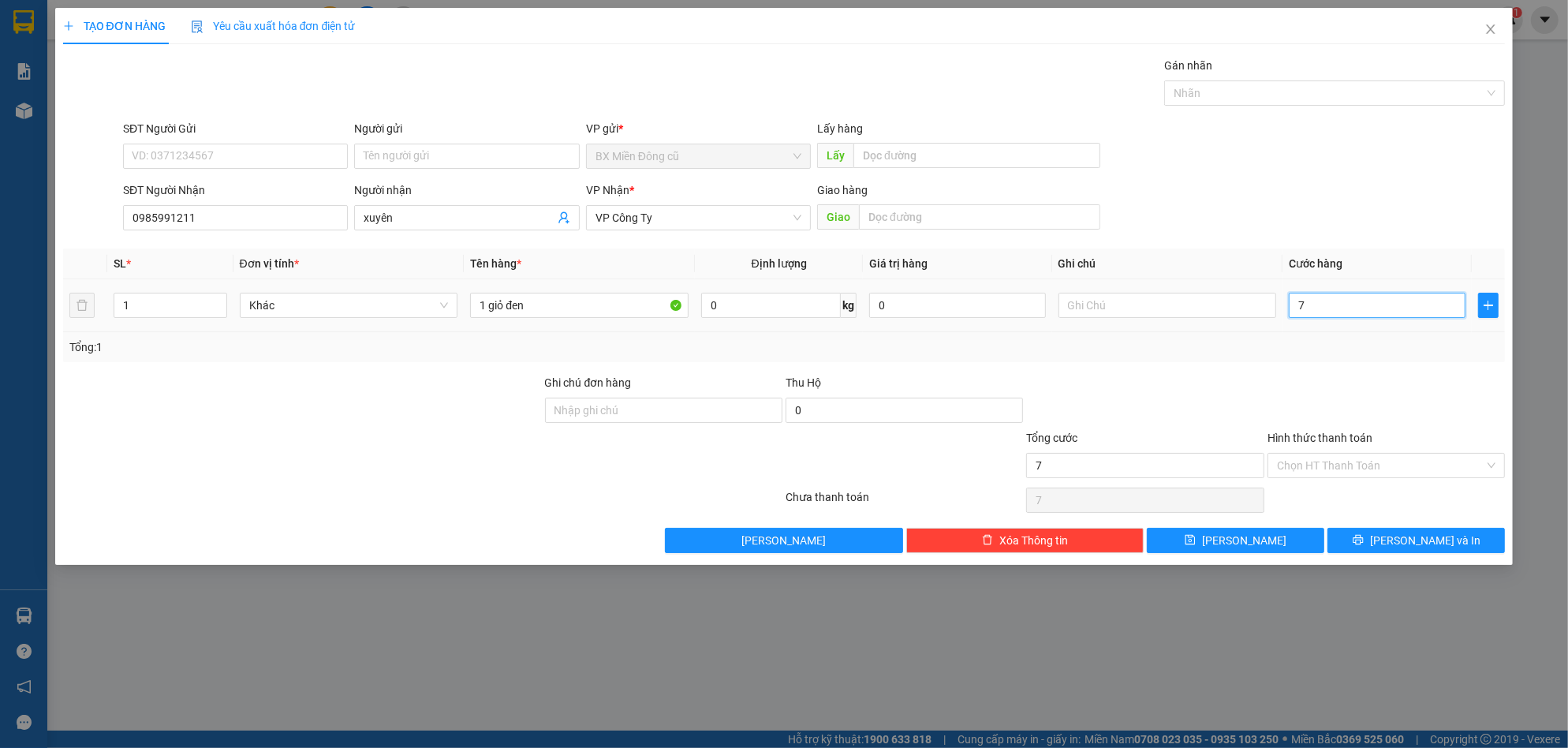
type input "70"
type input "700"
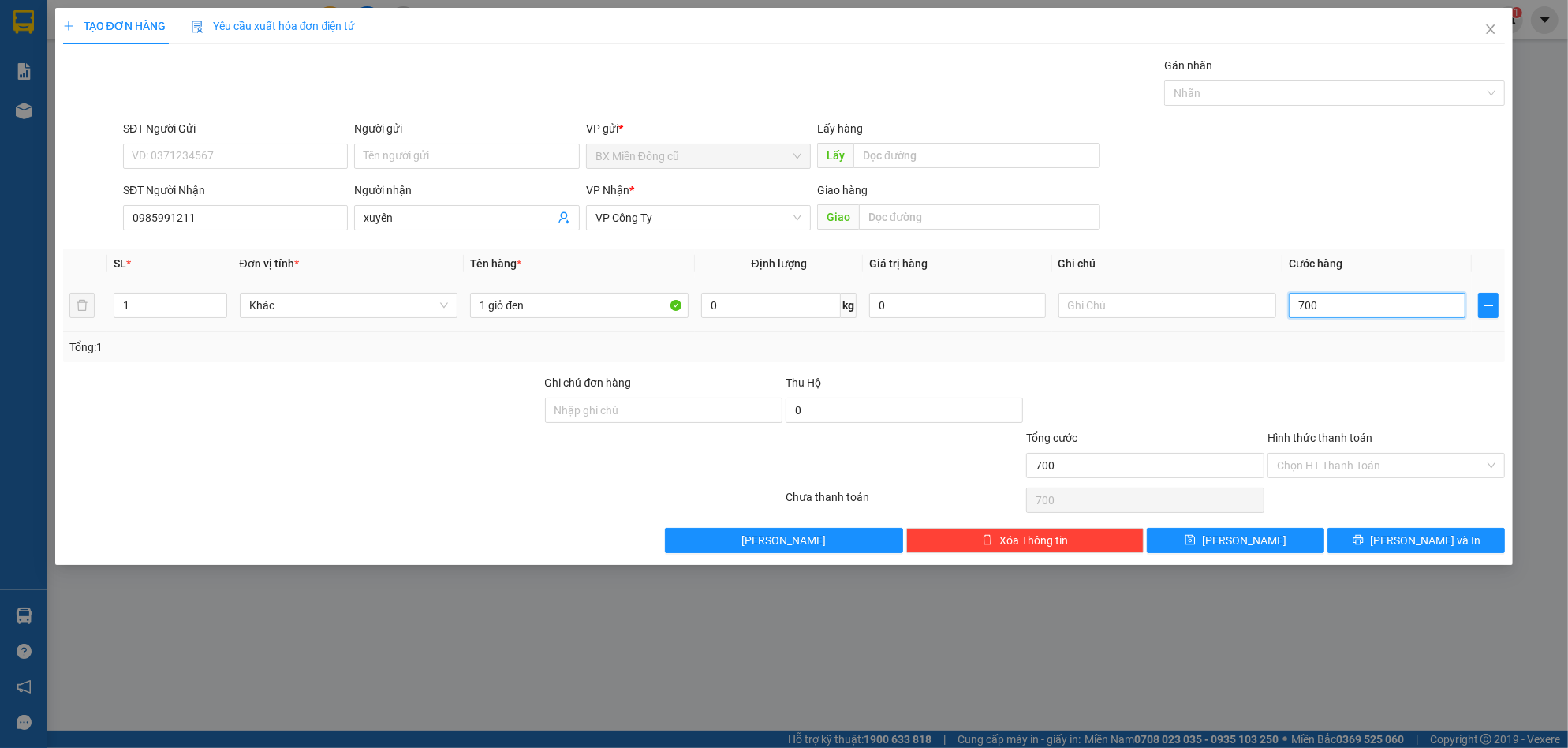
type input "7.000"
type input "70.000"
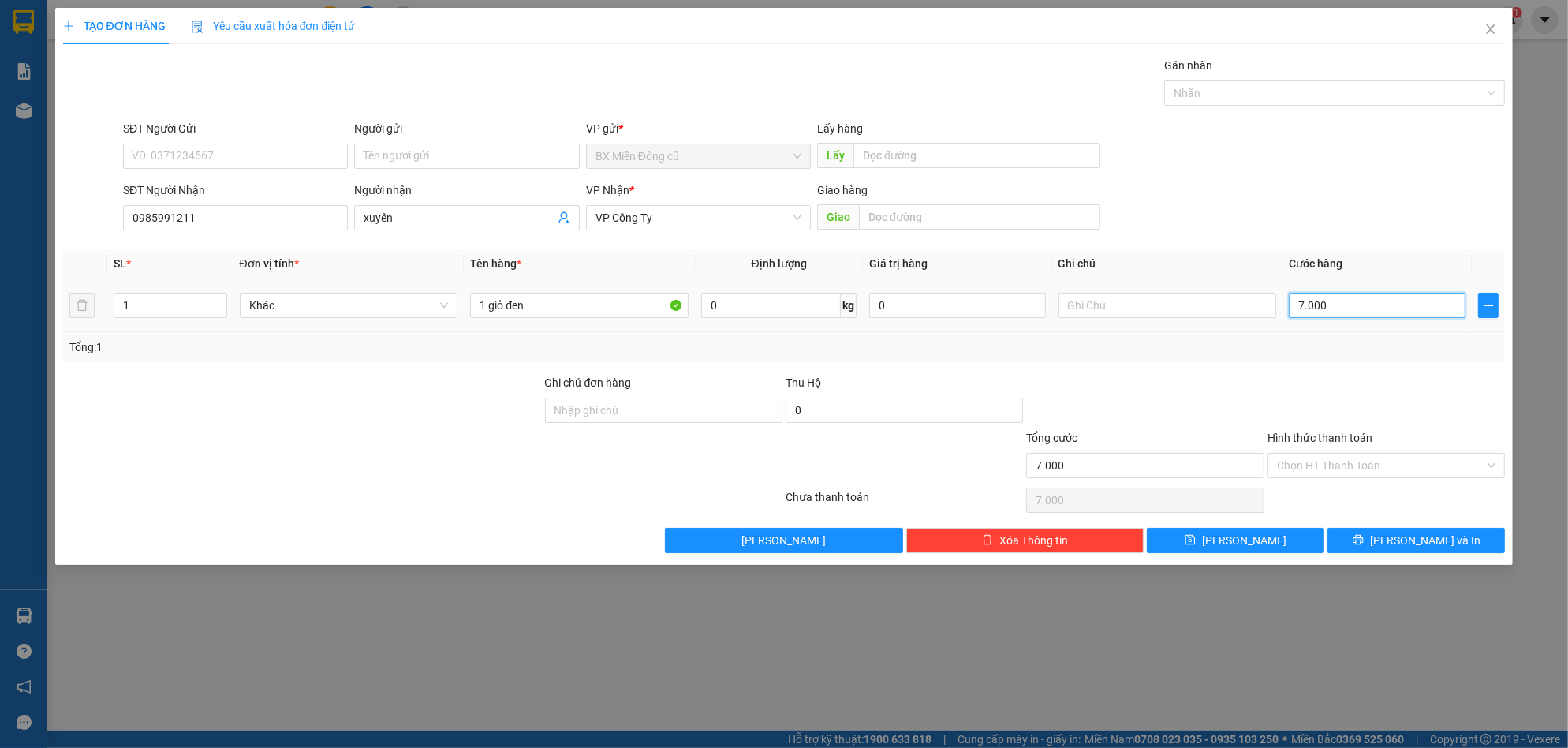
type input "70.000"
click at [1428, 531] on span "[PERSON_NAME] và In" at bounding box center [1425, 539] width 111 height 17
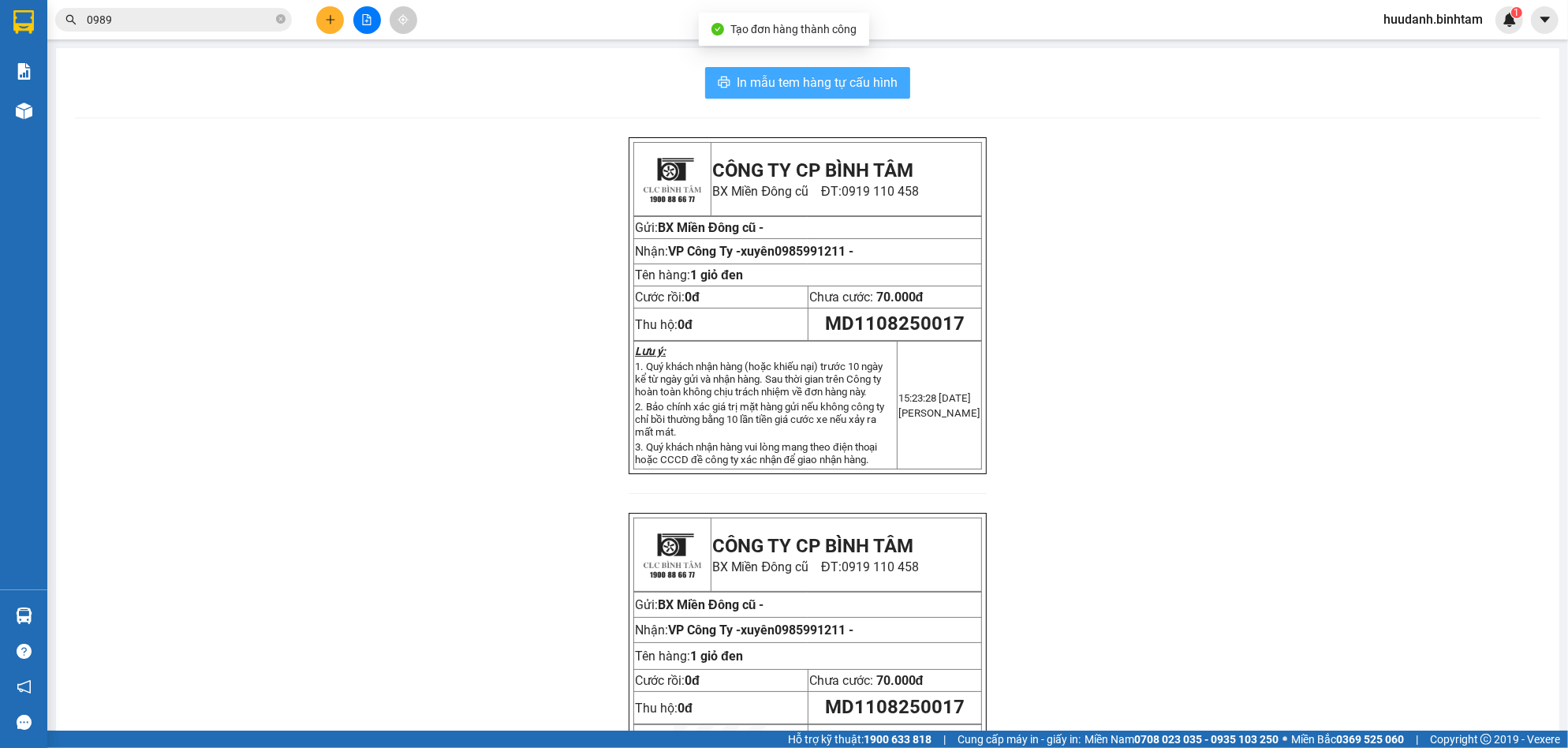
click at [854, 80] on span "In mẫu tem hàng tự cấu hình" at bounding box center [817, 82] width 161 height 19
click at [332, 15] on icon "plus" at bounding box center [331, 20] width 11 height 11
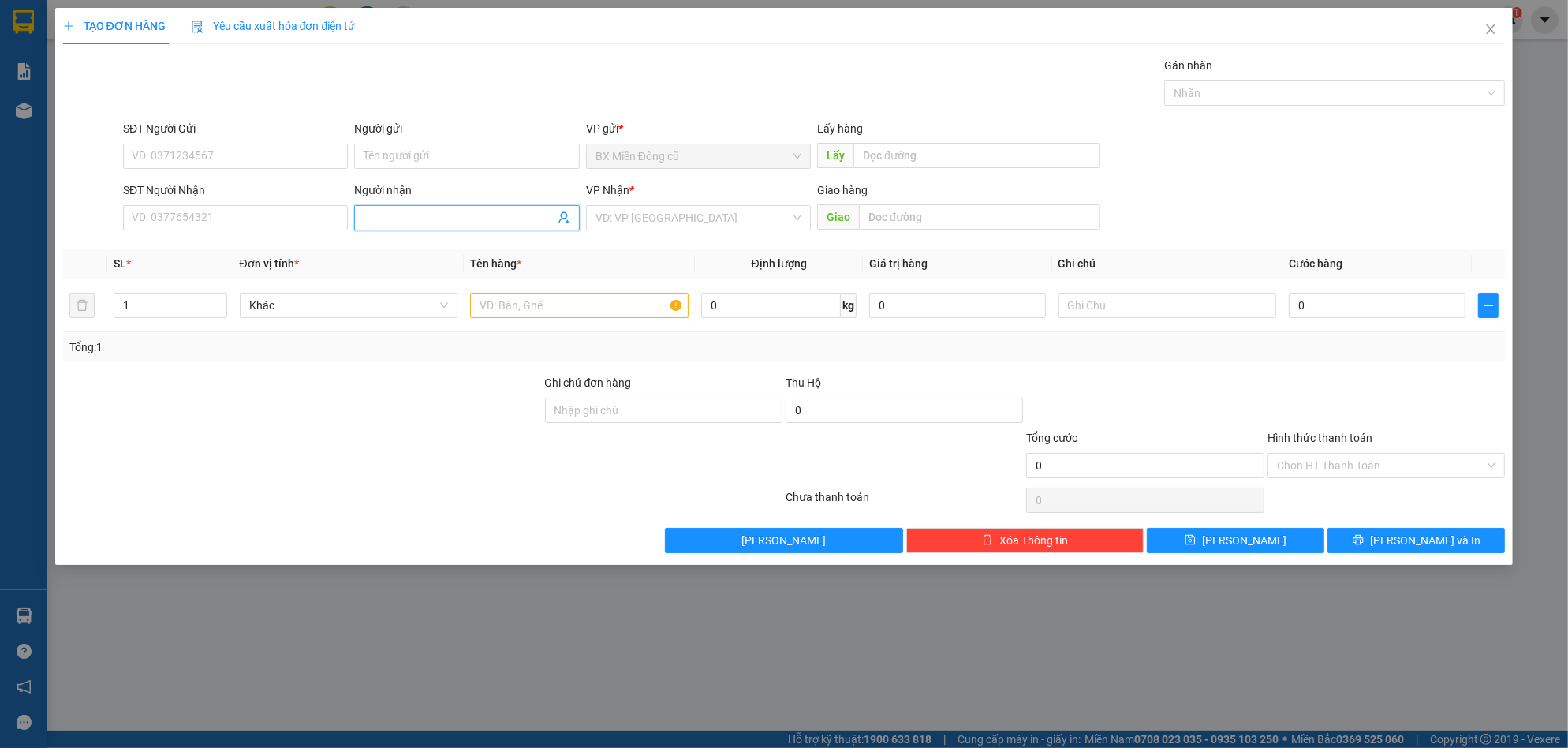
click at [383, 214] on input "Người nhận" at bounding box center [459, 217] width 190 height 17
paste input "ê"
paste input "ệ"
paste input "ền"
type input "tiền"
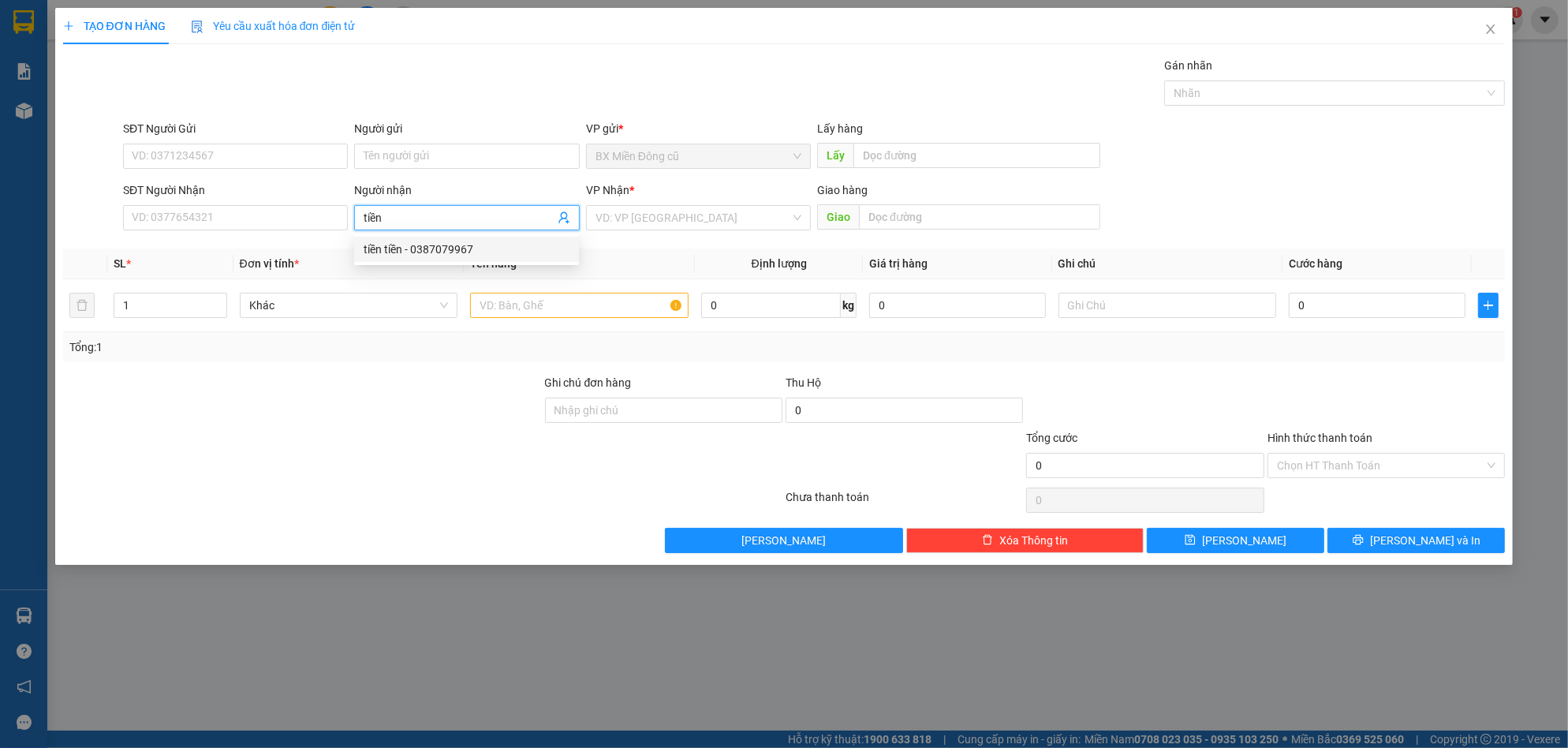
click at [392, 246] on div "tiền tiền - 0387079967" at bounding box center [467, 249] width 206 height 17
type input "0387079967"
type input "tiền tiền"
click at [709, 212] on input "search" at bounding box center [692, 218] width 195 height 23
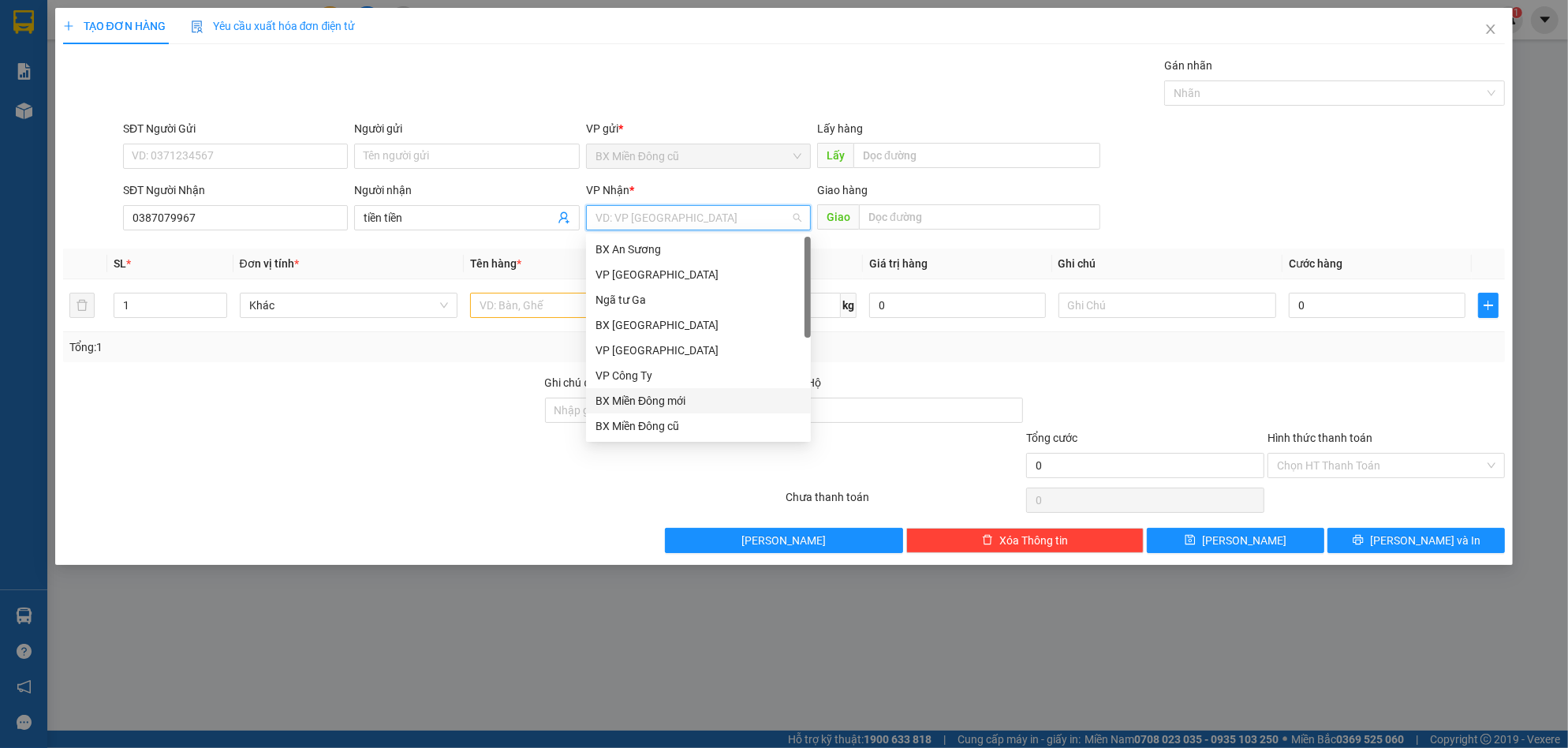
scroll to position [50, 0]
click at [639, 399] on div "Dọc đường" at bounding box center [698, 400] width 206 height 17
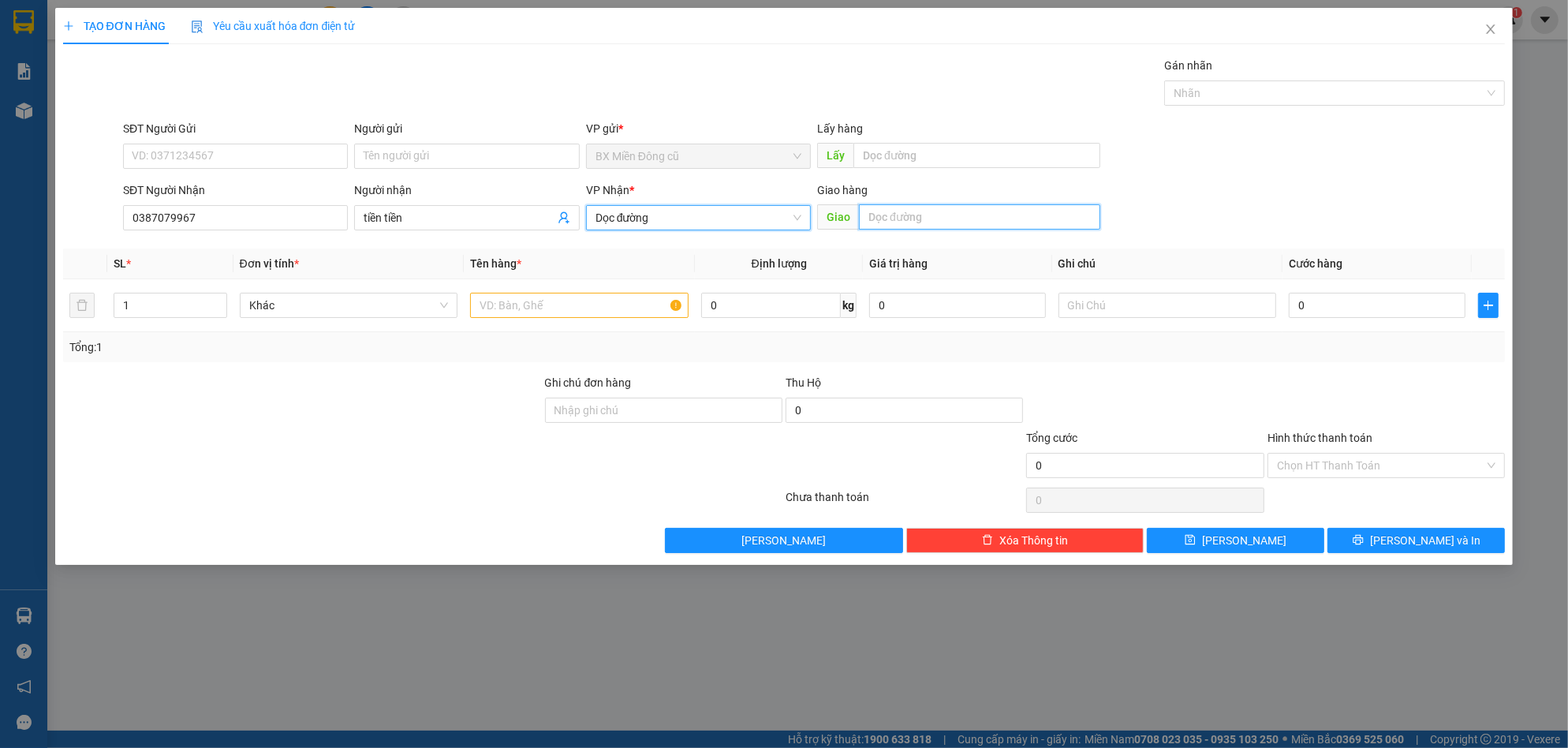
click at [904, 216] on input "text" at bounding box center [979, 217] width 241 height 25
paste input "ô"
paste input "ộ"
paste input "đ"
paste input "úc"
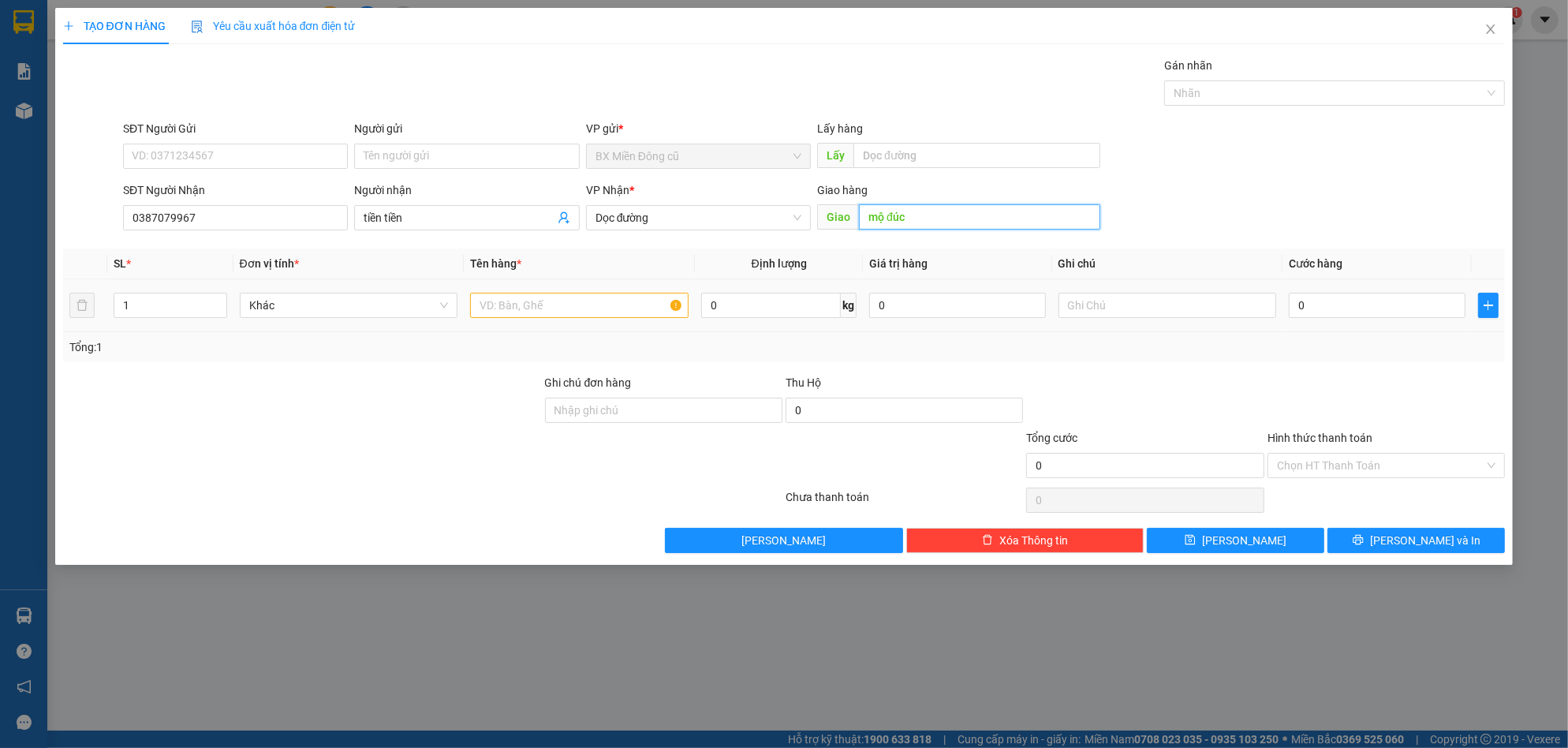
type input "mộ đúc"
click at [558, 317] on input "text" at bounding box center [579, 305] width 218 height 25
paste input "ê"
paste input "ệ"
type input "1 kiện"
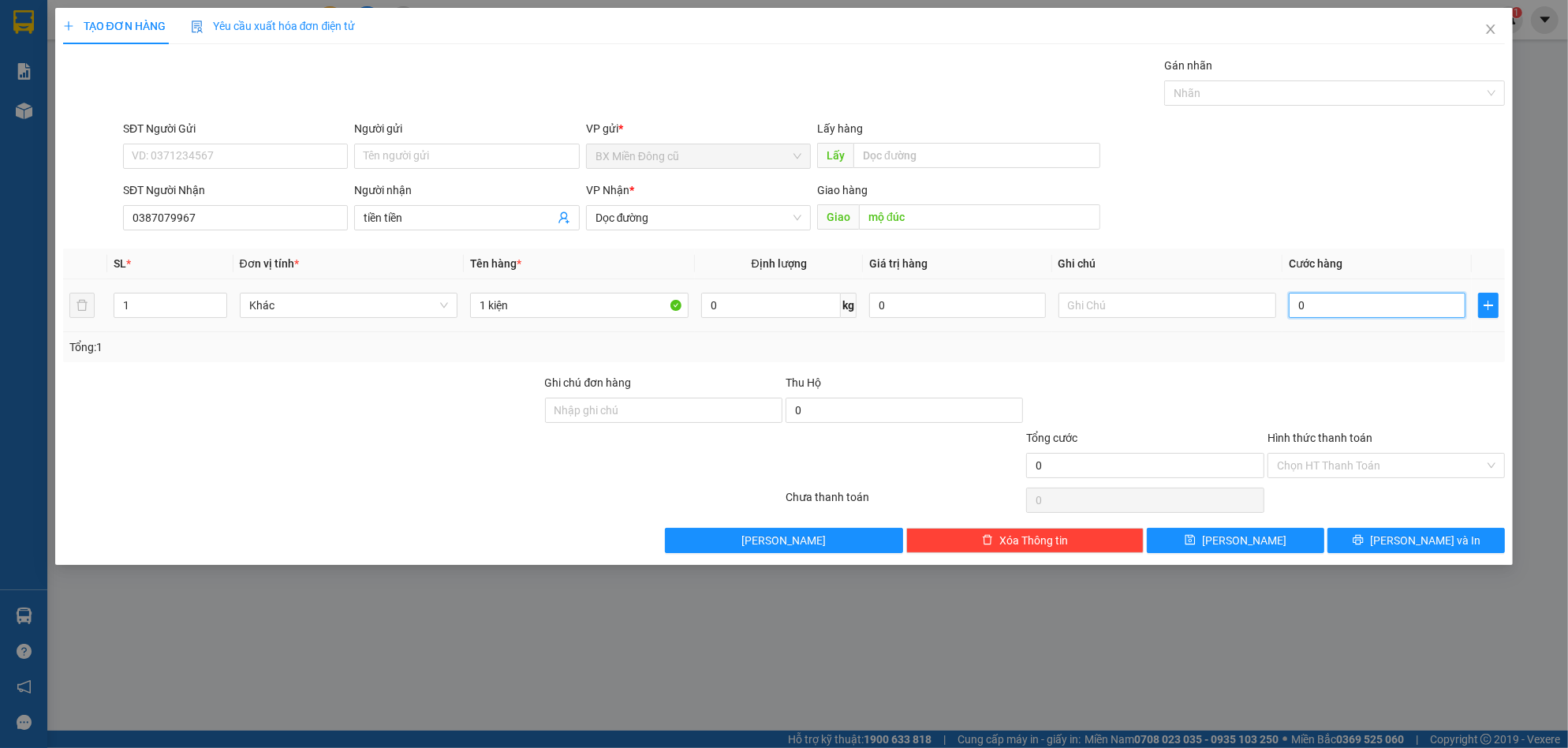
click at [1321, 312] on input "0" at bounding box center [1377, 305] width 176 height 25
type input "7"
type input "70"
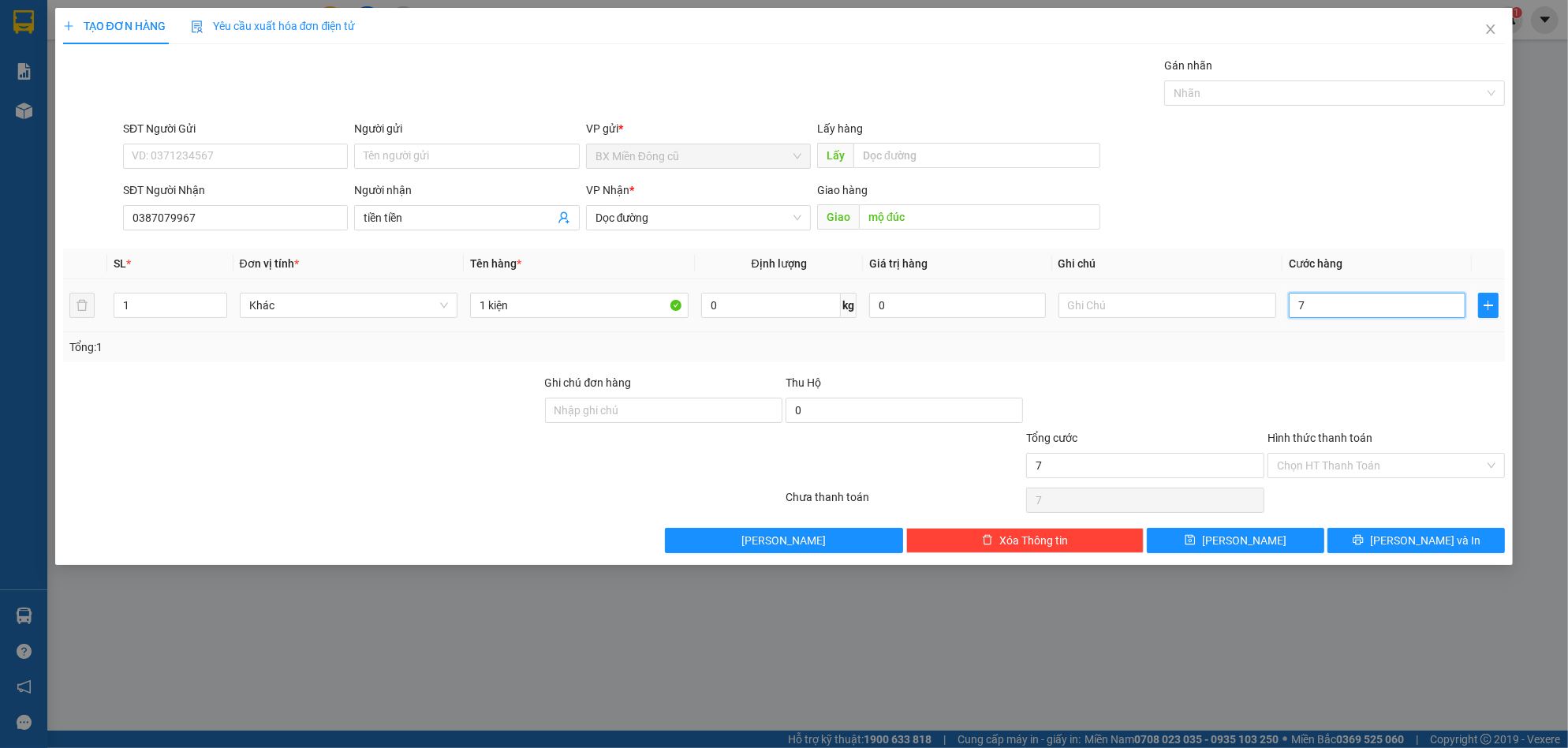
type input "70"
type input "700"
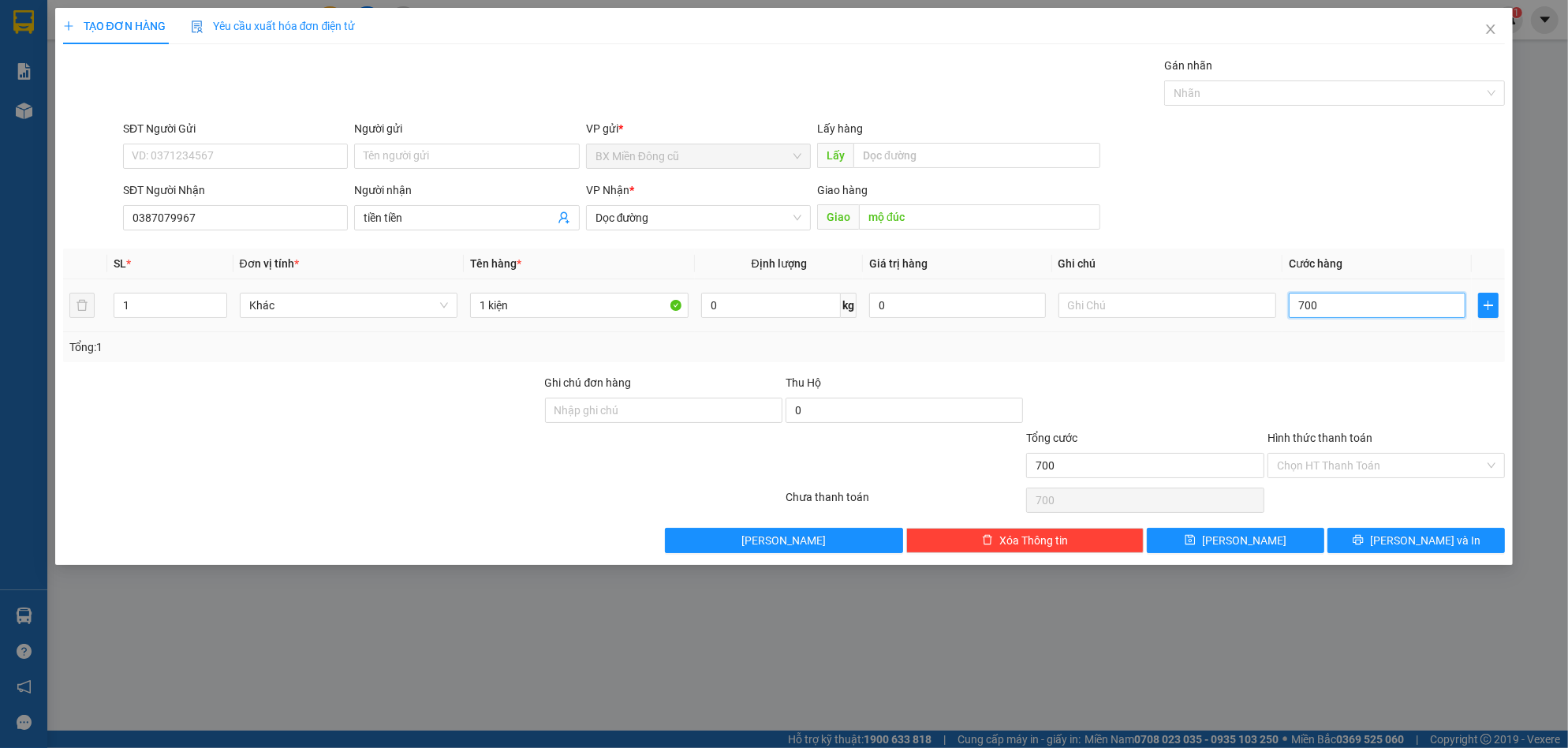
type input "7.000"
type input "70.000"
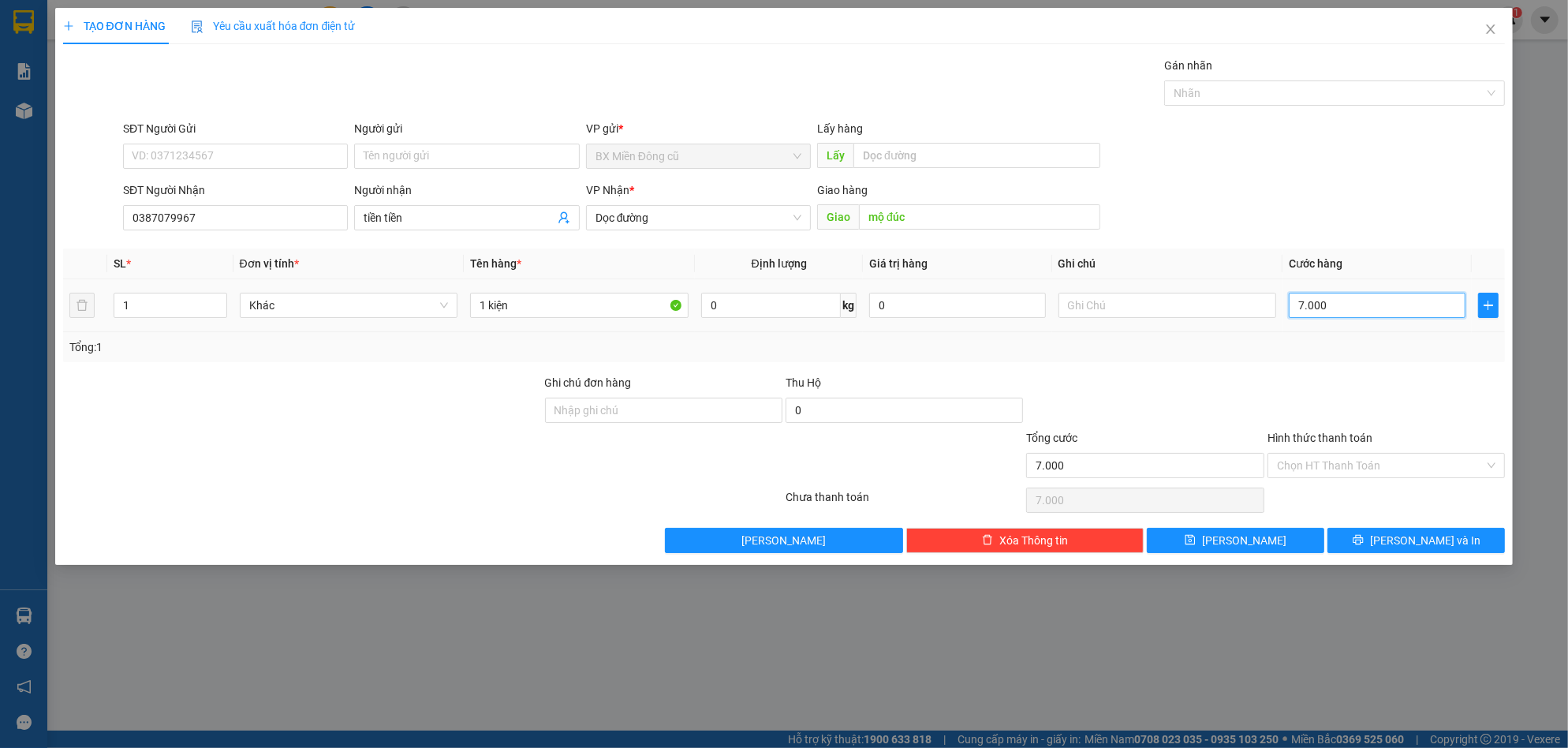
type input "70.000"
click at [1453, 535] on button "[PERSON_NAME] và In" at bounding box center [1416, 540] width 177 height 25
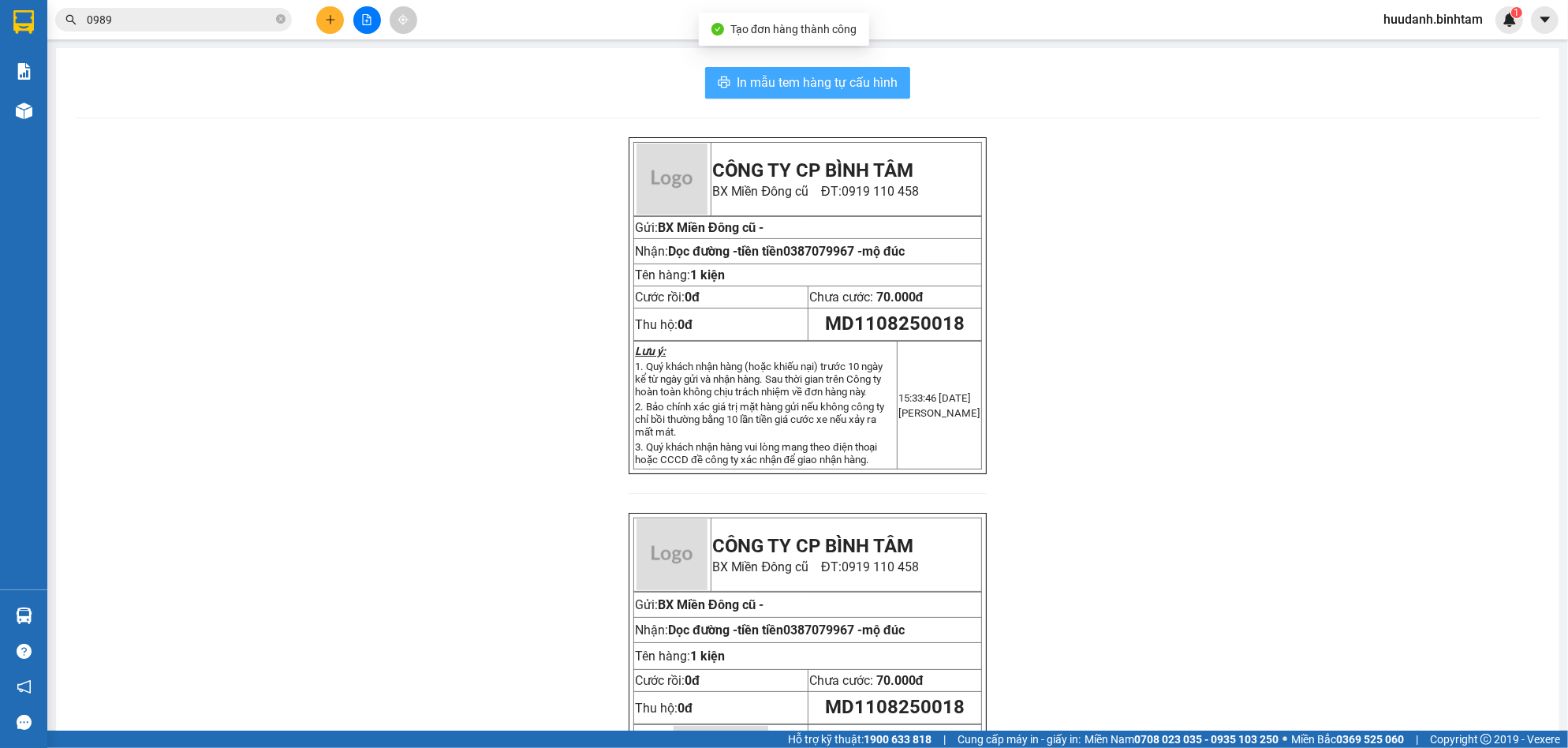
click at [871, 79] on span "In mẫu tem hàng tự cấu hình" at bounding box center [817, 82] width 161 height 19
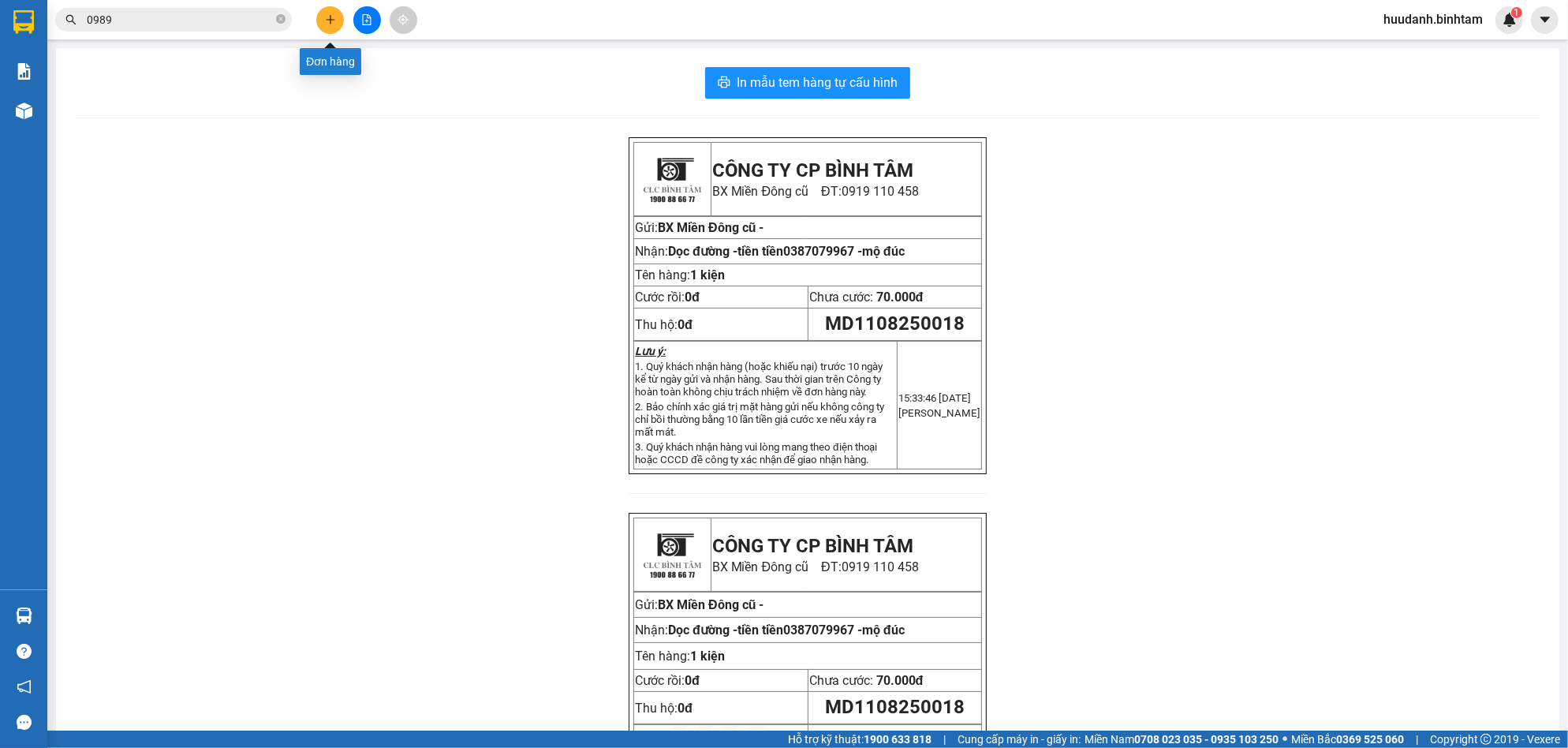
click at [318, 18] on button at bounding box center [330, 20] width 27 height 27
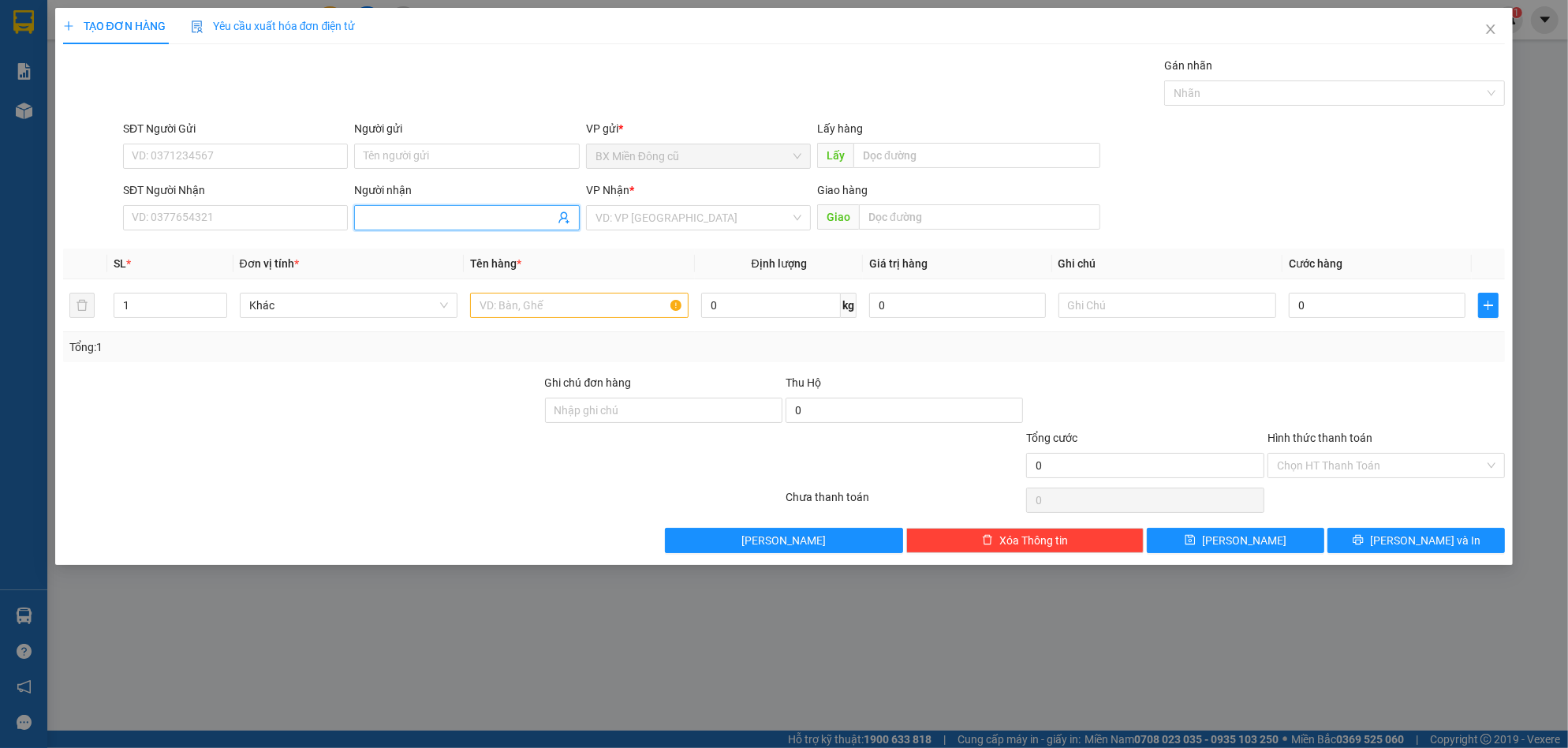
click at [421, 214] on input "Người nhận" at bounding box center [459, 217] width 190 height 17
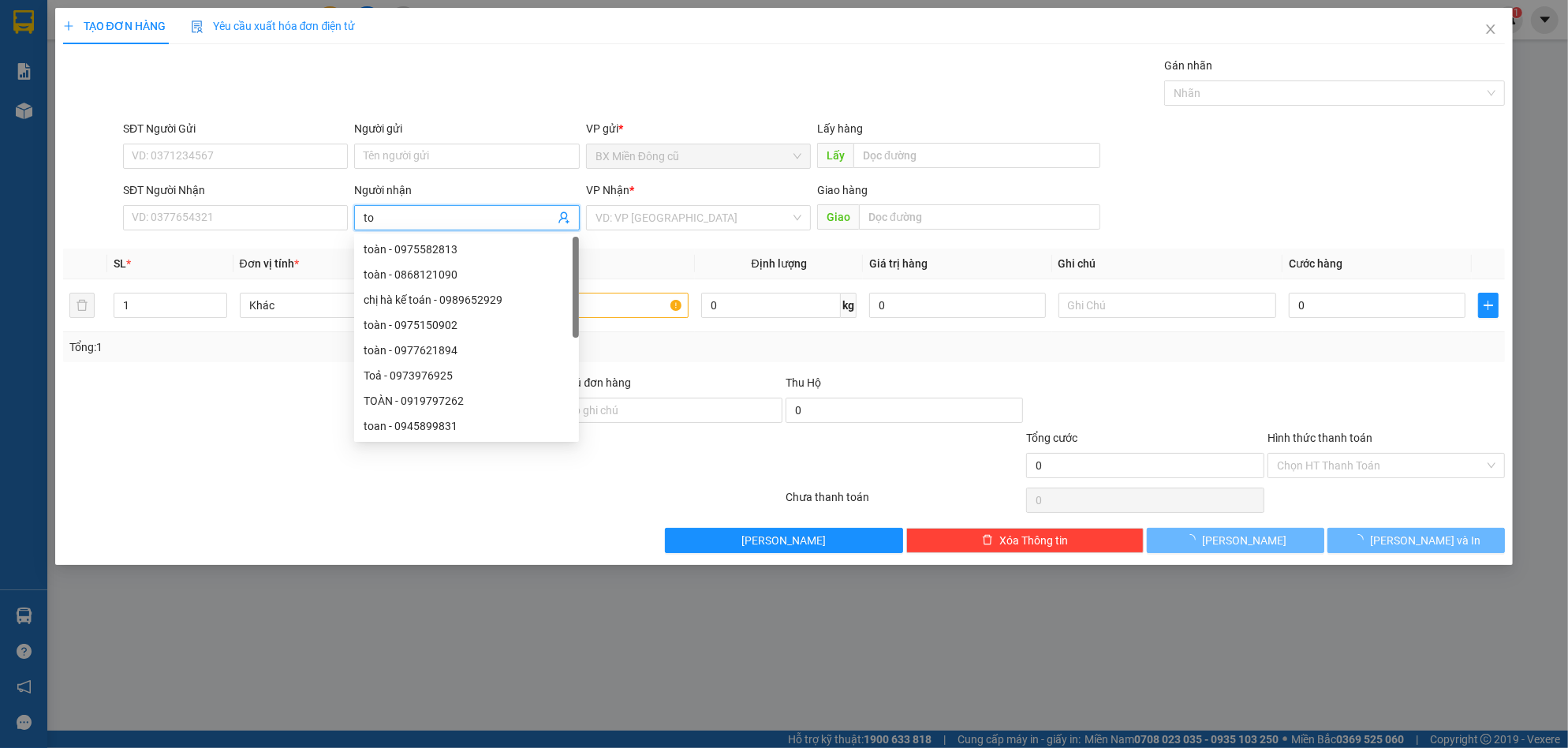
paste input "àn"
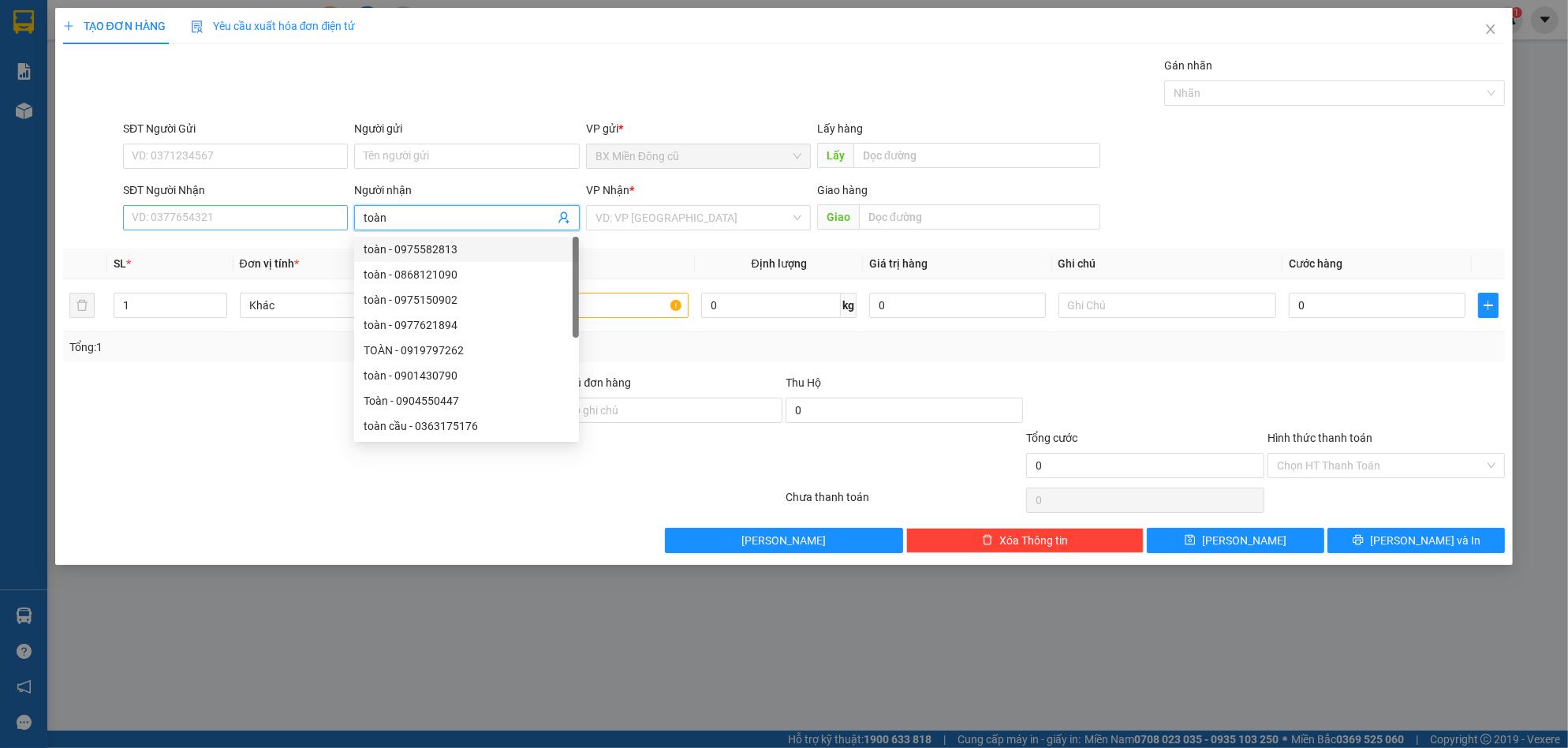
type input "toàn"
click at [289, 212] on input "SĐT Người Nhận" at bounding box center [235, 218] width 225 height 25
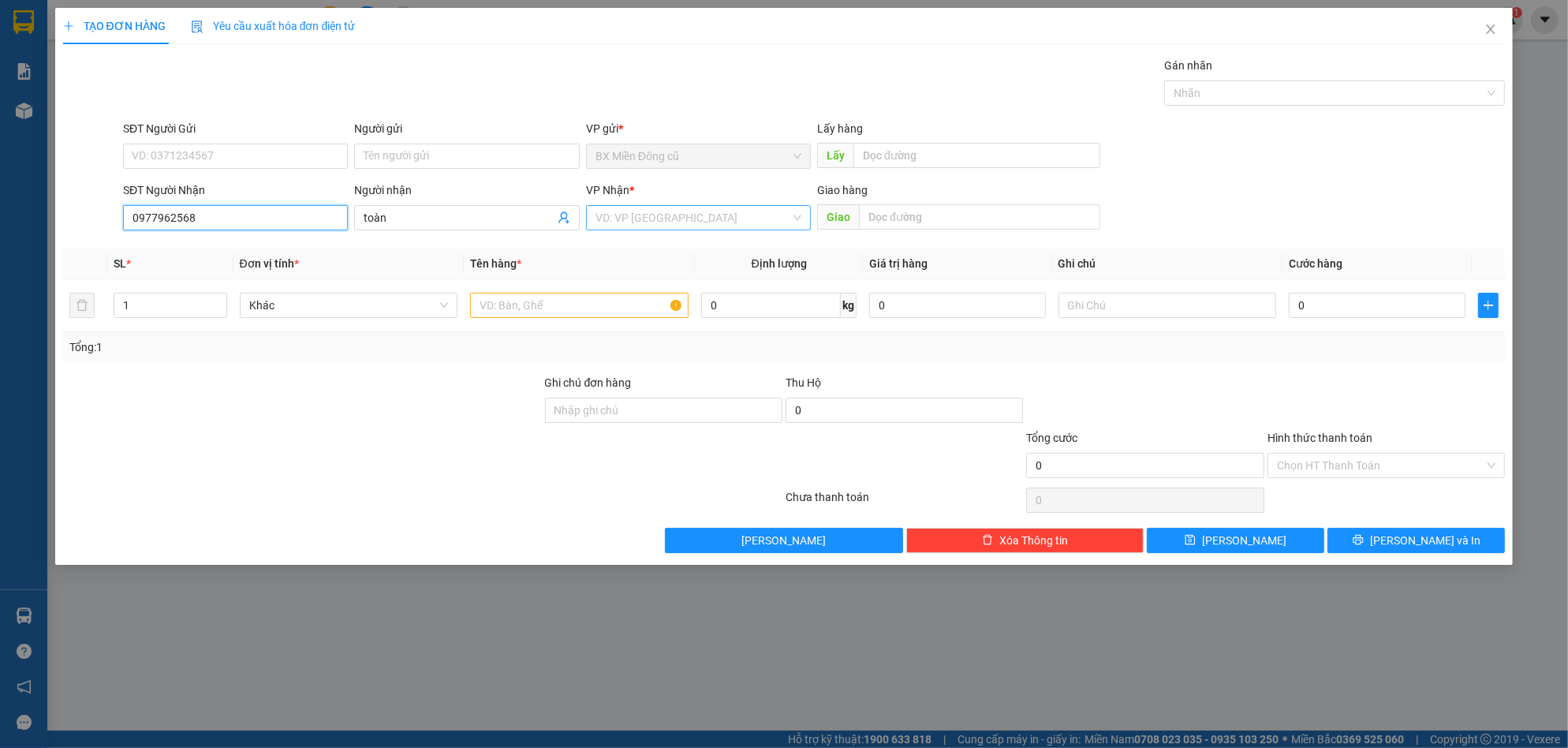
type input "0977962568"
click at [661, 208] on input "search" at bounding box center [692, 218] width 195 height 23
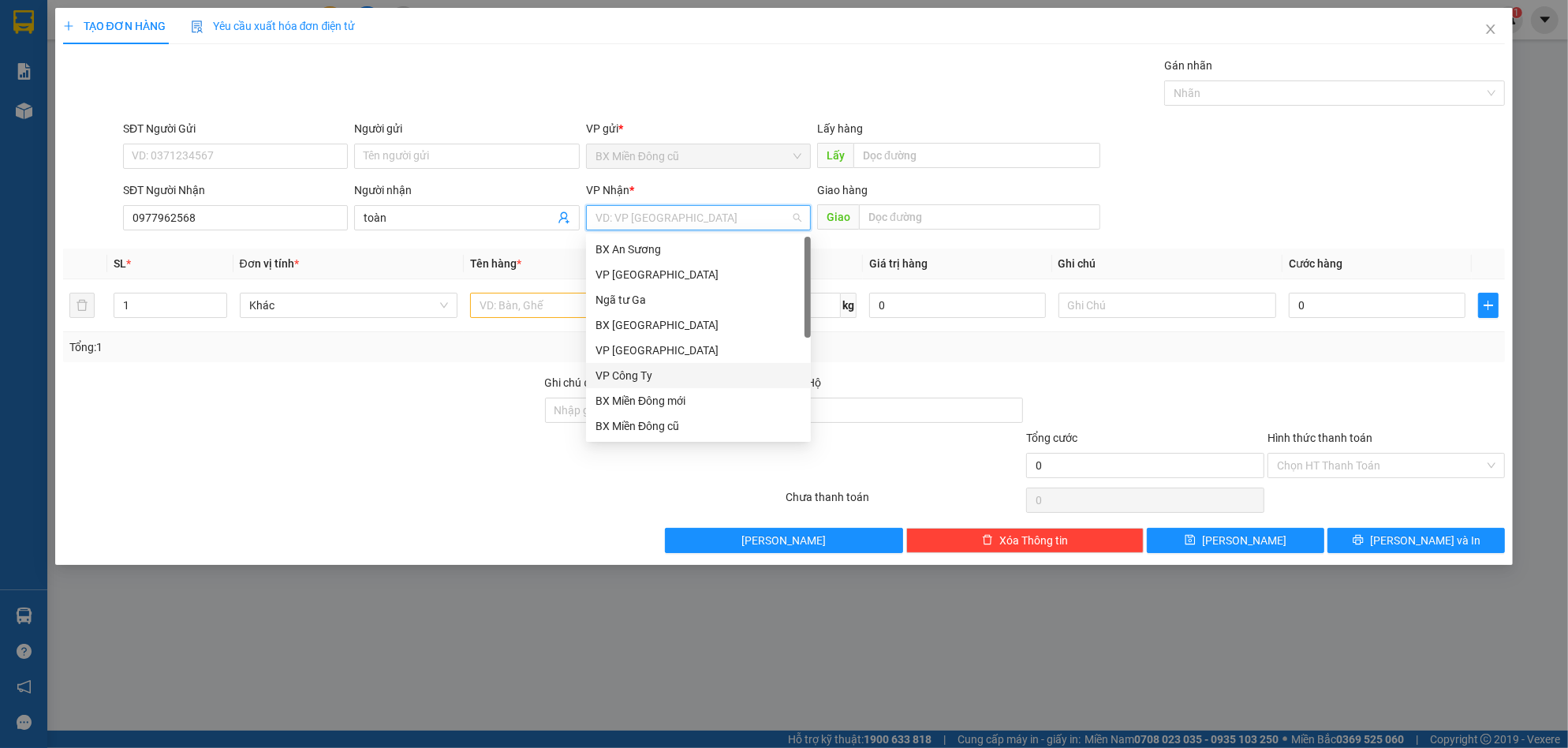
click at [645, 370] on div "VP Công Ty" at bounding box center [698, 375] width 206 height 17
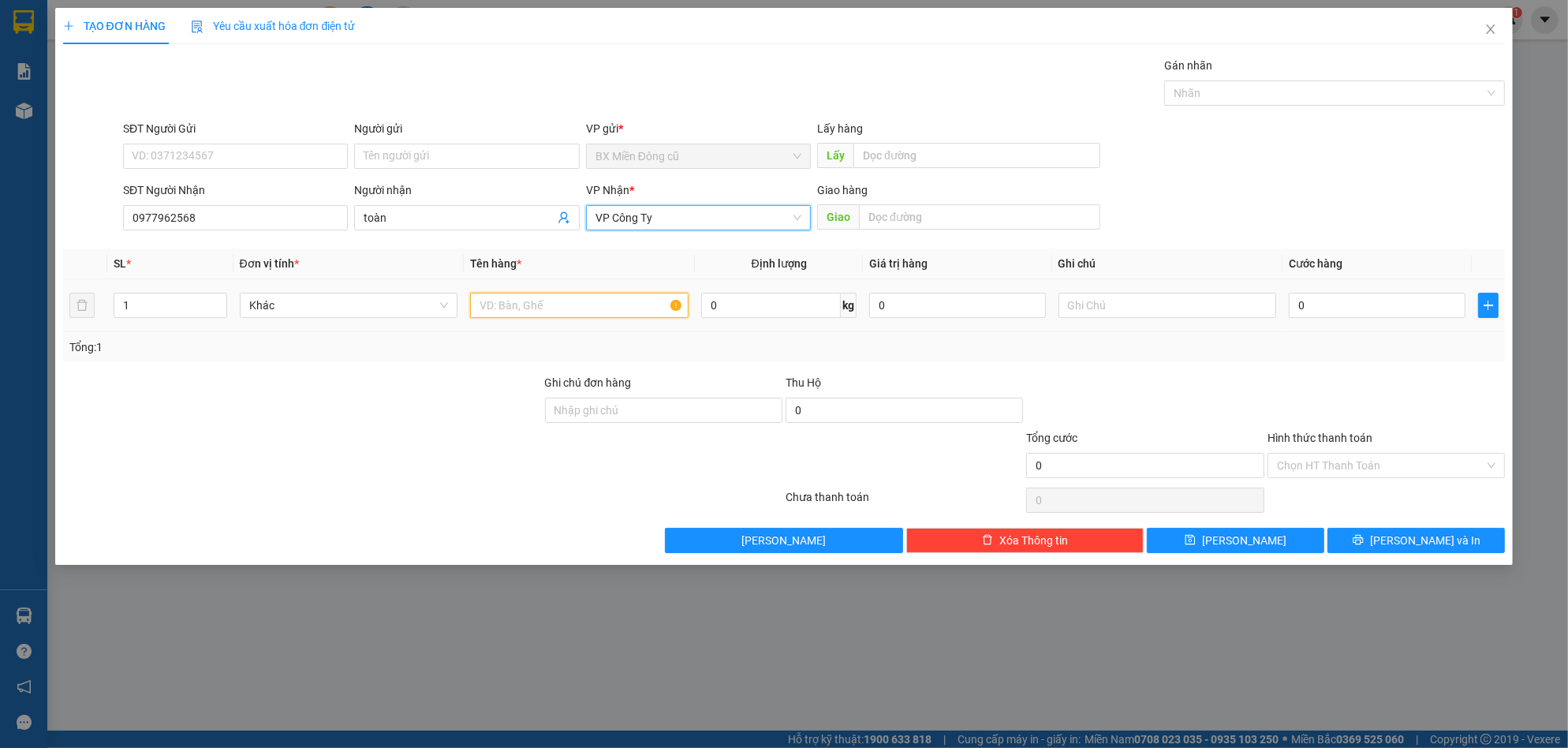
click at [594, 296] on input "text" at bounding box center [579, 305] width 218 height 25
paste input "ùng"
paste input "â"
type input "1 thùng giây"
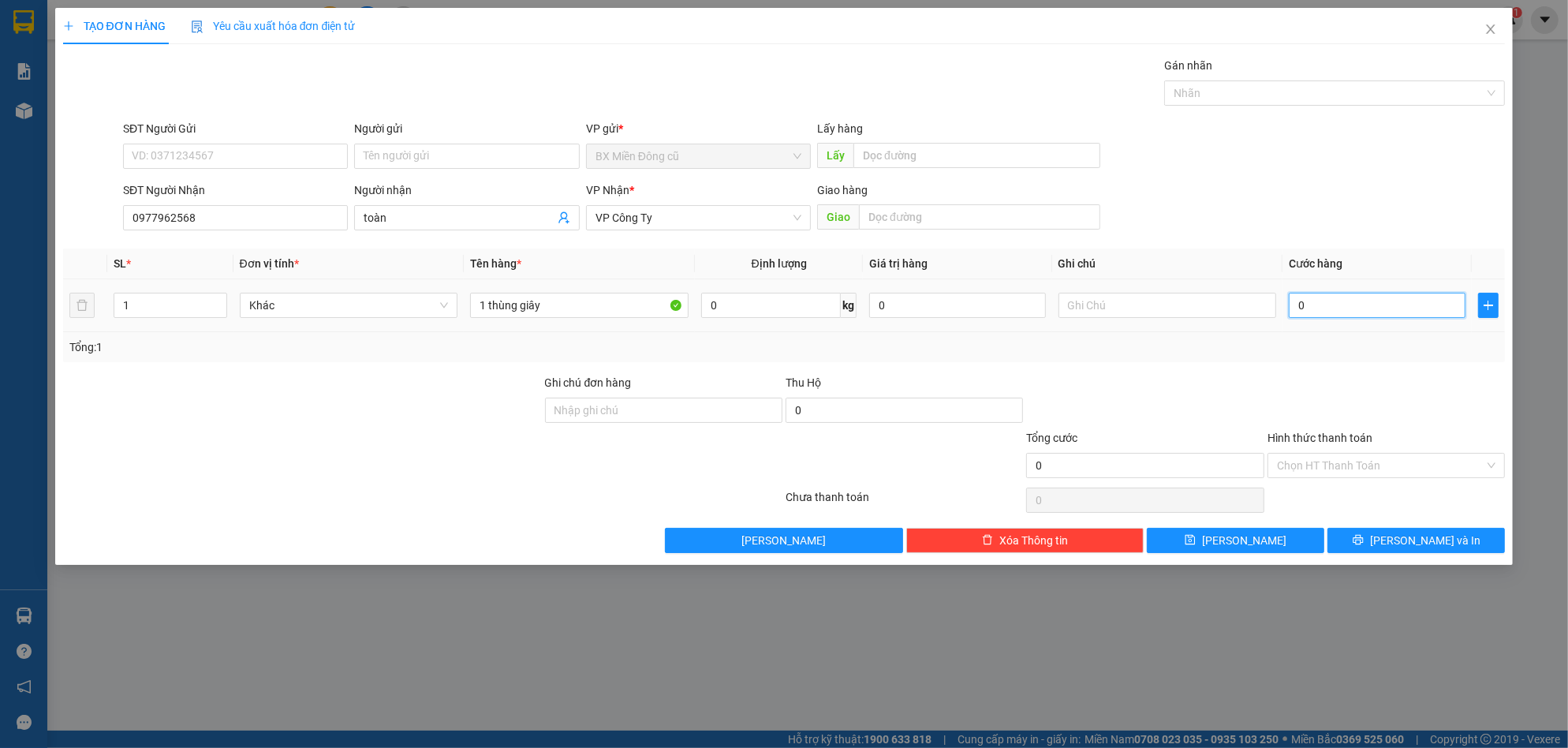
click at [1355, 295] on input "0" at bounding box center [1377, 305] width 176 height 25
type input "7"
type input "70"
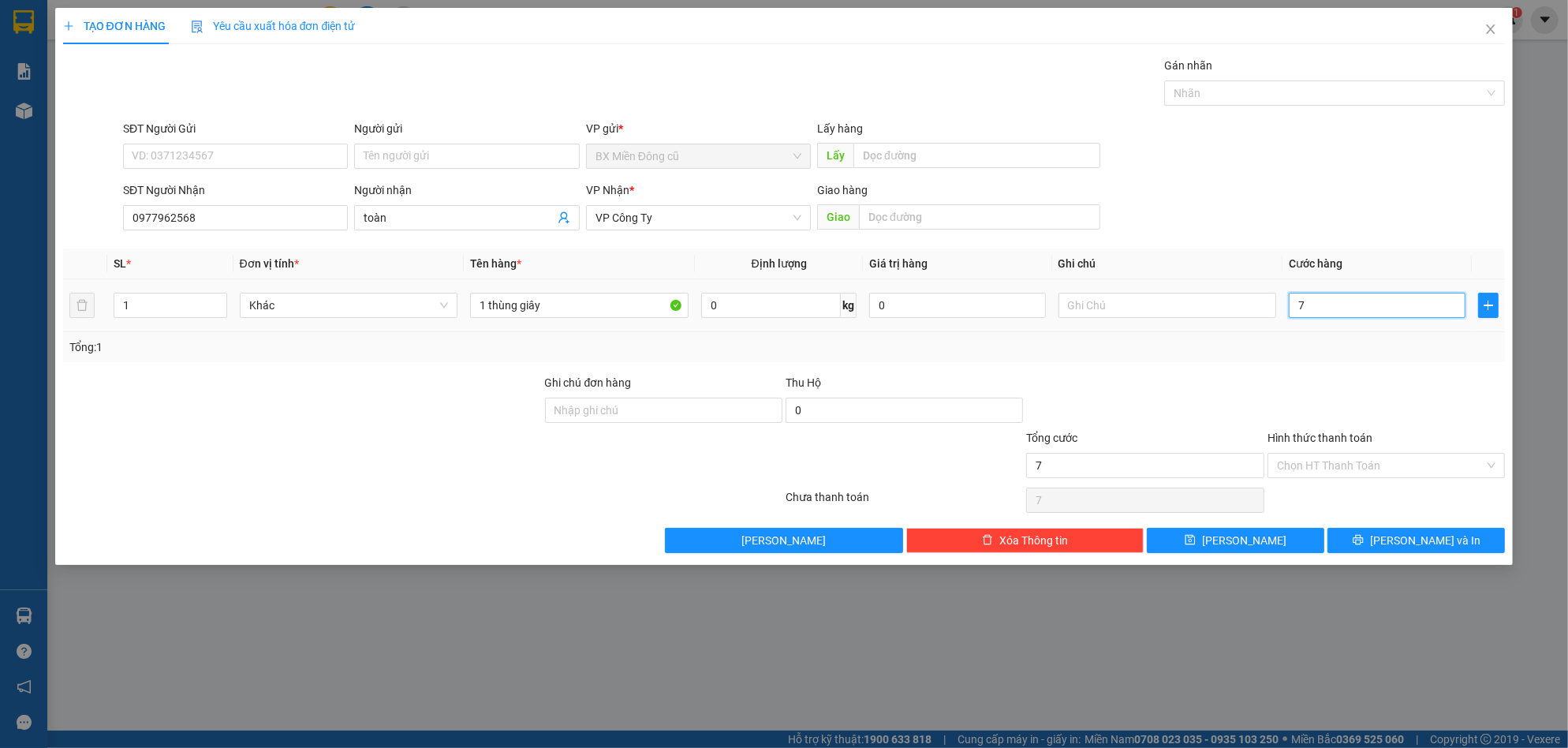
type input "70"
type input "700"
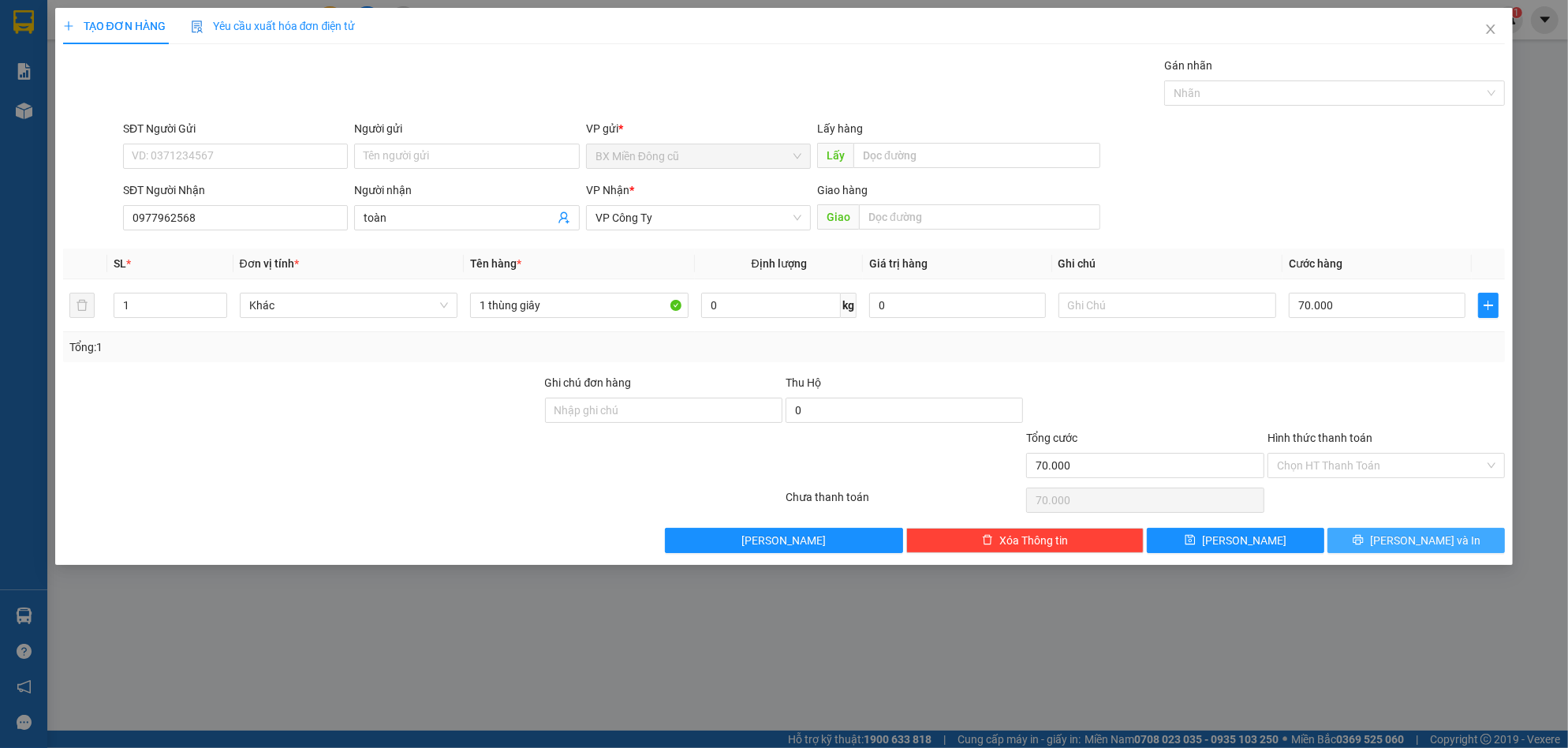
click at [1381, 542] on button "[PERSON_NAME] và In" at bounding box center [1416, 540] width 177 height 25
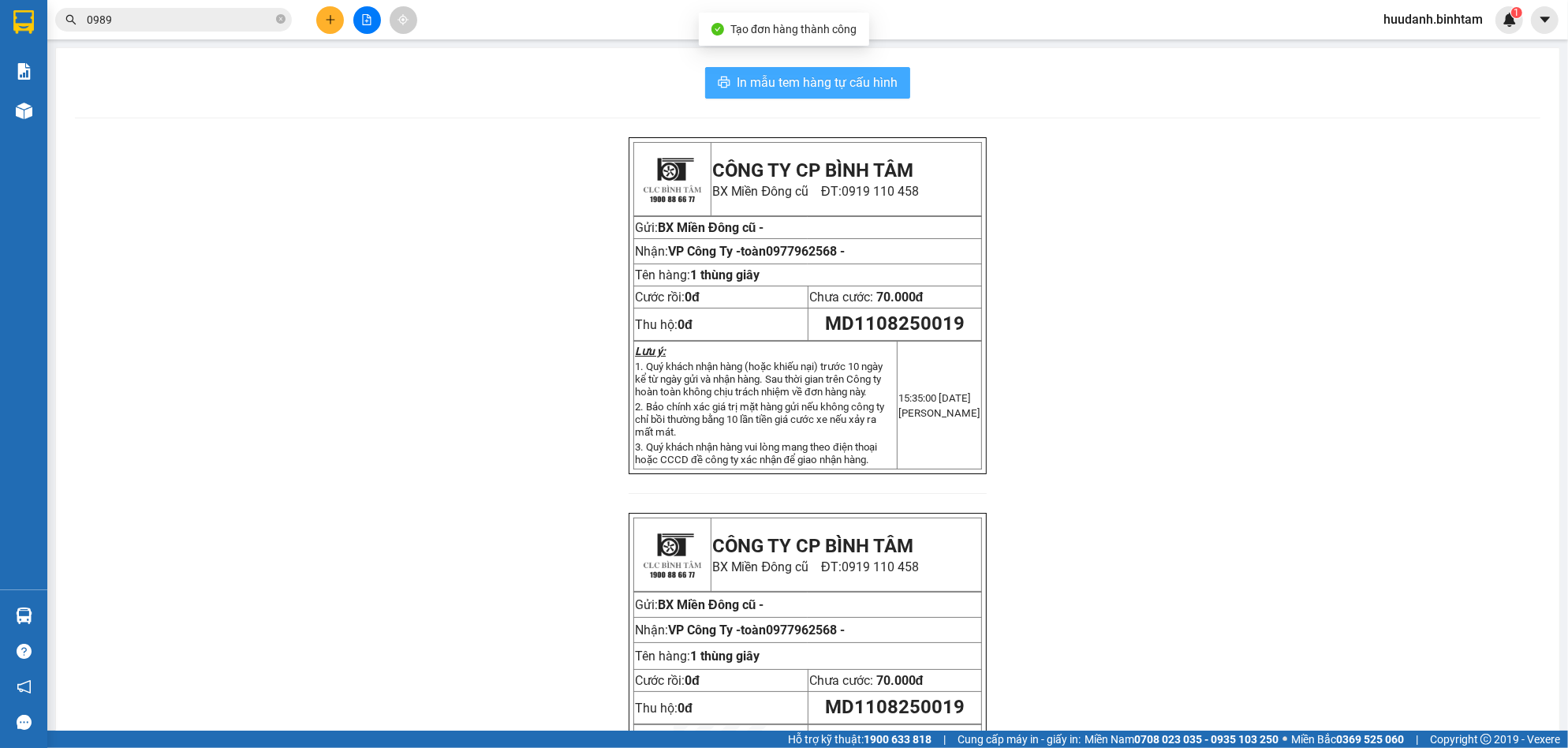
click at [841, 84] on span "In mẫu tem hàng tự cấu hình" at bounding box center [817, 82] width 161 height 19
click at [332, 18] on icon "plus" at bounding box center [331, 20] width 11 height 11
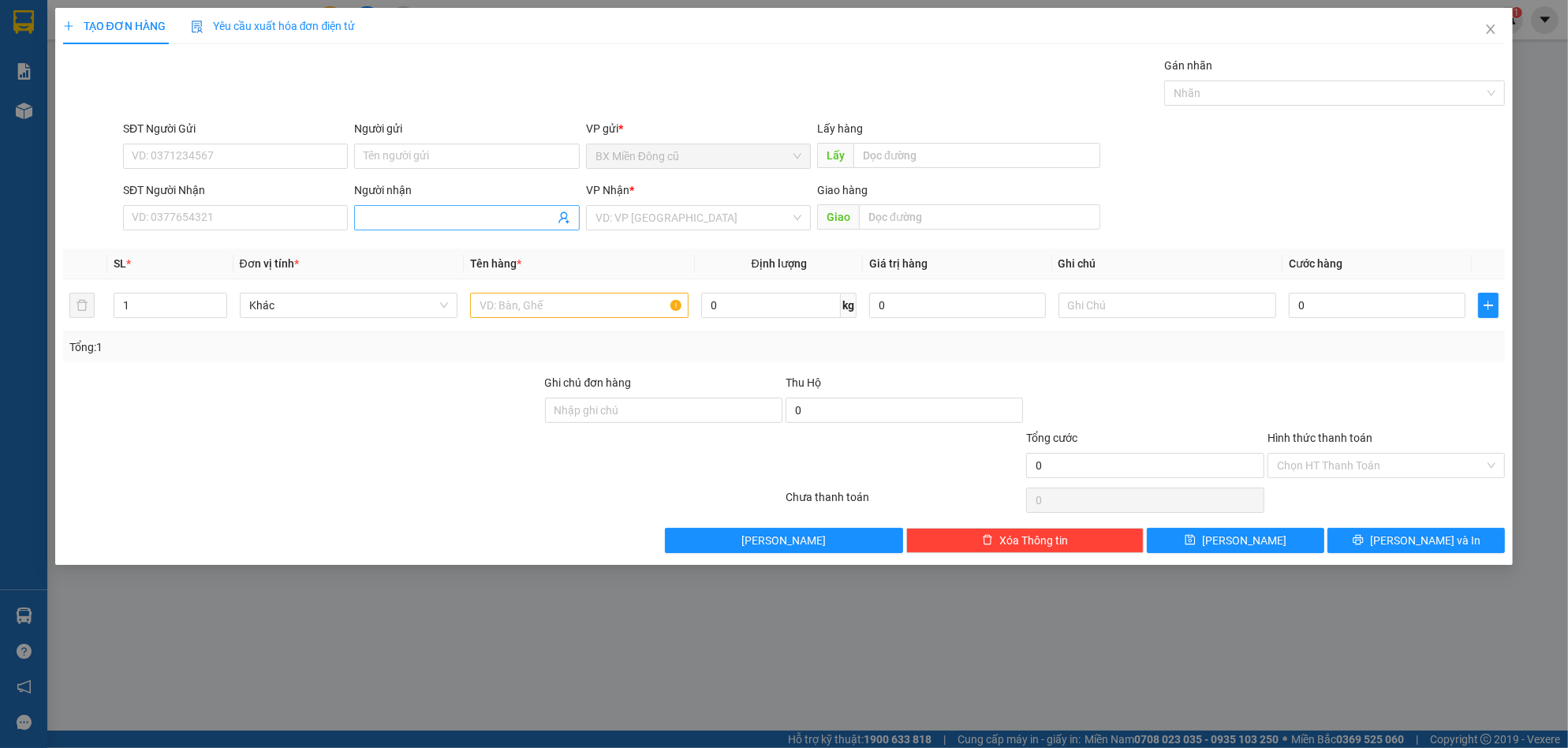
click at [421, 216] on input "Người nhận" at bounding box center [459, 217] width 190 height 17
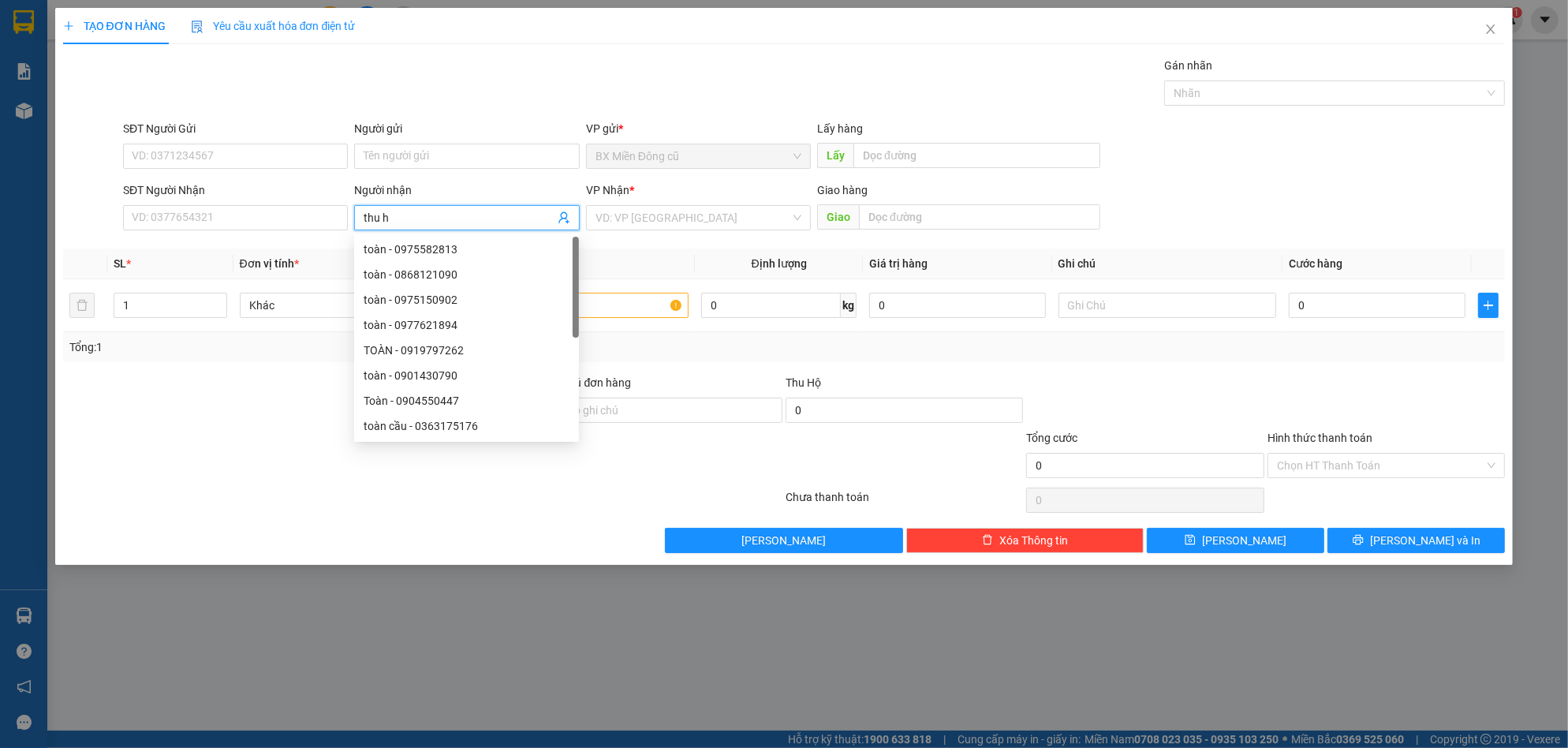
paste input "ô"
paste input "ồng"
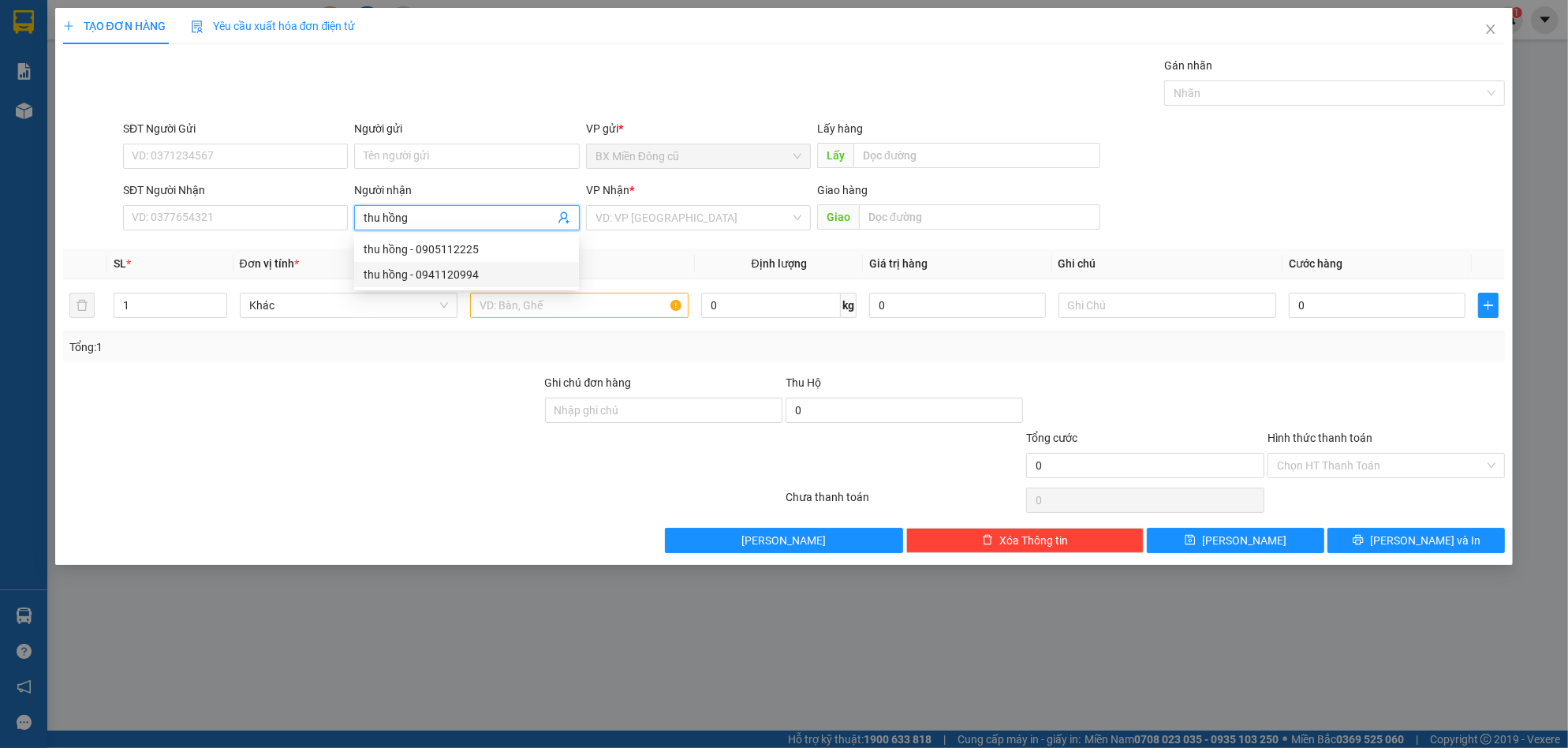
click at [490, 273] on div "thu hồng - 0941120994" at bounding box center [467, 274] width 206 height 17
click at [727, 218] on input "search" at bounding box center [692, 218] width 195 height 23
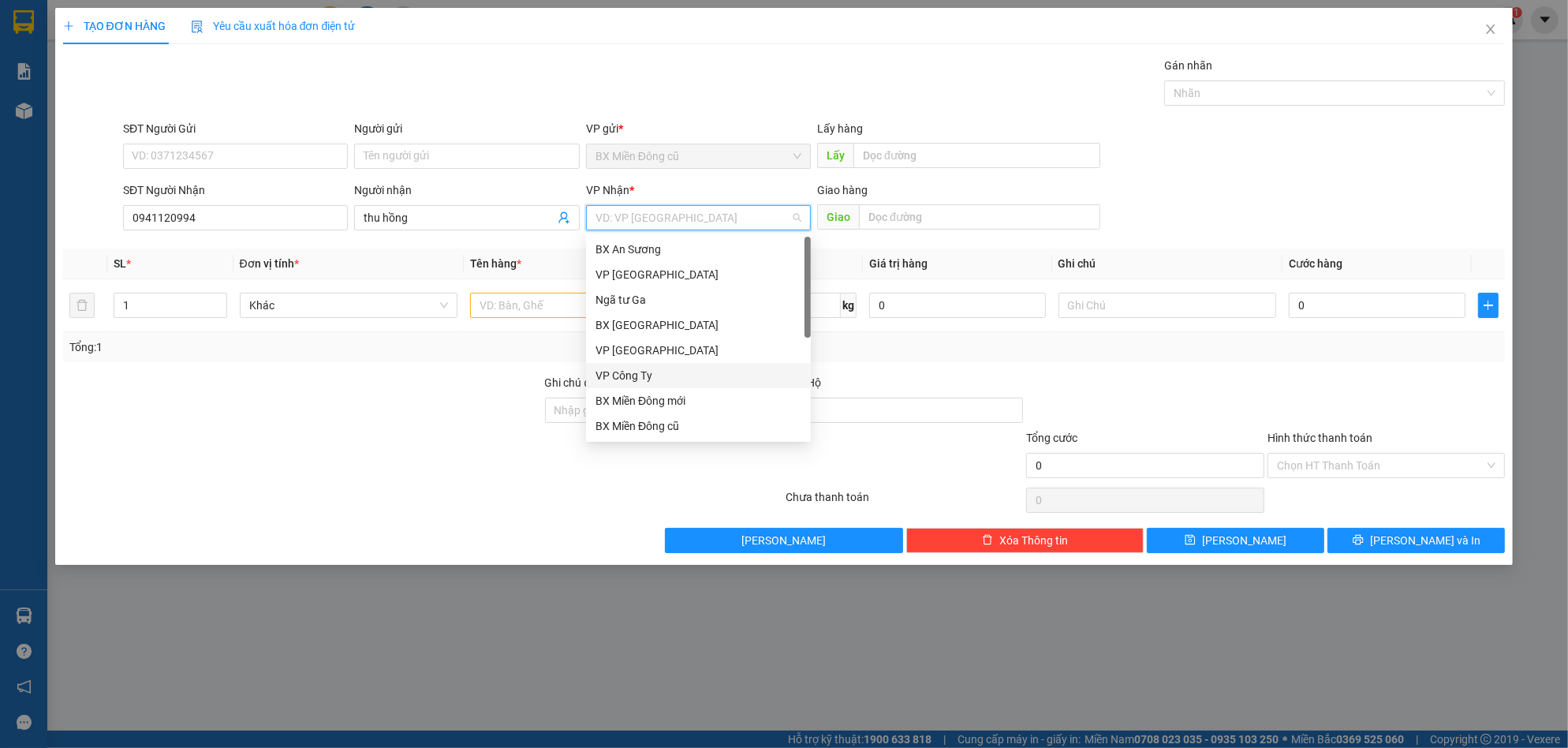
click at [657, 365] on div "VP Công Ty" at bounding box center [699, 375] width 225 height 25
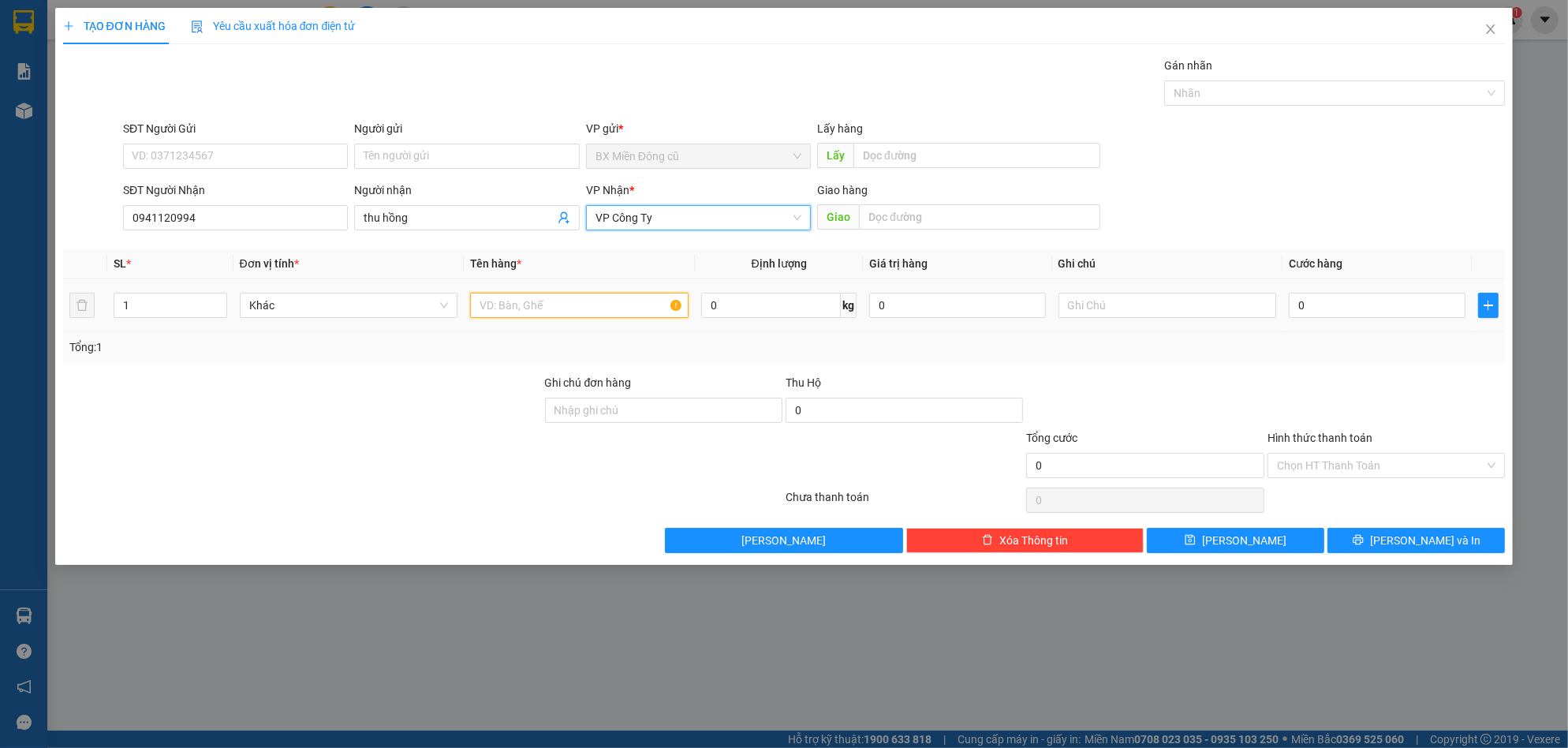
click at [600, 306] on input "text" at bounding box center [579, 305] width 218 height 25
paste input "ê"
paste input "ệ"
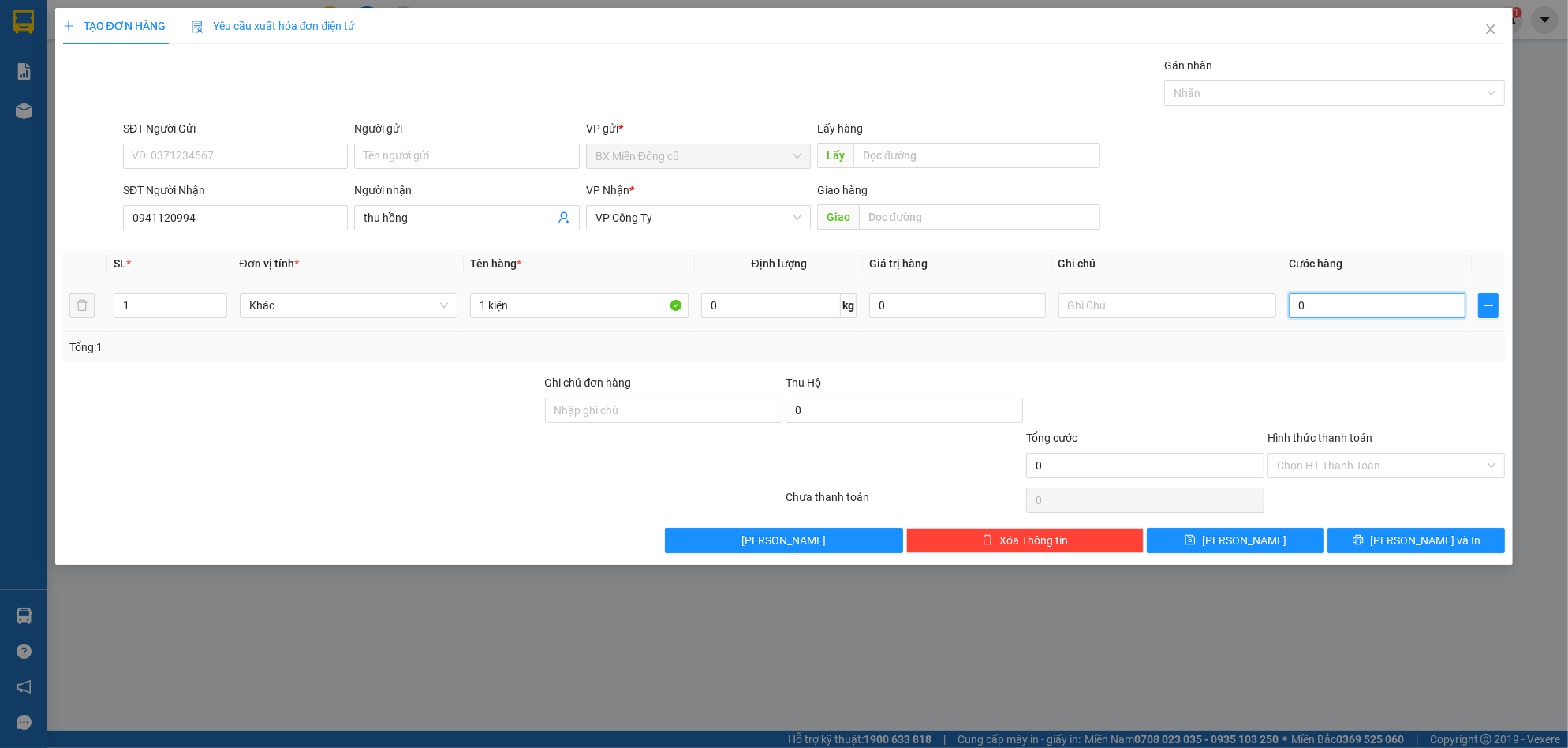
click at [1349, 307] on input "0" at bounding box center [1377, 305] width 176 height 25
click at [1399, 531] on button "[PERSON_NAME] và In" at bounding box center [1416, 540] width 177 height 25
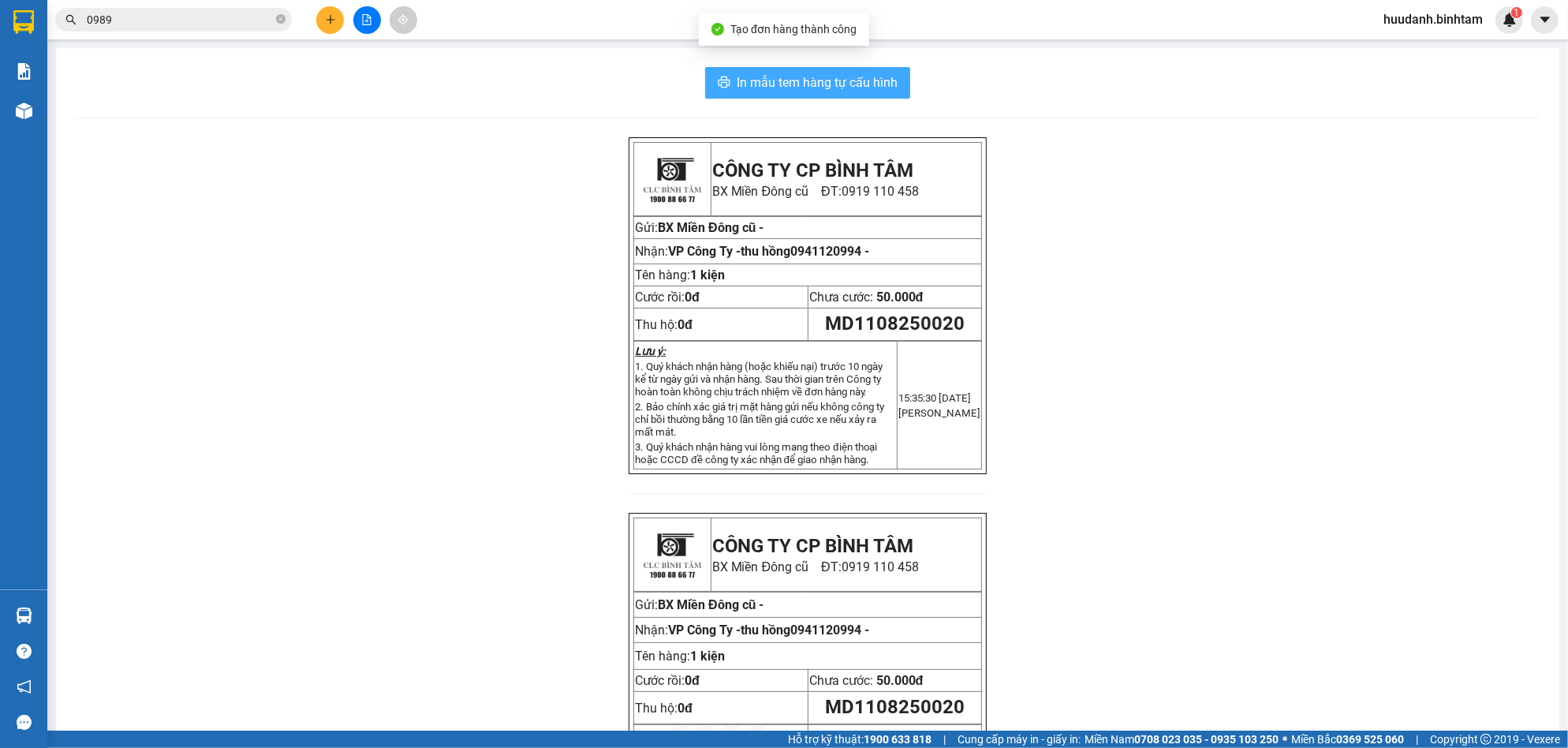
click at [871, 81] on span "In mẫu tem hàng tự cấu hình" at bounding box center [817, 82] width 161 height 19
click at [327, 19] on icon "plus" at bounding box center [331, 20] width 11 height 11
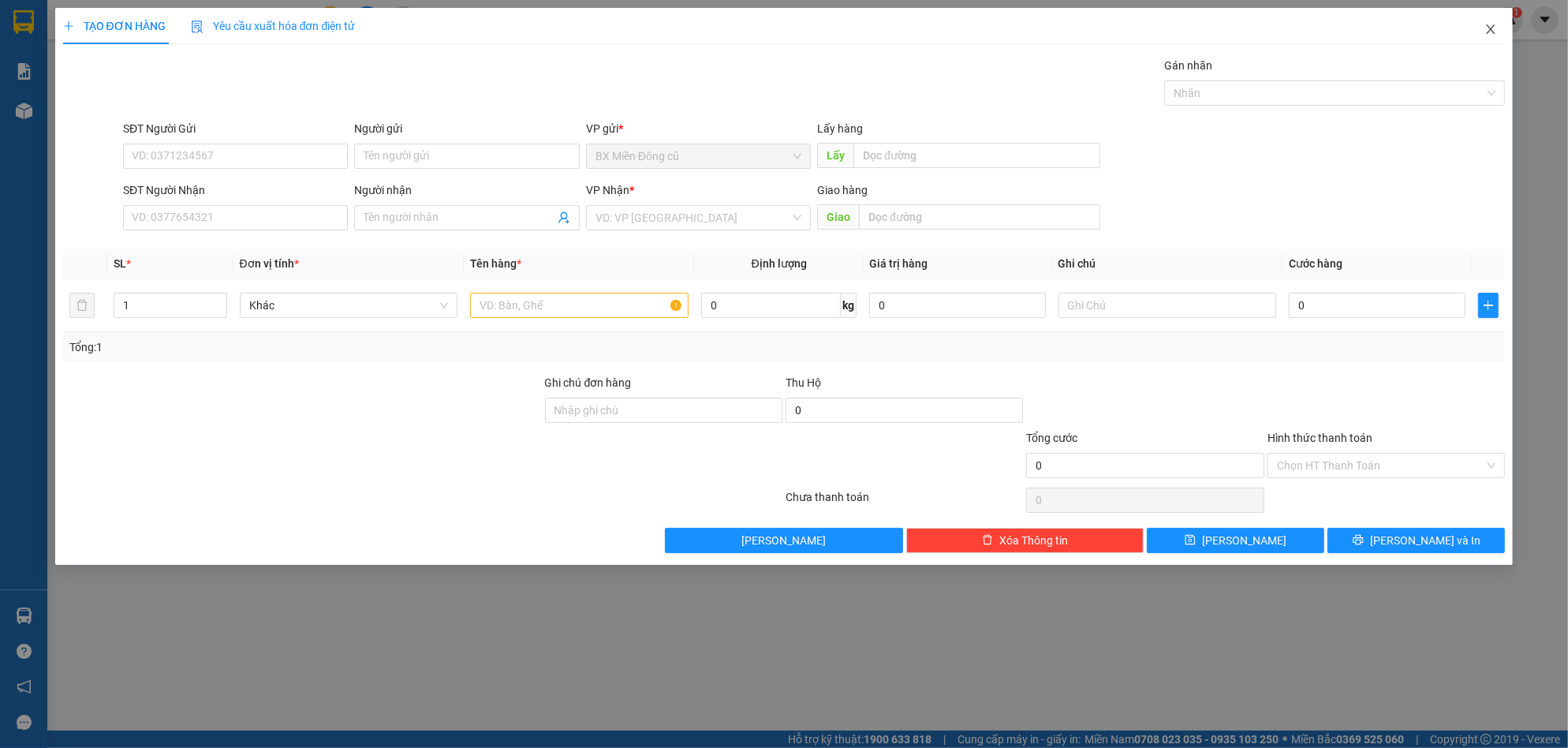
click at [1495, 22] on span "Close" at bounding box center [1490, 30] width 44 height 44
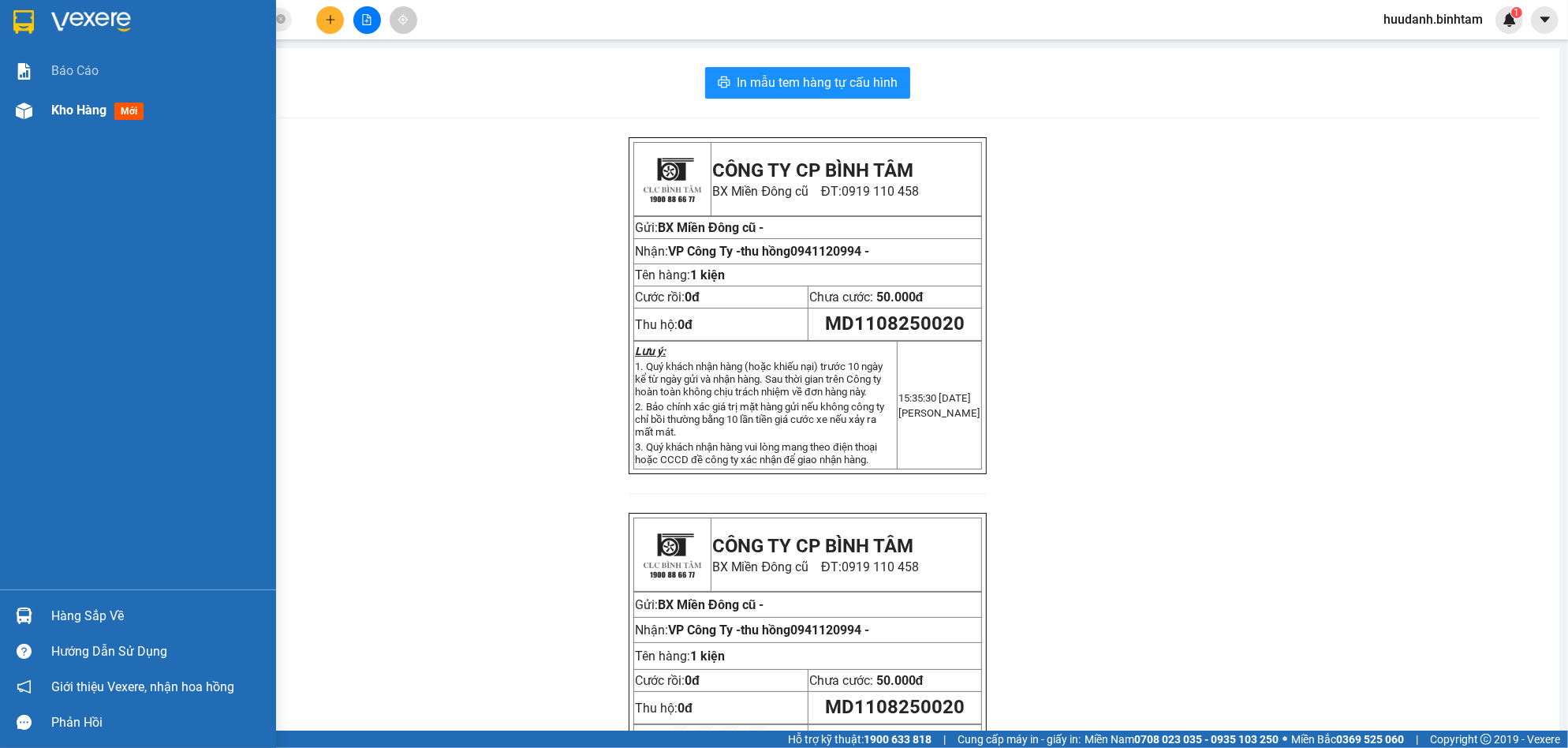
click at [28, 116] on img at bounding box center [24, 111] width 16 height 16
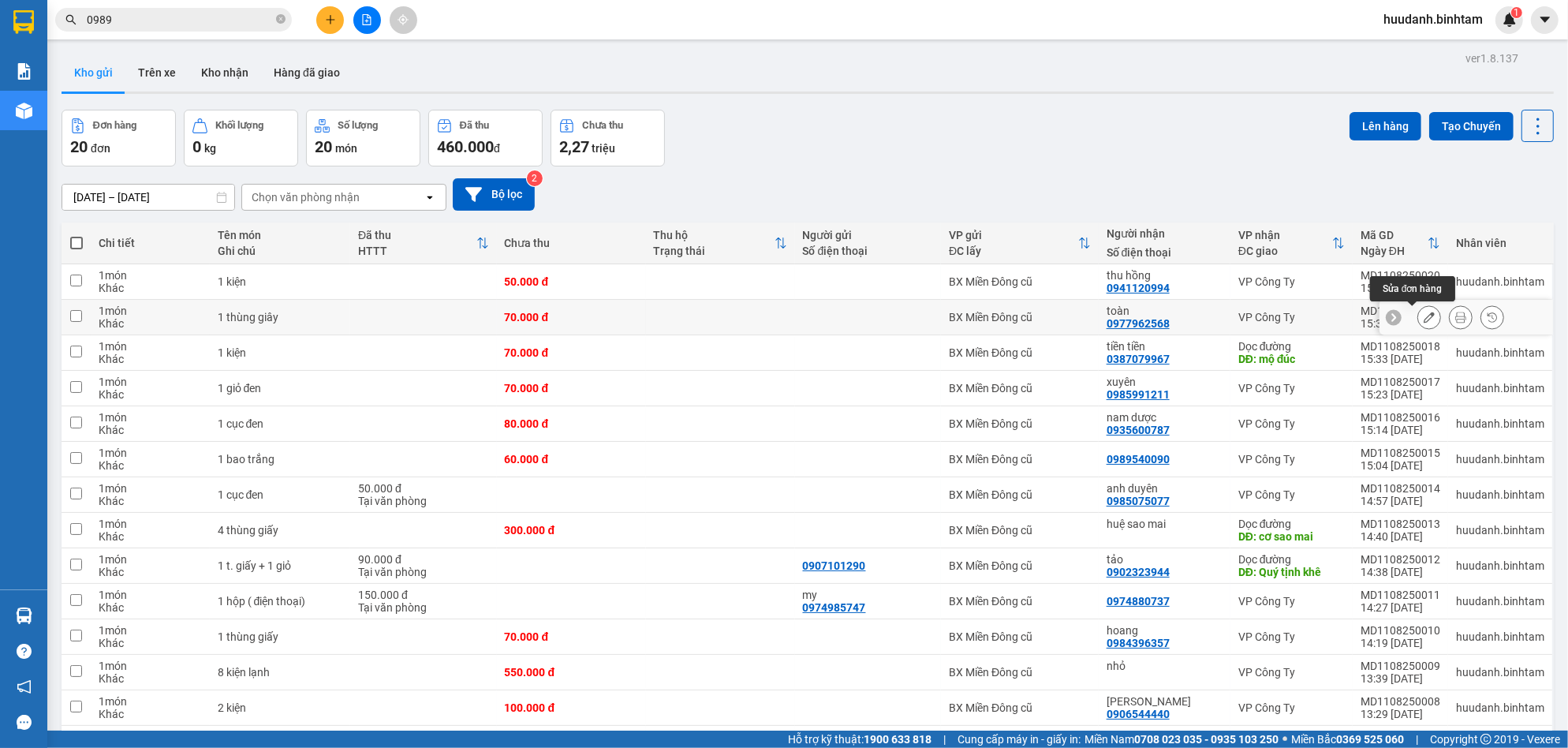
click at [1424, 322] on icon at bounding box center [1430, 317] width 11 height 11
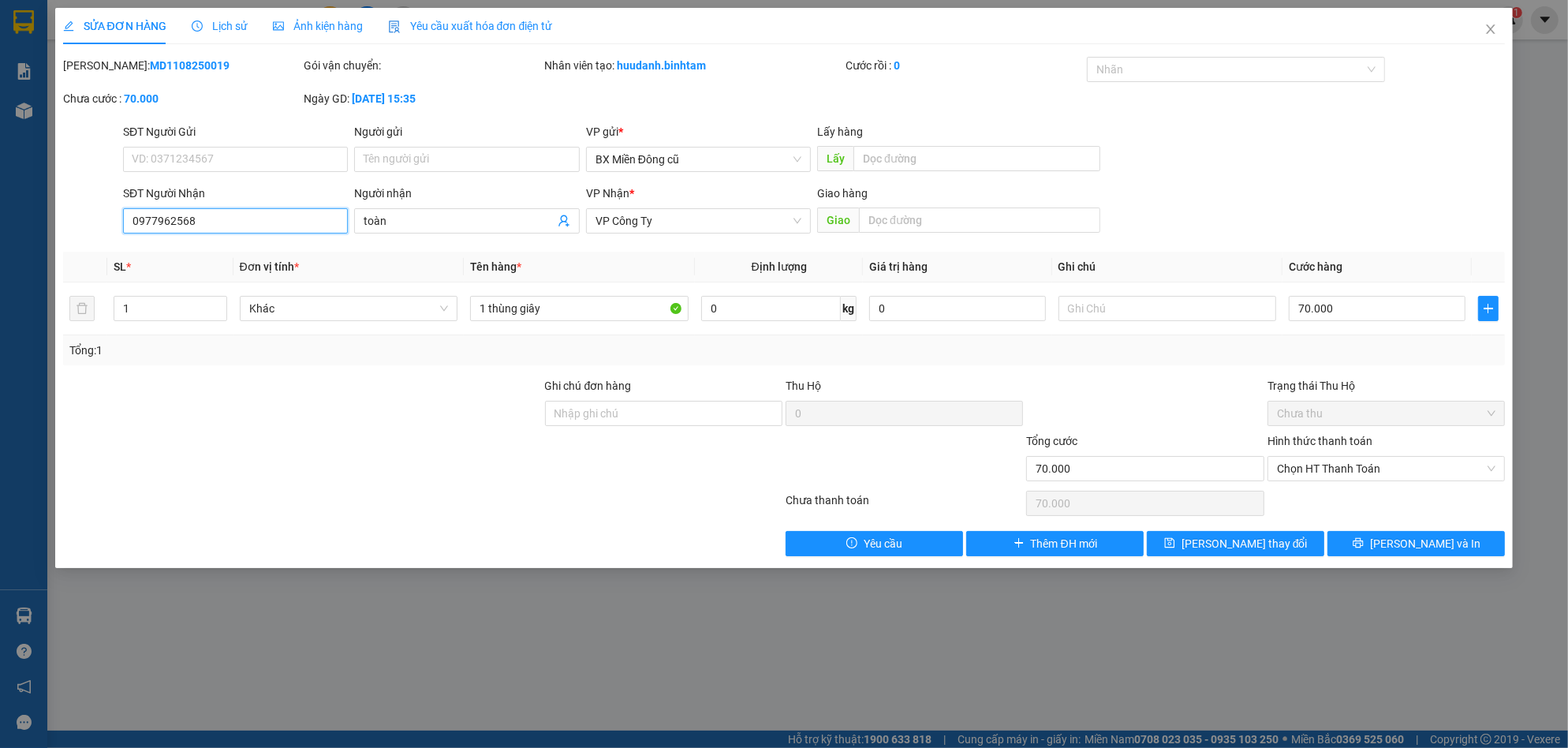
click at [217, 218] on input "0977962568" at bounding box center [235, 221] width 225 height 25
click at [1363, 547] on icon "printer" at bounding box center [1359, 543] width 11 height 11
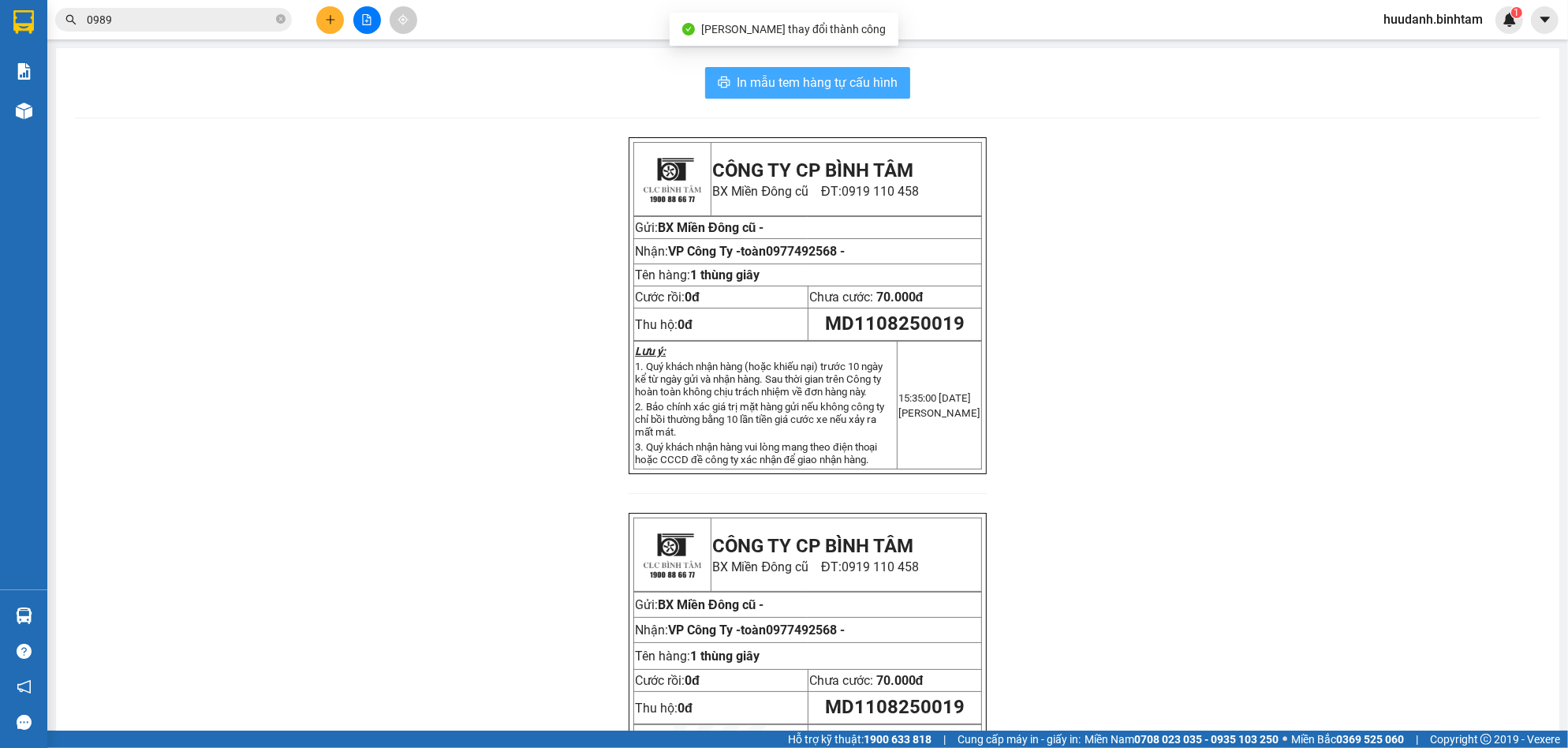
click at [826, 80] on span "In mẫu tem hàng tự cấu hình" at bounding box center [817, 82] width 161 height 19
click at [323, 19] on button at bounding box center [330, 20] width 27 height 27
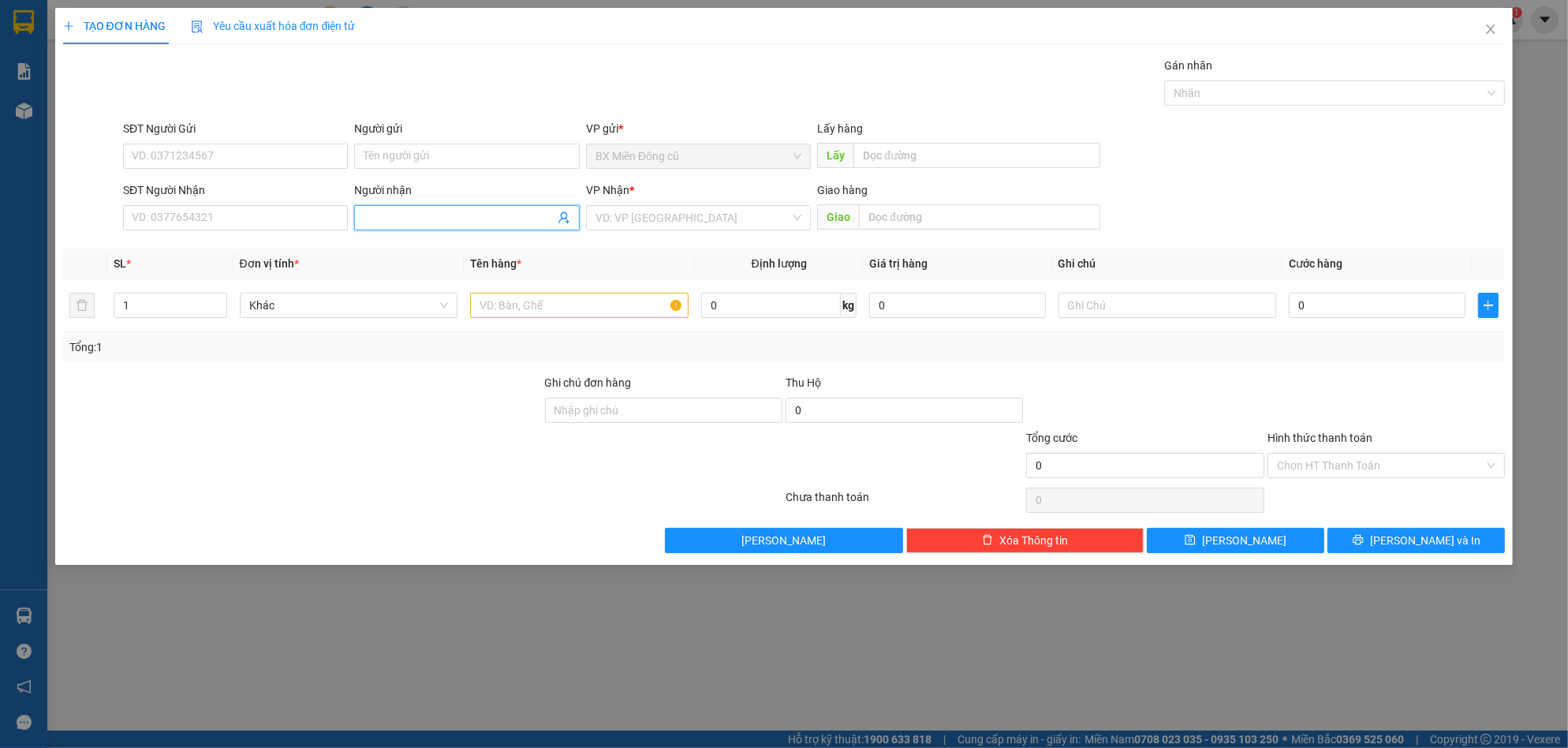
click at [387, 204] on div "Người nhận Tên người nhận" at bounding box center [467, 209] width 225 height 55
paste input "ùng"
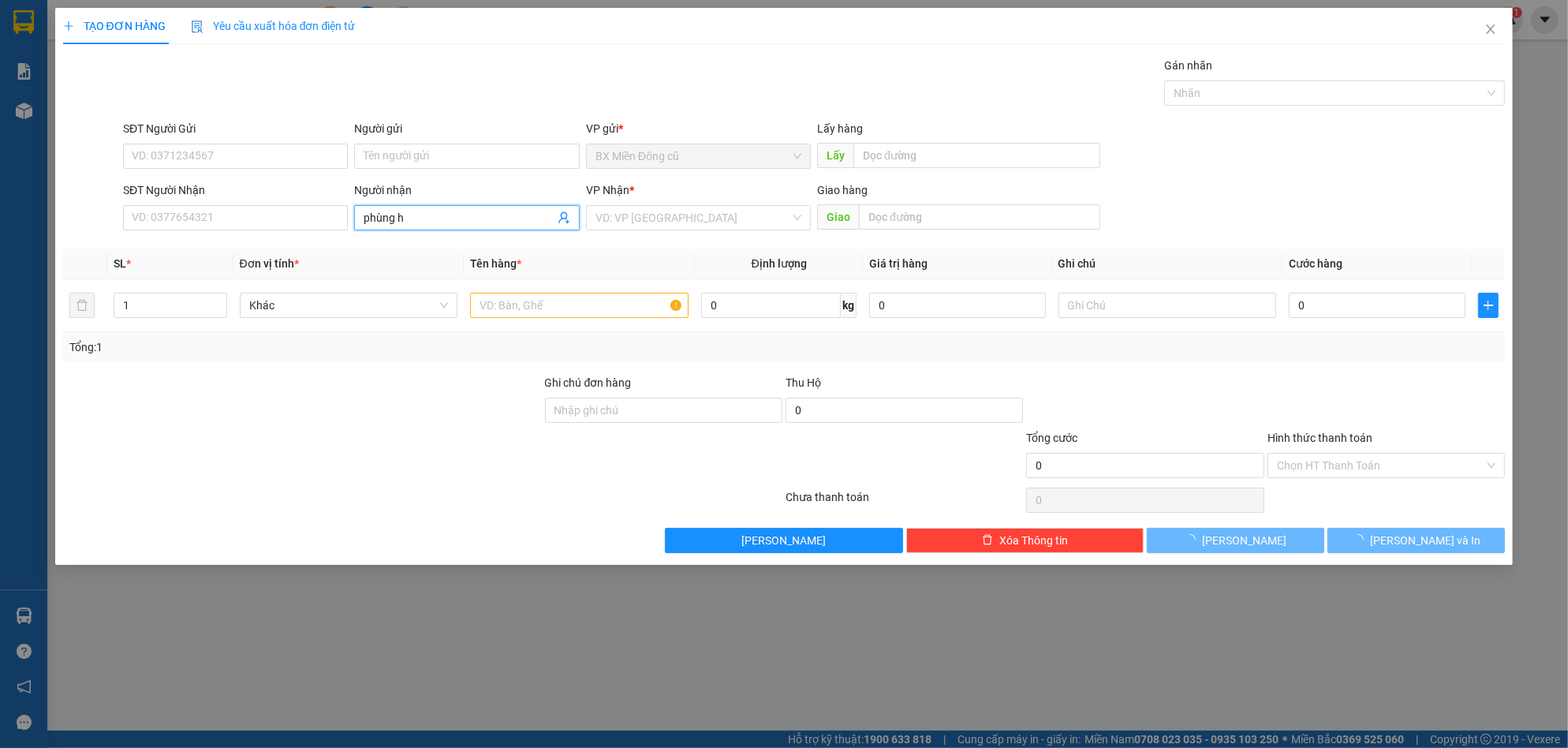
paste input "à"
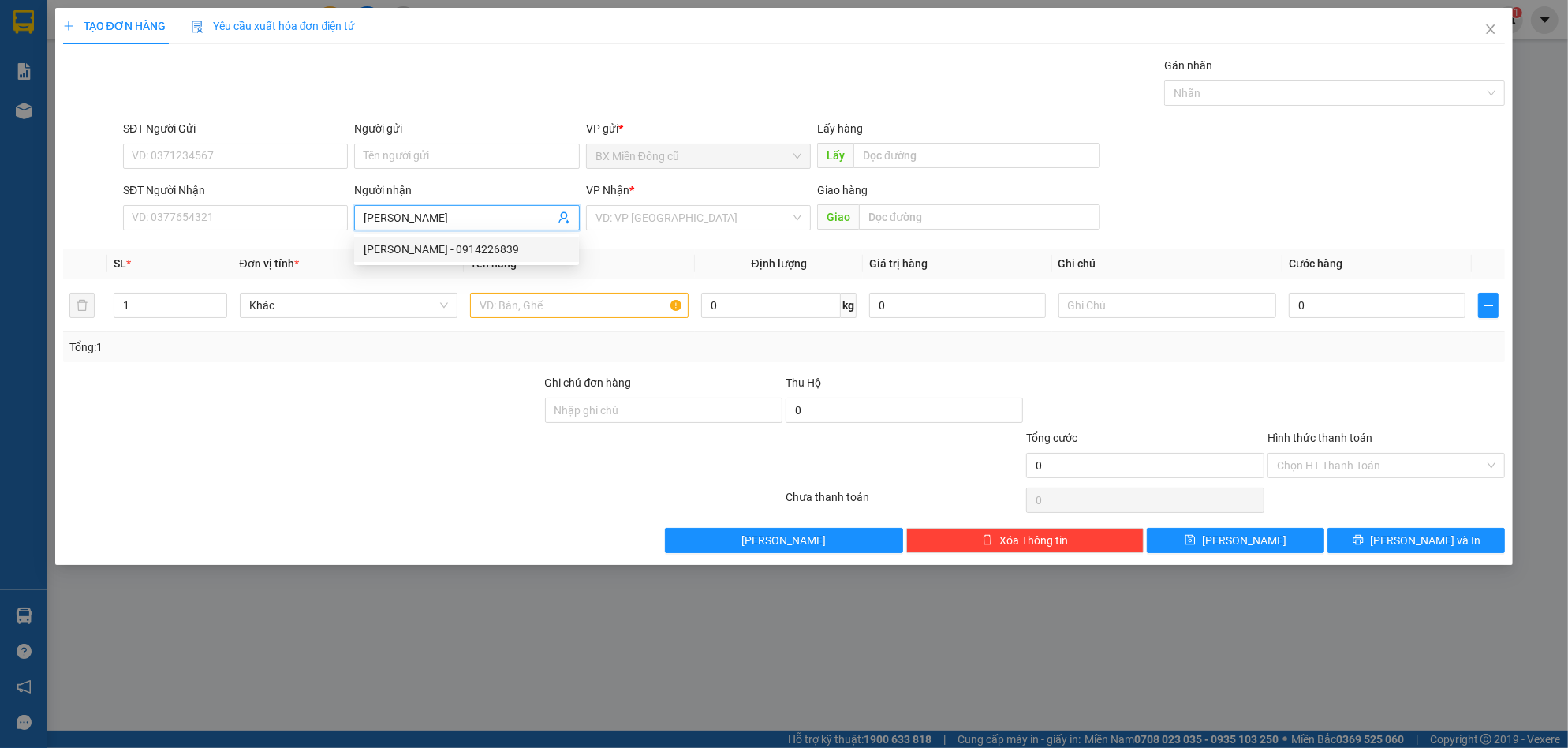
click at [425, 237] on div "[PERSON_NAME] - 0914226839" at bounding box center [467, 249] width 225 height 25
click at [673, 221] on input "search" at bounding box center [692, 218] width 195 height 23
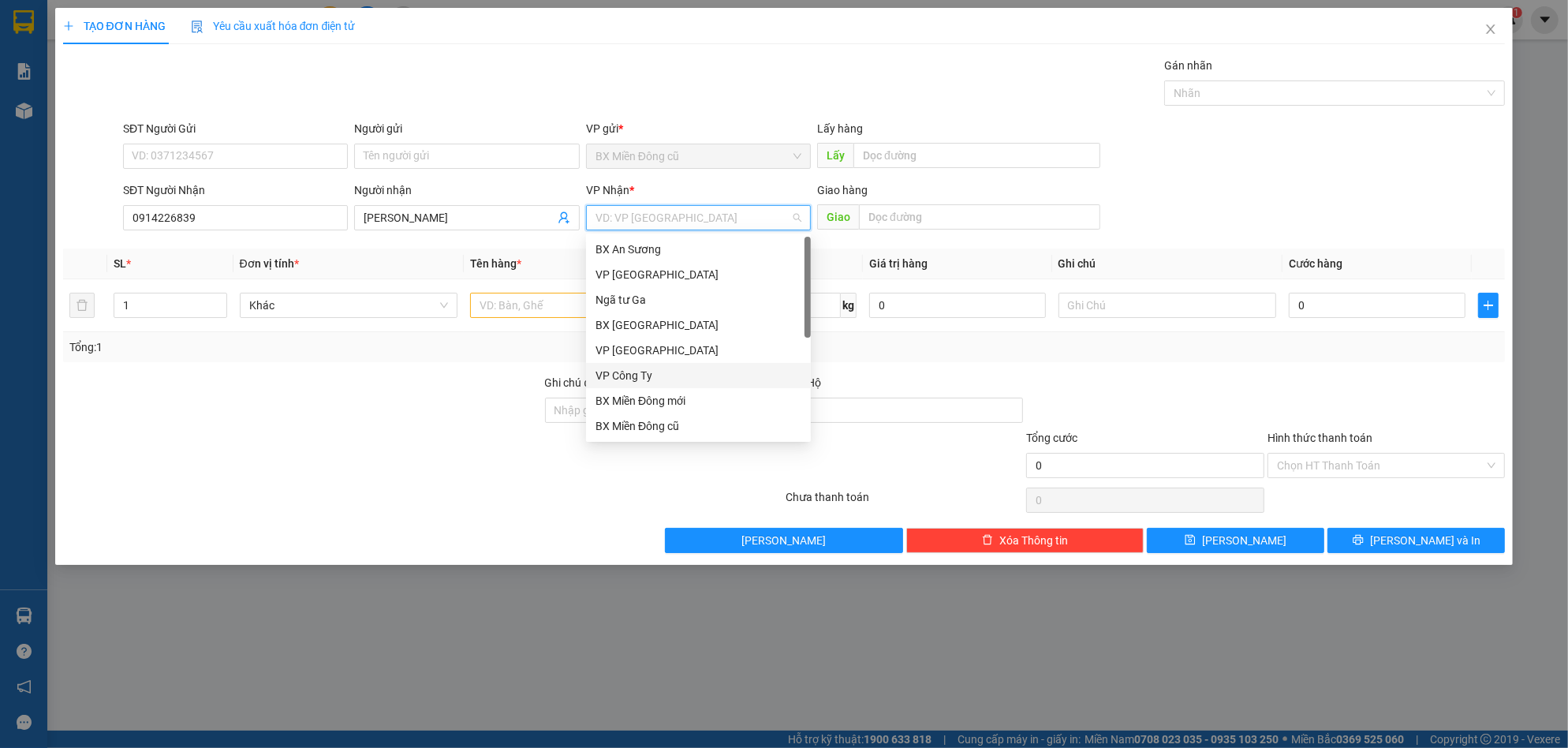
click at [625, 374] on div "VP Công Ty" at bounding box center [698, 375] width 206 height 17
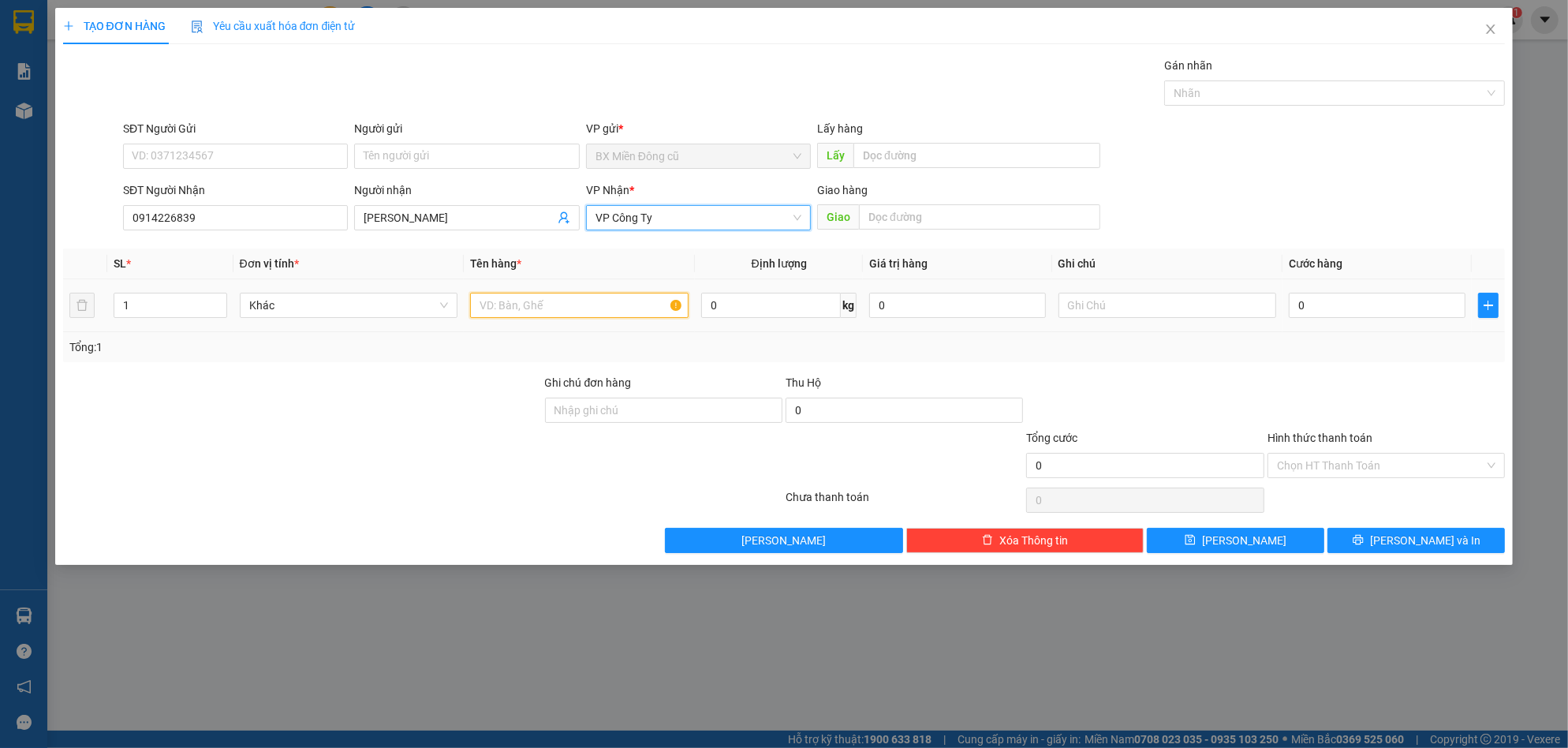
click at [574, 300] on input "text" at bounding box center [579, 305] width 218 height 25
paste input "ùng"
paste input "â"
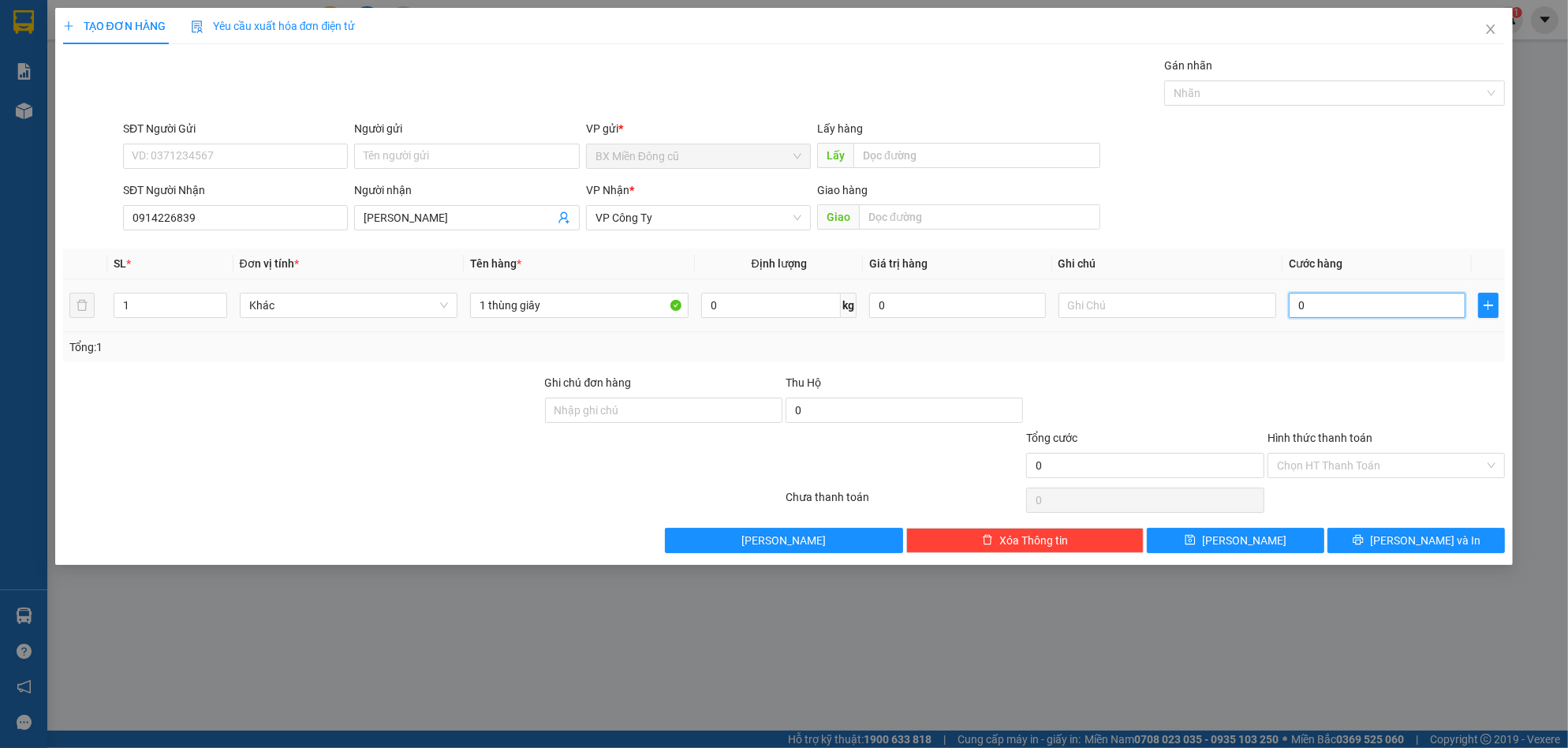
click at [1333, 312] on input "0" at bounding box center [1377, 305] width 176 height 25
click at [1442, 539] on span "[PERSON_NAME] và In" at bounding box center [1425, 539] width 111 height 17
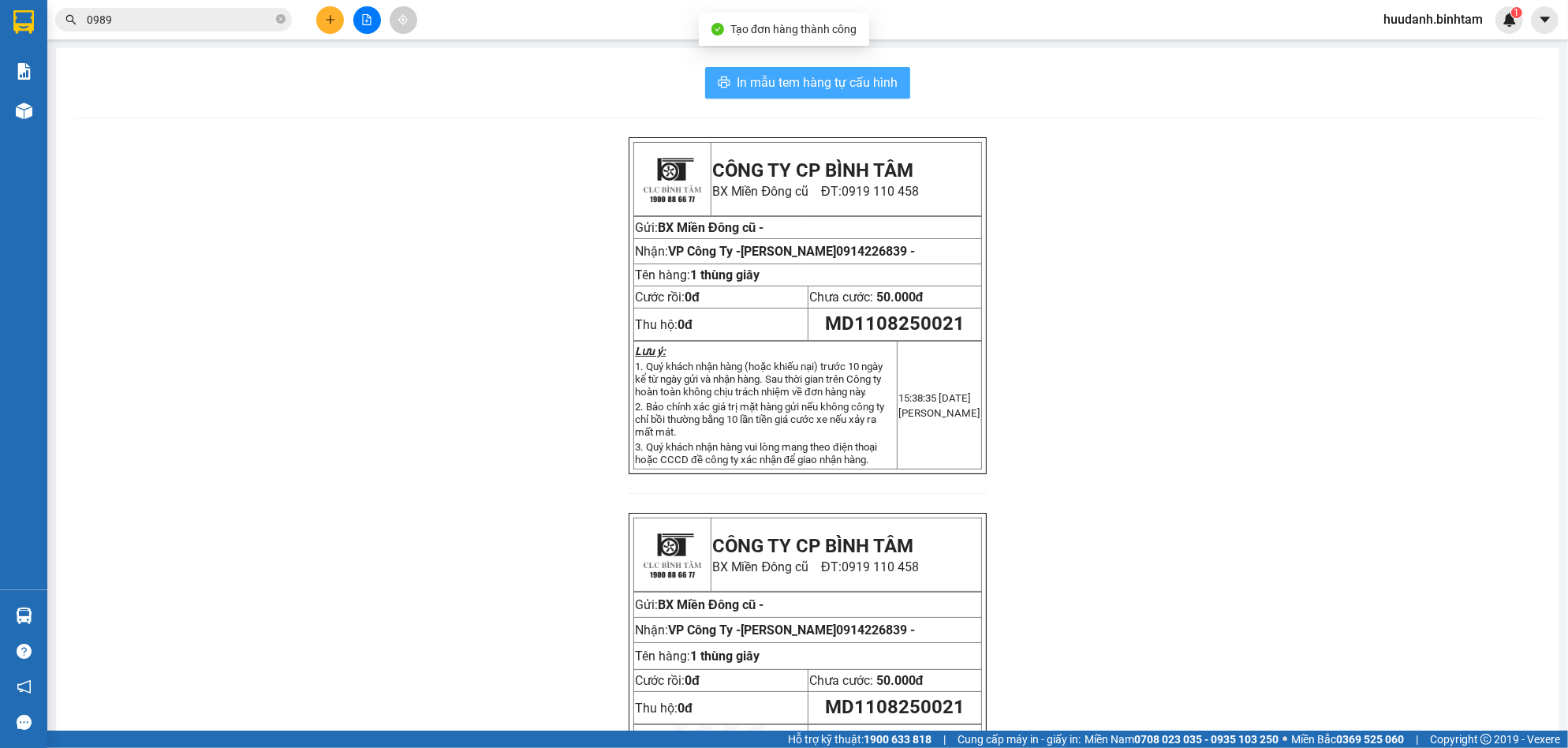
click at [856, 87] on span "In mẫu tem hàng tự cấu hình" at bounding box center [817, 82] width 161 height 19
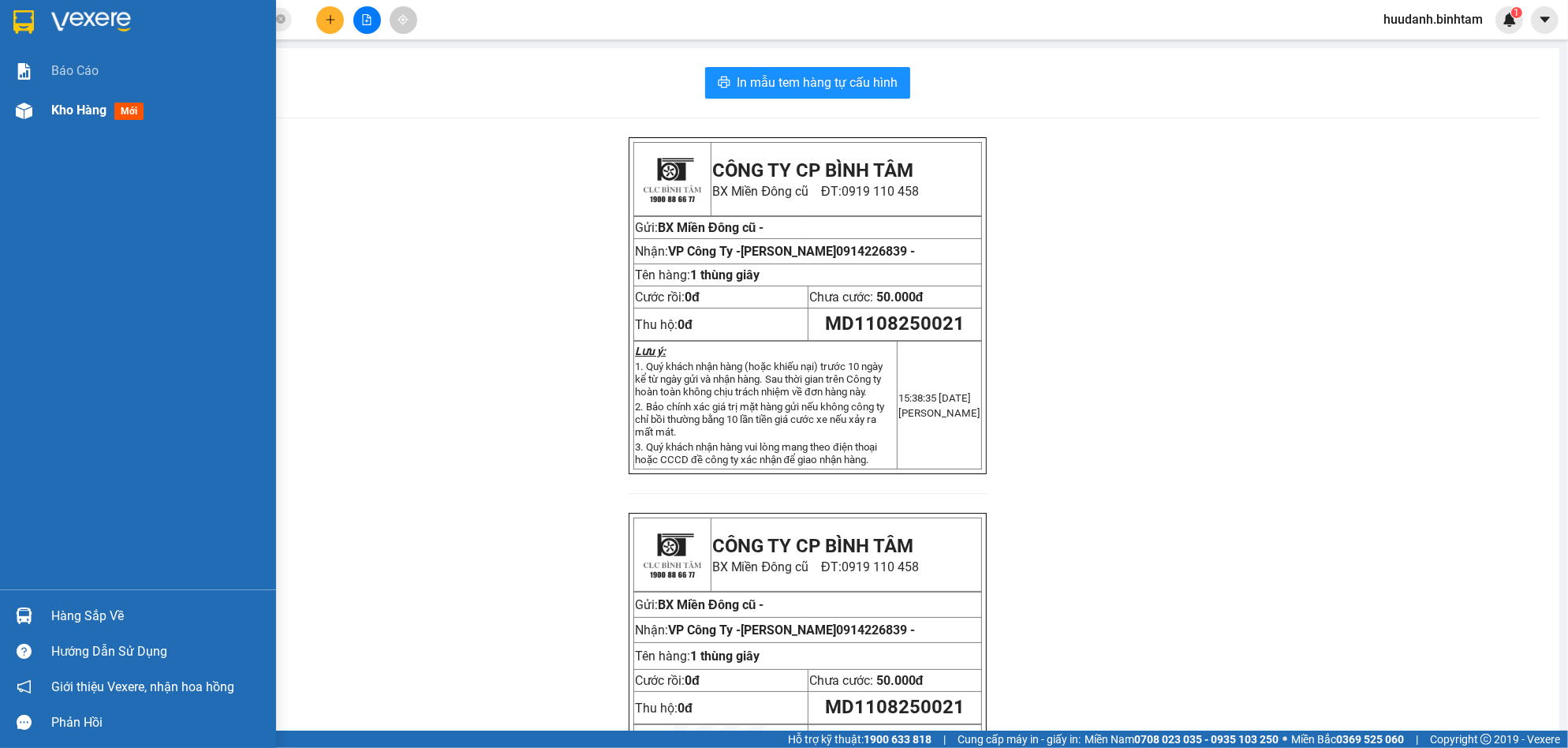
click at [72, 107] on span "Kho hàng" at bounding box center [78, 110] width 55 height 15
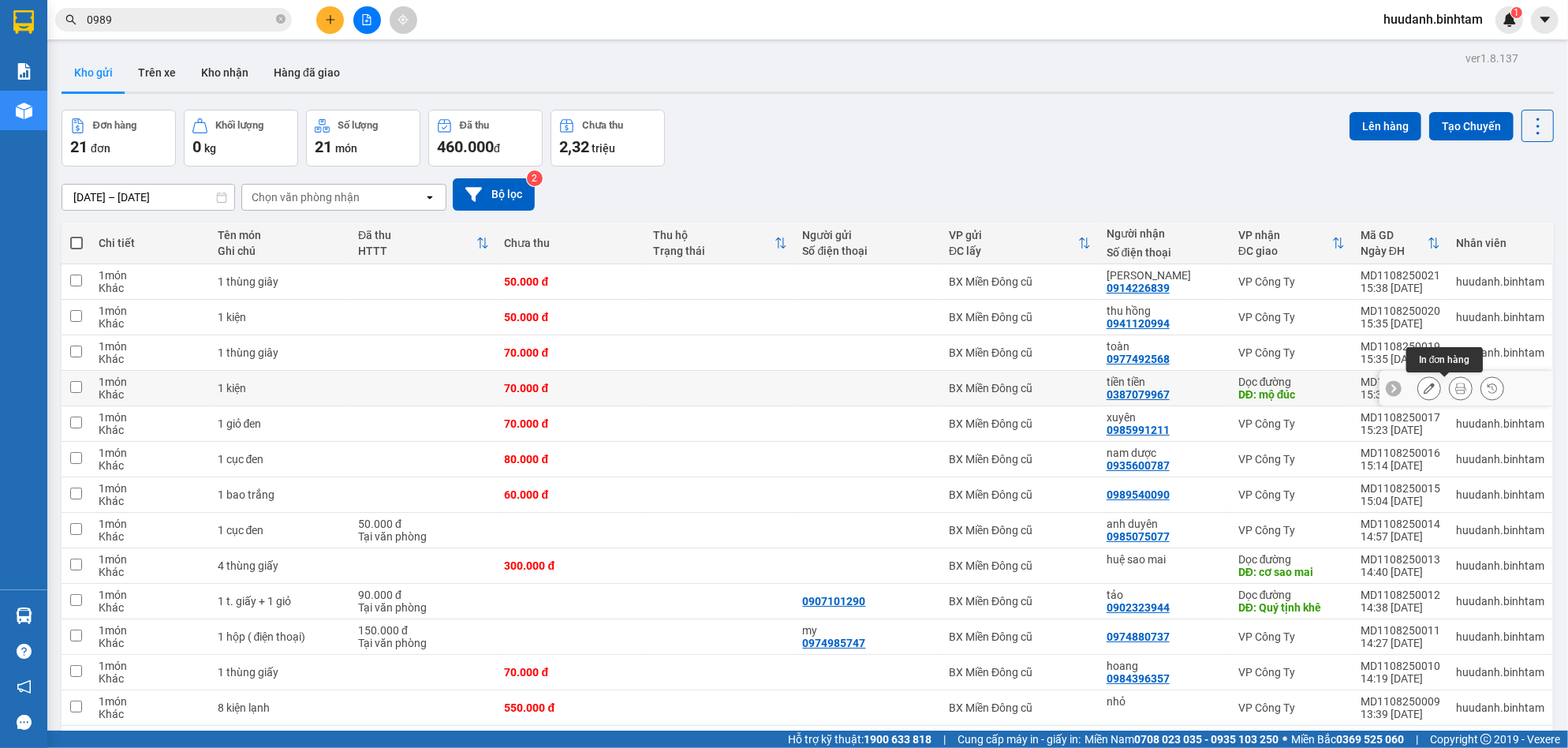
click at [1456, 387] on icon at bounding box center [1461, 388] width 11 height 11
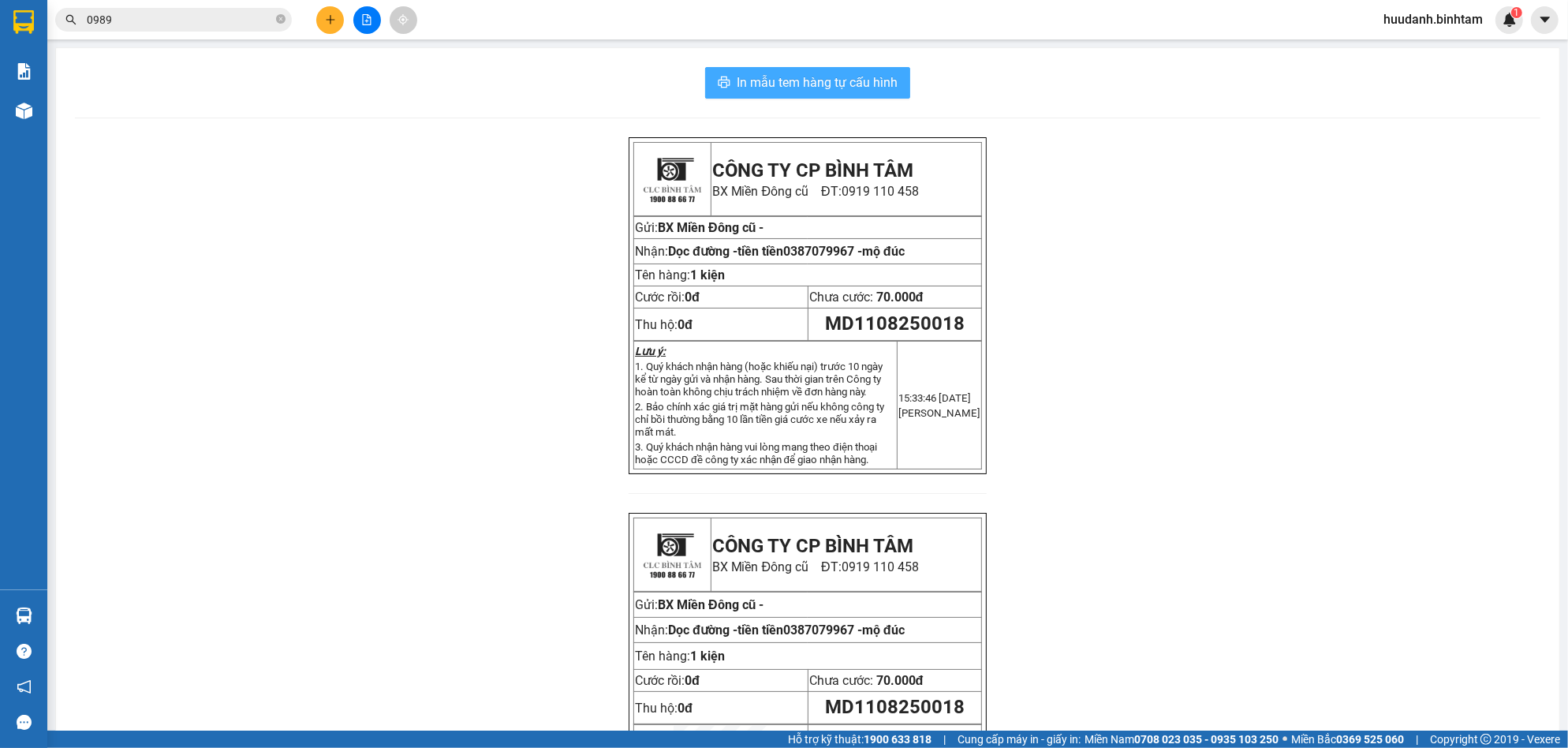
click at [846, 80] on span "In mẫu tem hàng tự cấu hình" at bounding box center [817, 82] width 161 height 19
click at [339, 23] on button at bounding box center [330, 20] width 27 height 27
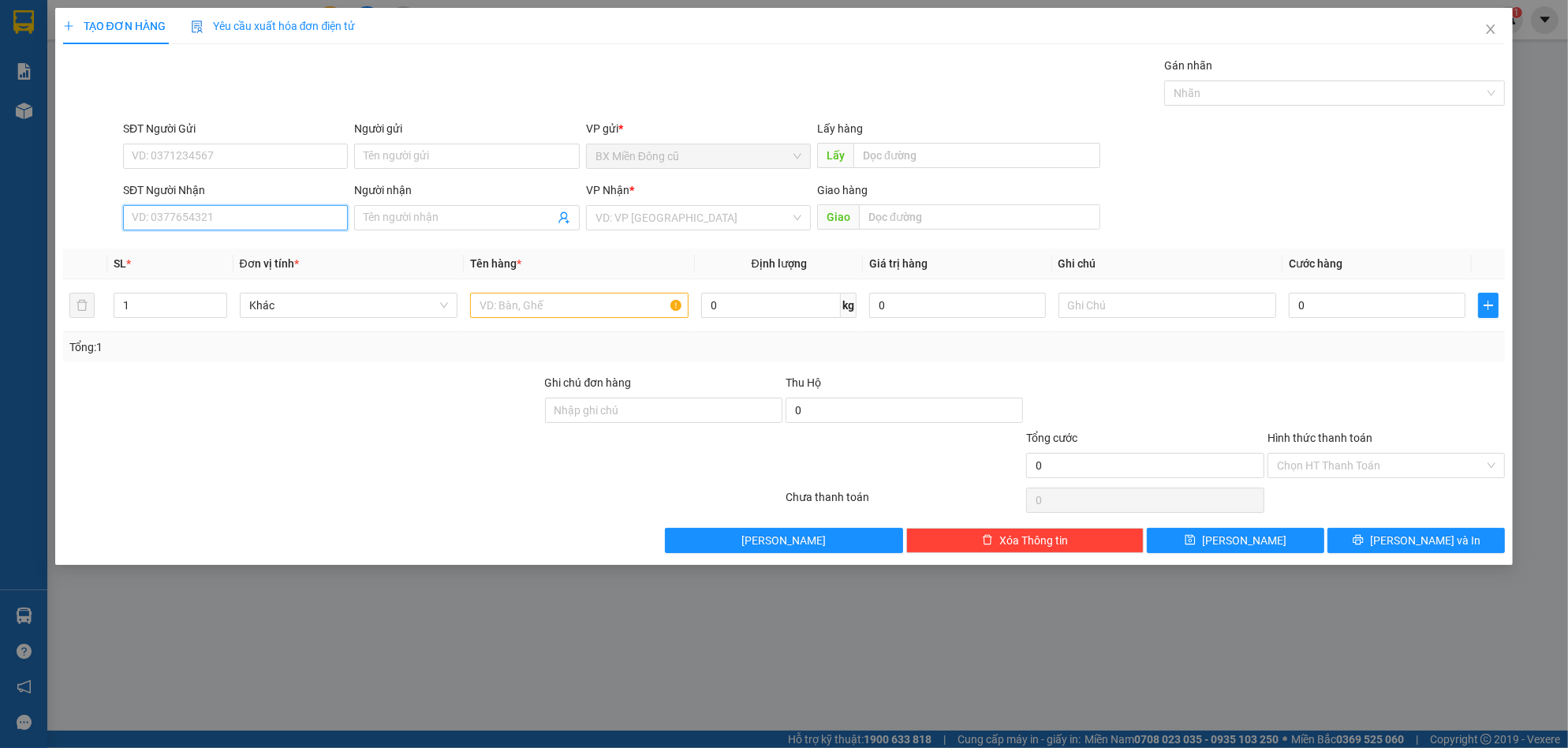
click at [220, 213] on input "SĐT Người Nhận" at bounding box center [235, 218] width 225 height 25
click at [623, 218] on input "search" at bounding box center [692, 218] width 195 height 23
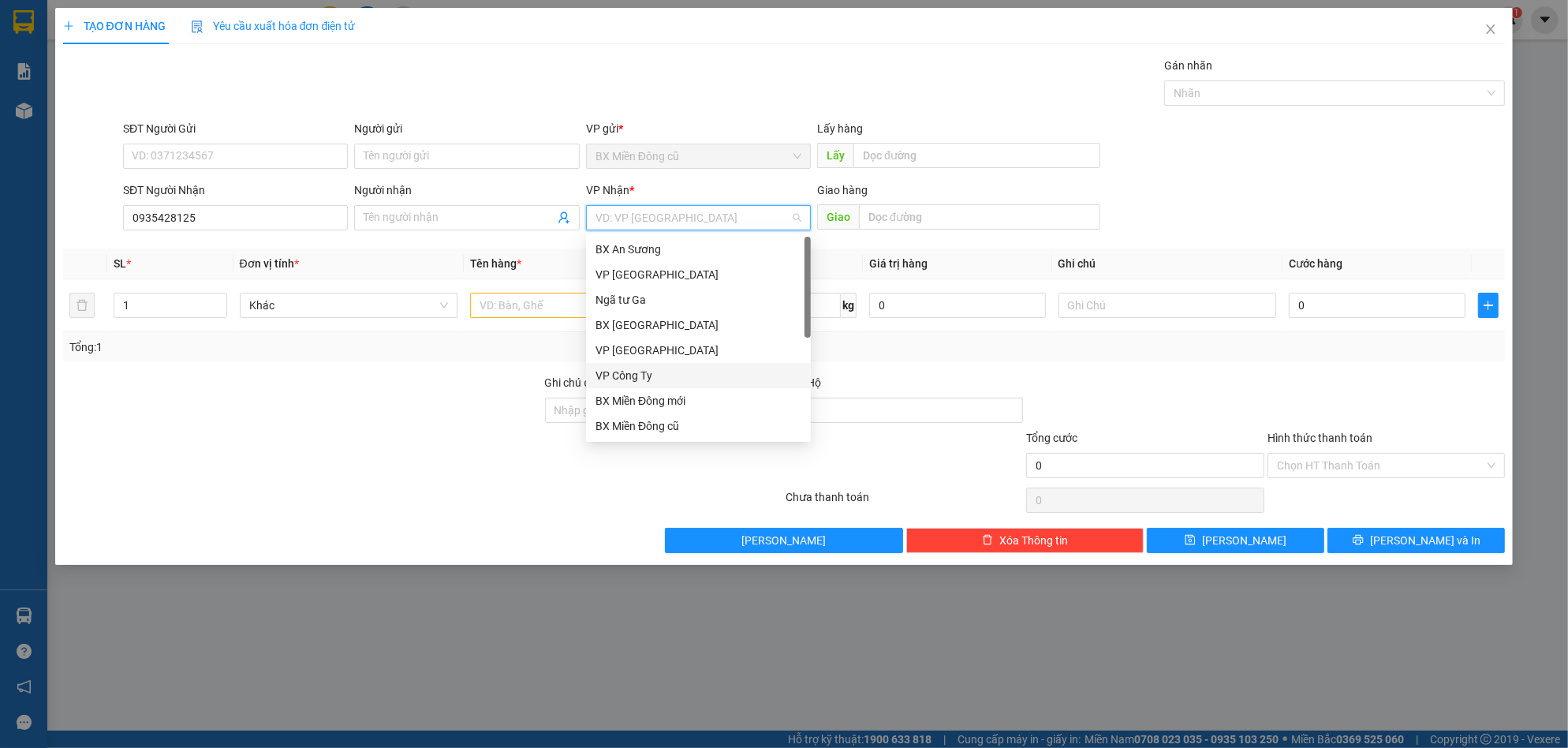
click at [640, 365] on div "VP Công Ty" at bounding box center [699, 375] width 225 height 25
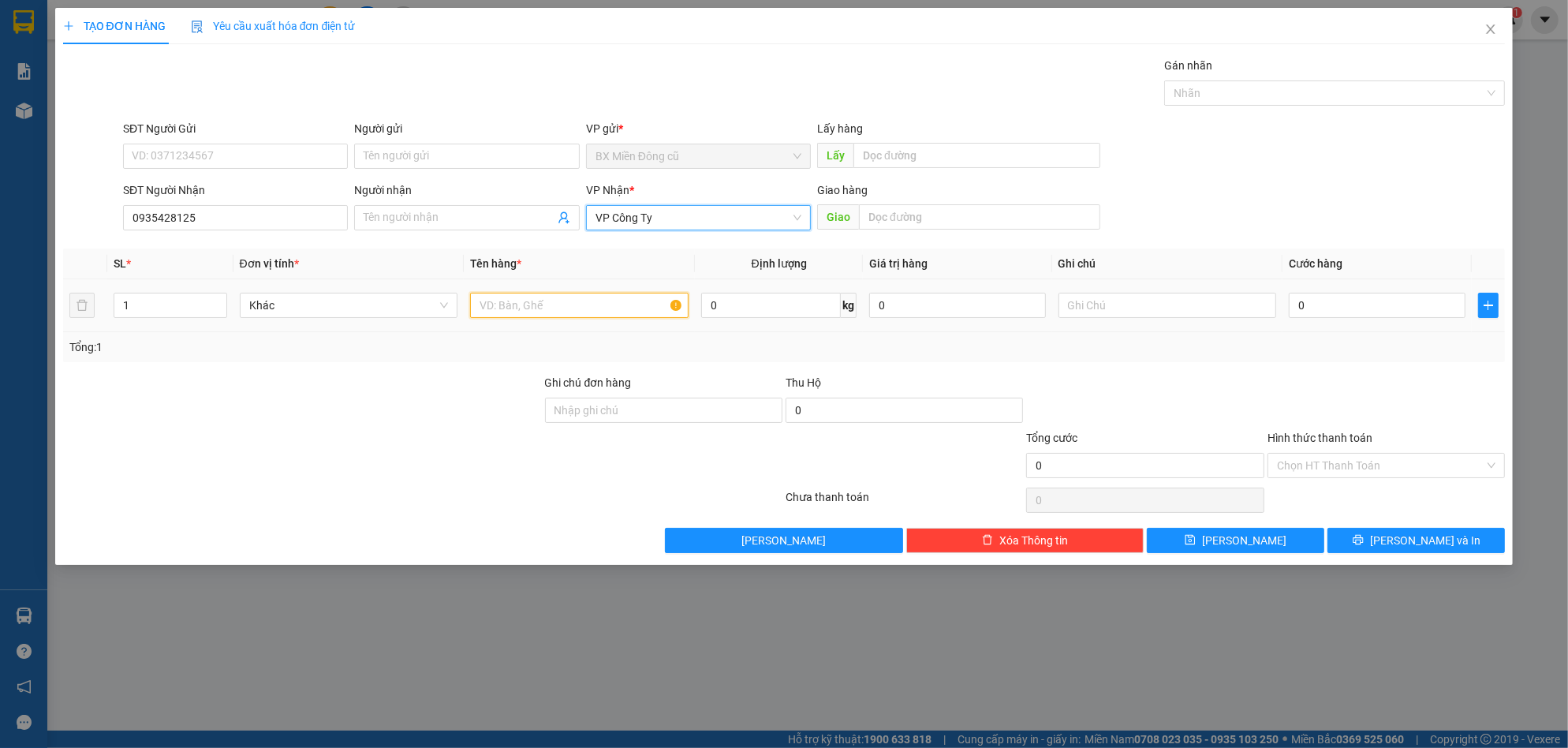
click at [543, 304] on input "text" at bounding box center [579, 305] width 218 height 25
paste input "ục"
paste input "ă"
paste input "ằng"
paste input "ắng"
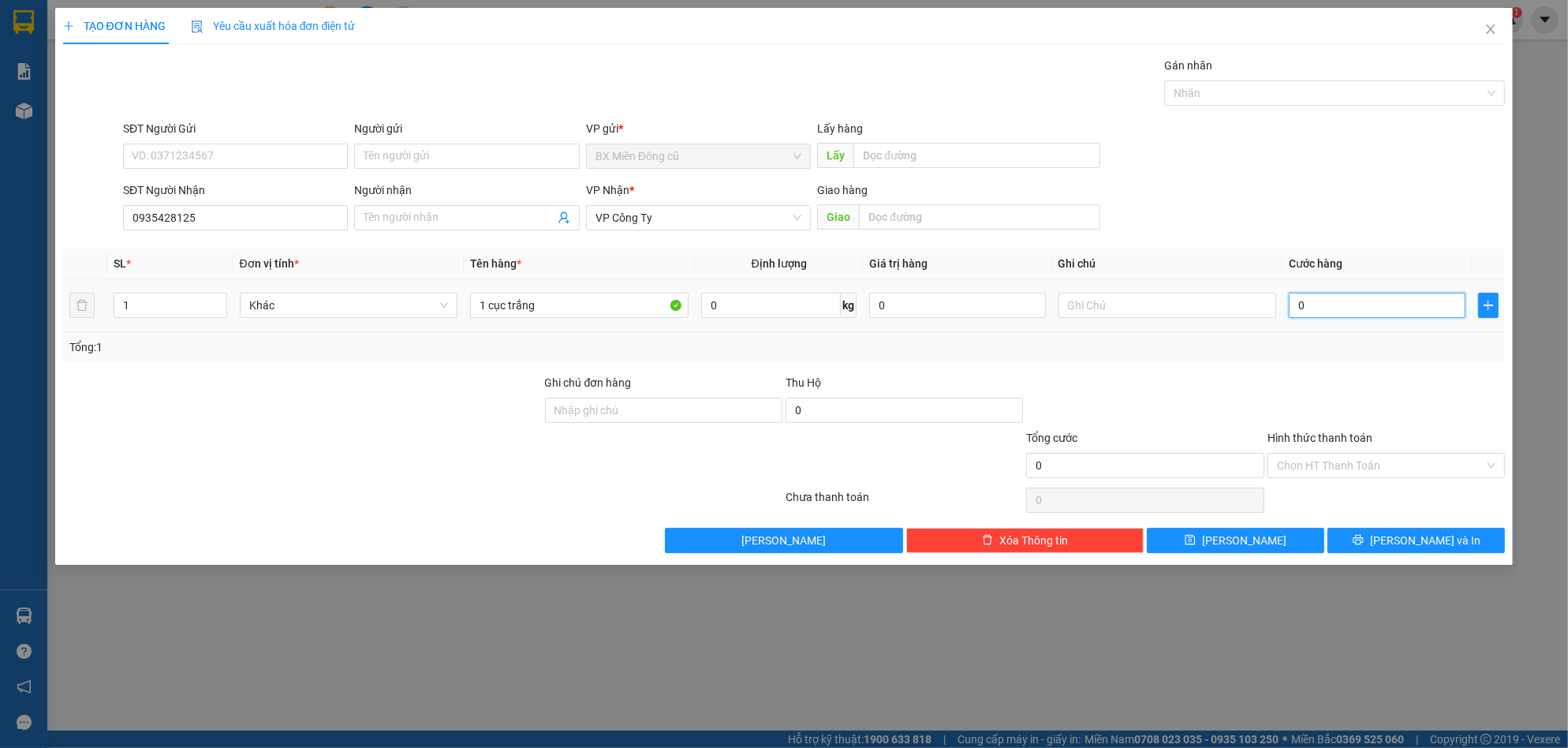
click at [1347, 295] on input "0" at bounding box center [1377, 305] width 176 height 25
click at [1363, 305] on input "70.000" at bounding box center [1377, 305] width 176 height 25
click at [594, 296] on input "1 cục trắng" at bounding box center [579, 305] width 218 height 25
paste input "ô"
paste input "đ"
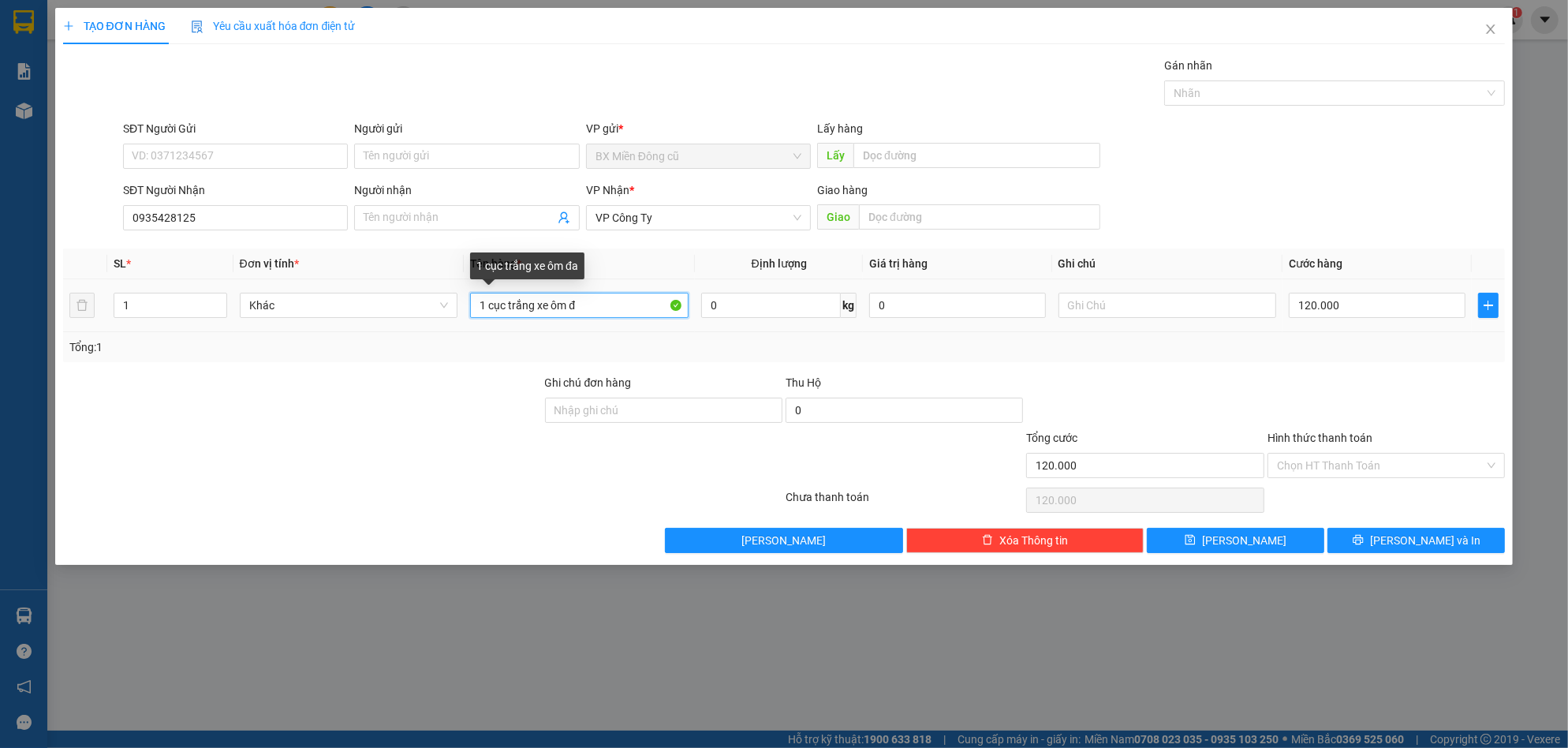
paste input "ã"
click at [1342, 454] on input "Hình thức thanh toán" at bounding box center [1380, 465] width 208 height 23
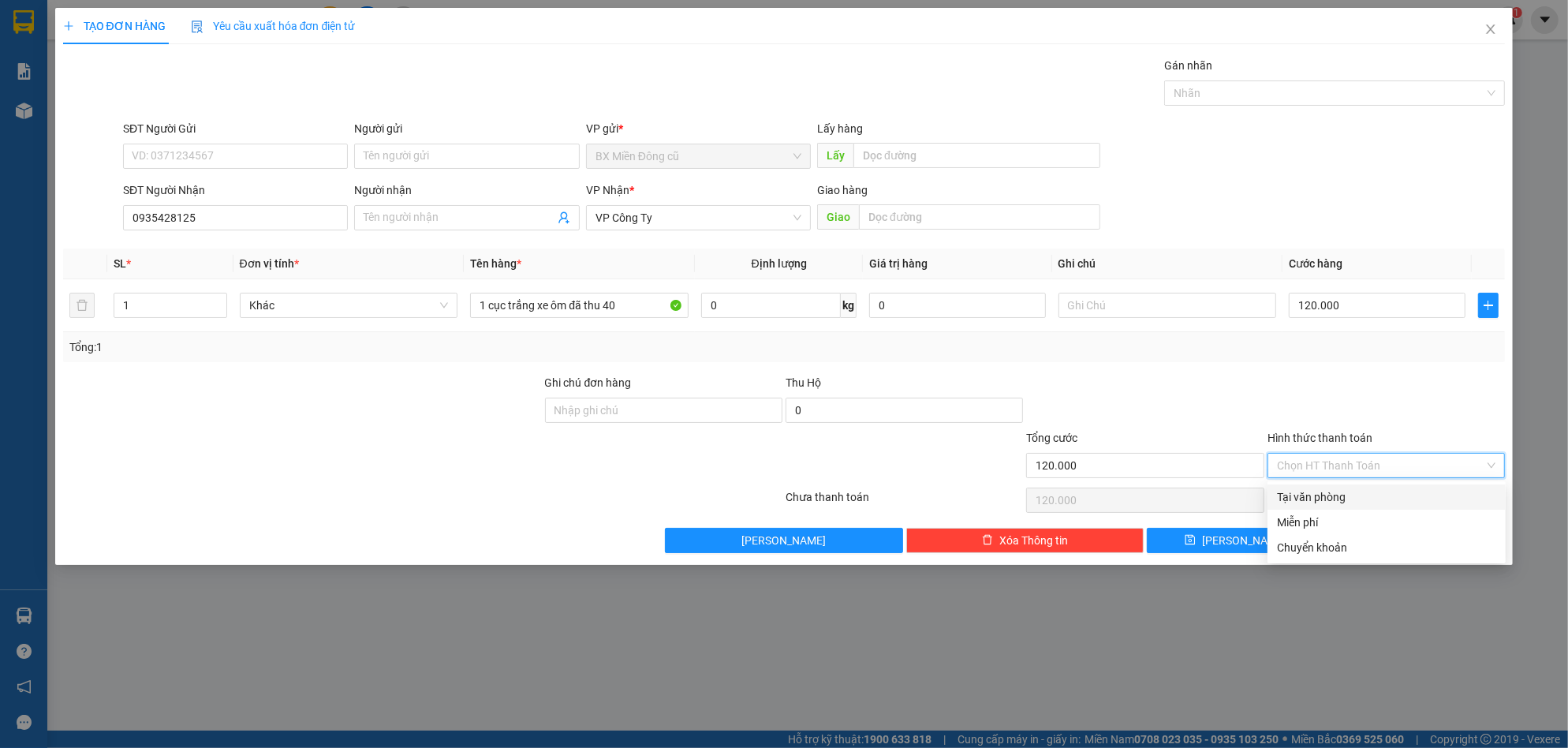
click at [1342, 494] on div "Tại văn phòng" at bounding box center [1386, 497] width 219 height 17
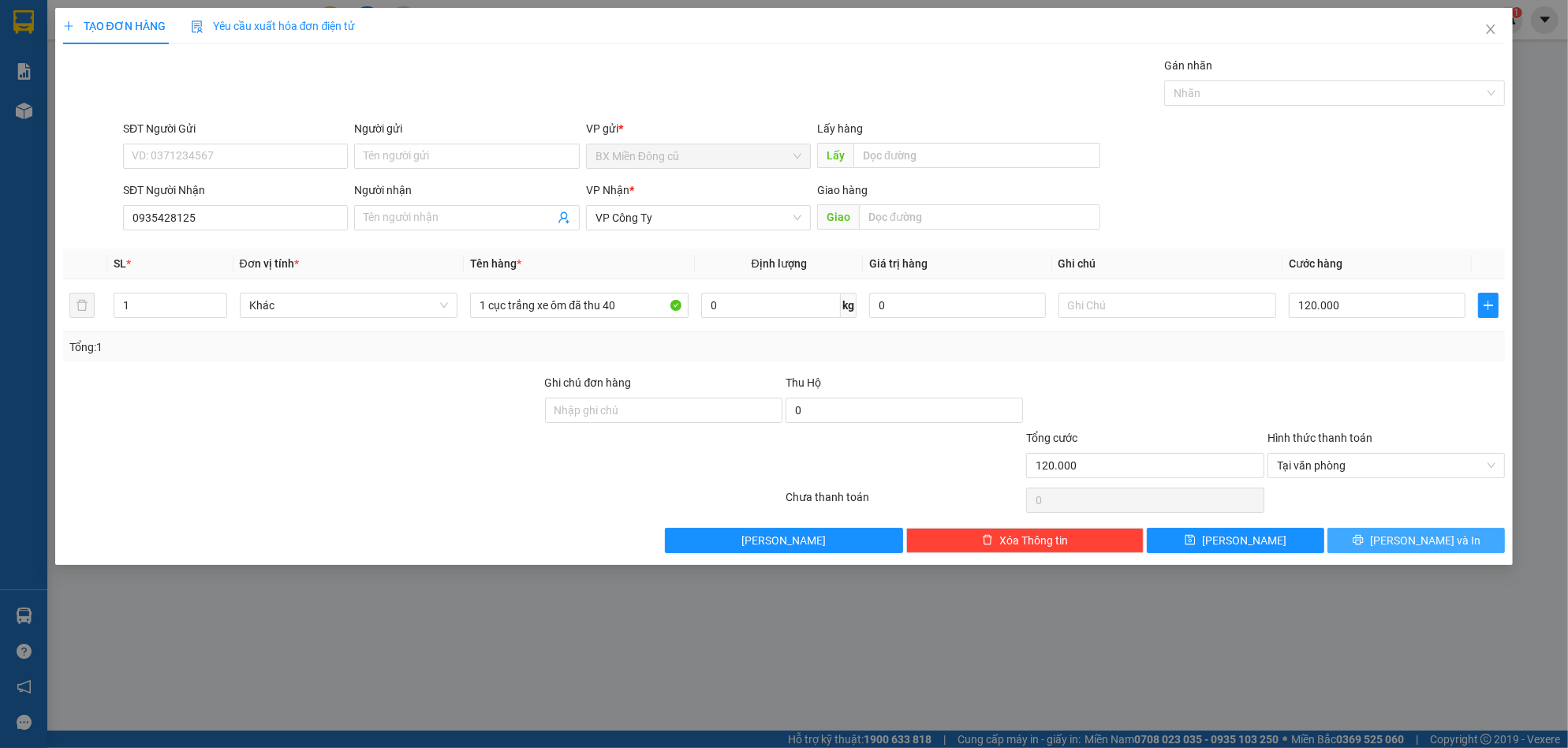
click at [1390, 528] on button "[PERSON_NAME] và In" at bounding box center [1416, 540] width 177 height 25
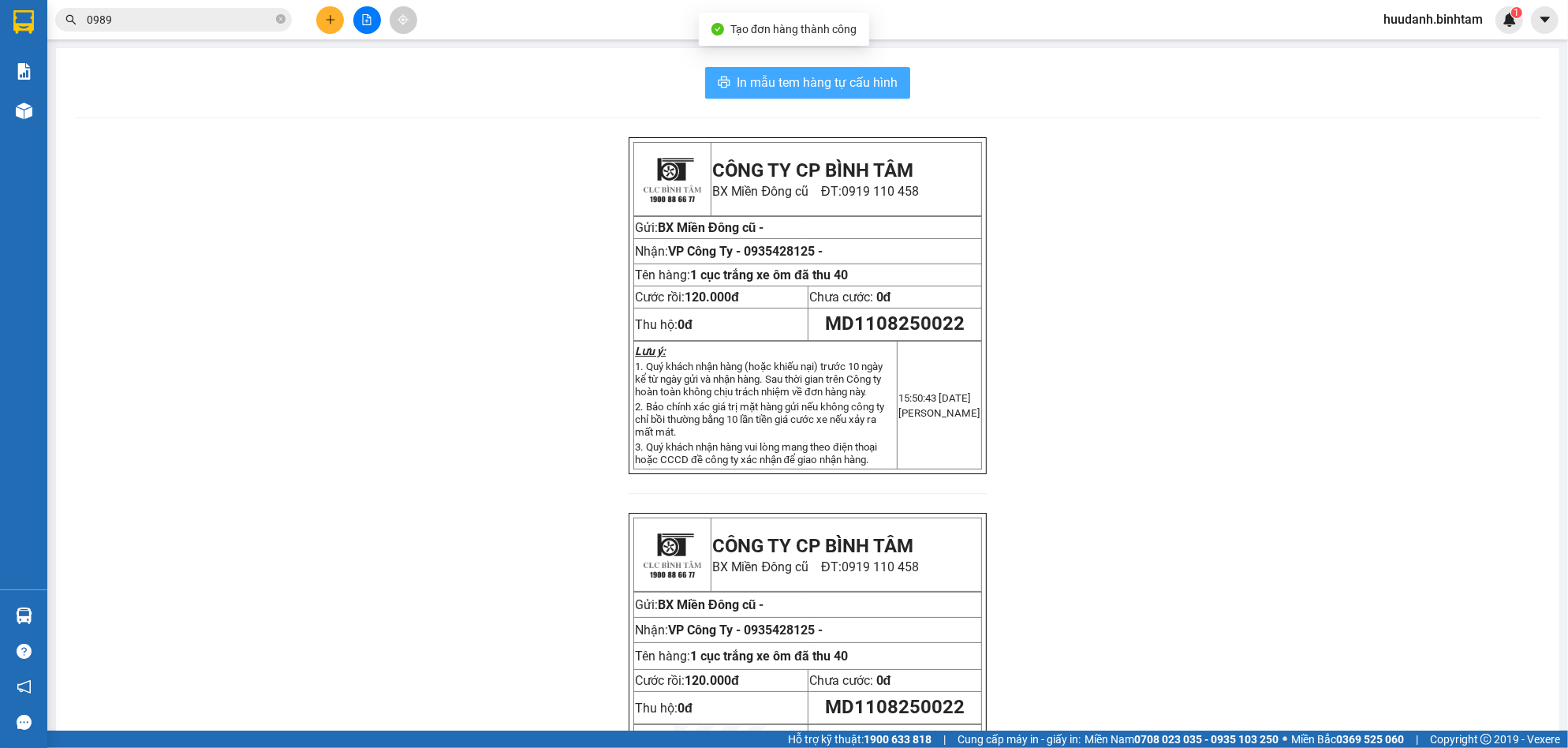
click at [836, 84] on span "In mẫu tem hàng tự cấu hình" at bounding box center [817, 82] width 161 height 19
click at [336, 16] on button at bounding box center [330, 20] width 27 height 27
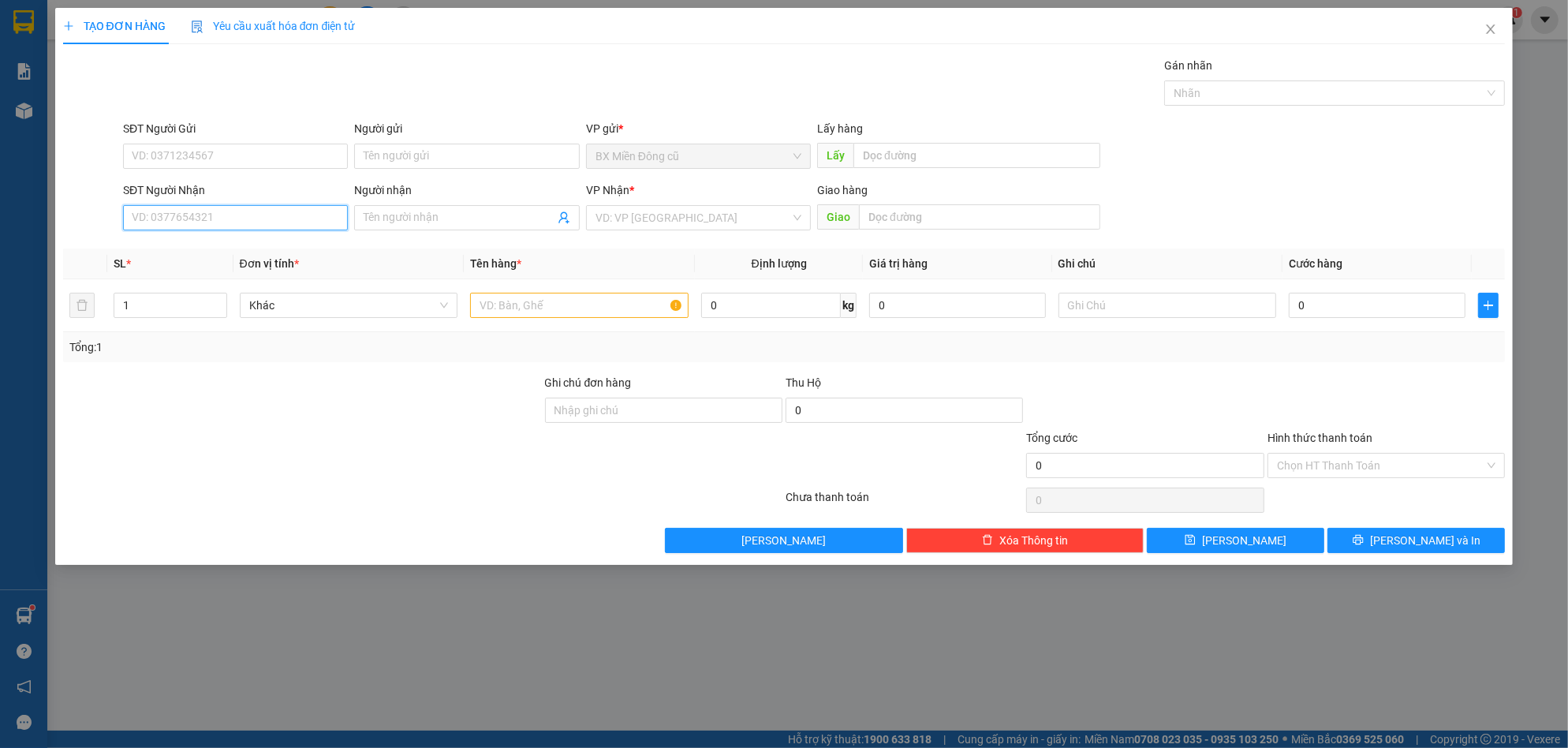
click at [276, 208] on input "SĐT Người Nhận" at bounding box center [235, 218] width 225 height 25
click at [311, 226] on input "SĐT Người Nhận" at bounding box center [235, 218] width 225 height 25
click at [212, 247] on div "0362202434 - nguyệt" at bounding box center [235, 249] width 206 height 17
click at [1444, 531] on span "[PERSON_NAME] và In" at bounding box center [1425, 539] width 111 height 17
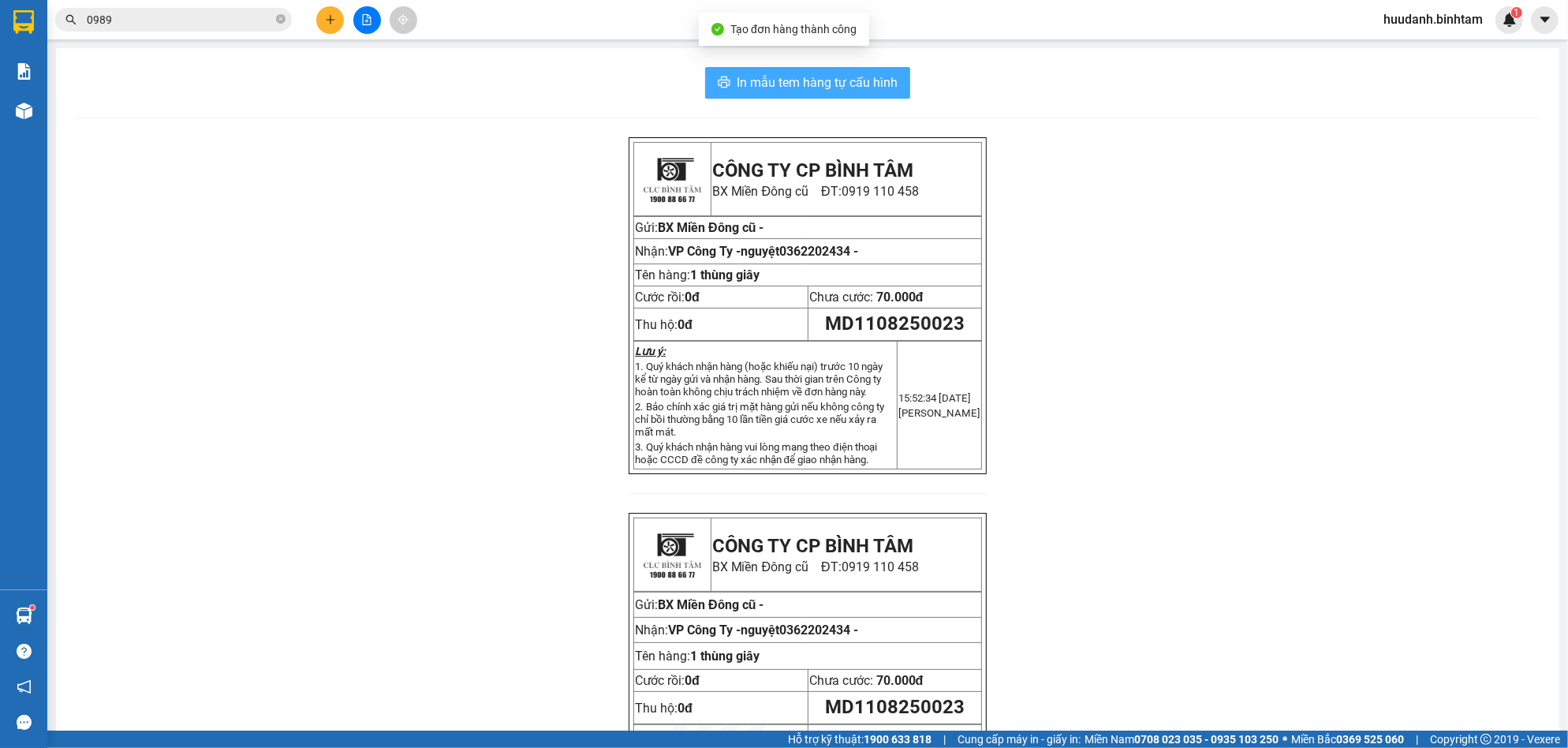
click at [850, 82] on span "In mẫu tem hàng tự cấu hình" at bounding box center [817, 82] width 161 height 19
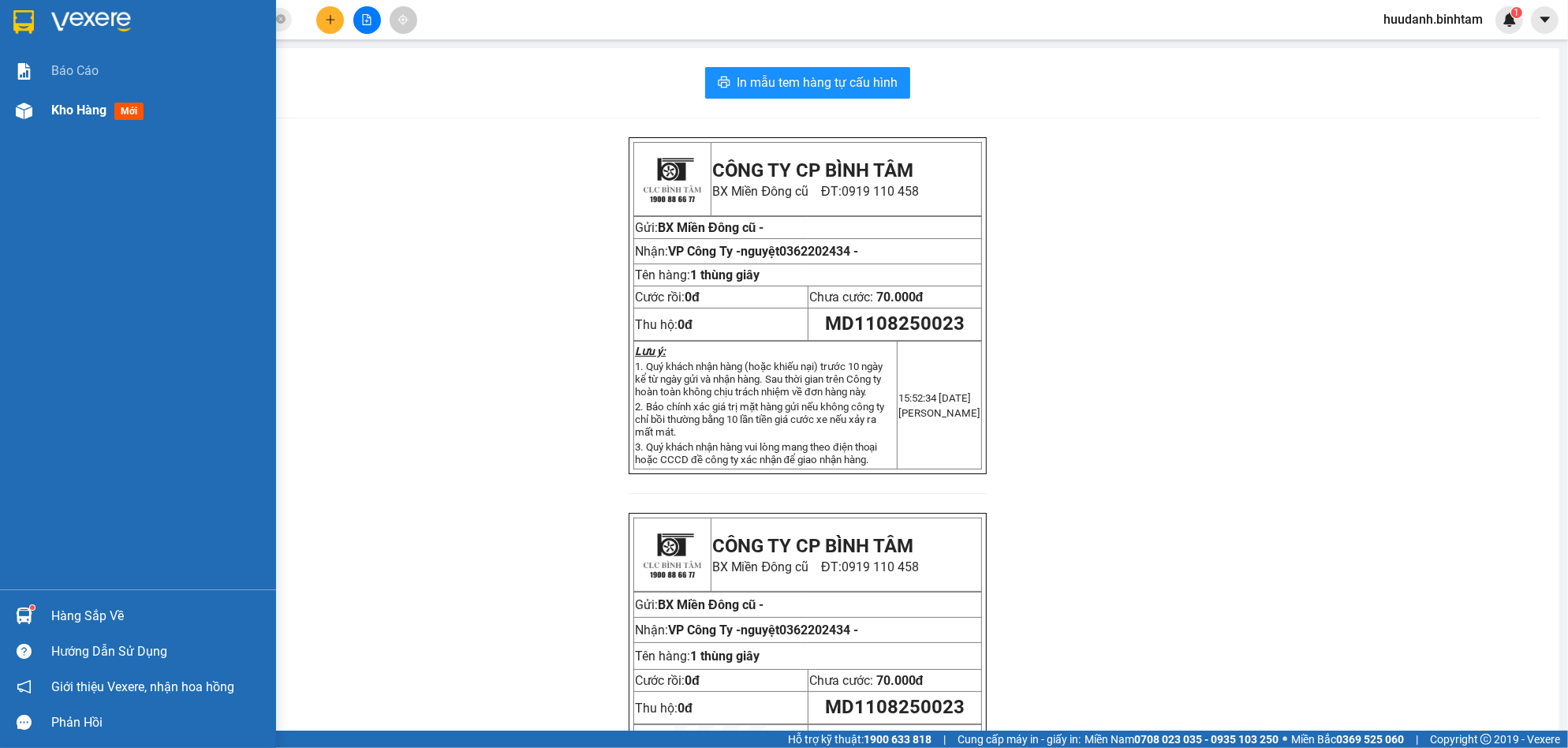
click at [105, 103] on span "Kho hàng" at bounding box center [78, 110] width 55 height 15
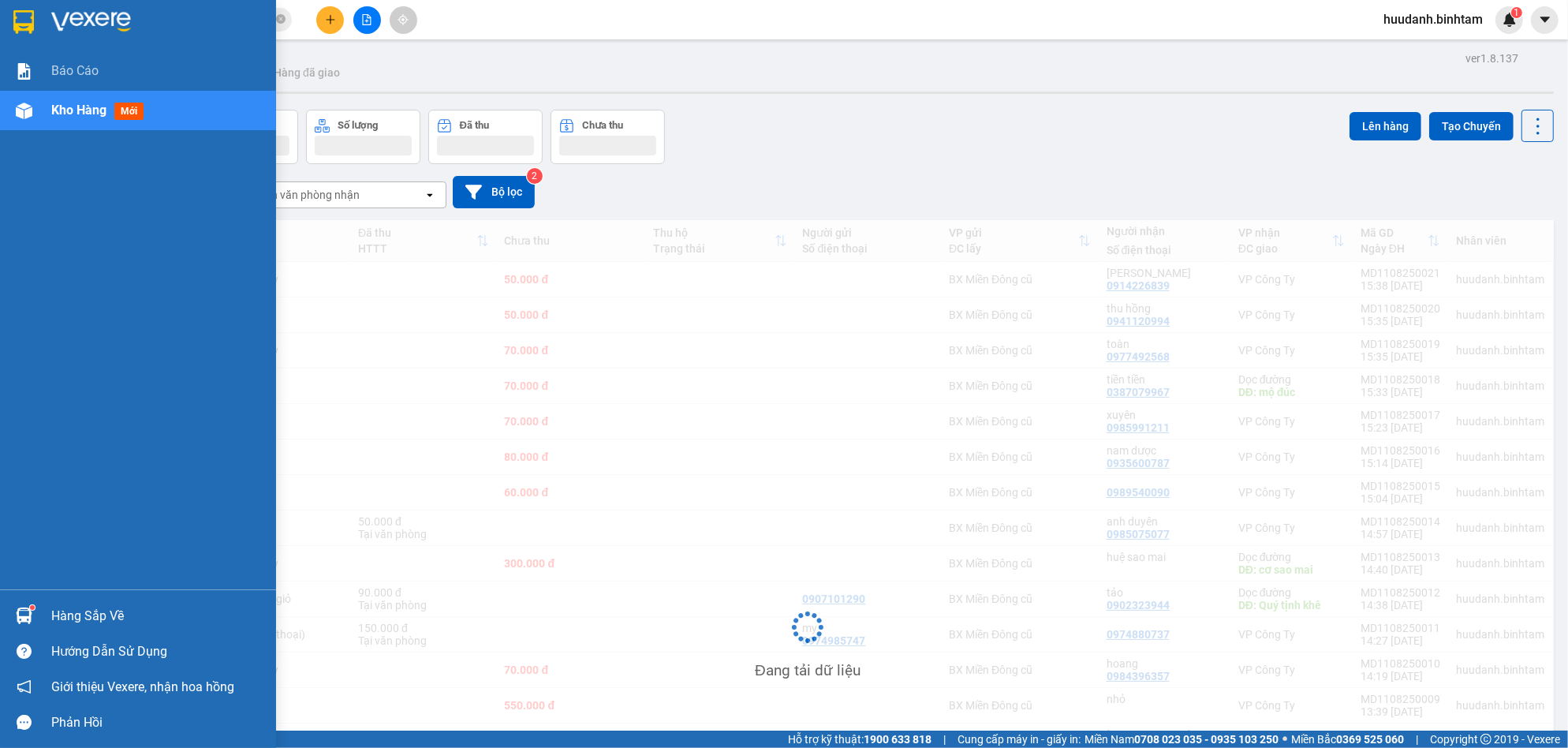
click at [71, 103] on span "Kho hàng" at bounding box center [78, 110] width 55 height 15
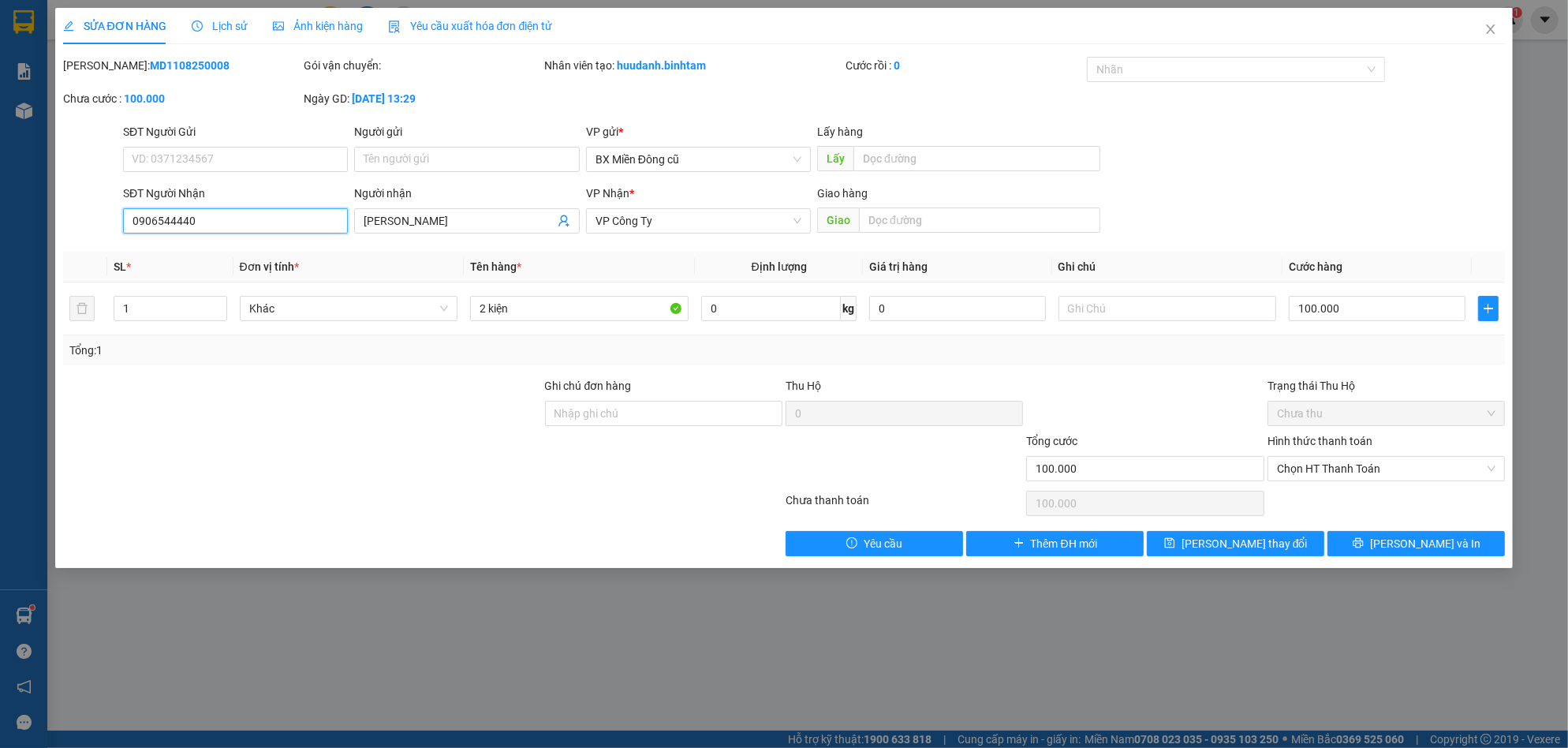
click at [280, 226] on input "0906544440" at bounding box center [235, 221] width 225 height 25
click at [482, 222] on input "[PERSON_NAME]" at bounding box center [459, 220] width 190 height 17
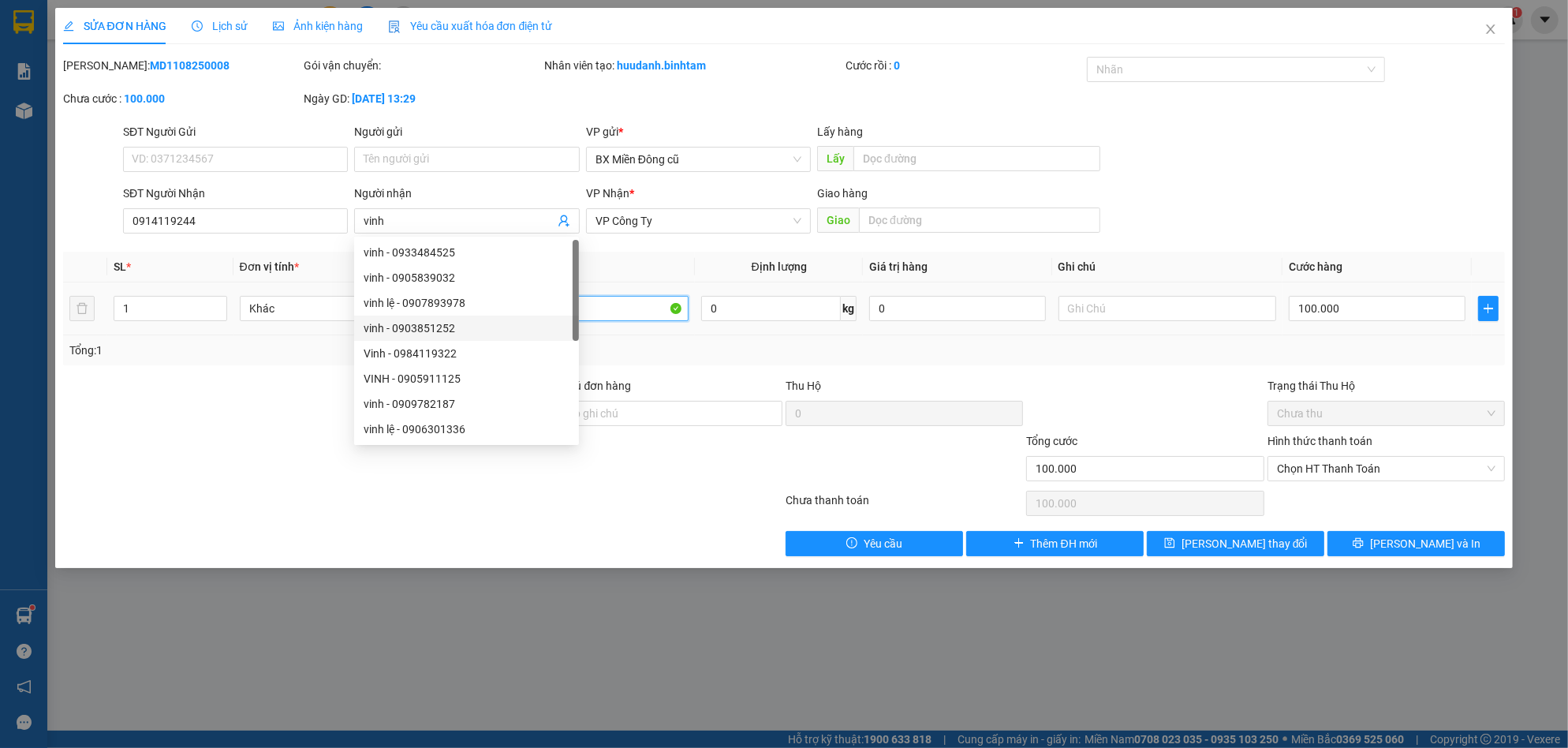
click at [608, 302] on input "2 kiện" at bounding box center [579, 308] width 218 height 25
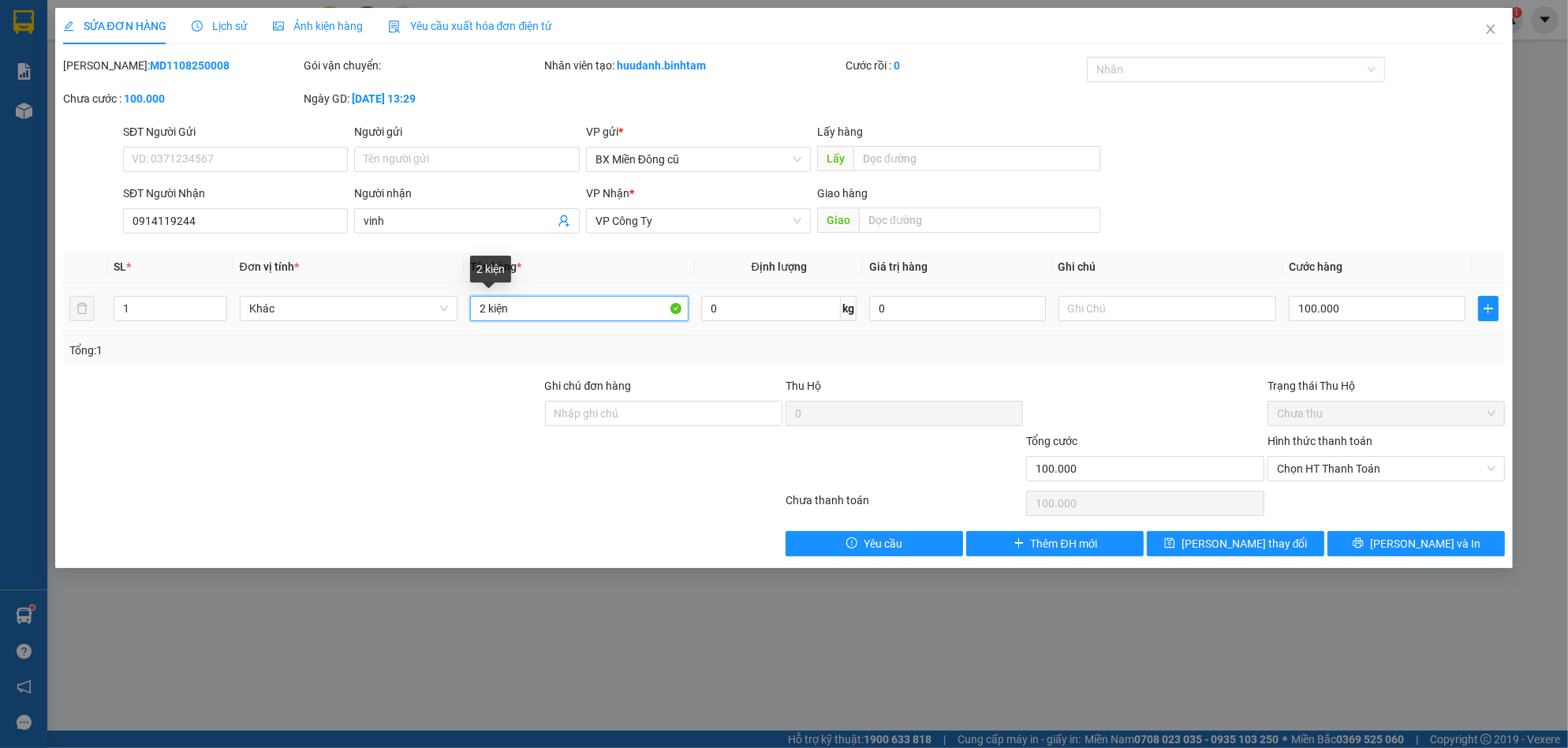
click at [609, 302] on input "2 kiện" at bounding box center [579, 308] width 218 height 25
paste input "ô"
click at [1393, 313] on input "100.000" at bounding box center [1377, 308] width 176 height 25
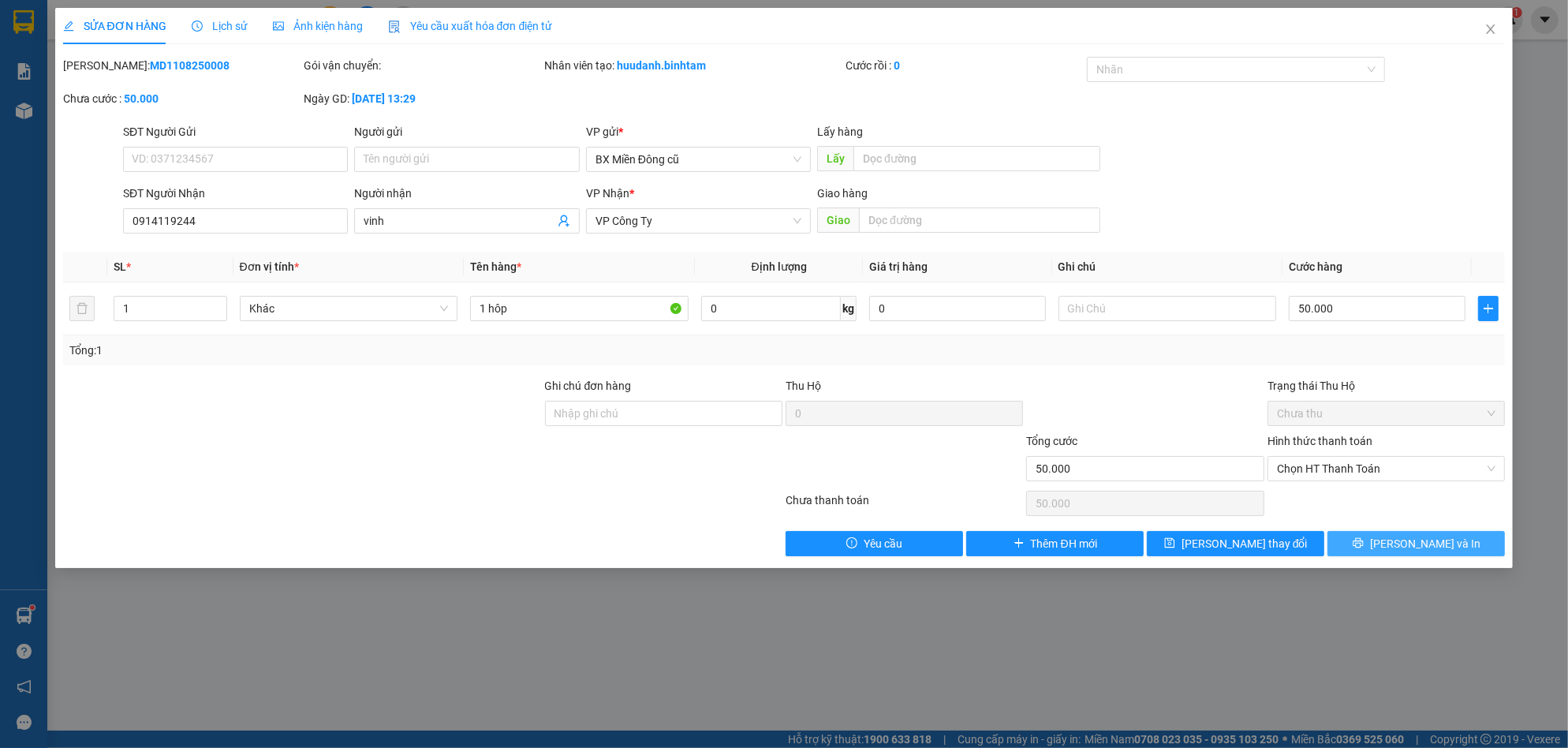
click at [1376, 531] on button "[PERSON_NAME] và In" at bounding box center [1416, 543] width 177 height 25
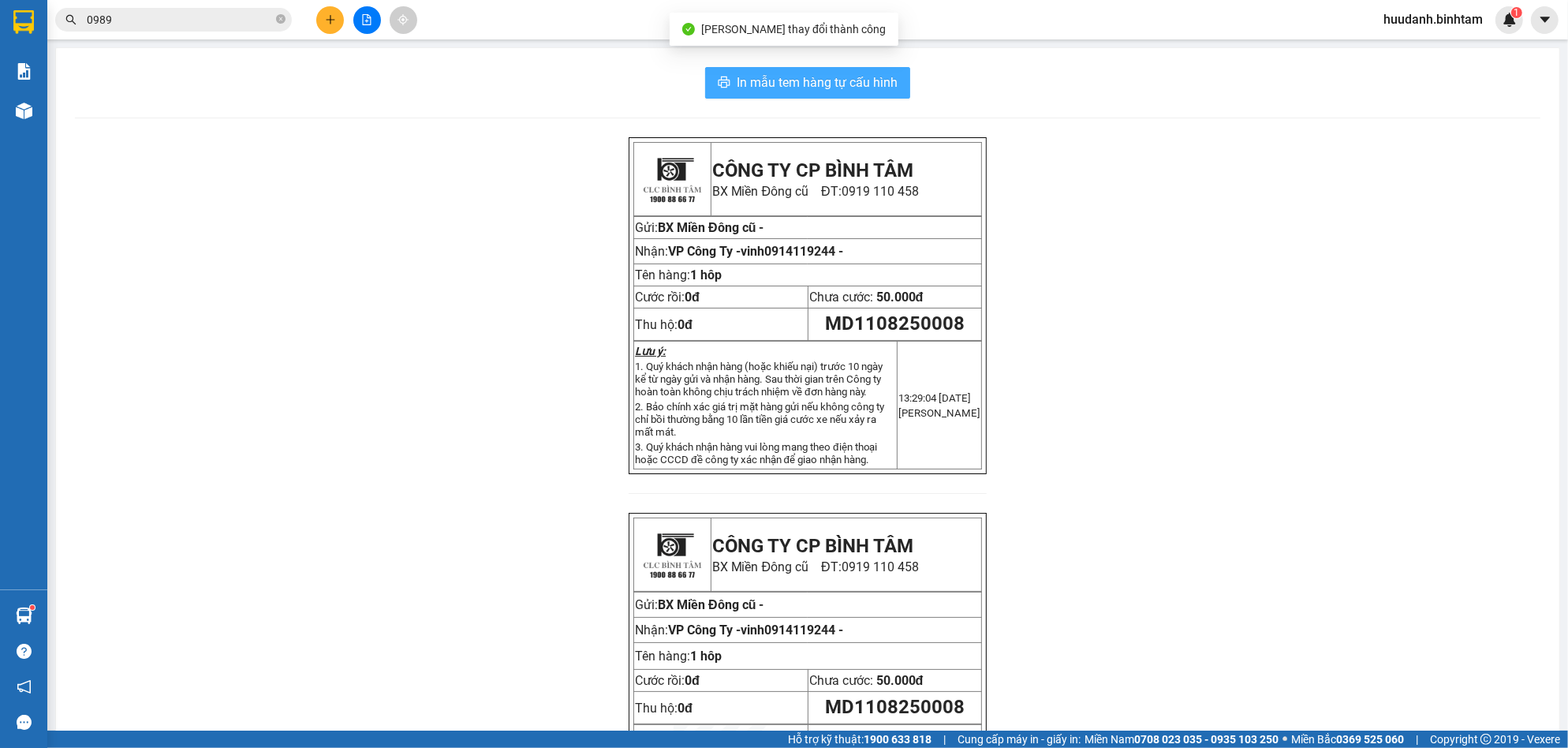
click at [852, 76] on span "In mẫu tem hàng tự cấu hình" at bounding box center [817, 82] width 161 height 19
click at [336, 21] on button at bounding box center [330, 20] width 27 height 27
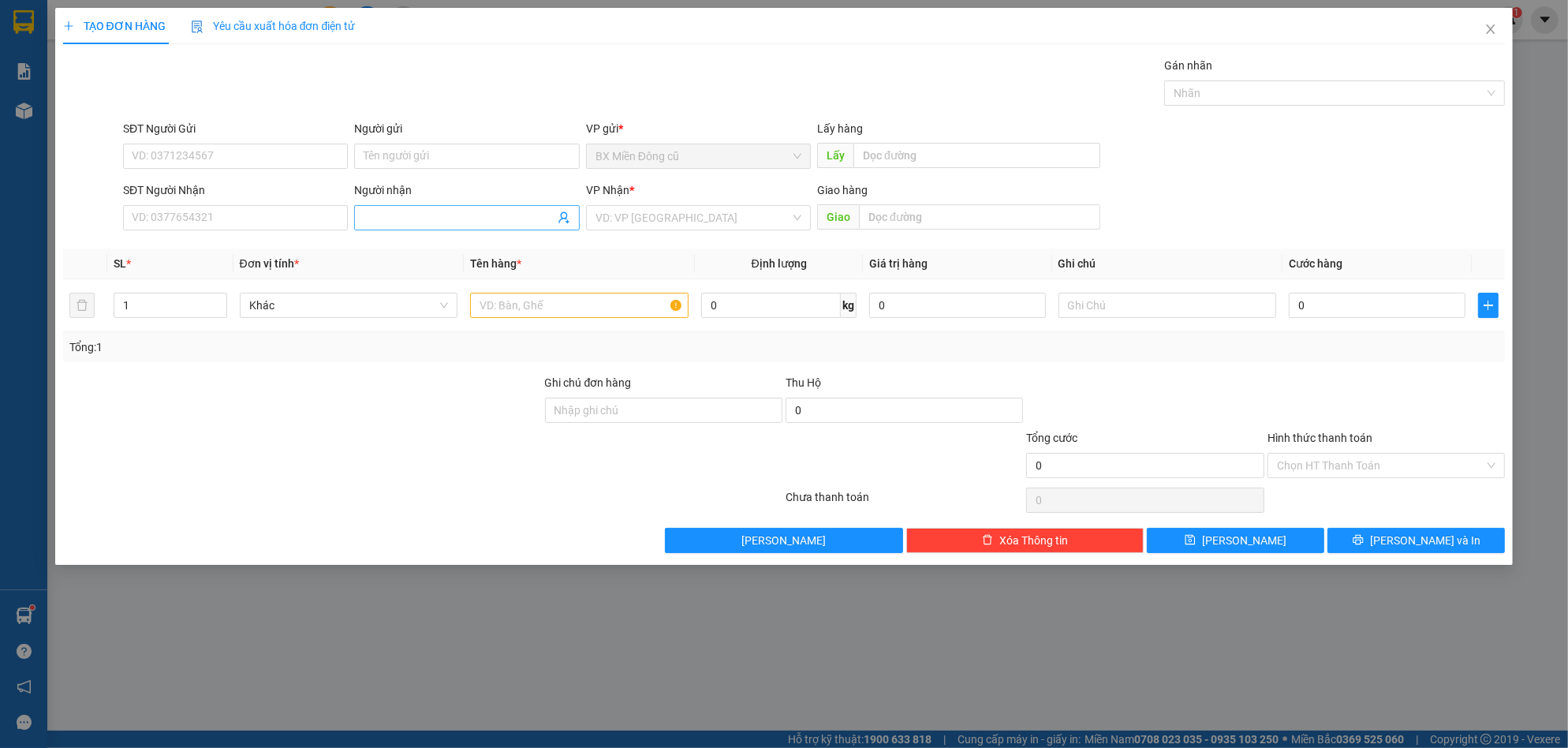
click at [399, 208] on span at bounding box center [467, 218] width 225 height 25
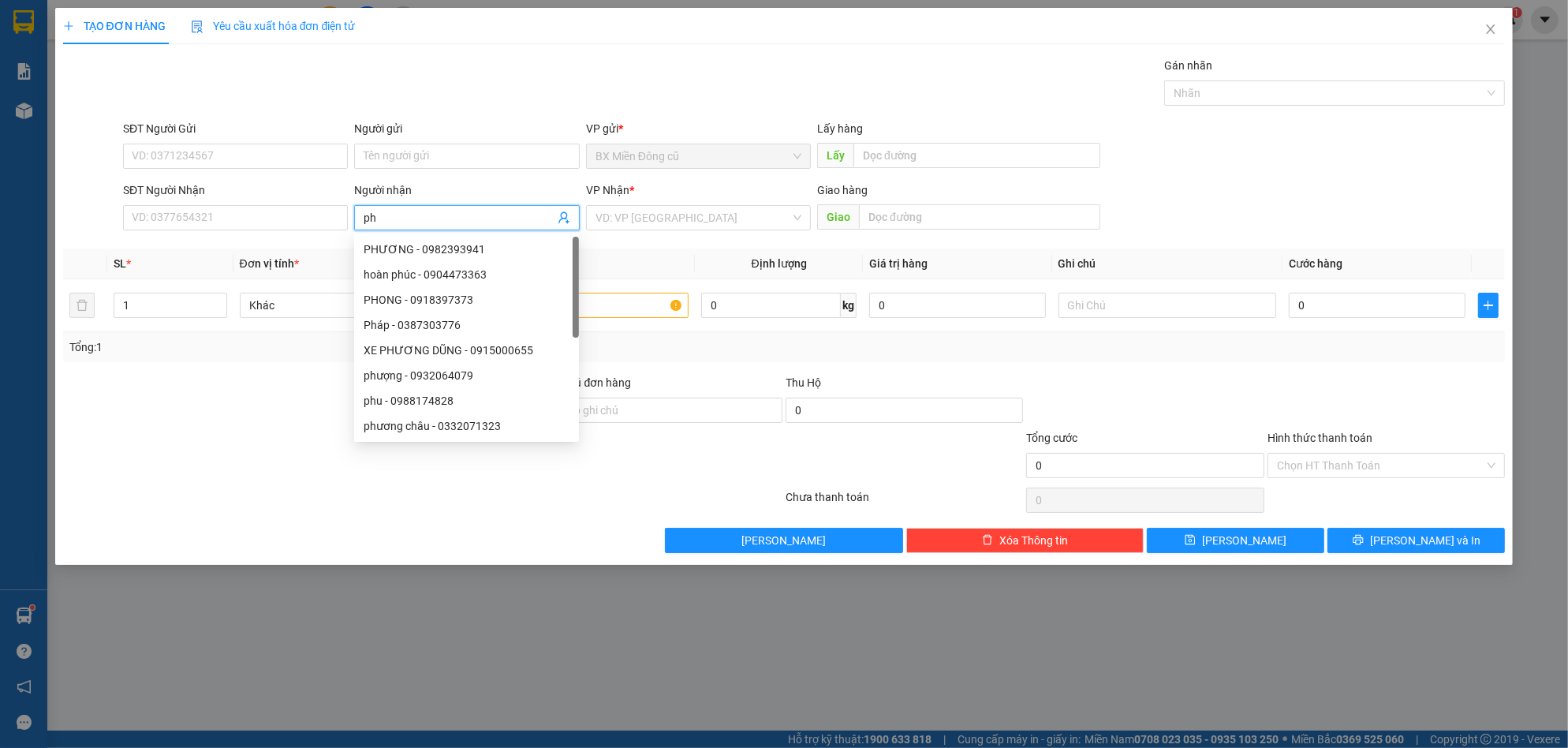
paste input "ùng"
paste input "à"
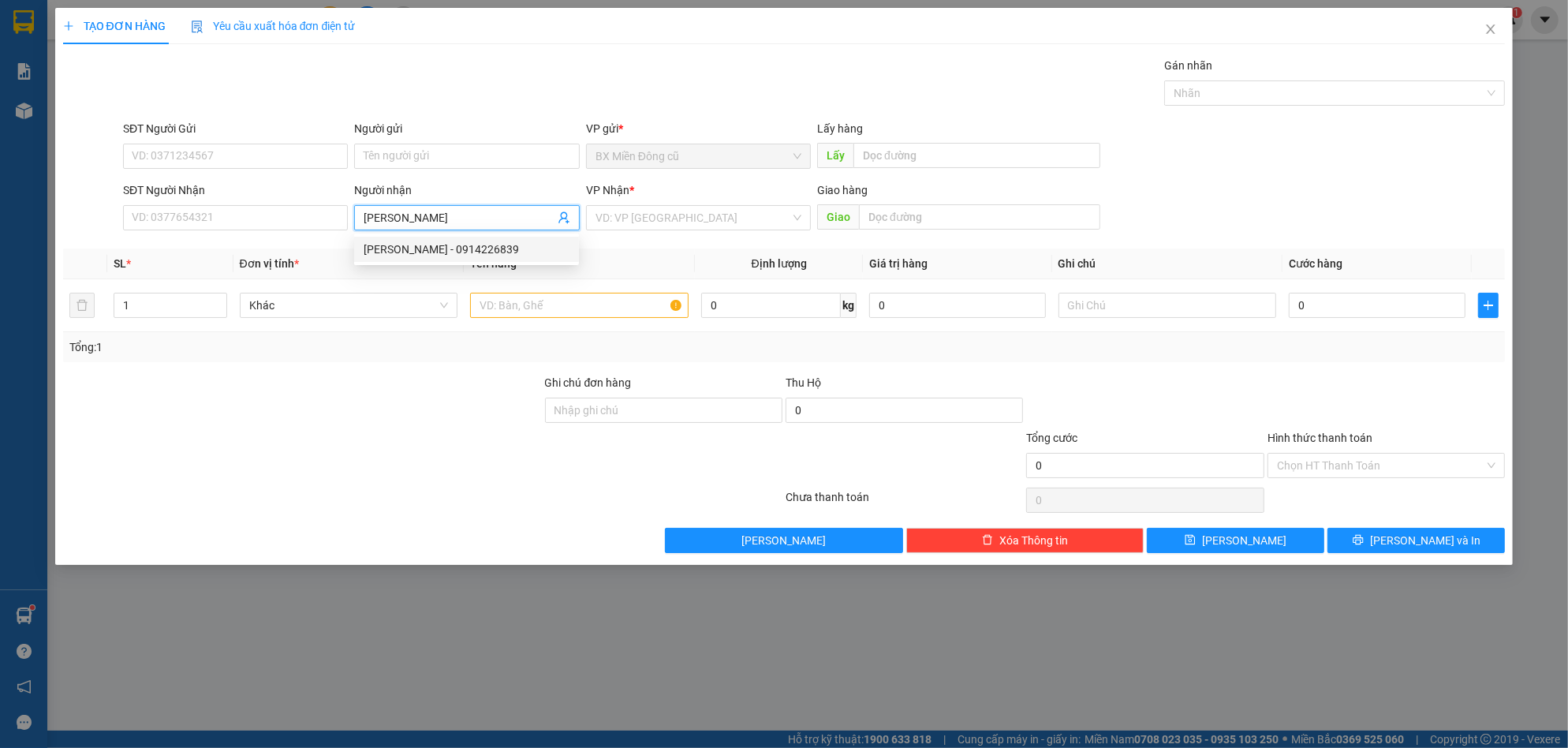
click at [496, 247] on div "[PERSON_NAME] - 0914226839" at bounding box center [467, 249] width 206 height 17
click at [674, 209] on input "search" at bounding box center [692, 218] width 195 height 23
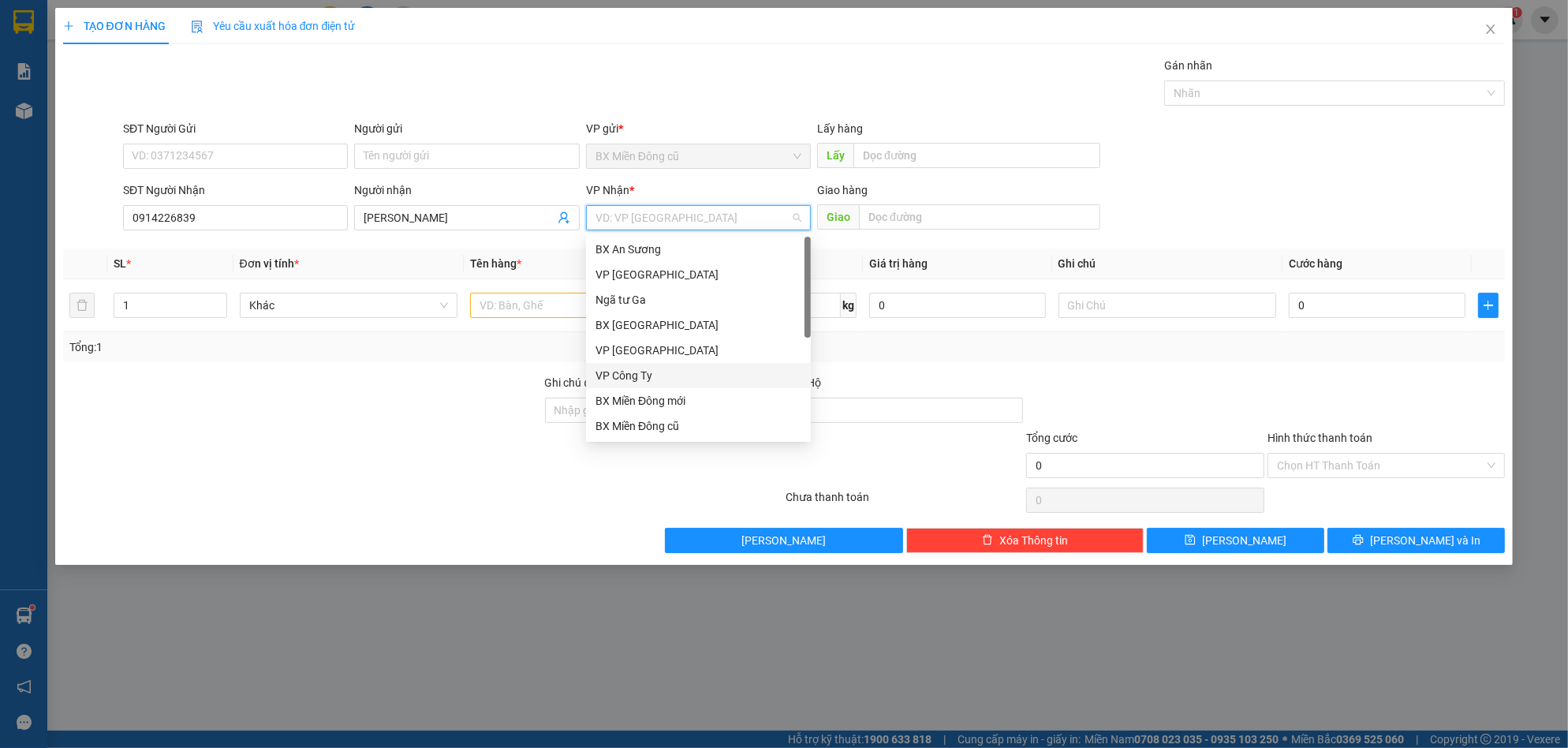
click at [654, 378] on div "VP Công Ty" at bounding box center [698, 375] width 206 height 17
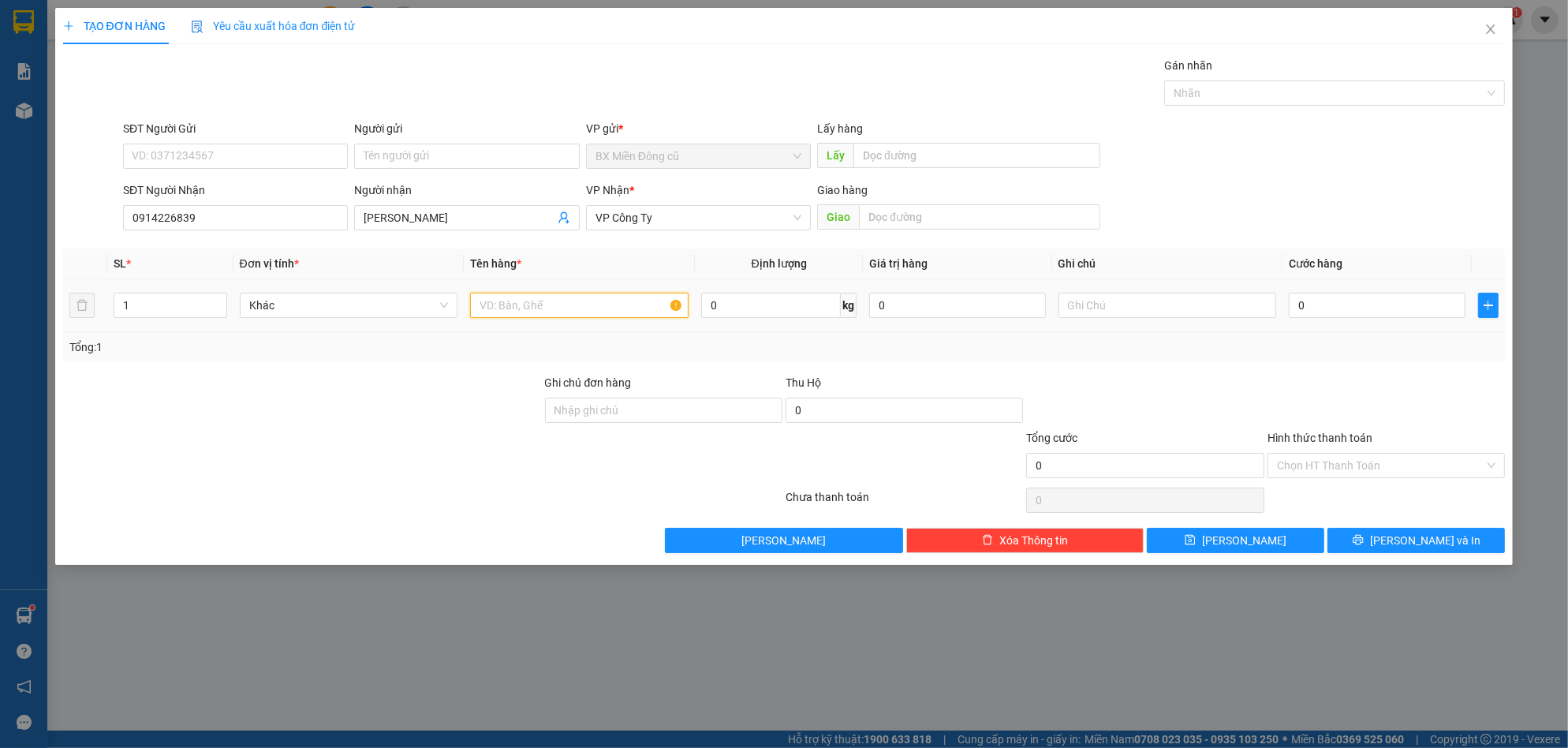
click at [535, 305] on input "text" at bounding box center [579, 305] width 218 height 25
paste input "ùng"
paste input "â"
click at [1331, 308] on input "0" at bounding box center [1377, 305] width 176 height 25
click at [1359, 298] on input "0" at bounding box center [1377, 305] width 176 height 25
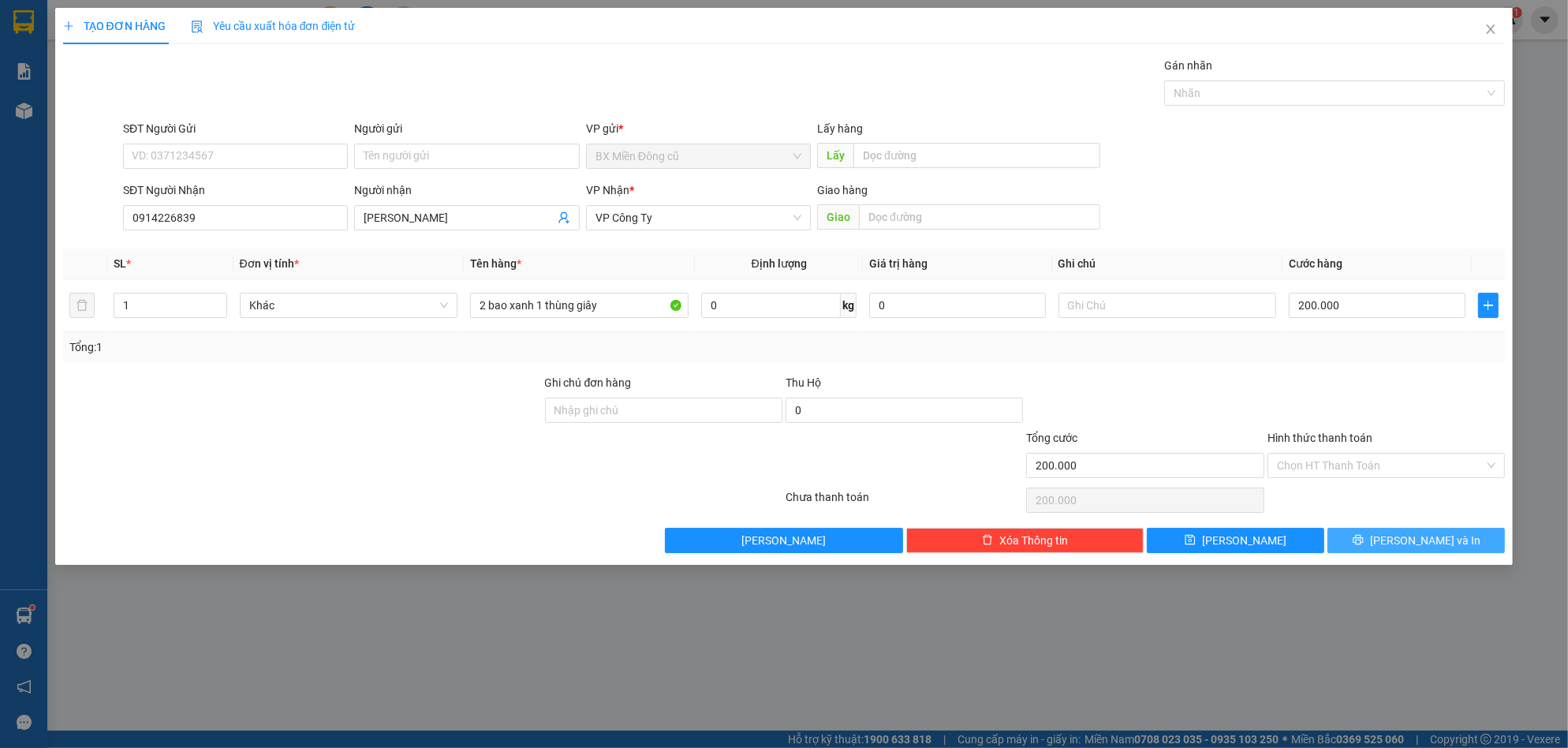
click at [1414, 535] on span "[PERSON_NAME] và In" at bounding box center [1425, 539] width 111 height 17
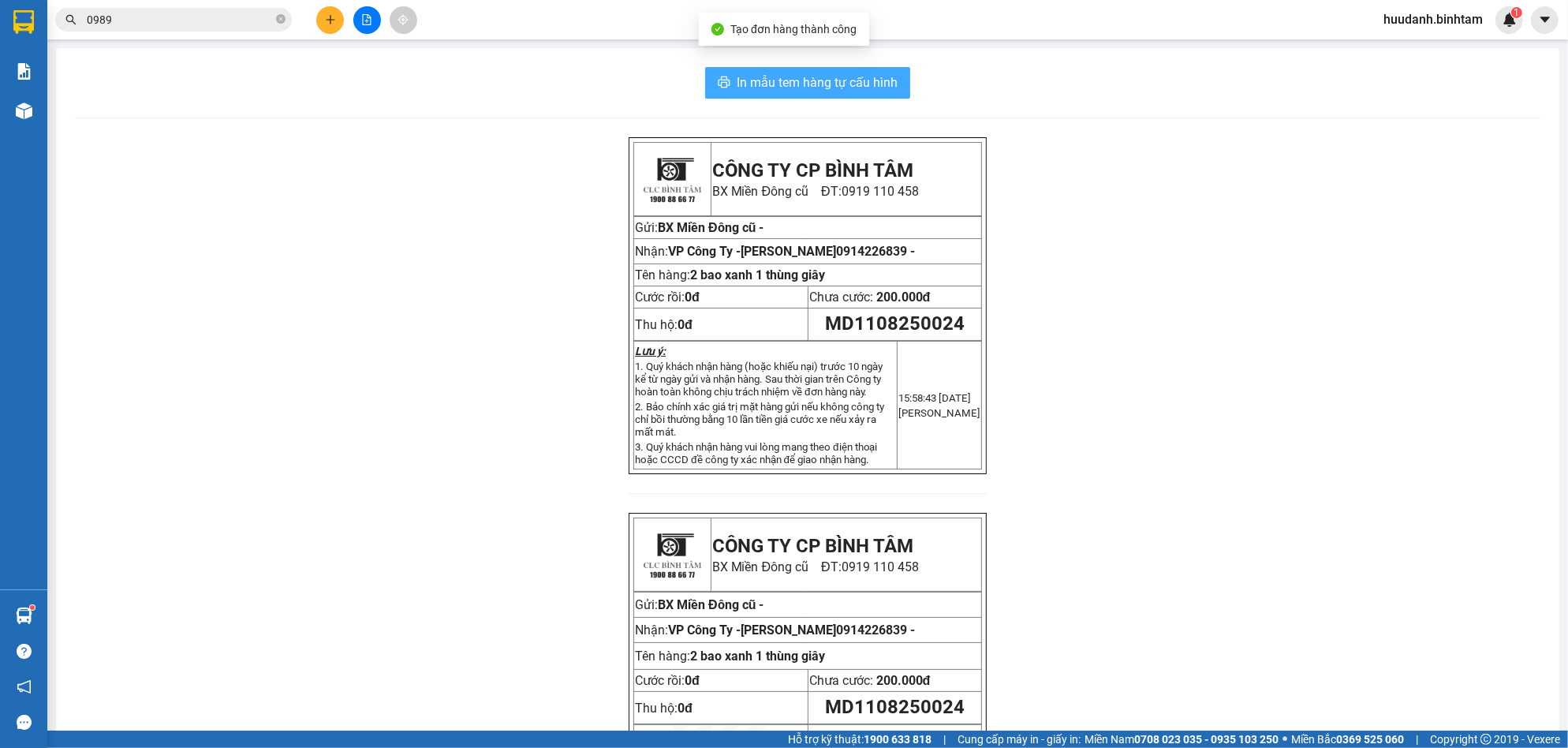
click at [890, 72] on button "In mẫu tem hàng tự cấu hình" at bounding box center [808, 82] width 205 height 32
click at [329, 15] on icon "plus" at bounding box center [331, 20] width 11 height 11
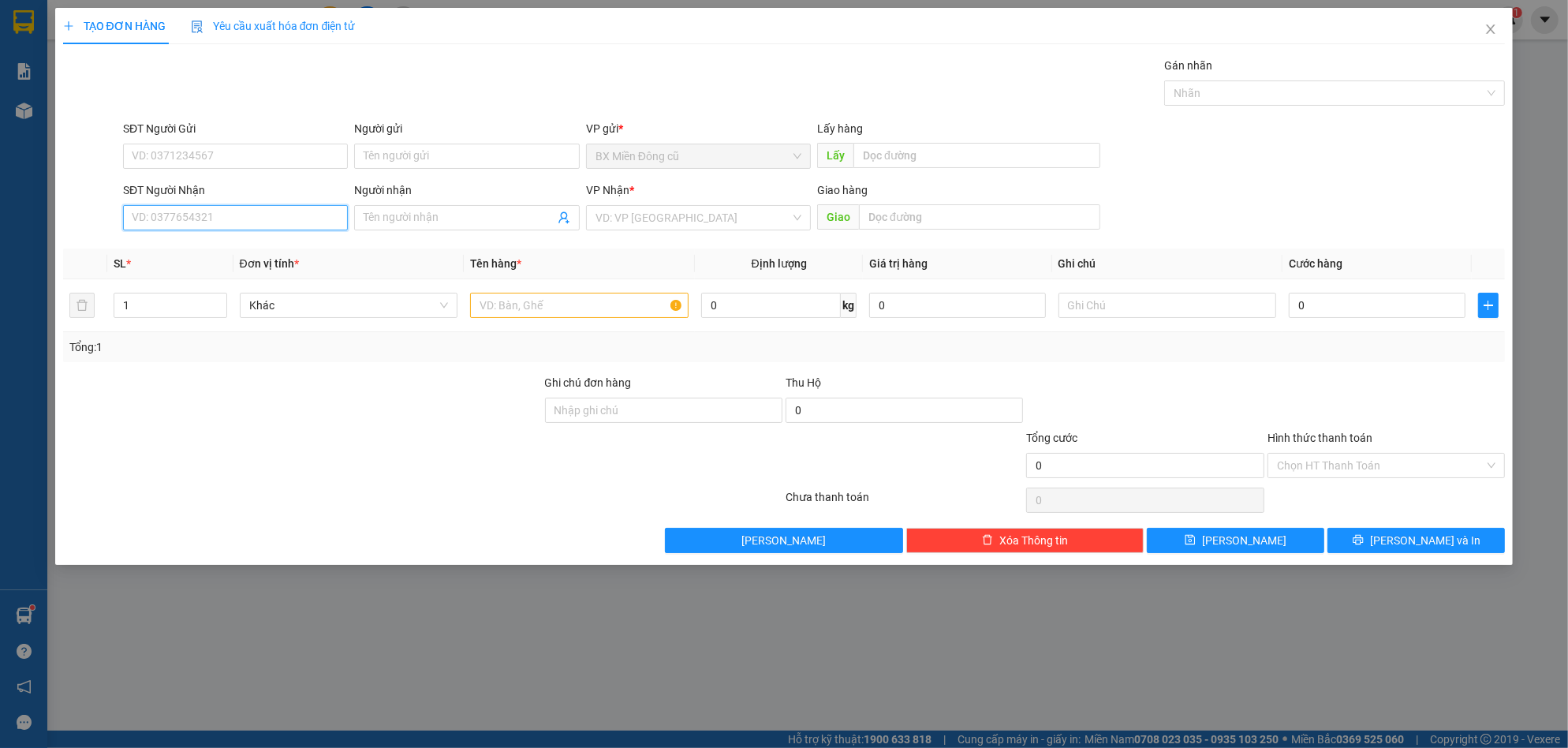
click at [243, 213] on input "SĐT Người Nhận" at bounding box center [235, 218] width 225 height 25
click at [1490, 29] on icon "close" at bounding box center [1491, 29] width 13 height 13
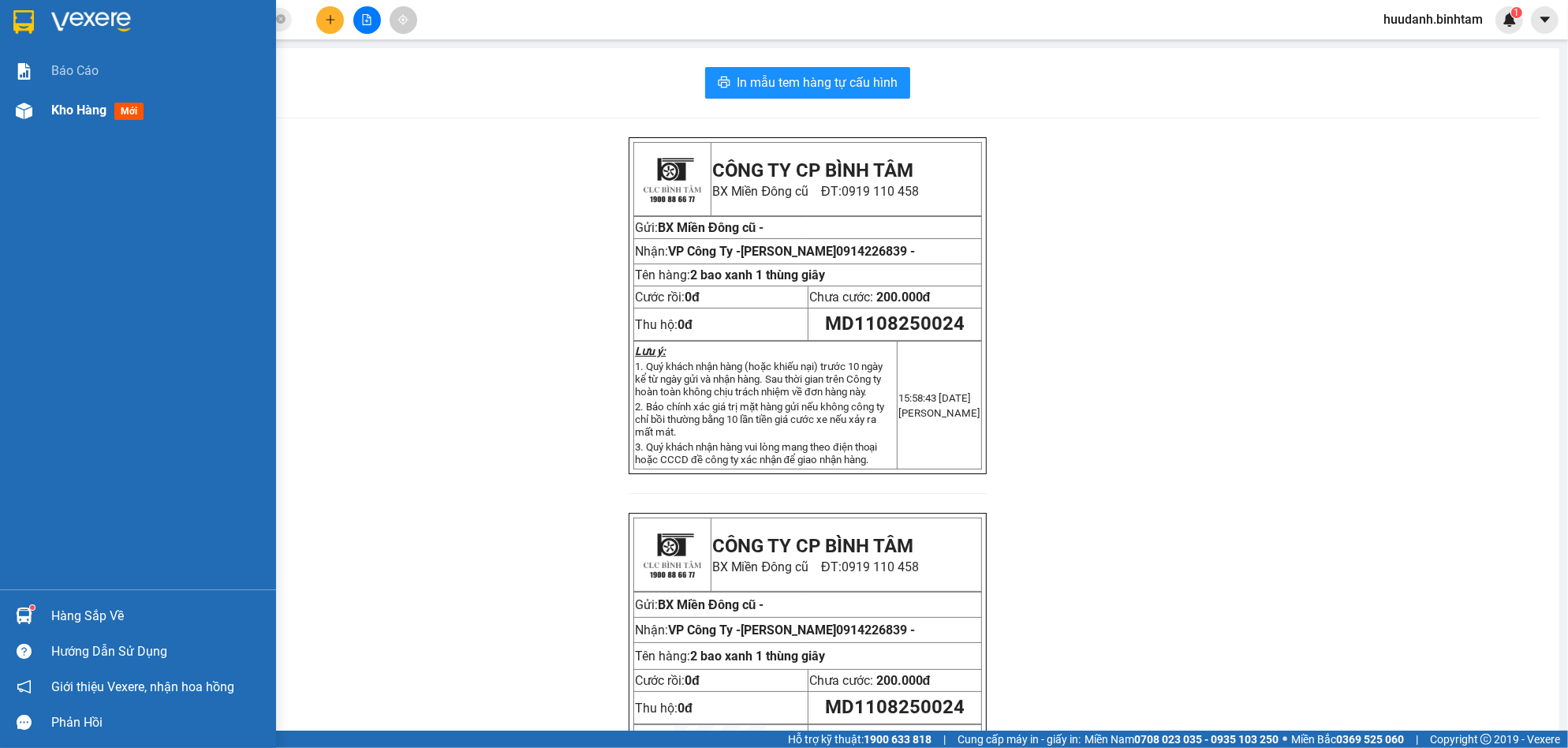
click at [72, 105] on span "Kho hàng" at bounding box center [78, 110] width 55 height 15
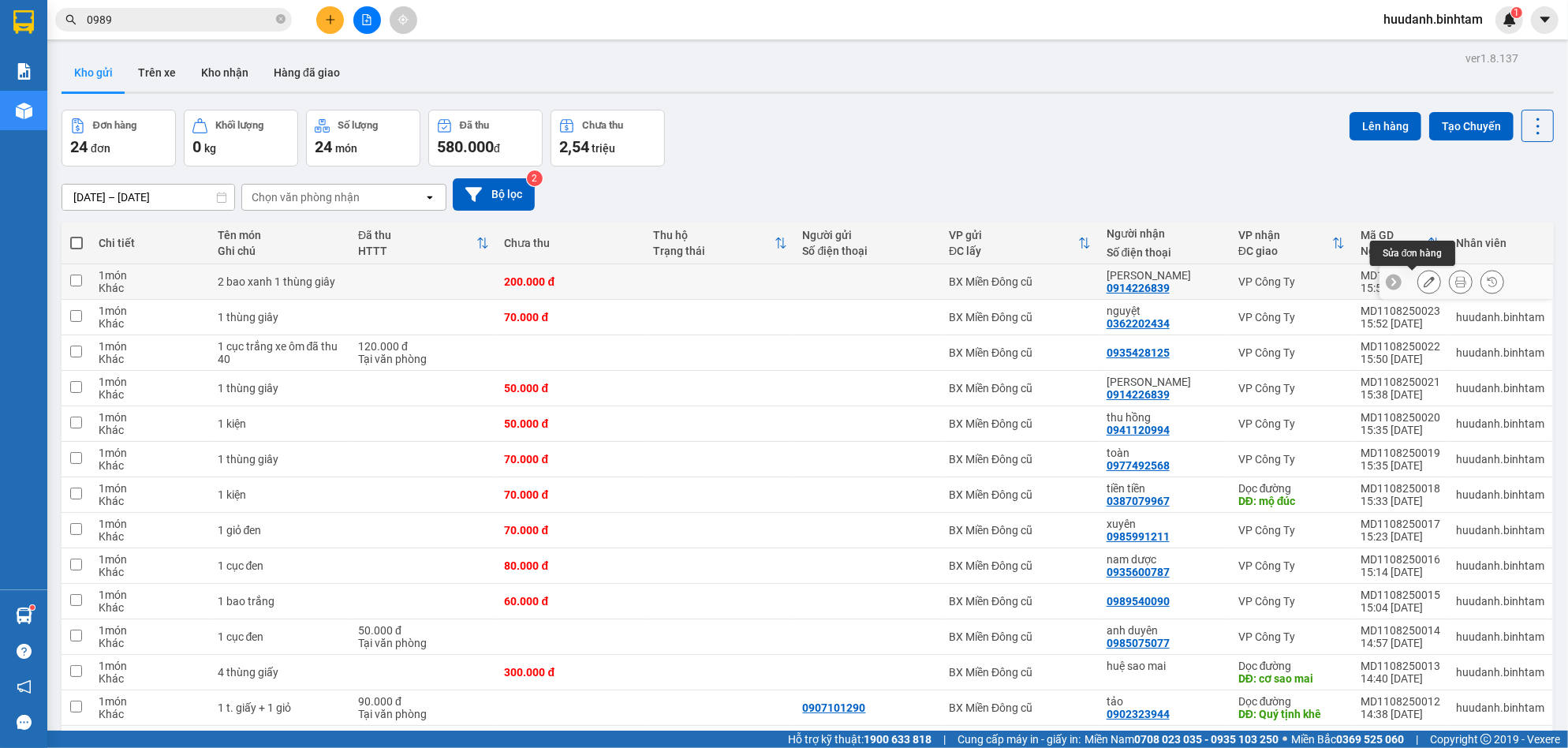
click at [1424, 283] on icon at bounding box center [1430, 281] width 11 height 11
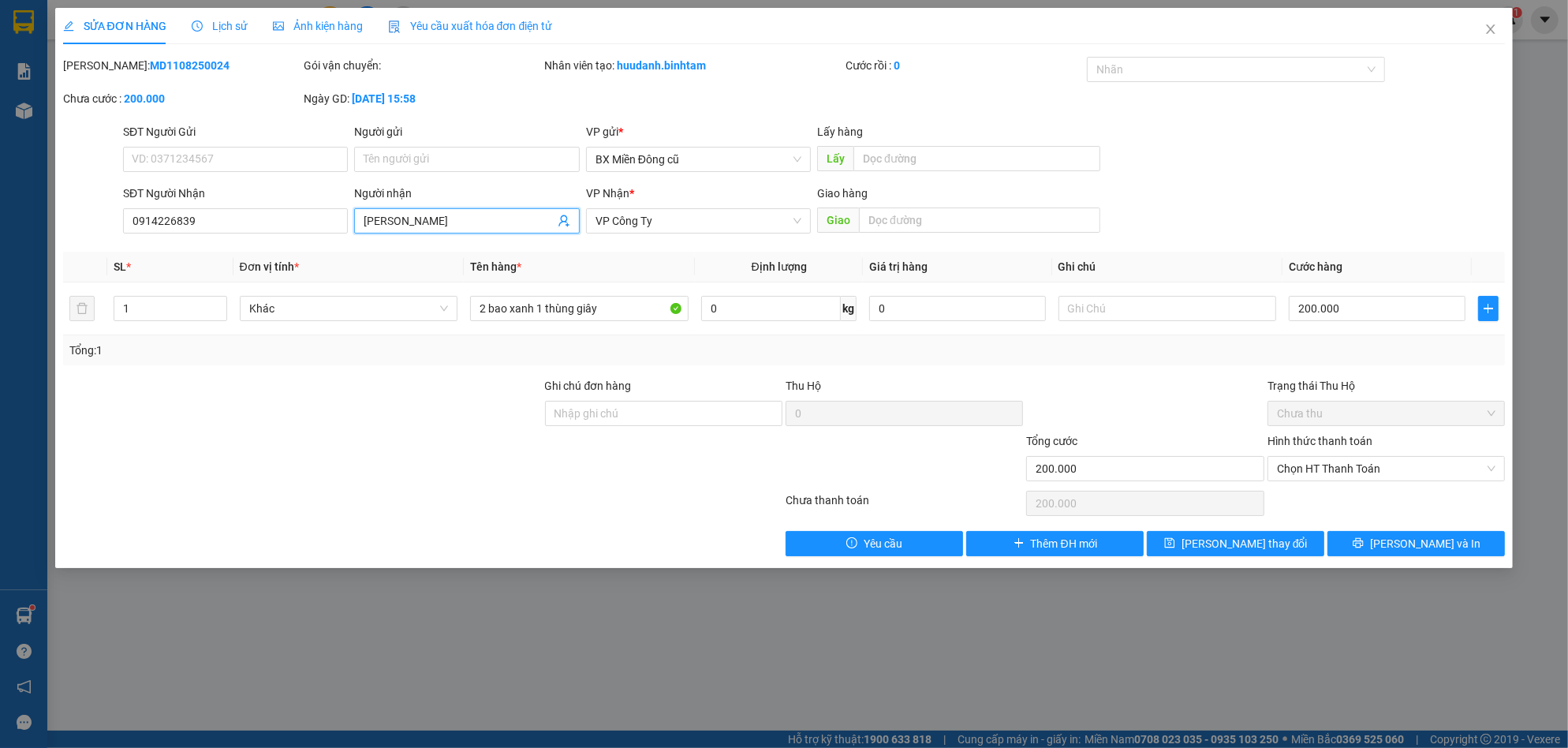
click at [462, 226] on input "[PERSON_NAME]" at bounding box center [459, 220] width 190 height 17
click at [296, 214] on input "0914226839" at bounding box center [235, 221] width 225 height 25
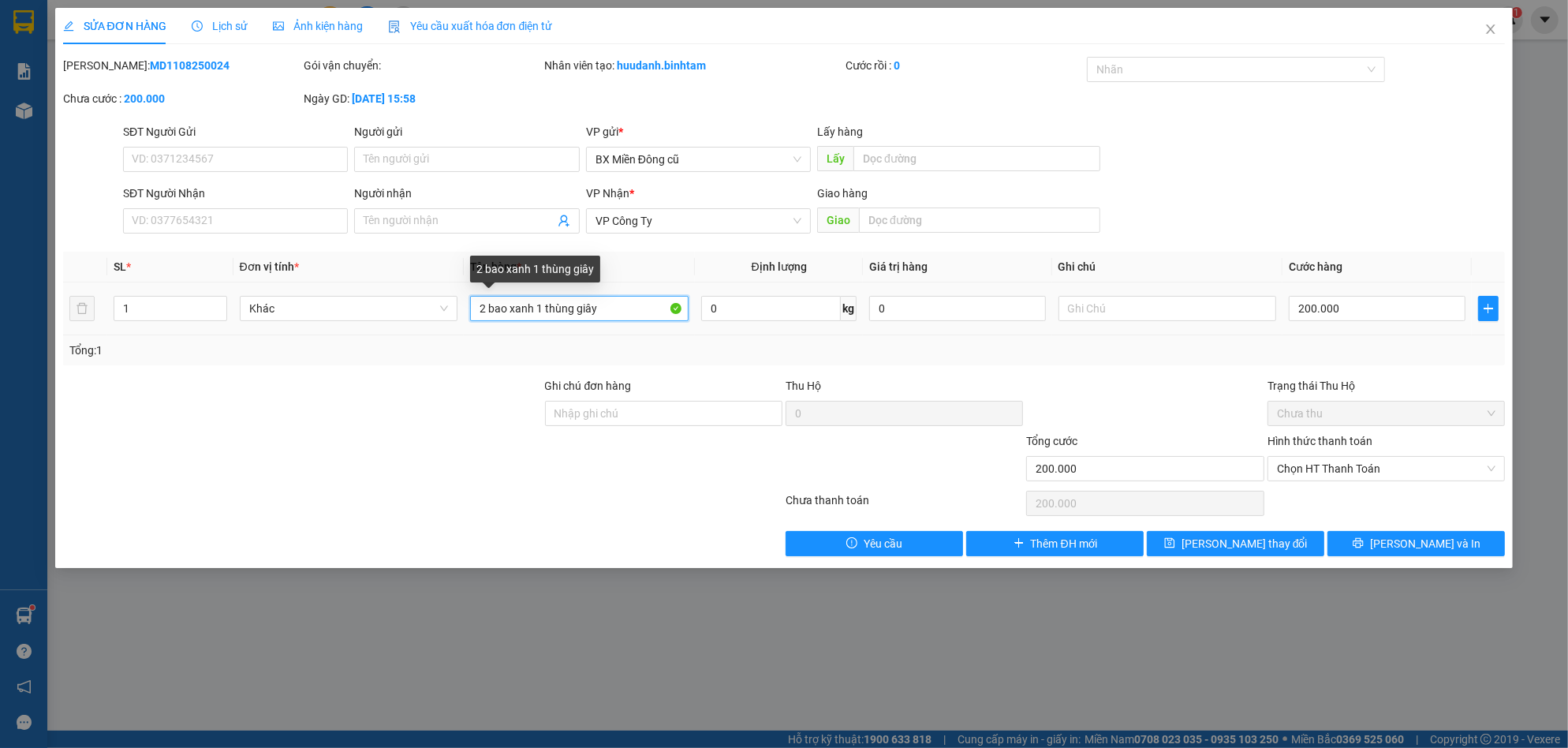
click at [628, 311] on input "2 bao xanh 1 thùng giây" at bounding box center [579, 308] width 218 height 25
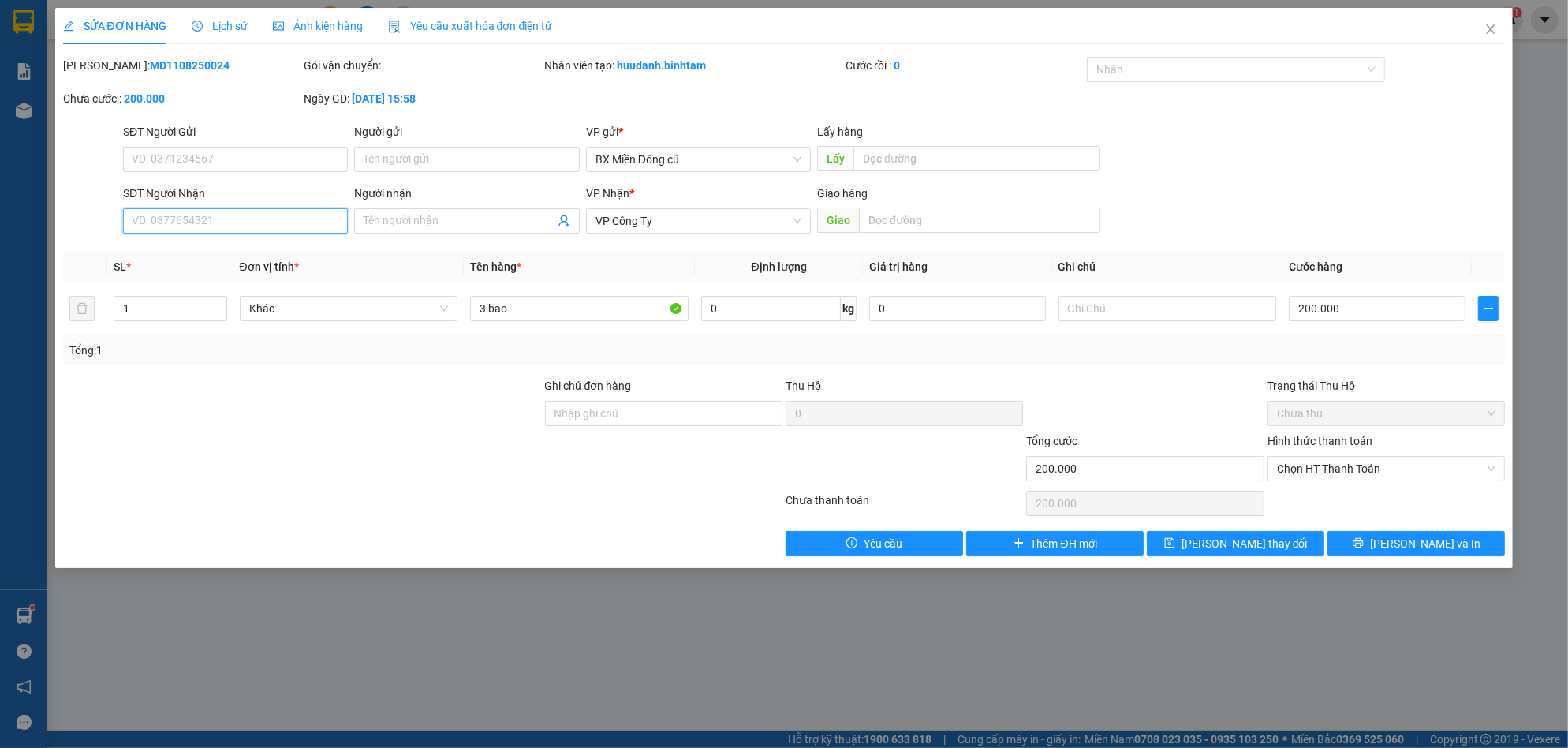
click at [282, 222] on input "SĐT Người Nhận" at bounding box center [235, 221] width 225 height 25
click at [417, 216] on input "Người nhận" at bounding box center [459, 220] width 190 height 17
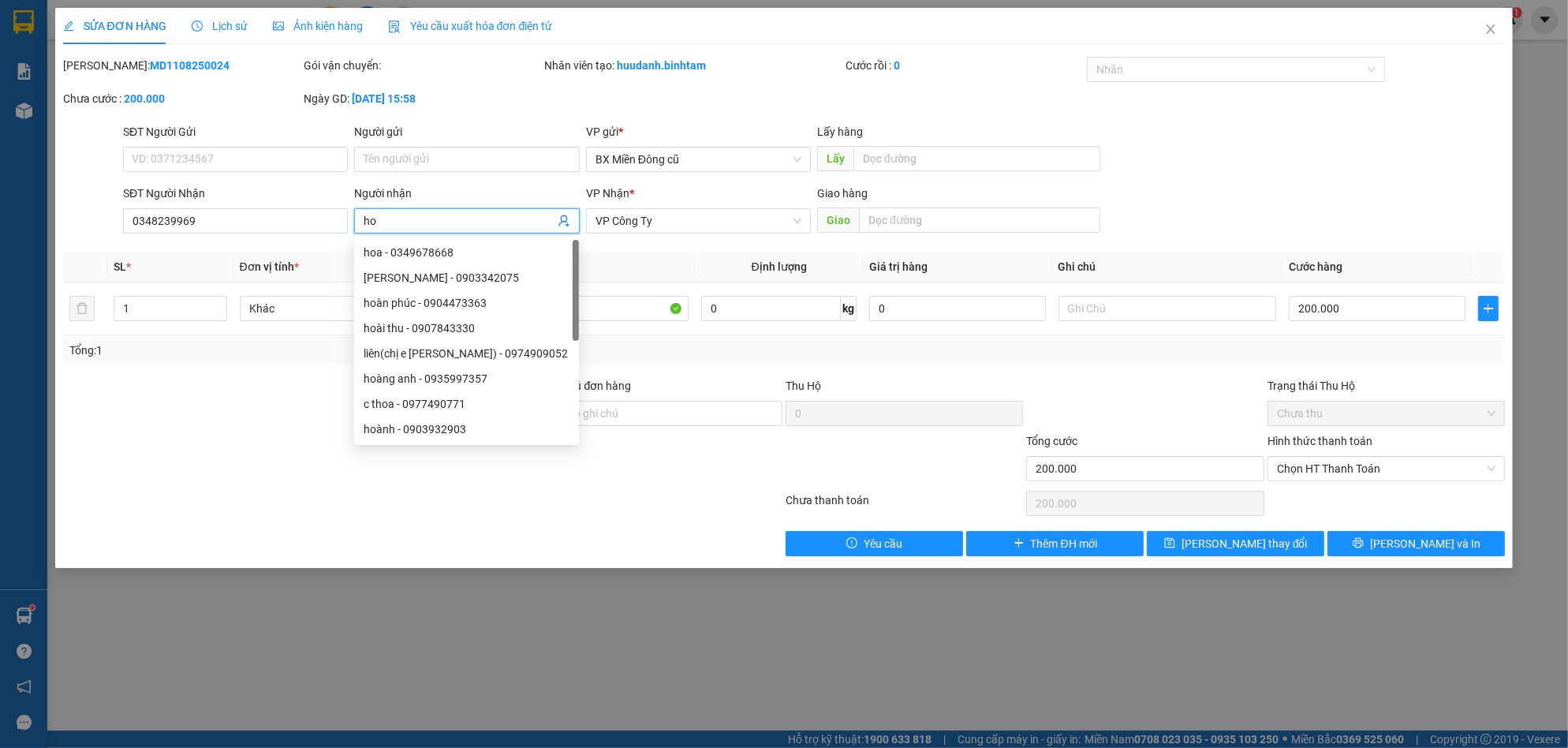
paste input "àng"
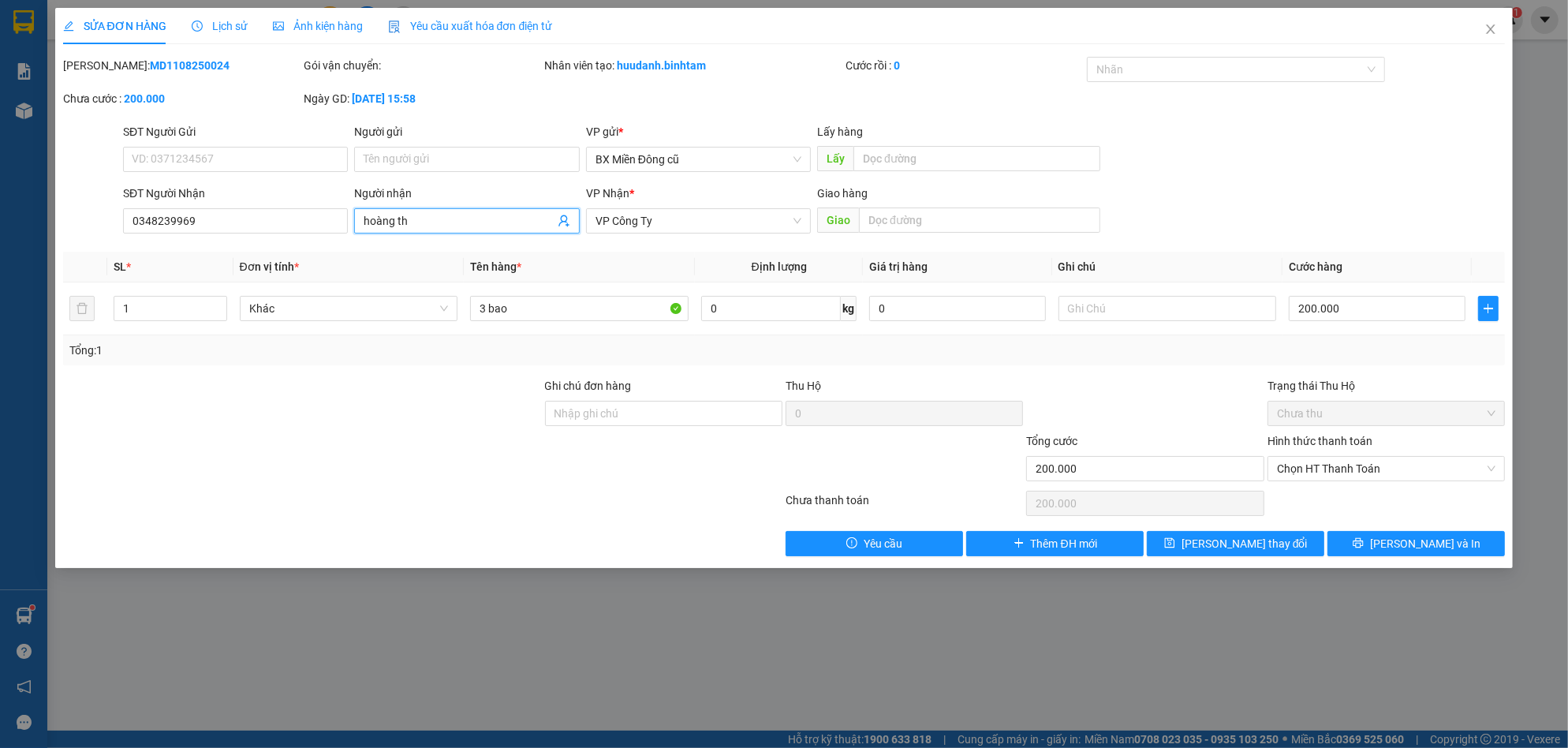
paste input "ái"
click at [1350, 311] on input "200.000" at bounding box center [1377, 308] width 176 height 25
click at [1444, 535] on span "[PERSON_NAME] và In" at bounding box center [1425, 543] width 111 height 17
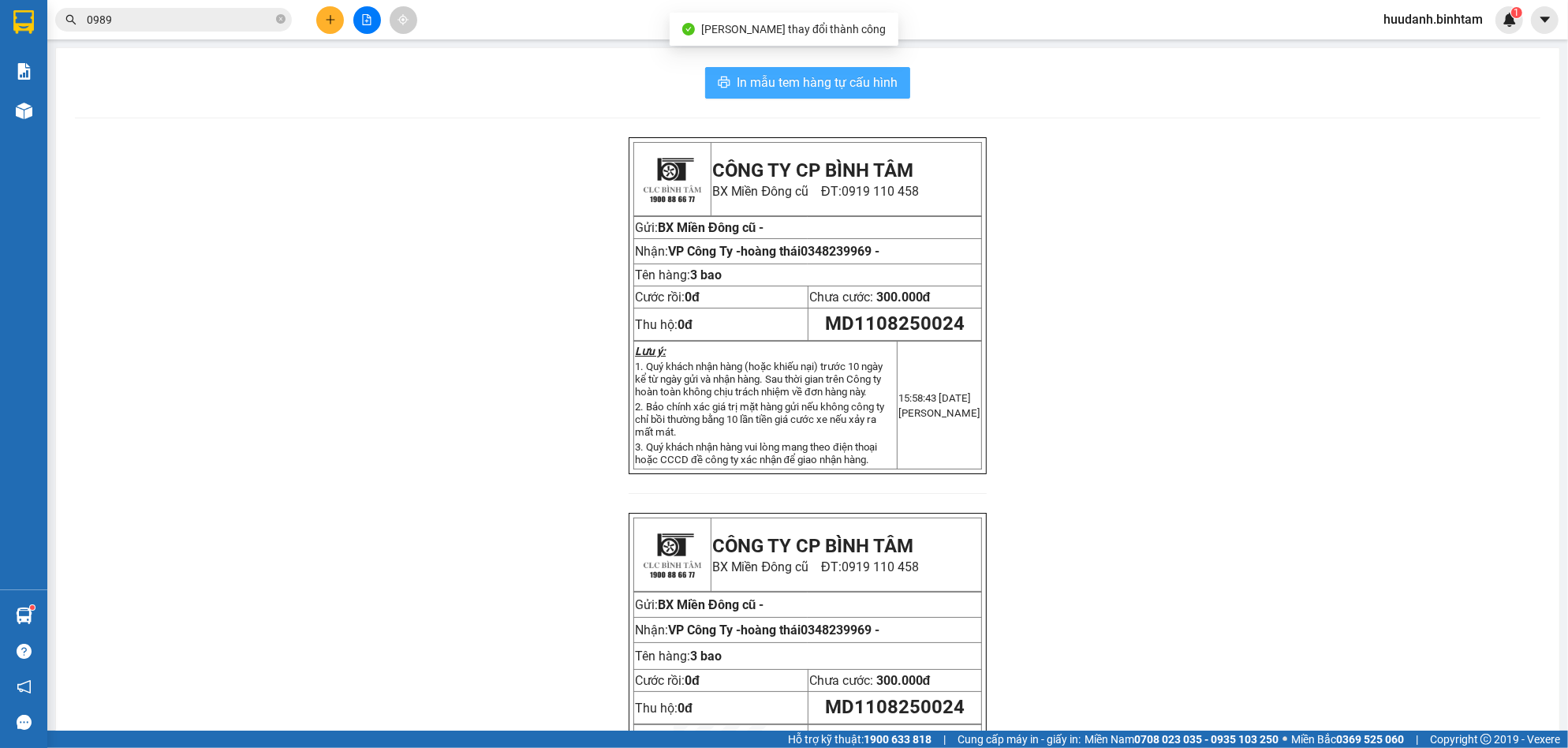
click at [858, 70] on button "In mẫu tem hàng tự cấu hình" at bounding box center [808, 82] width 205 height 32
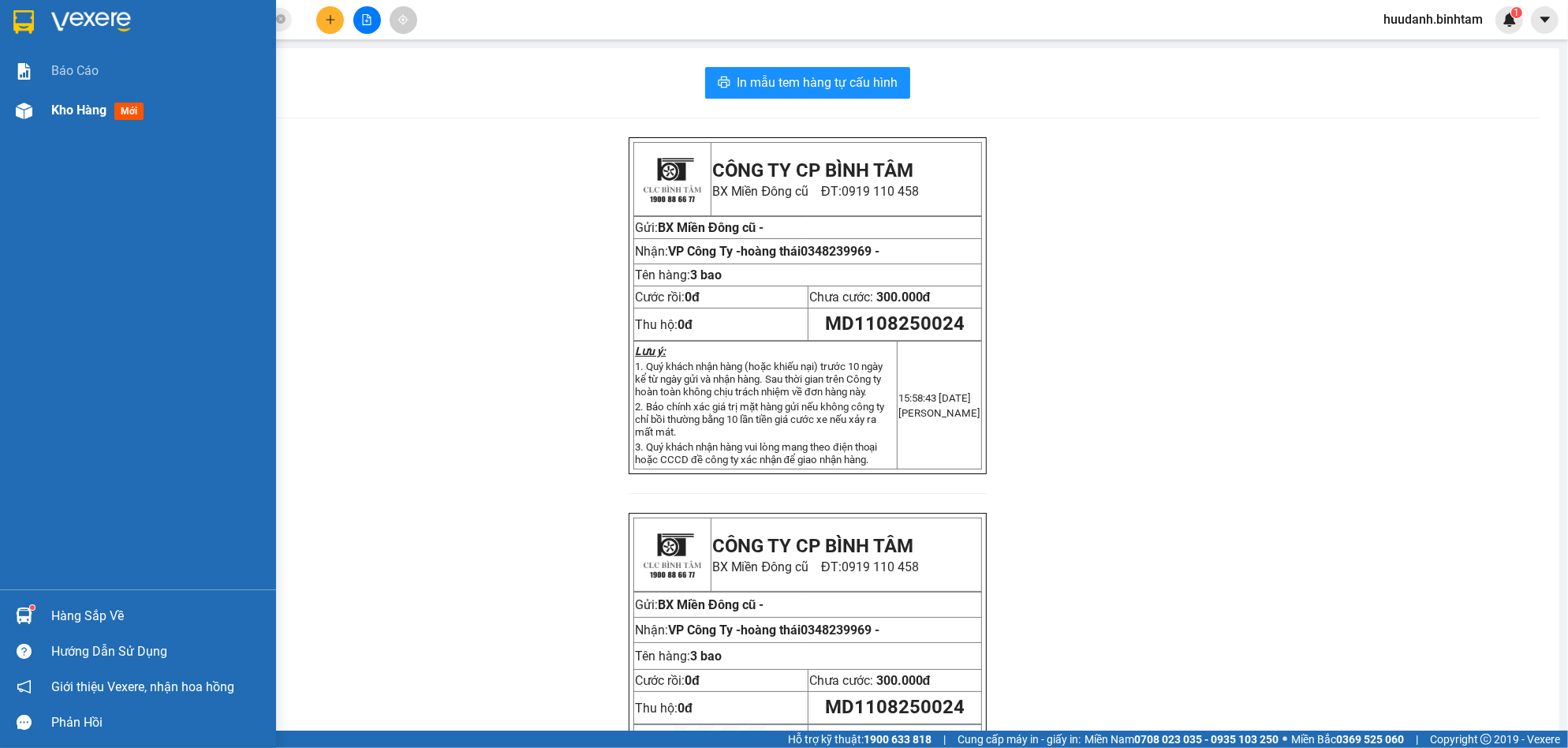
click at [95, 105] on span "Kho hàng" at bounding box center [78, 110] width 55 height 15
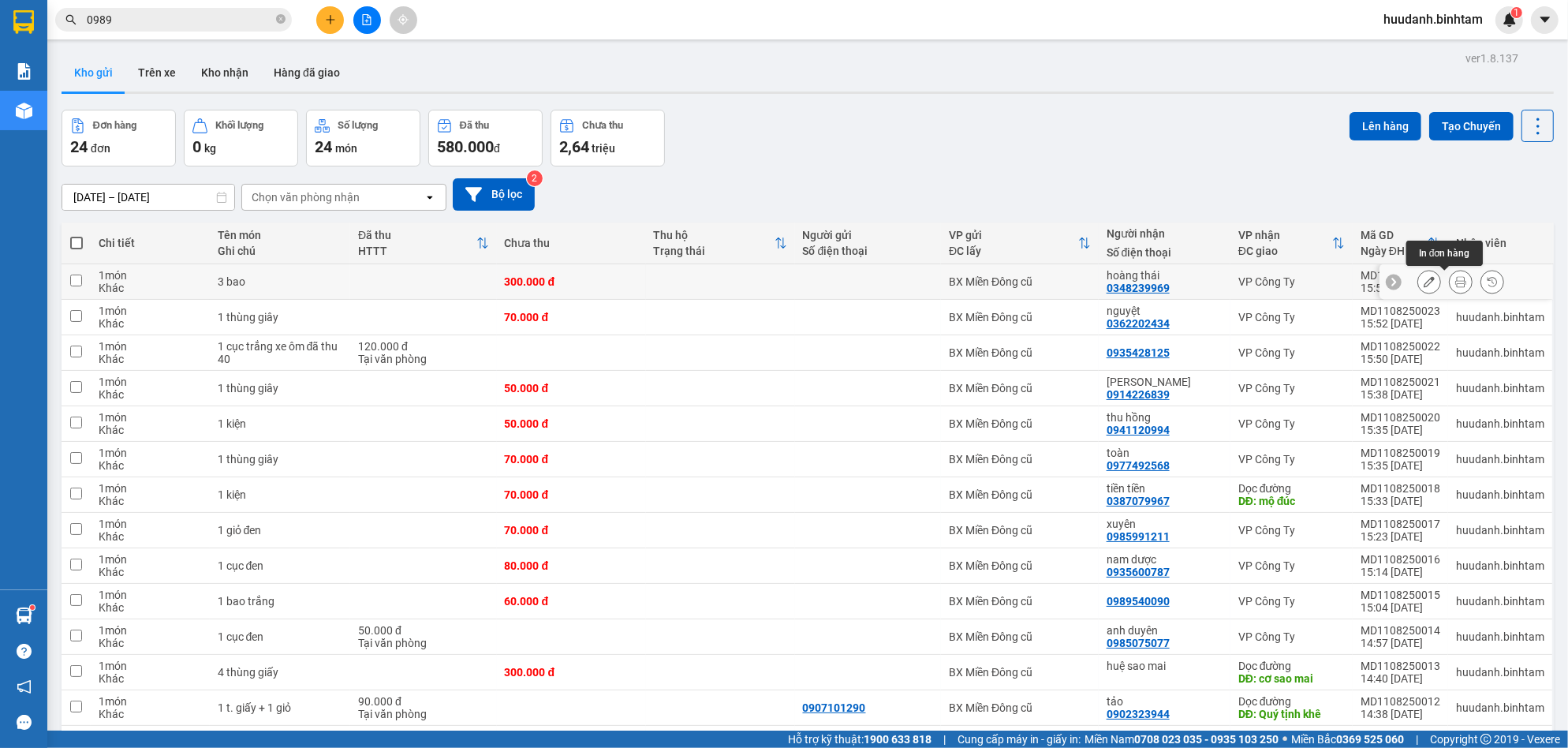
click at [1456, 281] on icon at bounding box center [1461, 281] width 11 height 11
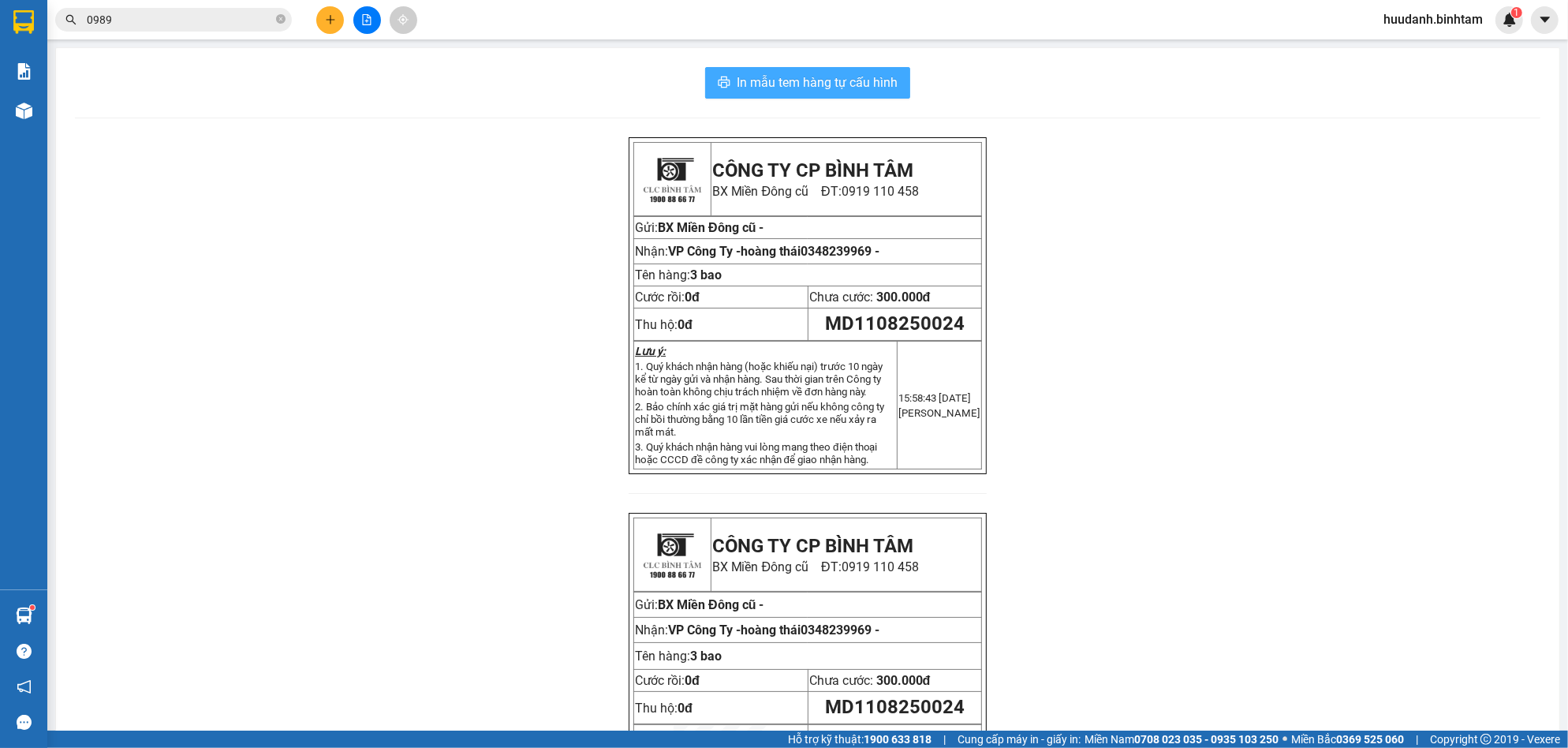
click at [877, 76] on span "In mẫu tem hàng tự cấu hình" at bounding box center [817, 82] width 161 height 19
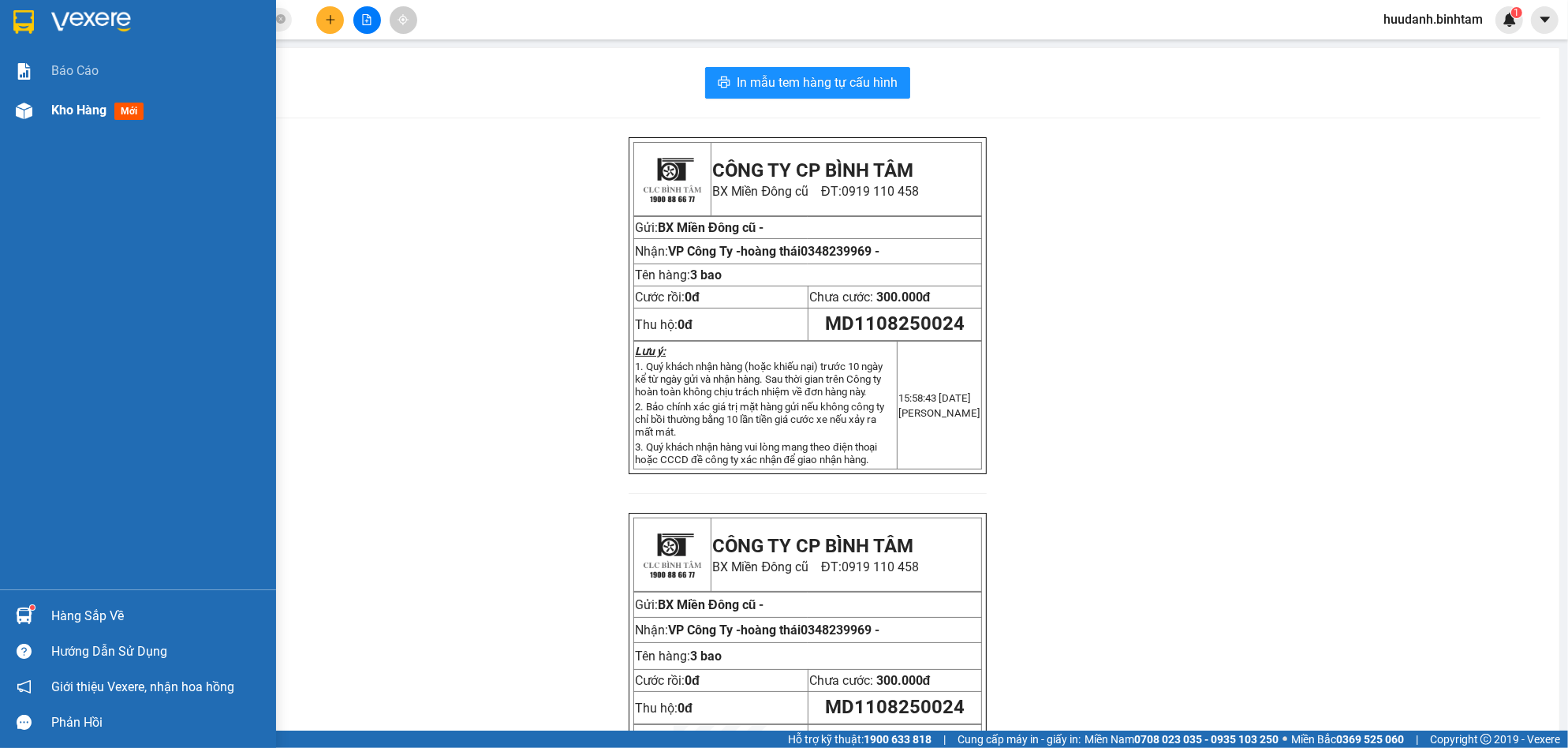
click at [64, 103] on span "Kho hàng" at bounding box center [78, 110] width 55 height 15
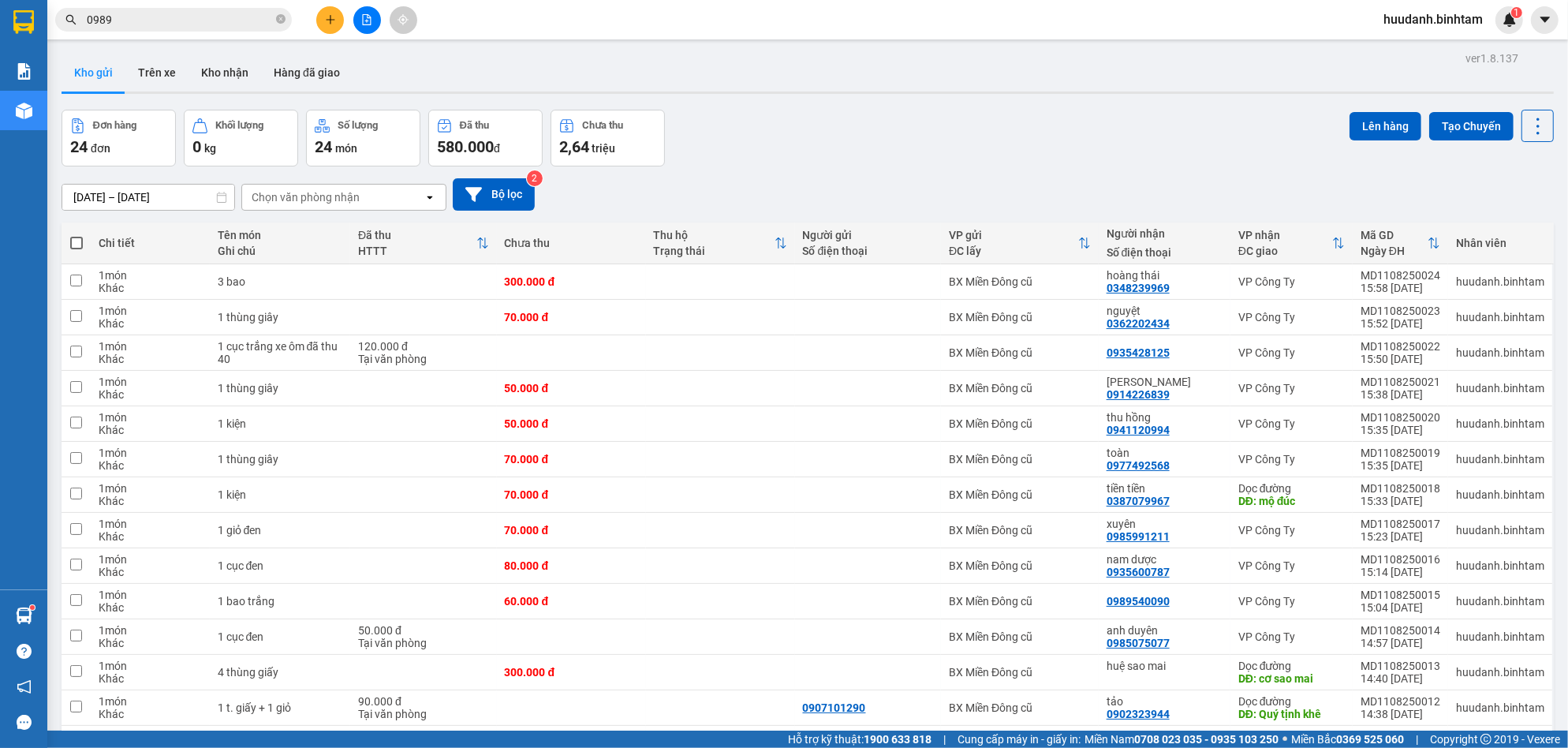
click at [74, 244] on span at bounding box center [77, 243] width 13 height 13
click at [77, 235] on input "checkbox" at bounding box center [77, 235] width 0 height 0
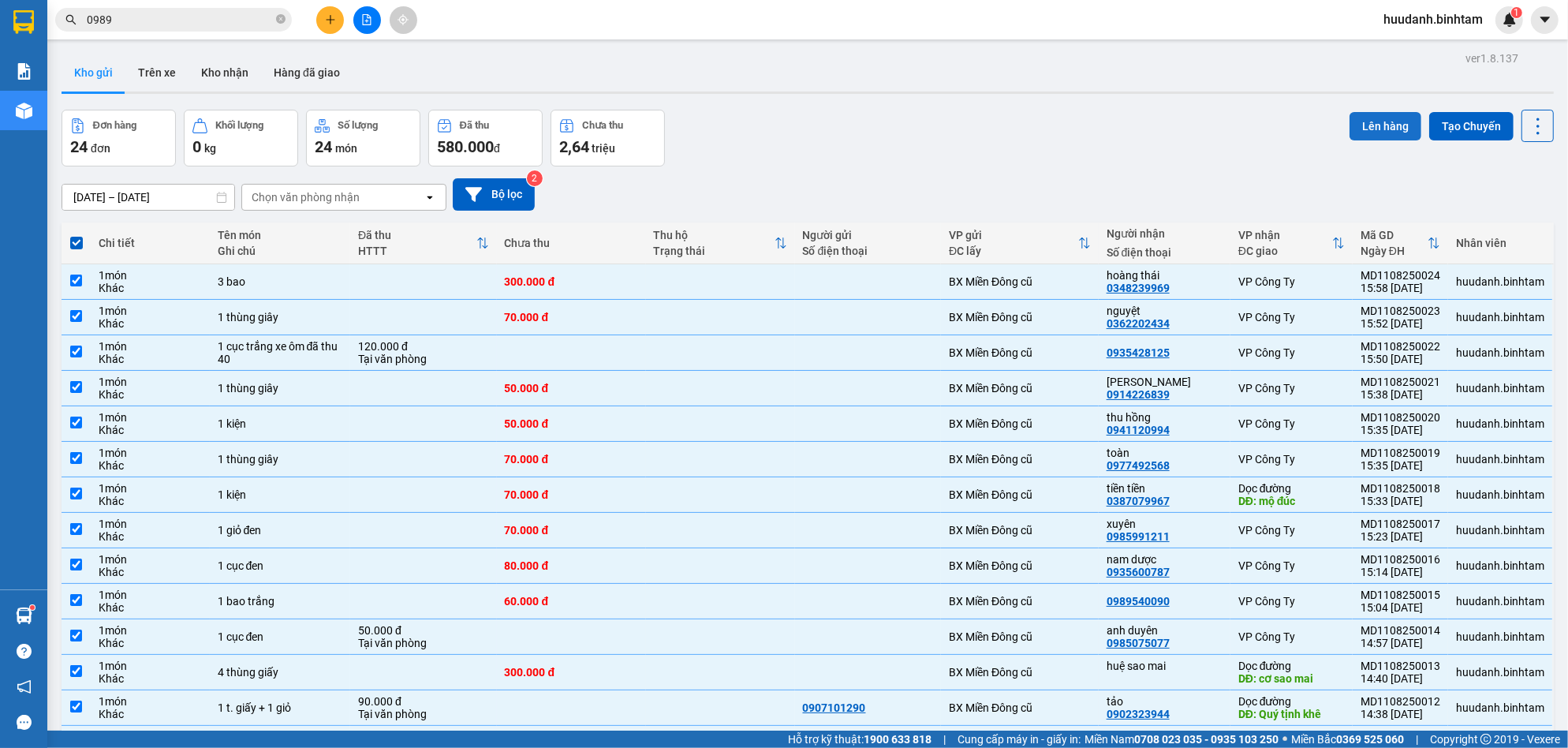
click at [1367, 132] on button "Lên hàng" at bounding box center [1385, 126] width 72 height 28
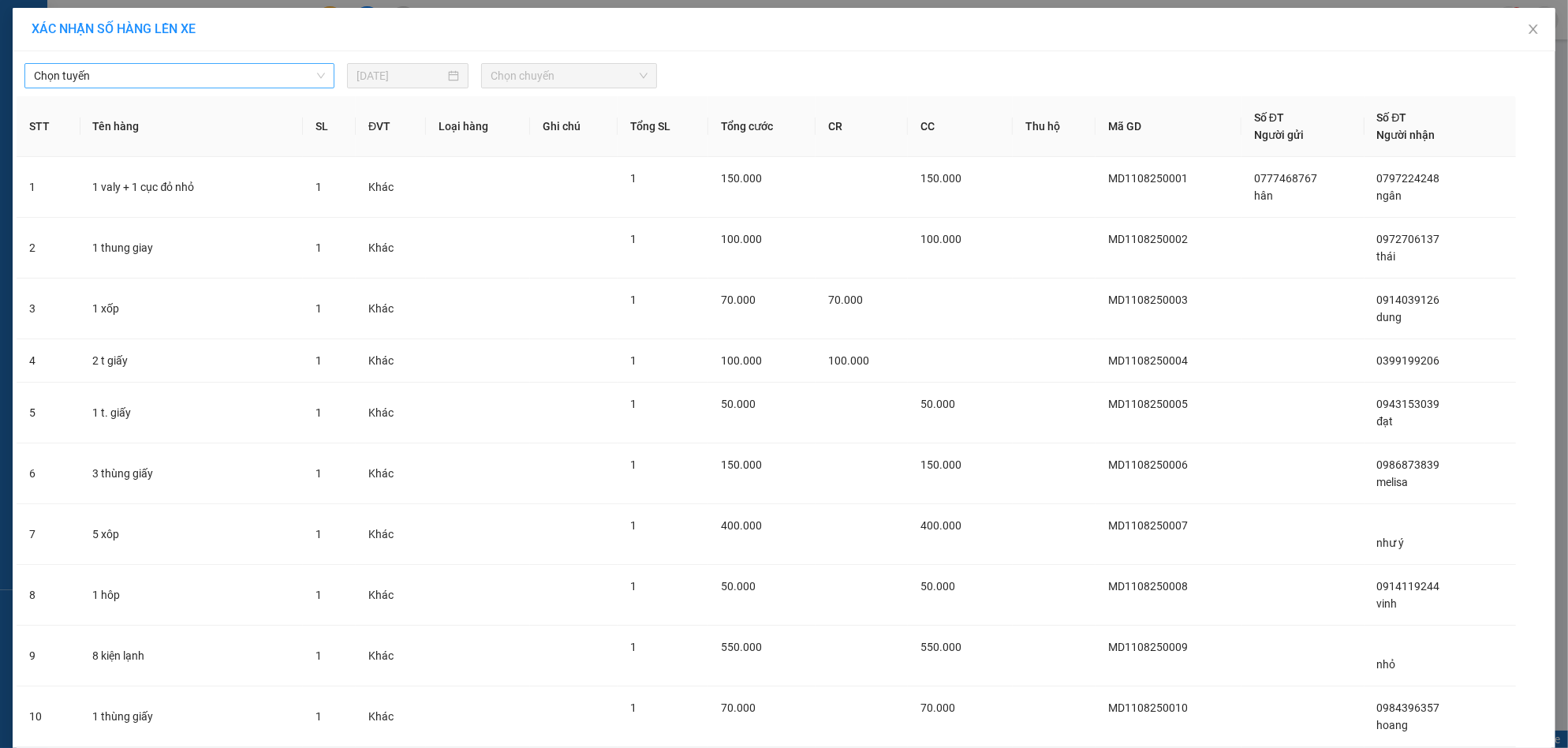
click at [270, 75] on span "Chọn tuyến" at bounding box center [180, 75] width 291 height 23
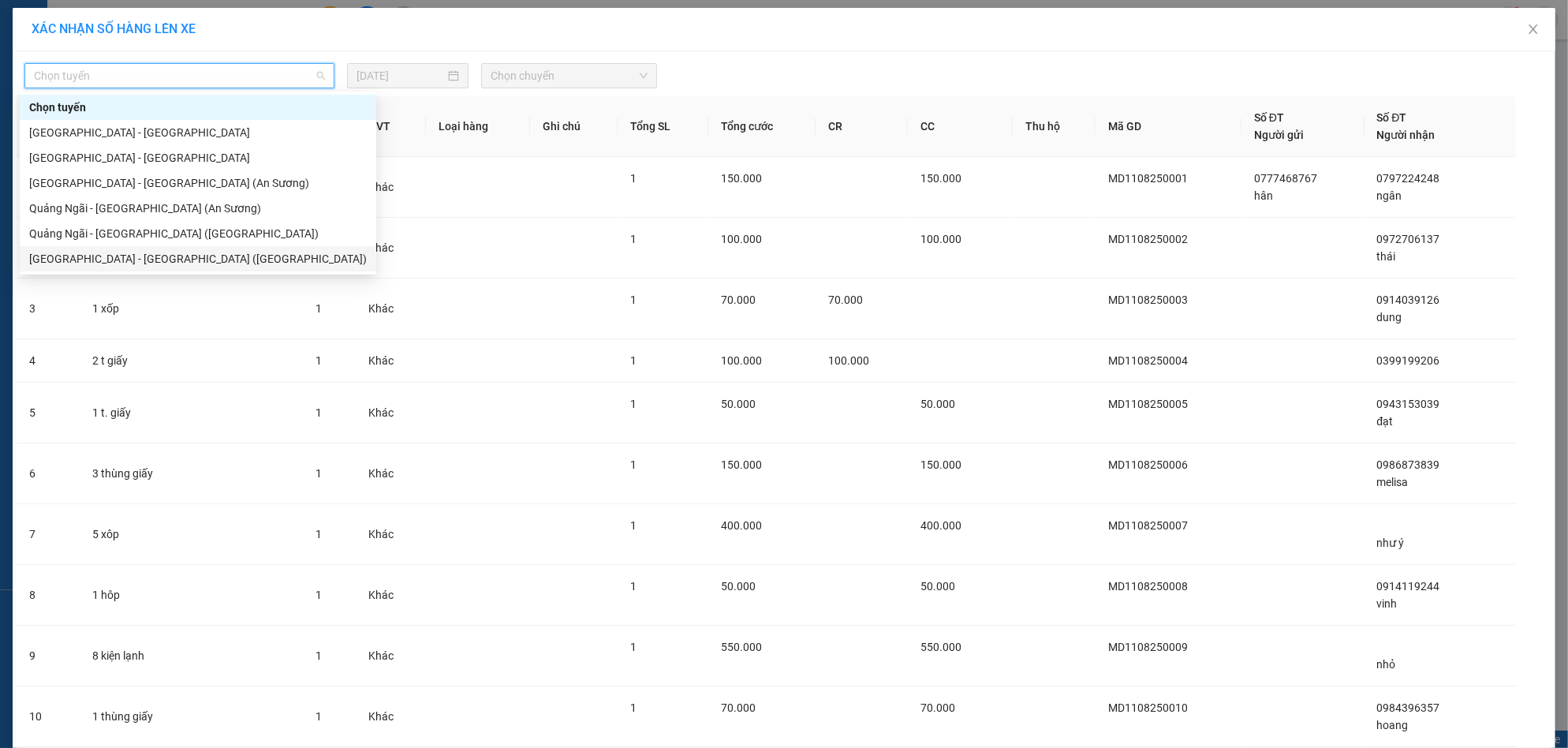
click at [167, 253] on div "[GEOGRAPHIC_DATA] - [GEOGRAPHIC_DATA] ([GEOGRAPHIC_DATA])" at bounding box center [197, 258] width 337 height 17
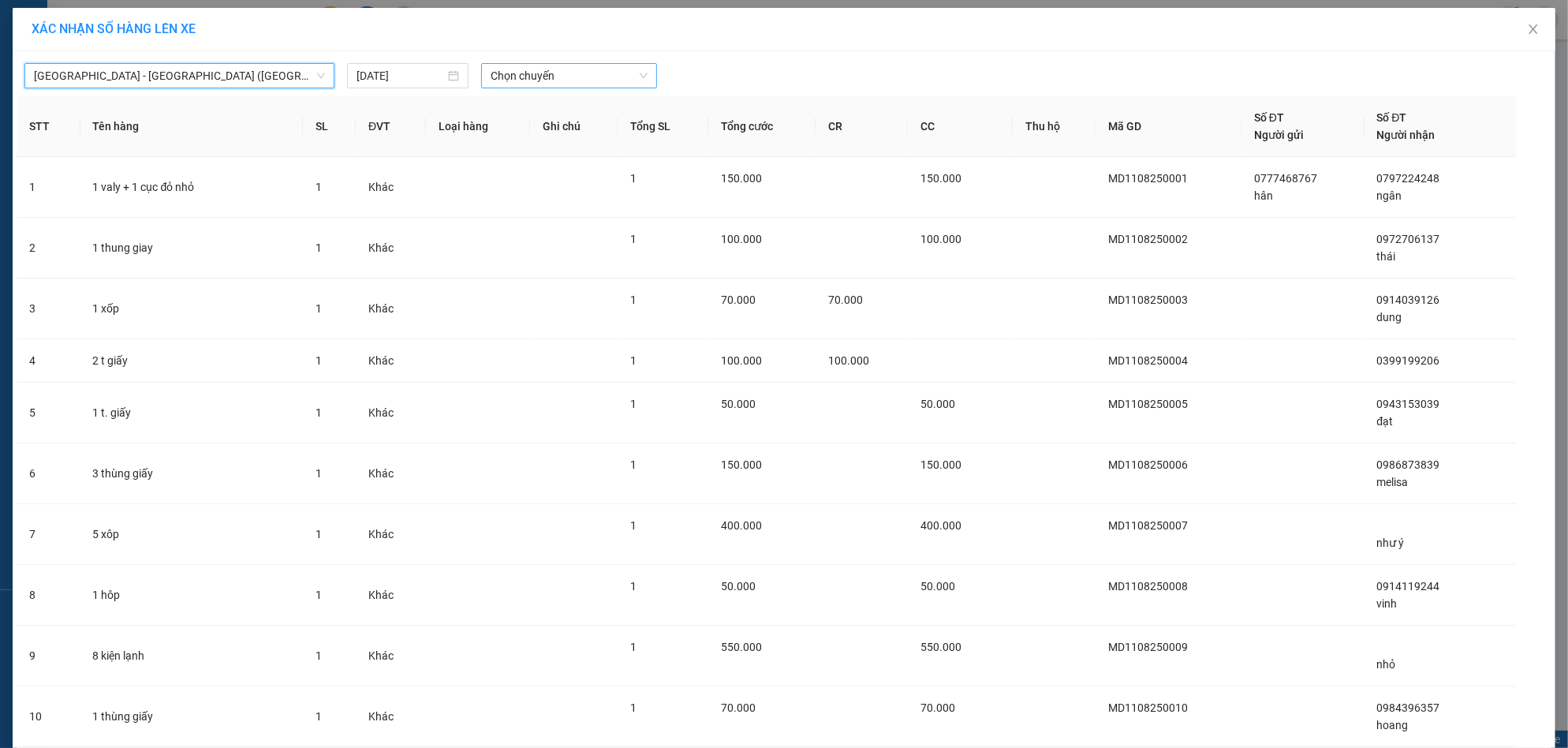
click at [578, 70] on span "Chọn chuyến" at bounding box center [568, 75] width 156 height 23
click at [549, 133] on div "17:00 - 76E-004.85" at bounding box center [545, 132] width 123 height 17
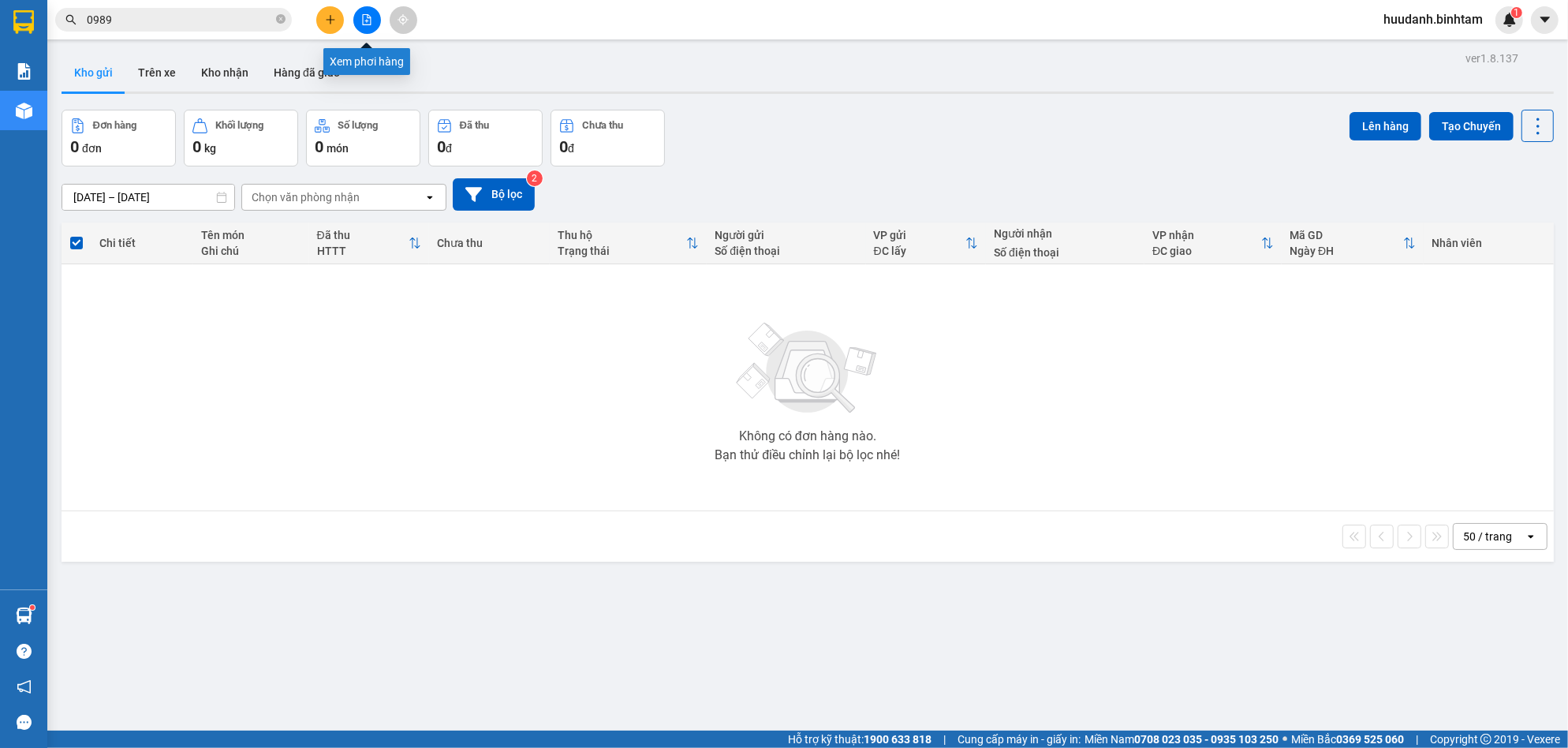
click at [367, 8] on button at bounding box center [367, 20] width 27 height 27
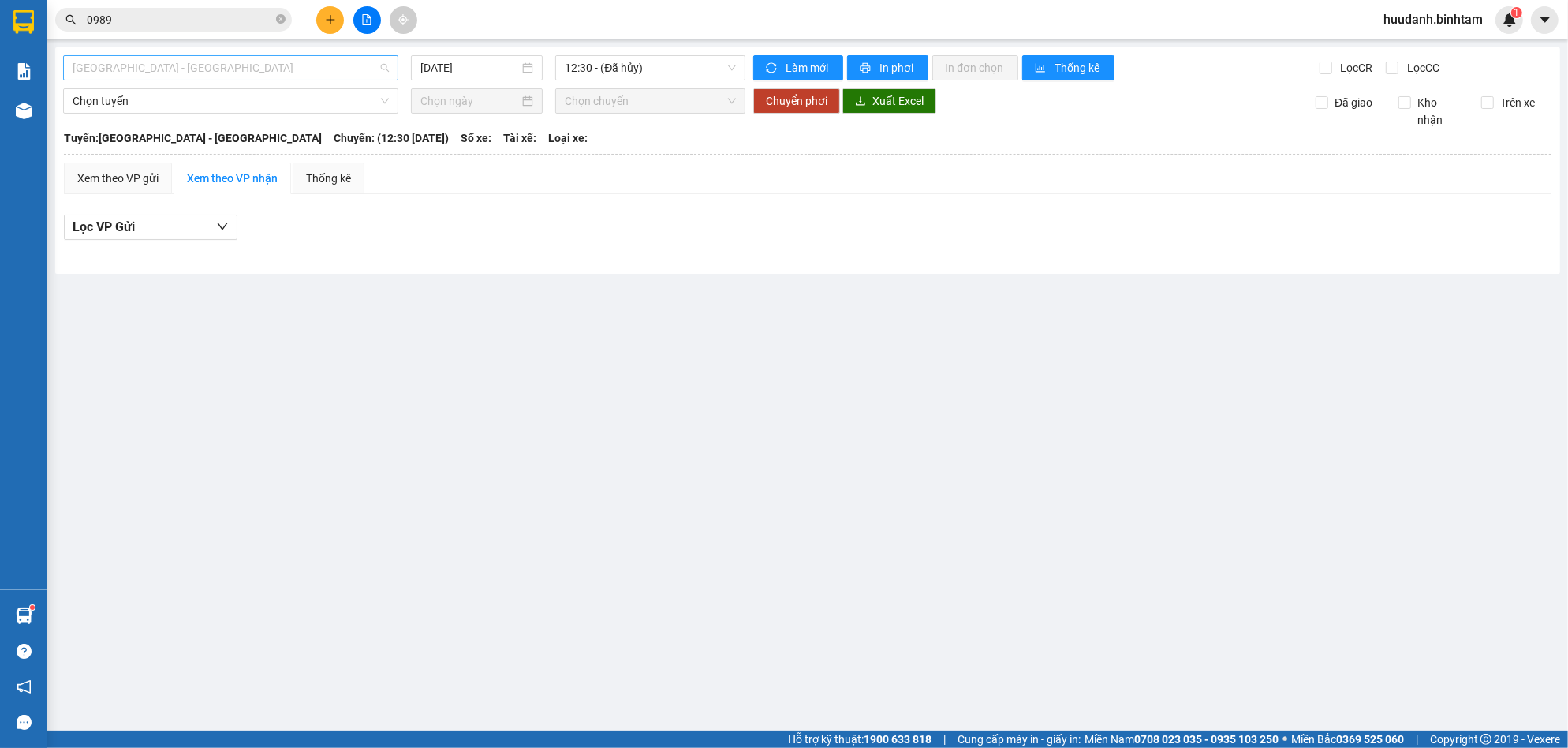
click at [187, 70] on span "[GEOGRAPHIC_DATA] - [GEOGRAPHIC_DATA]" at bounding box center [230, 67] width 316 height 23
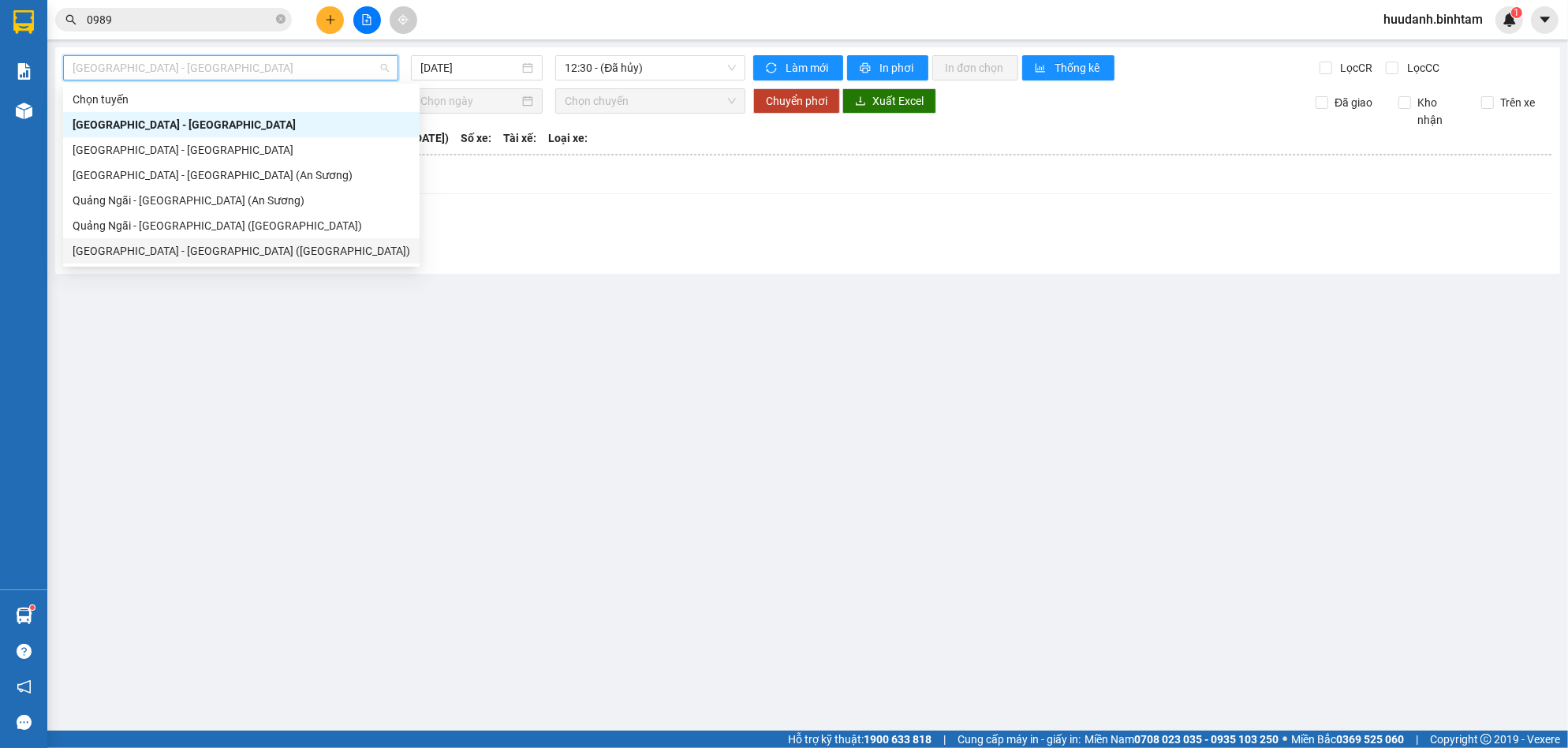
click at [175, 250] on div "[GEOGRAPHIC_DATA] - [GEOGRAPHIC_DATA] ([GEOGRAPHIC_DATA])" at bounding box center [241, 250] width 337 height 17
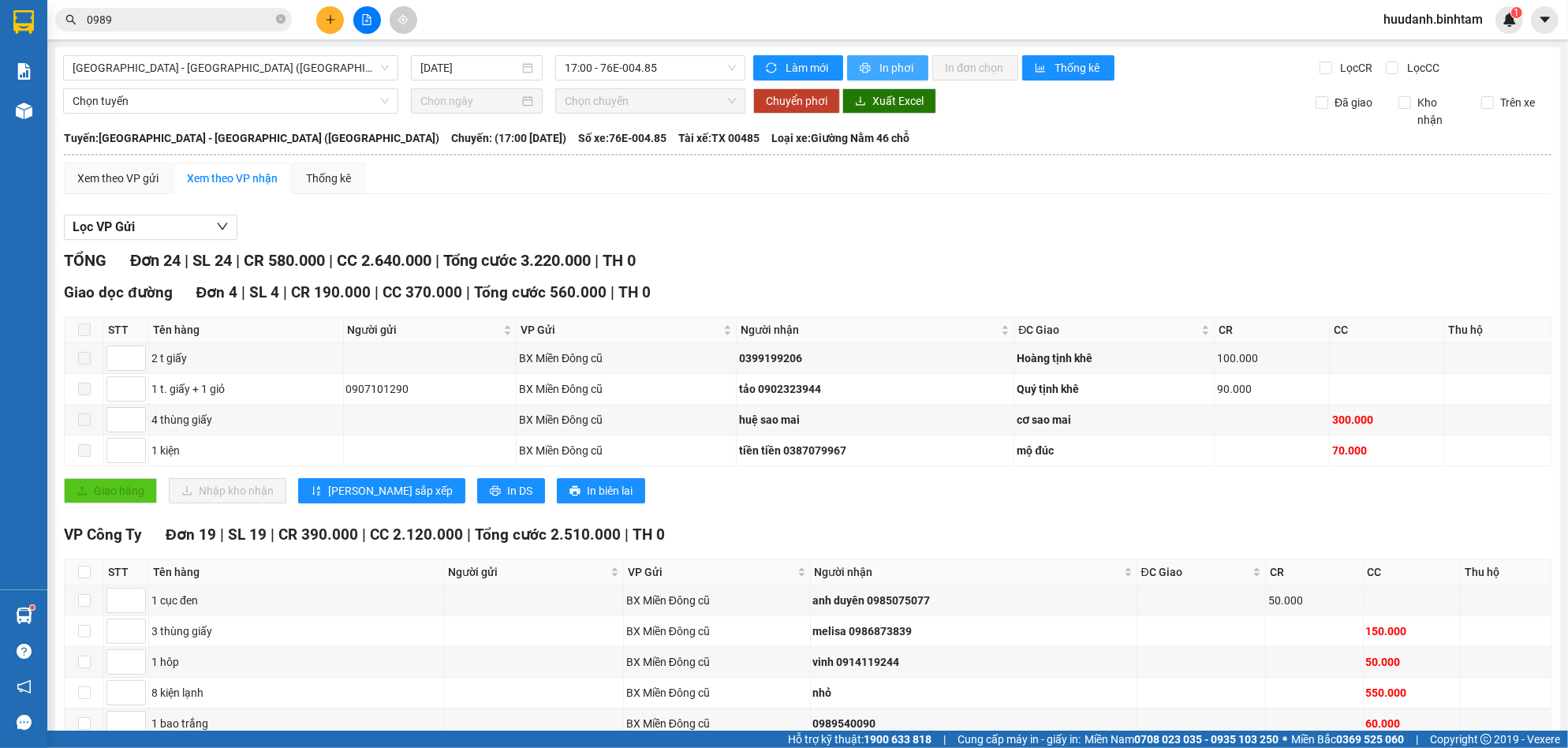
click at [884, 70] on span "In phơi" at bounding box center [898, 67] width 36 height 17
click at [880, 75] on span "In phơi" at bounding box center [898, 67] width 36 height 17
